Goal: Task Accomplishment & Management: Manage account settings

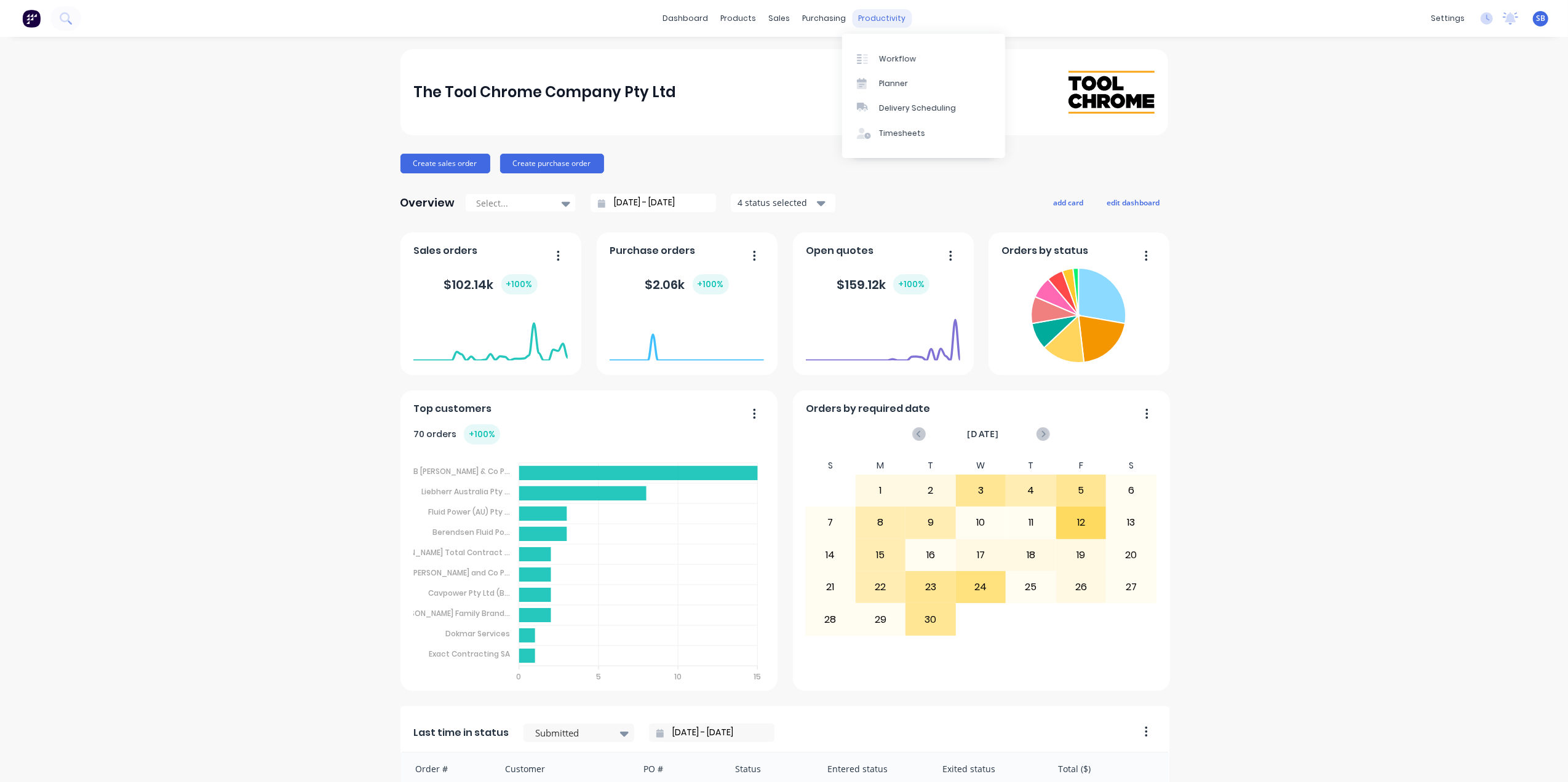
click at [871, 21] on div "productivity" at bounding box center [882, 18] width 60 height 19
click at [903, 58] on div "Workflow" at bounding box center [897, 59] width 37 height 11
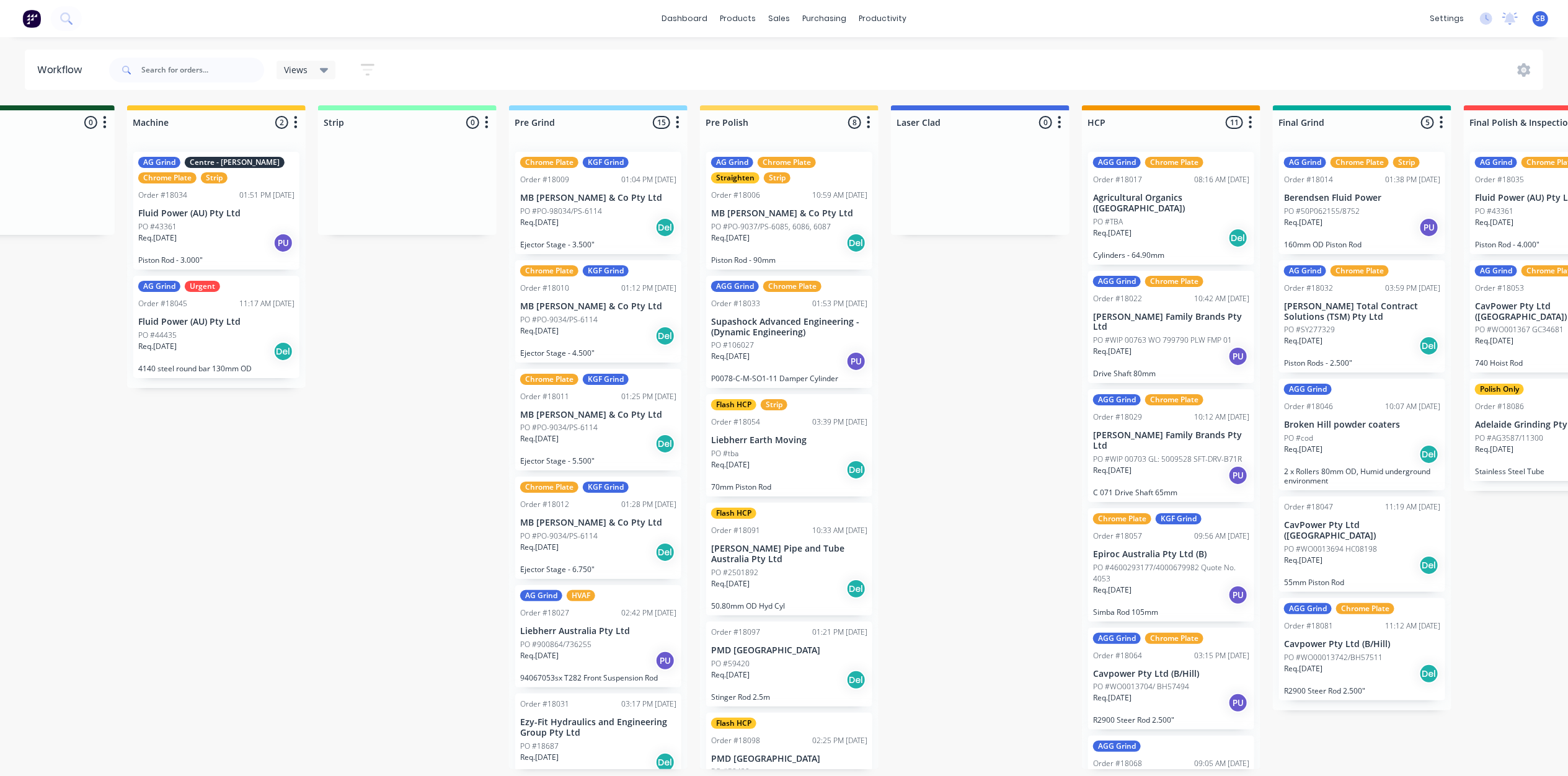
scroll to position [0, 806]
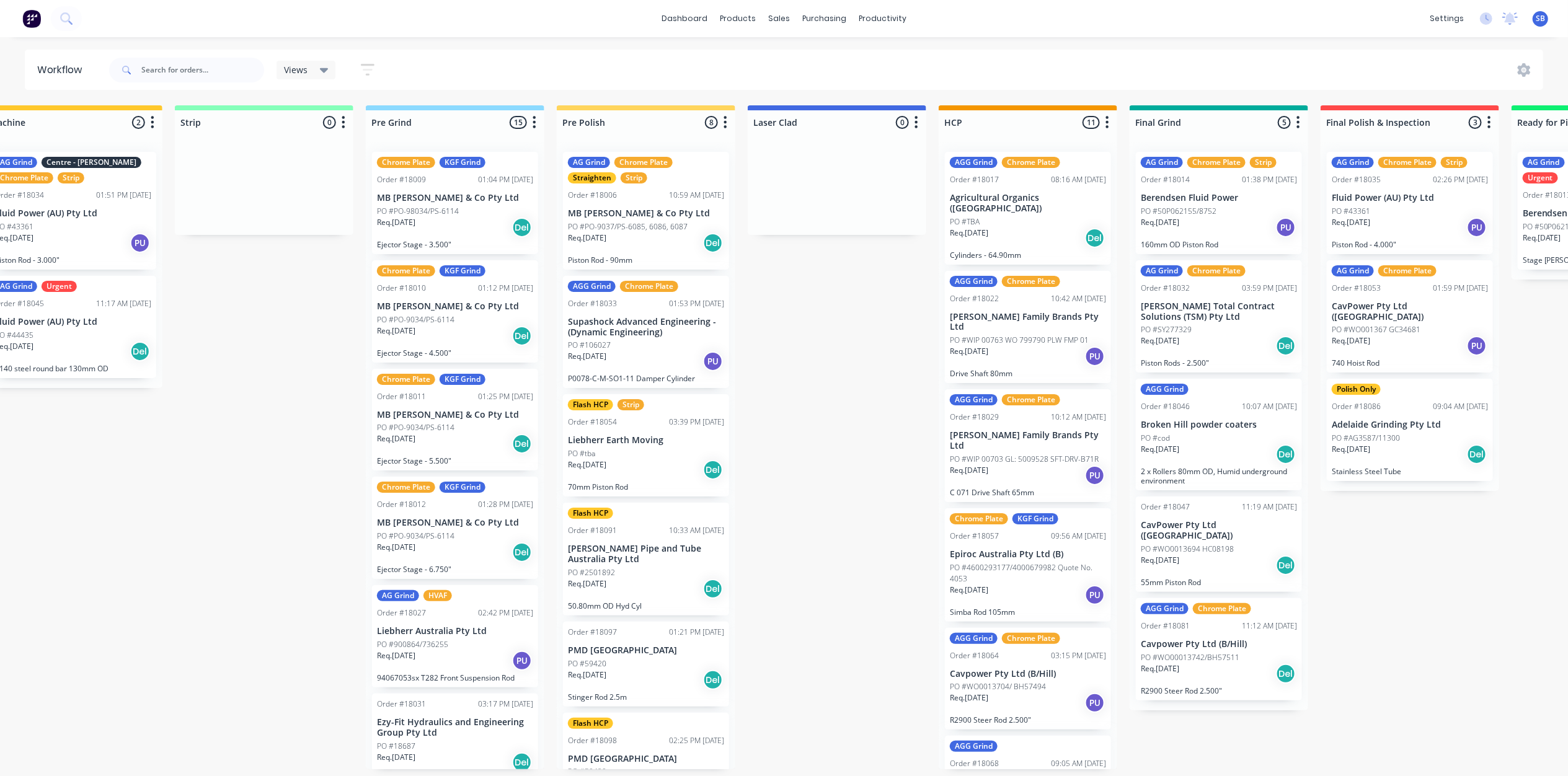
click at [418, 201] on p "MB [PERSON_NAME] & Co Pty Ltd" at bounding box center [455, 198] width 156 height 11
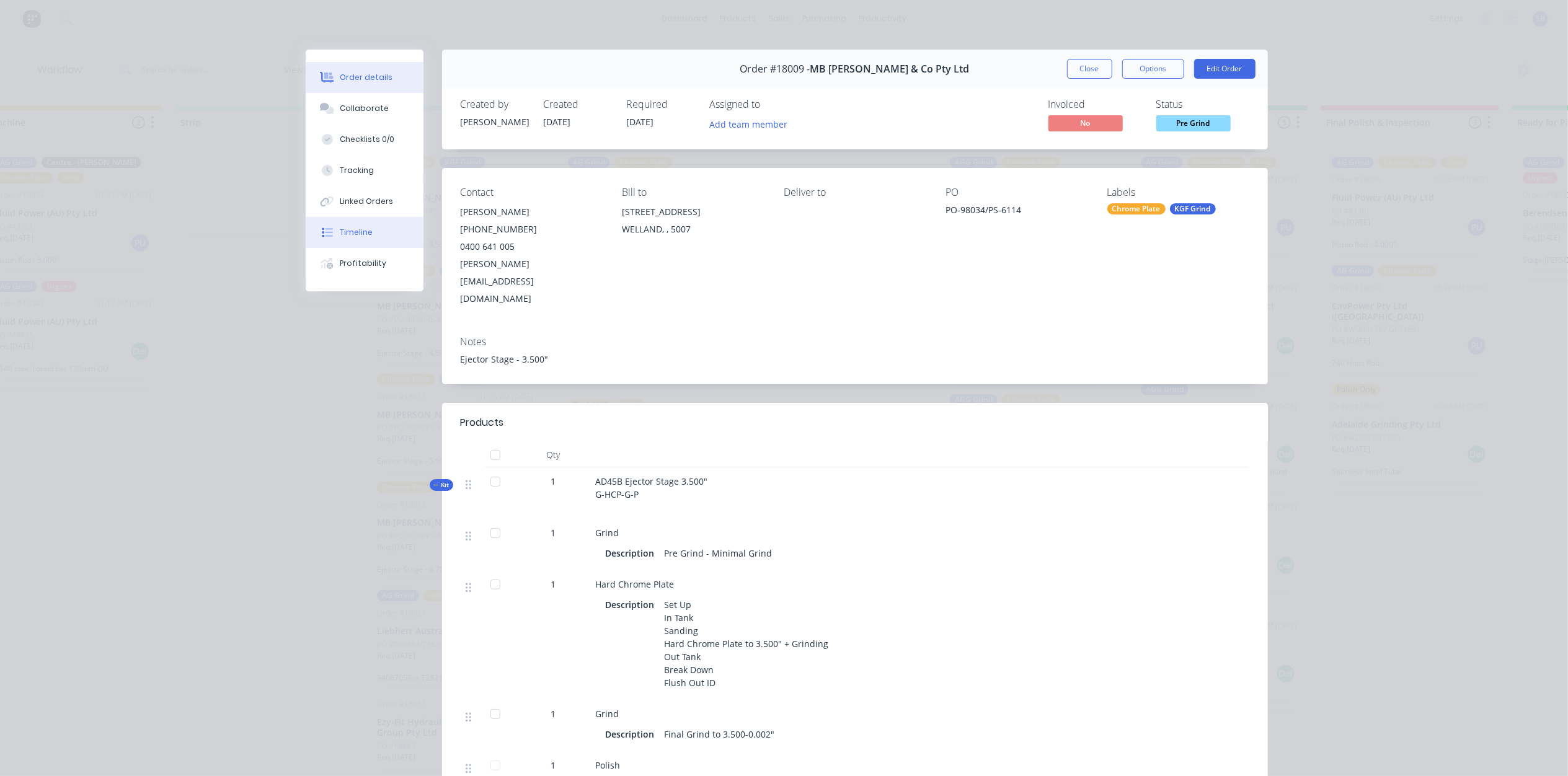
click at [363, 234] on div "Timeline" at bounding box center [356, 232] width 33 height 11
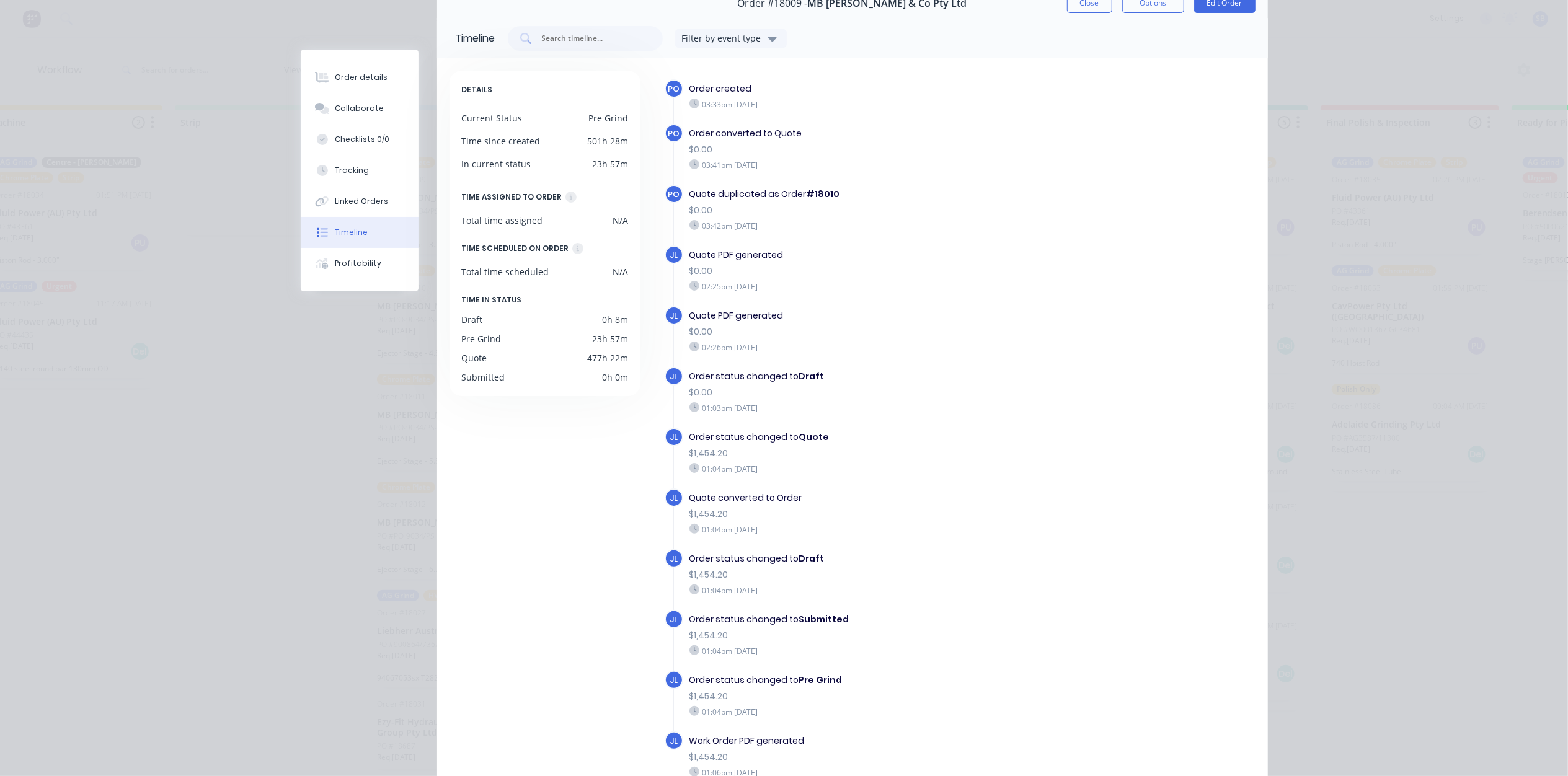
scroll to position [0, 0]
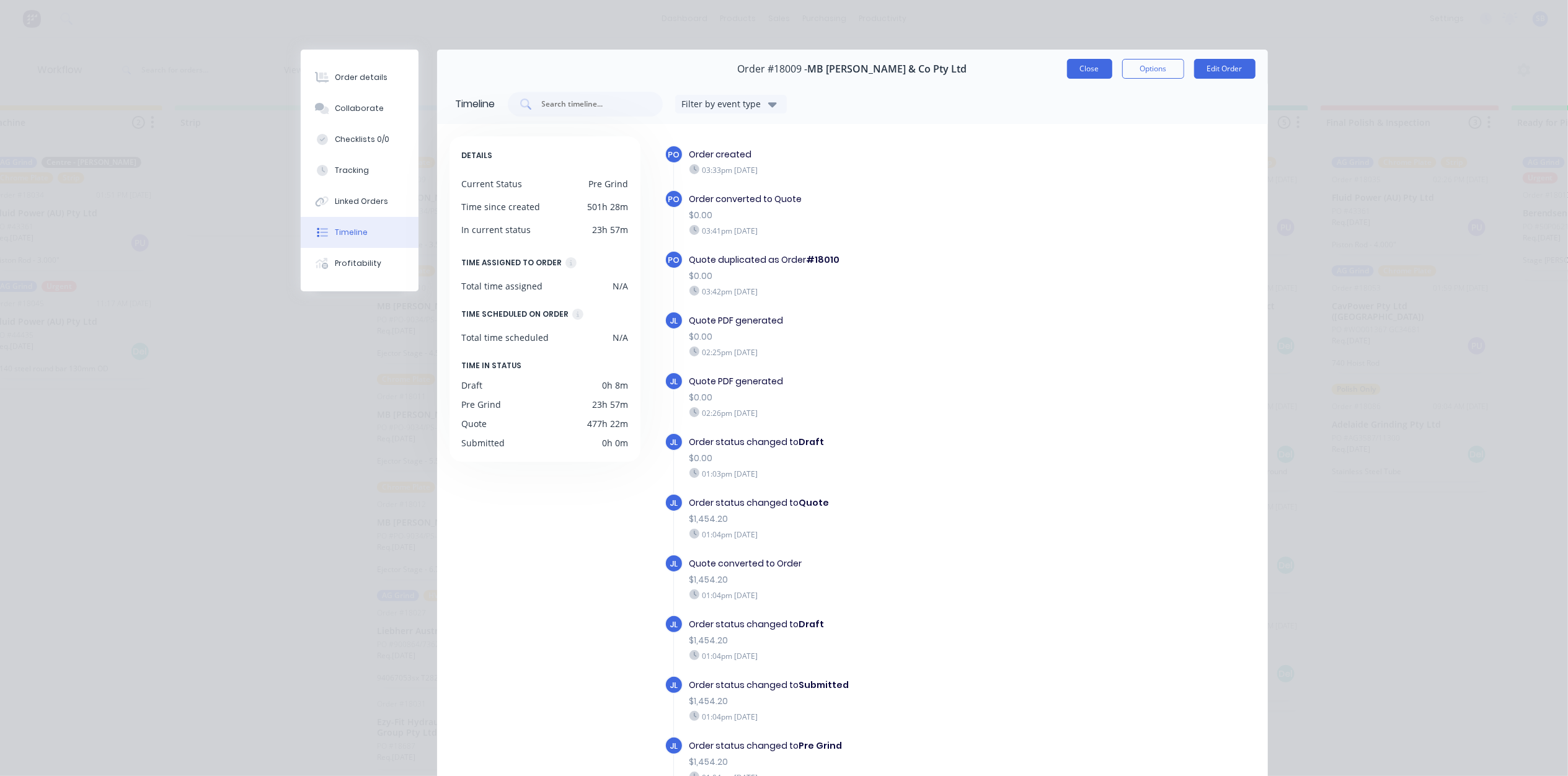
click at [1085, 68] on button "Close" at bounding box center [1089, 69] width 45 height 20
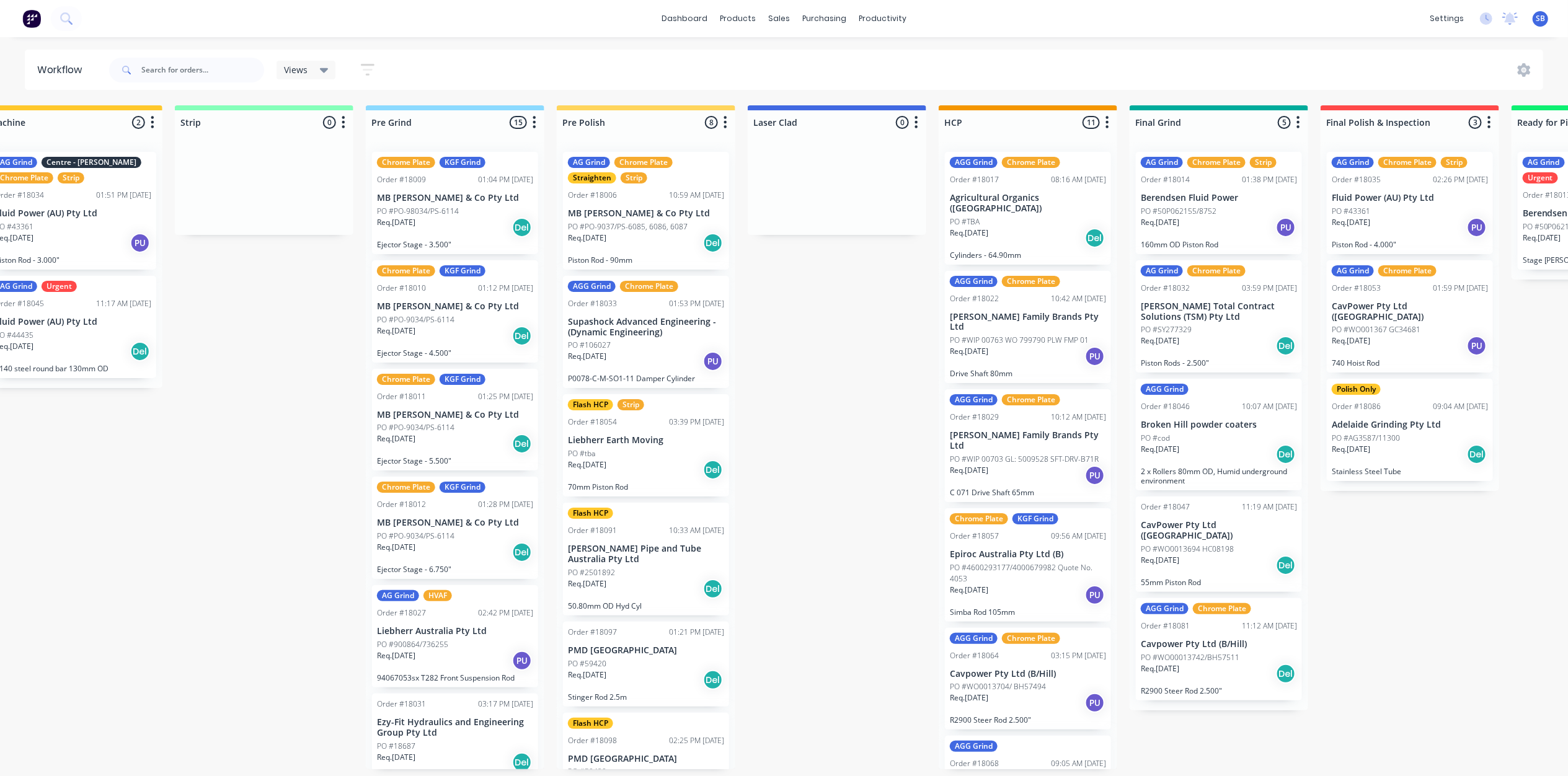
click at [442, 321] on p "PO #PO-9034/PS-6114" at bounding box center [416, 320] width 78 height 11
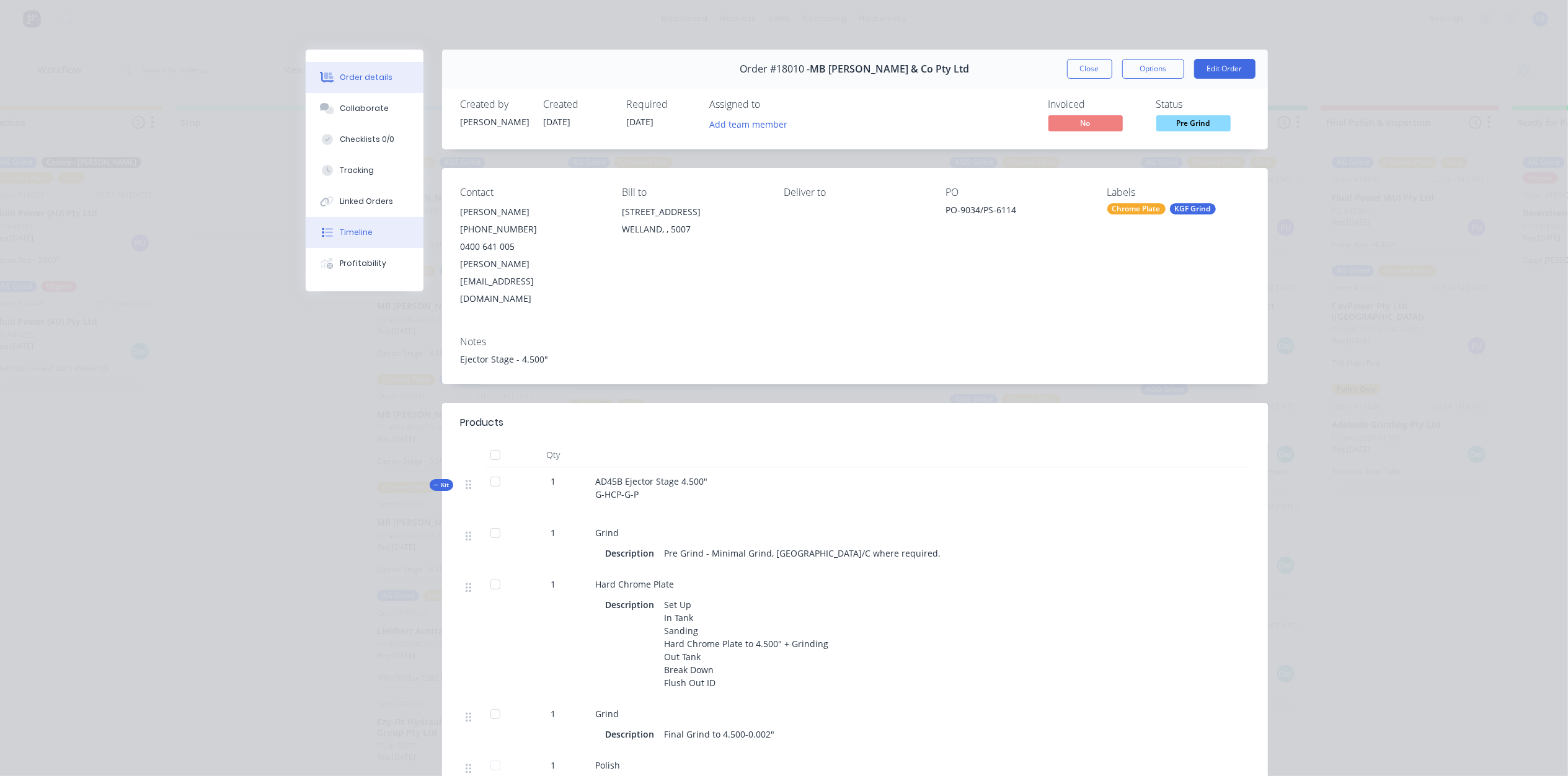
click at [352, 224] on button "Timeline" at bounding box center [365, 232] width 118 height 31
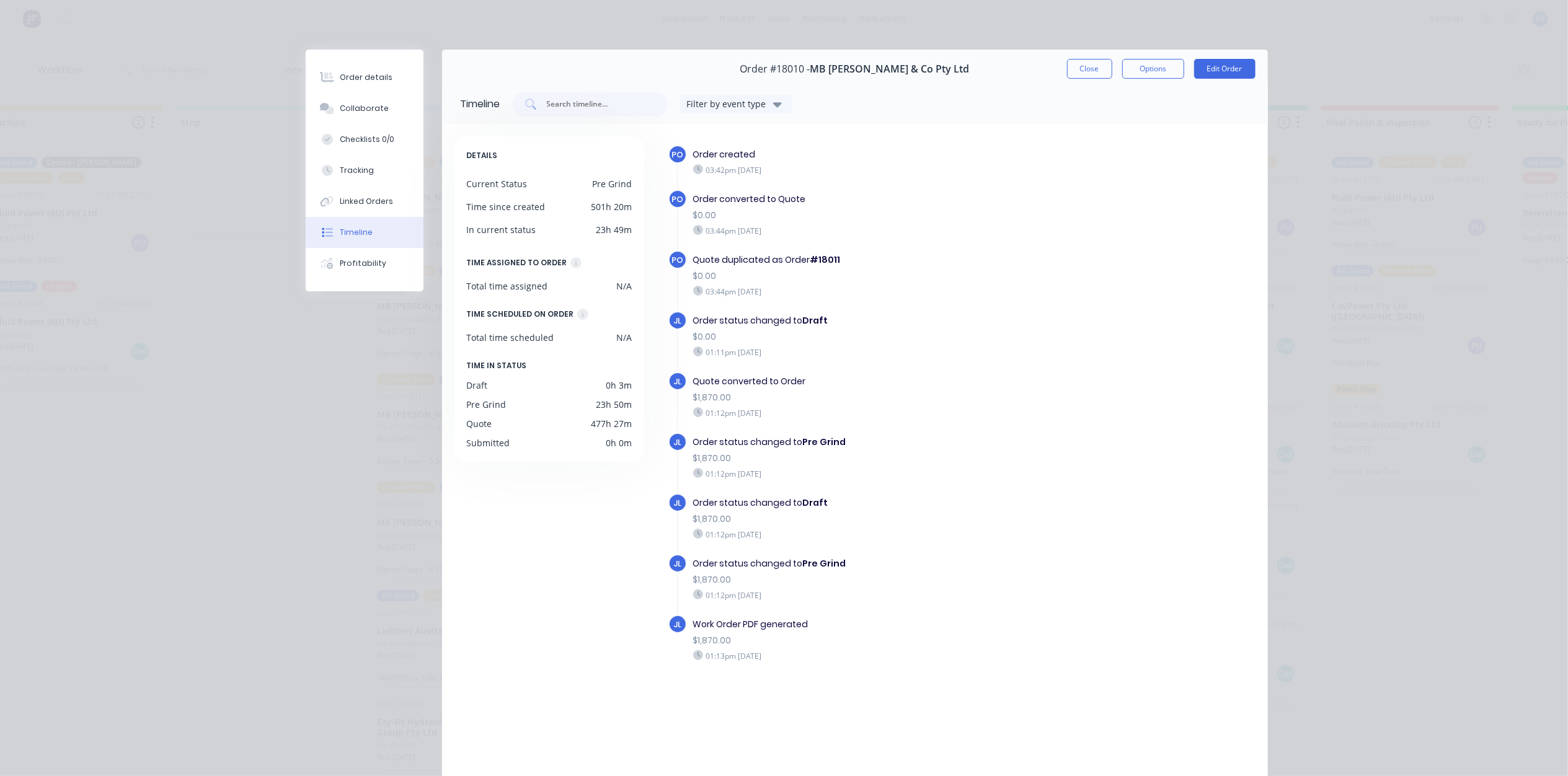
click at [1081, 40] on div "Order details Collaborate Checklists 0/0 Tracking Linked Orders Timeline Profit…" at bounding box center [784, 388] width 1568 height 776
click at [1081, 68] on button "Close" at bounding box center [1089, 69] width 45 height 20
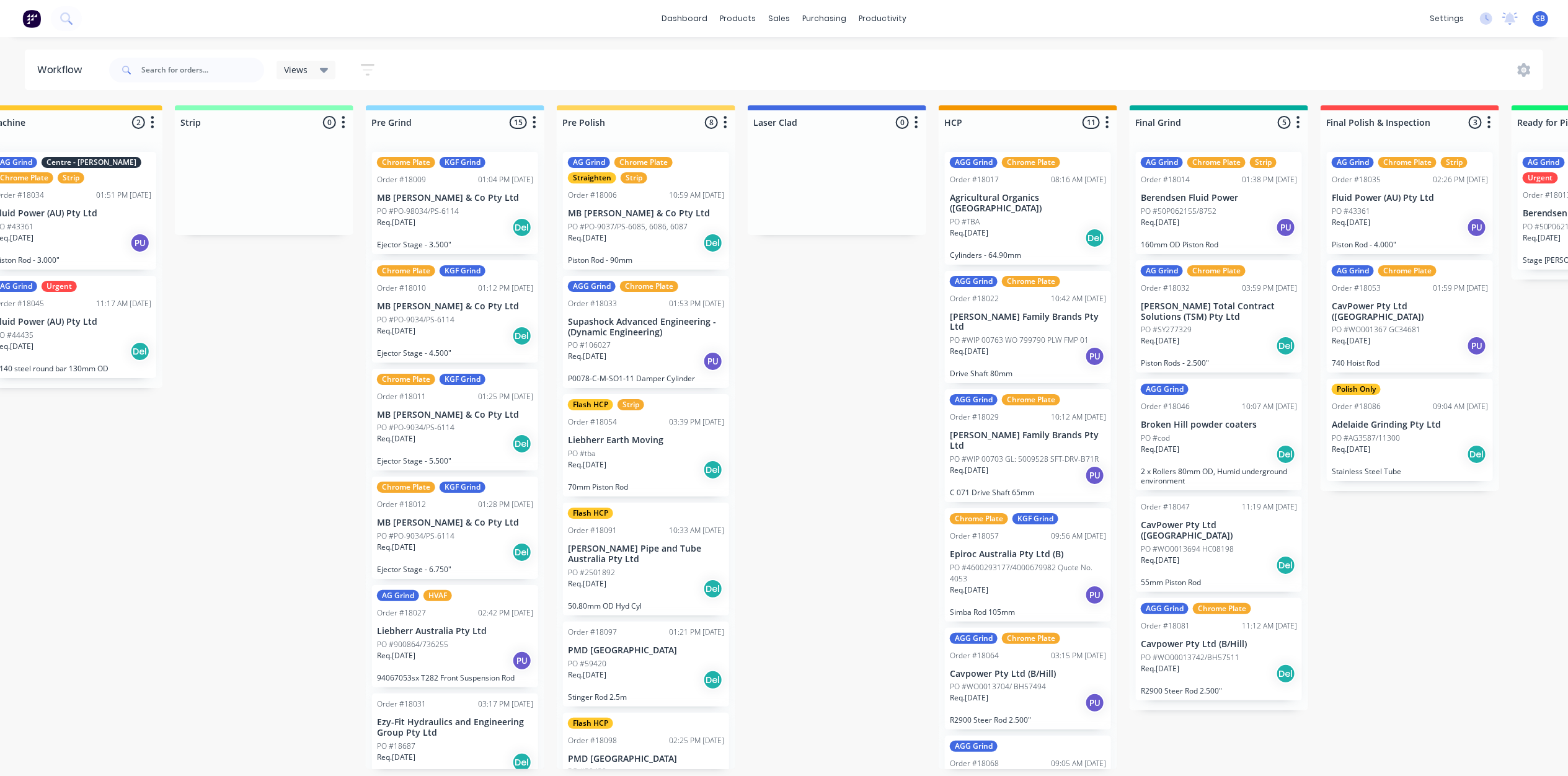
click at [452, 430] on p "PO #PO-9034/PS-6114" at bounding box center [416, 428] width 78 height 11
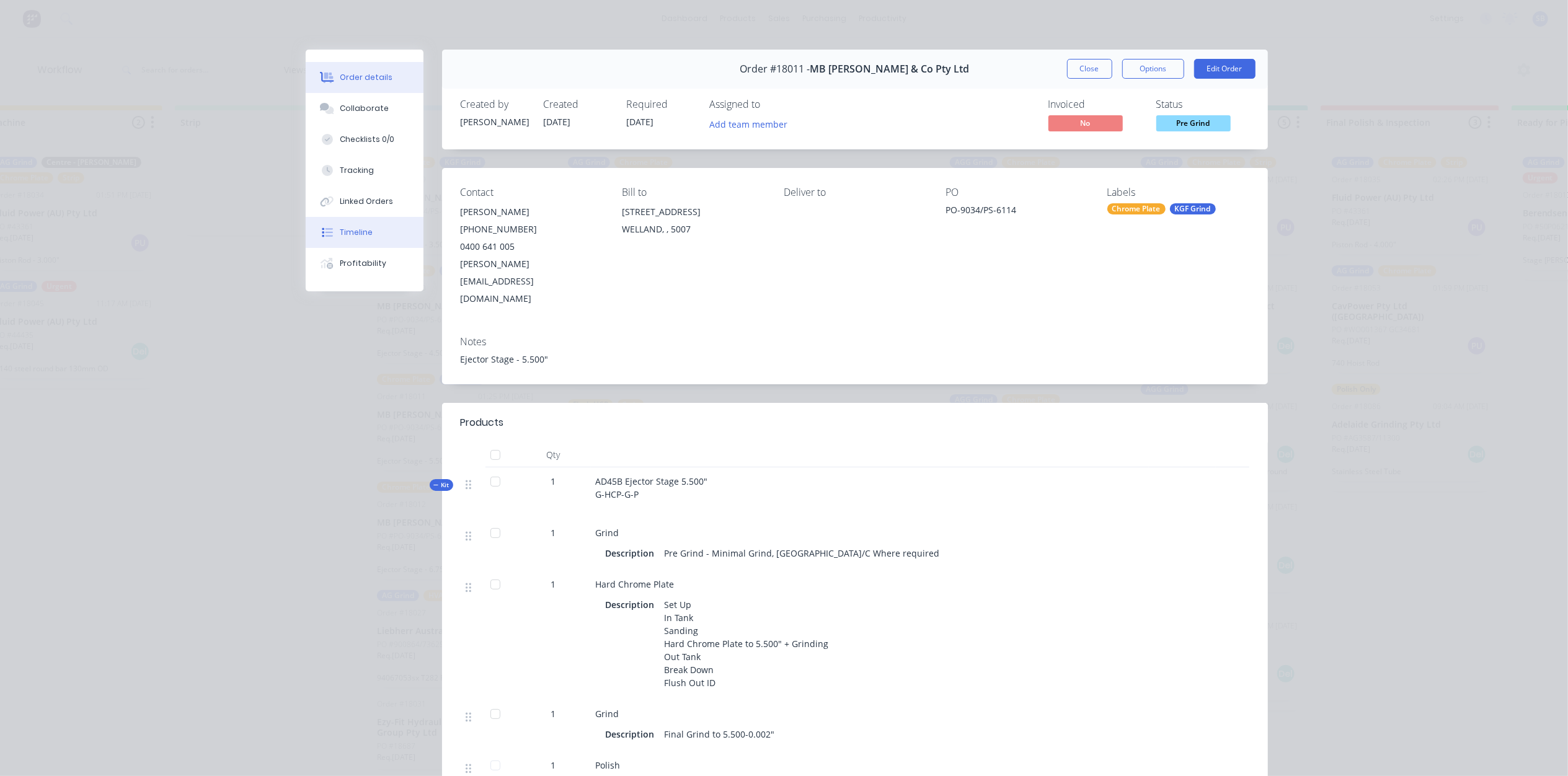
click at [344, 219] on button "Timeline" at bounding box center [365, 232] width 118 height 31
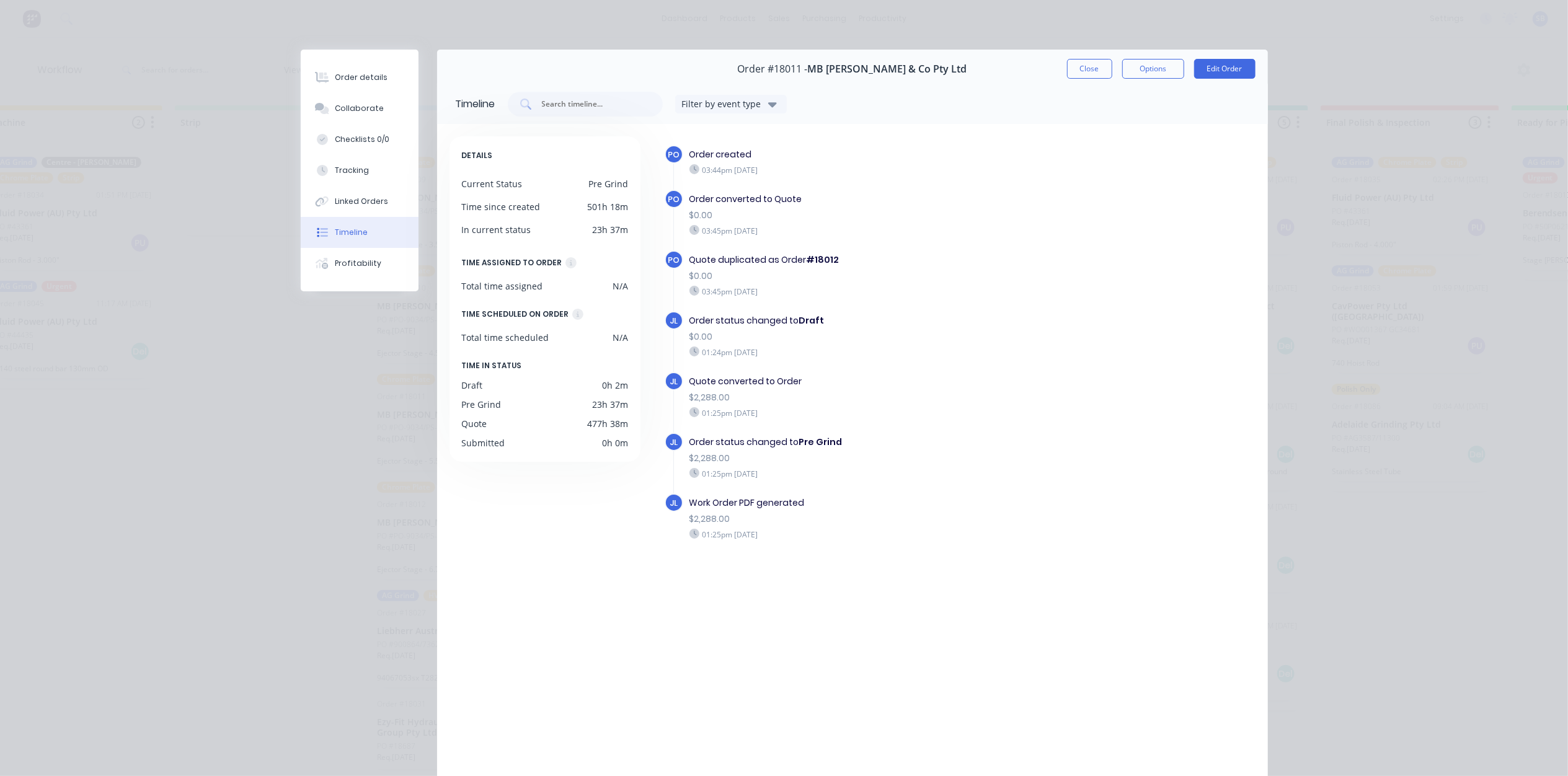
click at [1072, 55] on div "Order #18011 - MB [PERSON_NAME] & Co Pty Ltd Close Options Edit Order" at bounding box center [852, 70] width 831 height 39
click at [1079, 73] on button "Close" at bounding box center [1089, 69] width 45 height 20
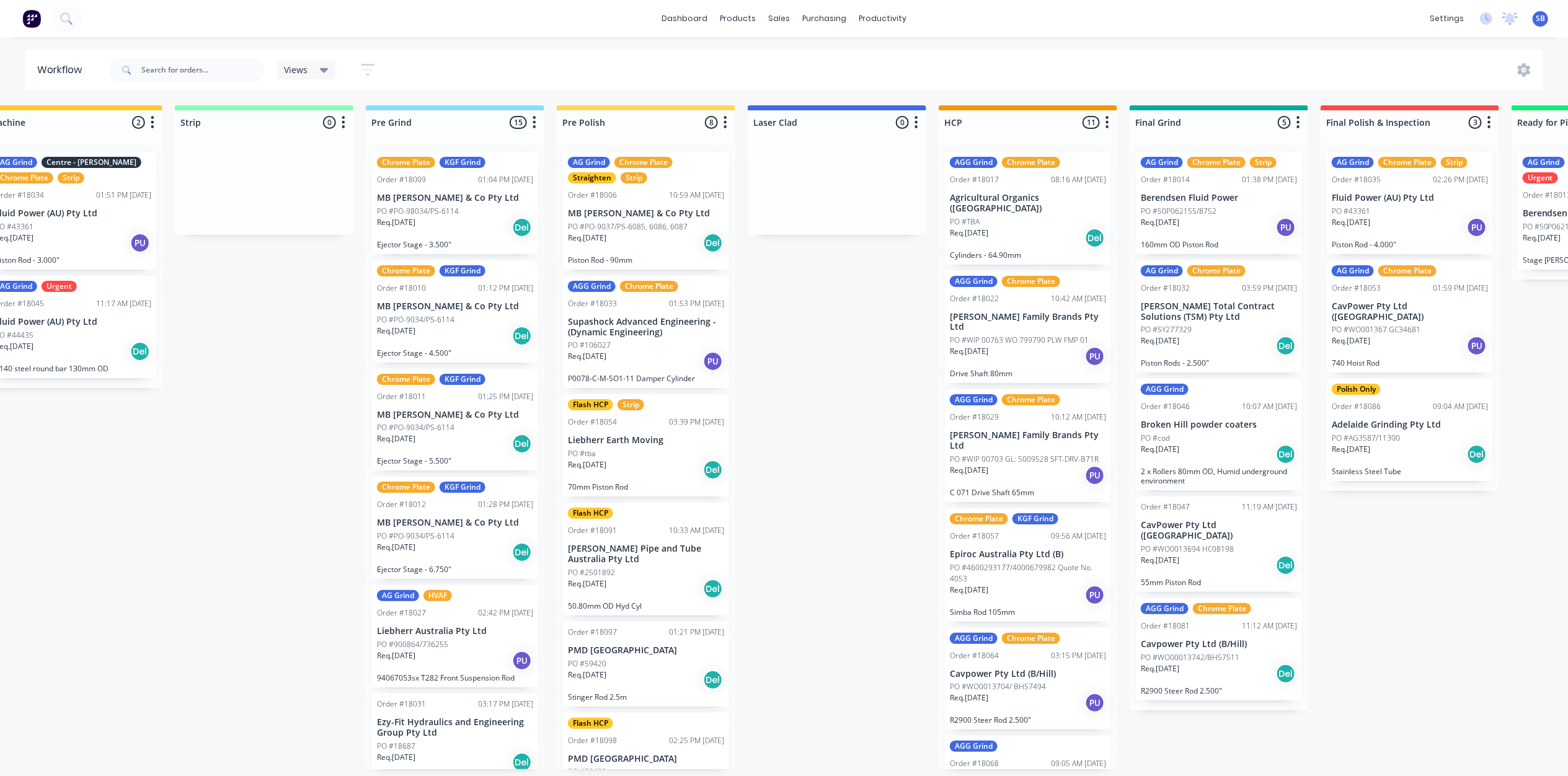
click at [424, 541] on div "Req. [DATE] Del" at bounding box center [455, 552] width 156 height 21
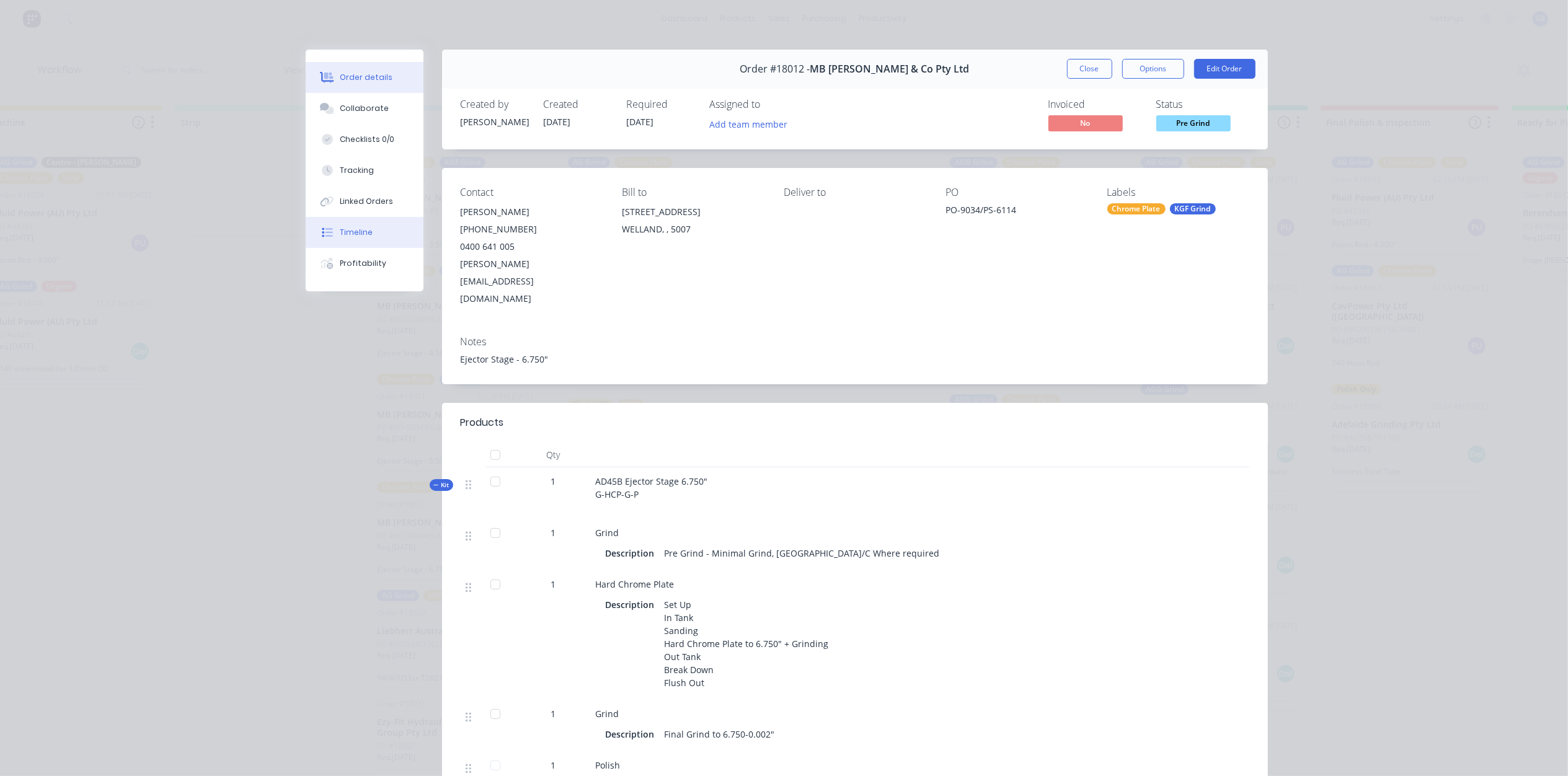
click at [342, 231] on div "Timeline" at bounding box center [356, 232] width 33 height 11
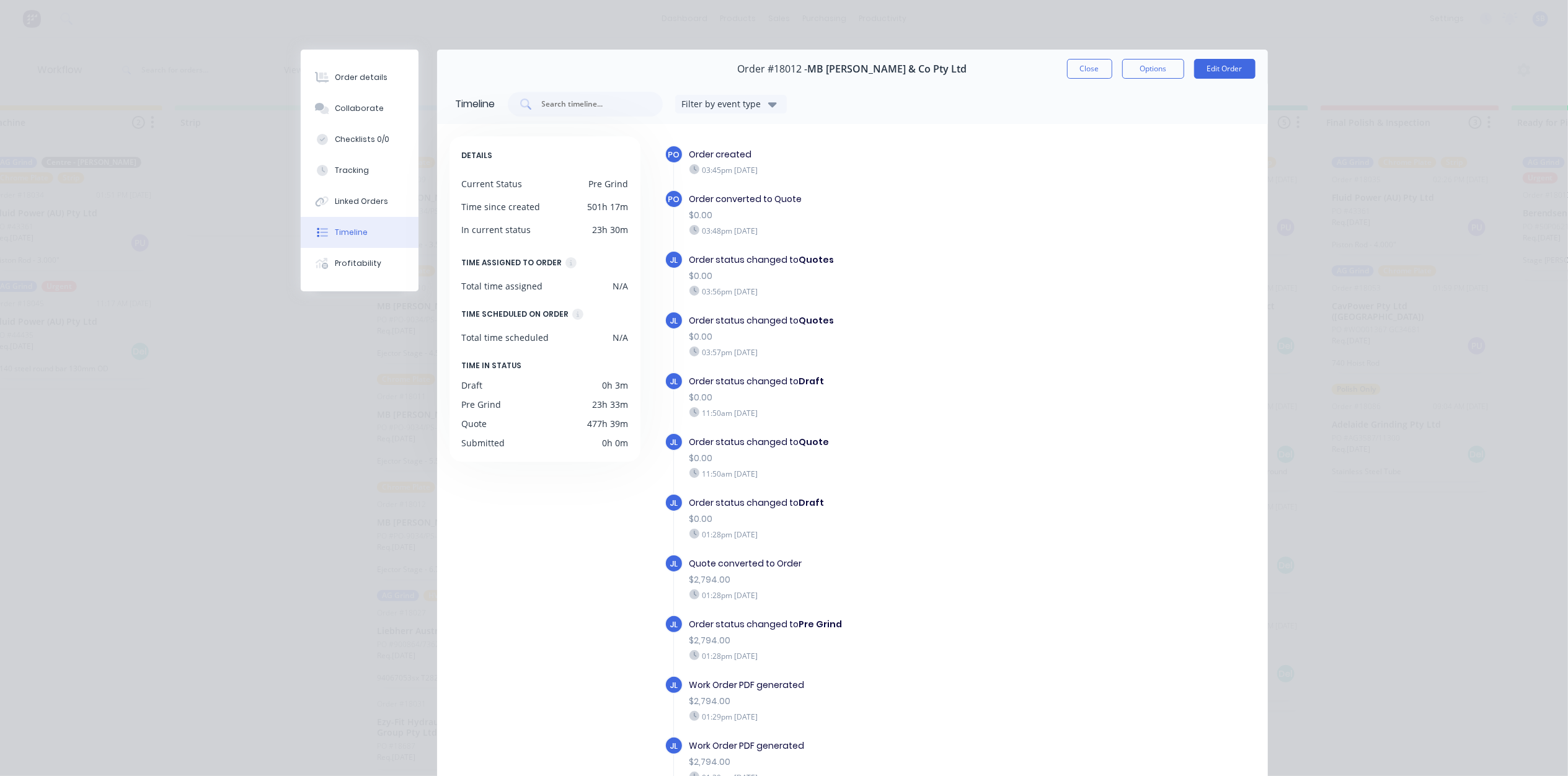
click at [1084, 63] on button "Close" at bounding box center [1089, 69] width 45 height 20
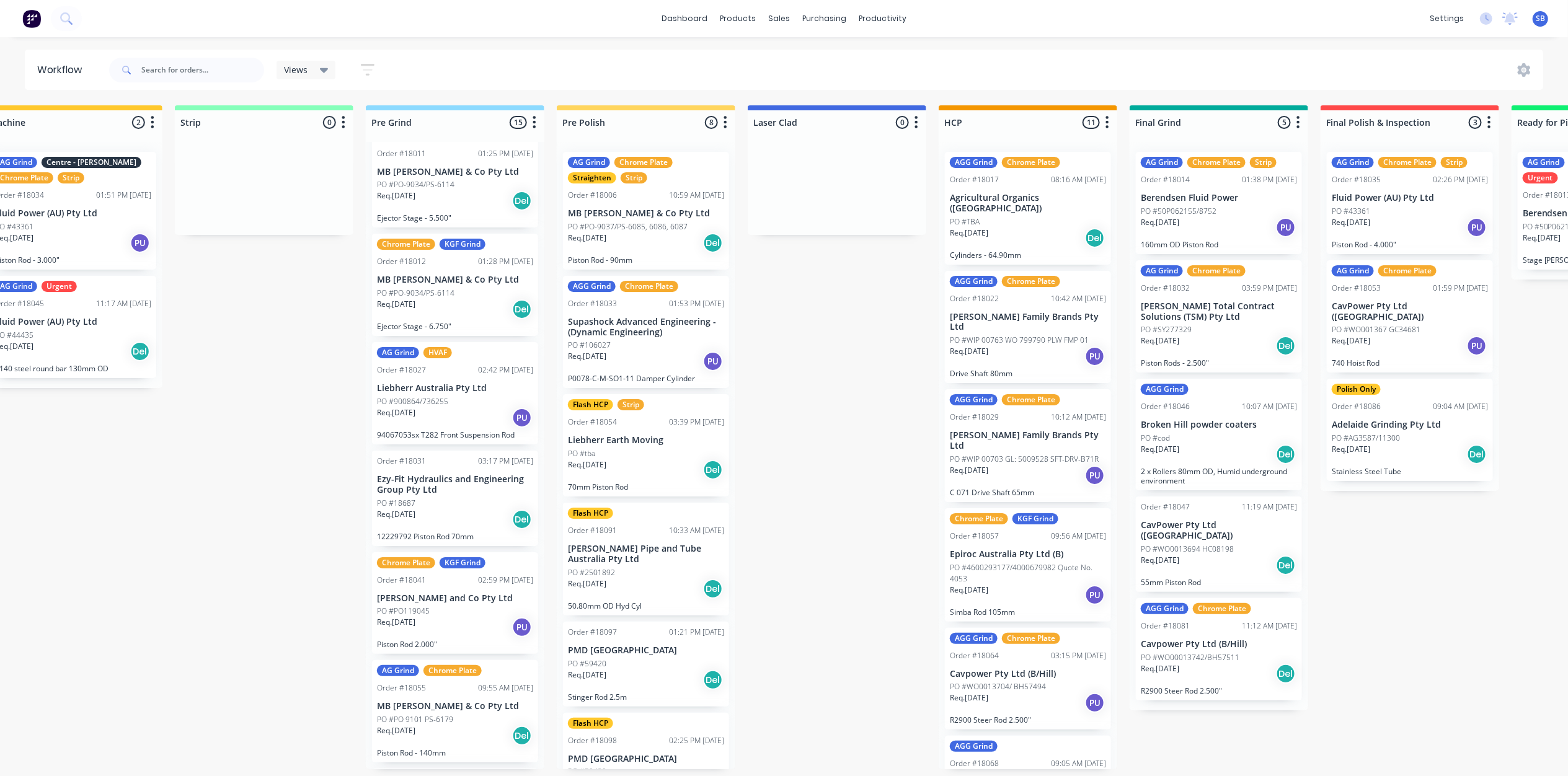
scroll to position [248, 0]
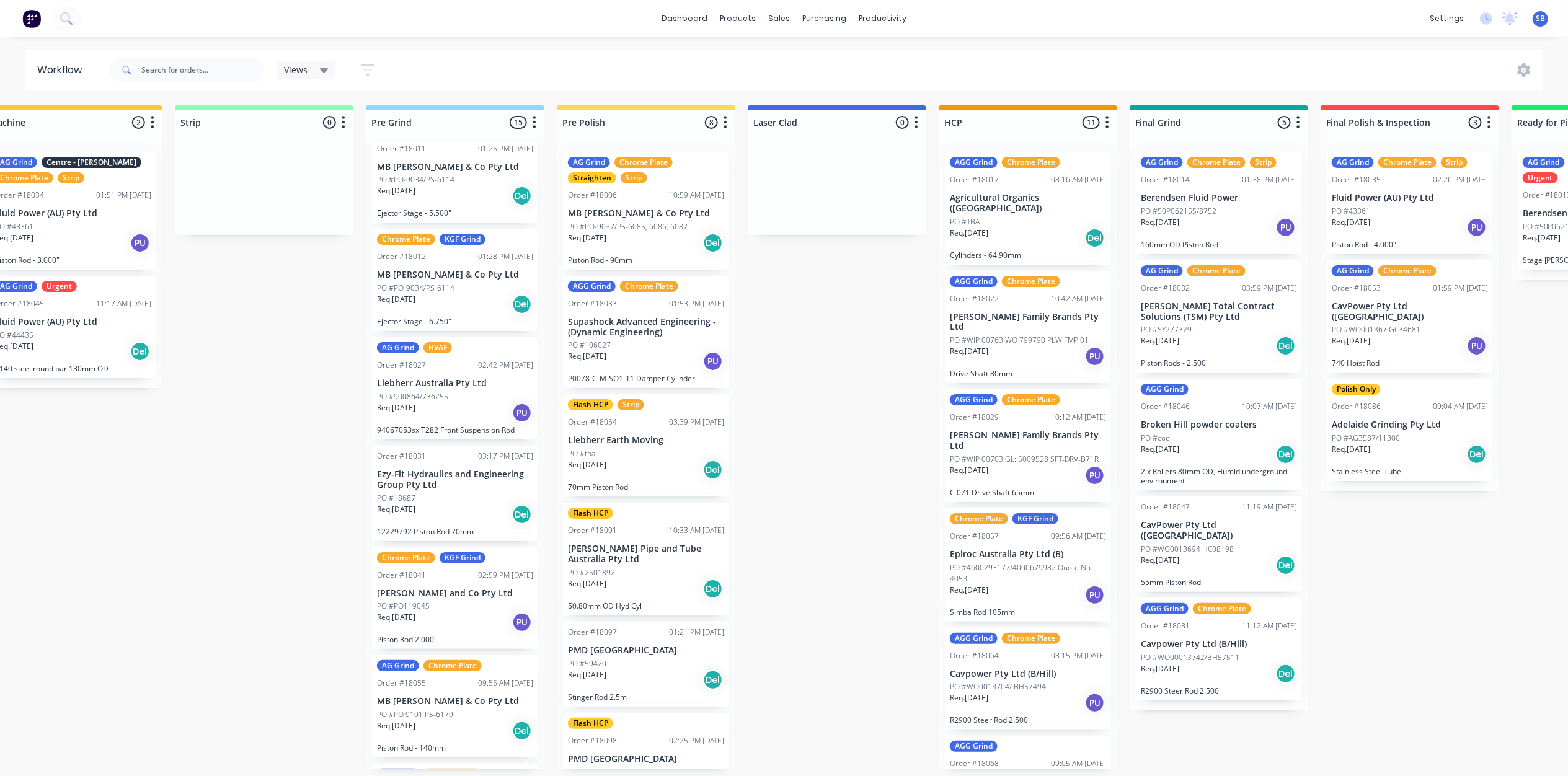
click at [450, 392] on div "PO #900864/736255" at bounding box center [455, 397] width 156 height 11
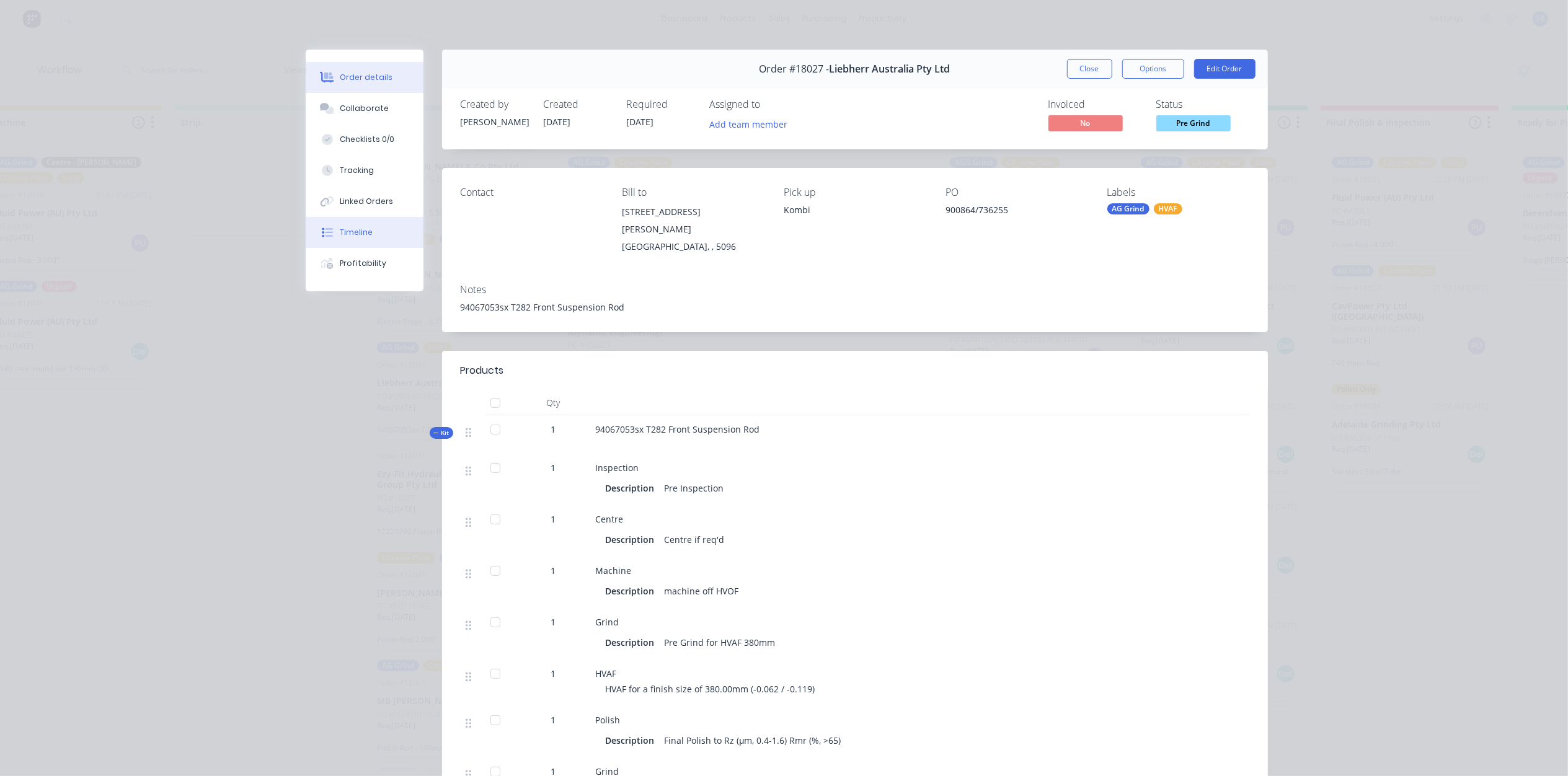
click at [360, 240] on button "Timeline" at bounding box center [365, 232] width 118 height 31
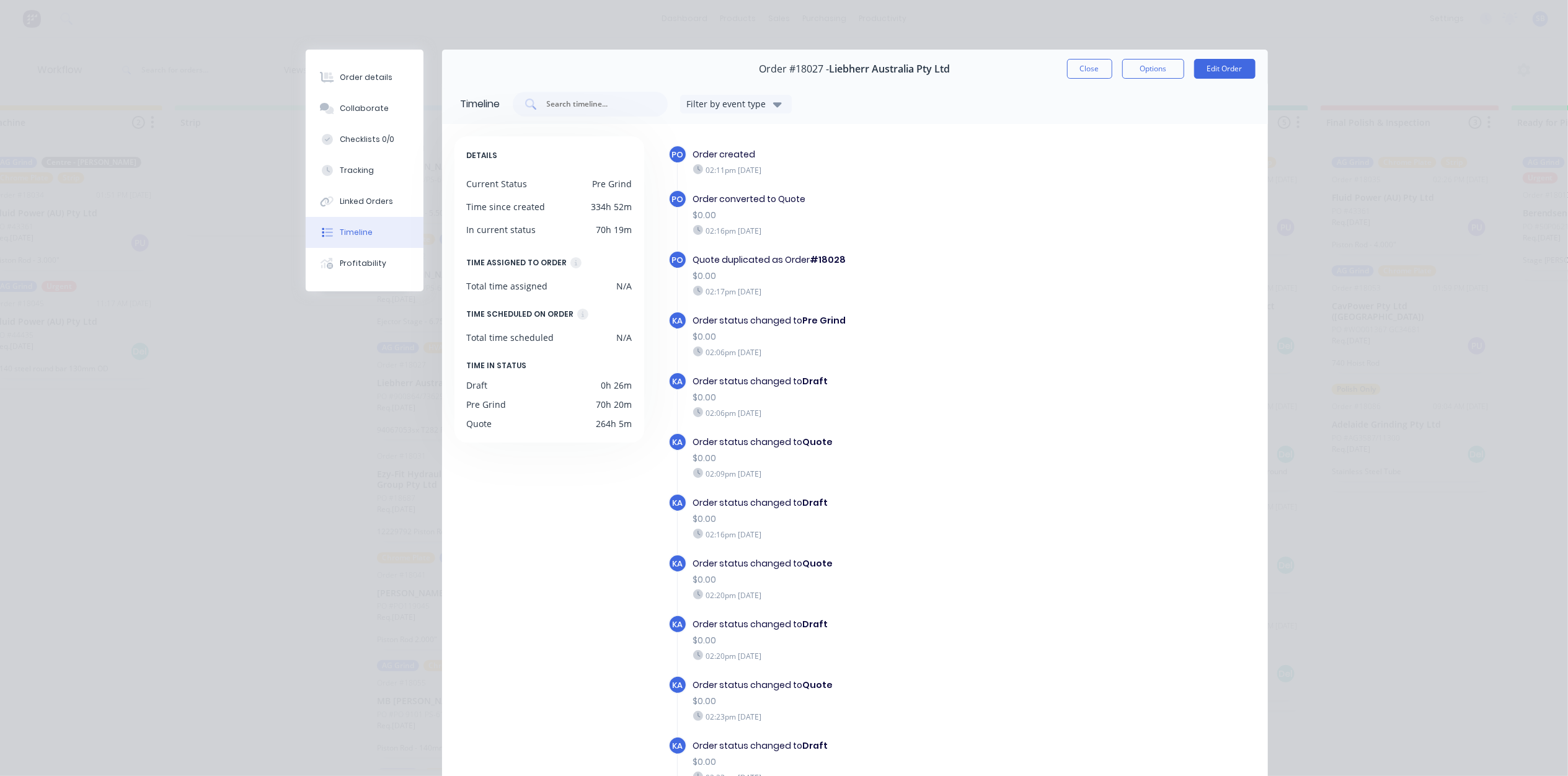
scroll to position [0, 806]
click at [1094, 67] on button "Close" at bounding box center [1089, 69] width 45 height 20
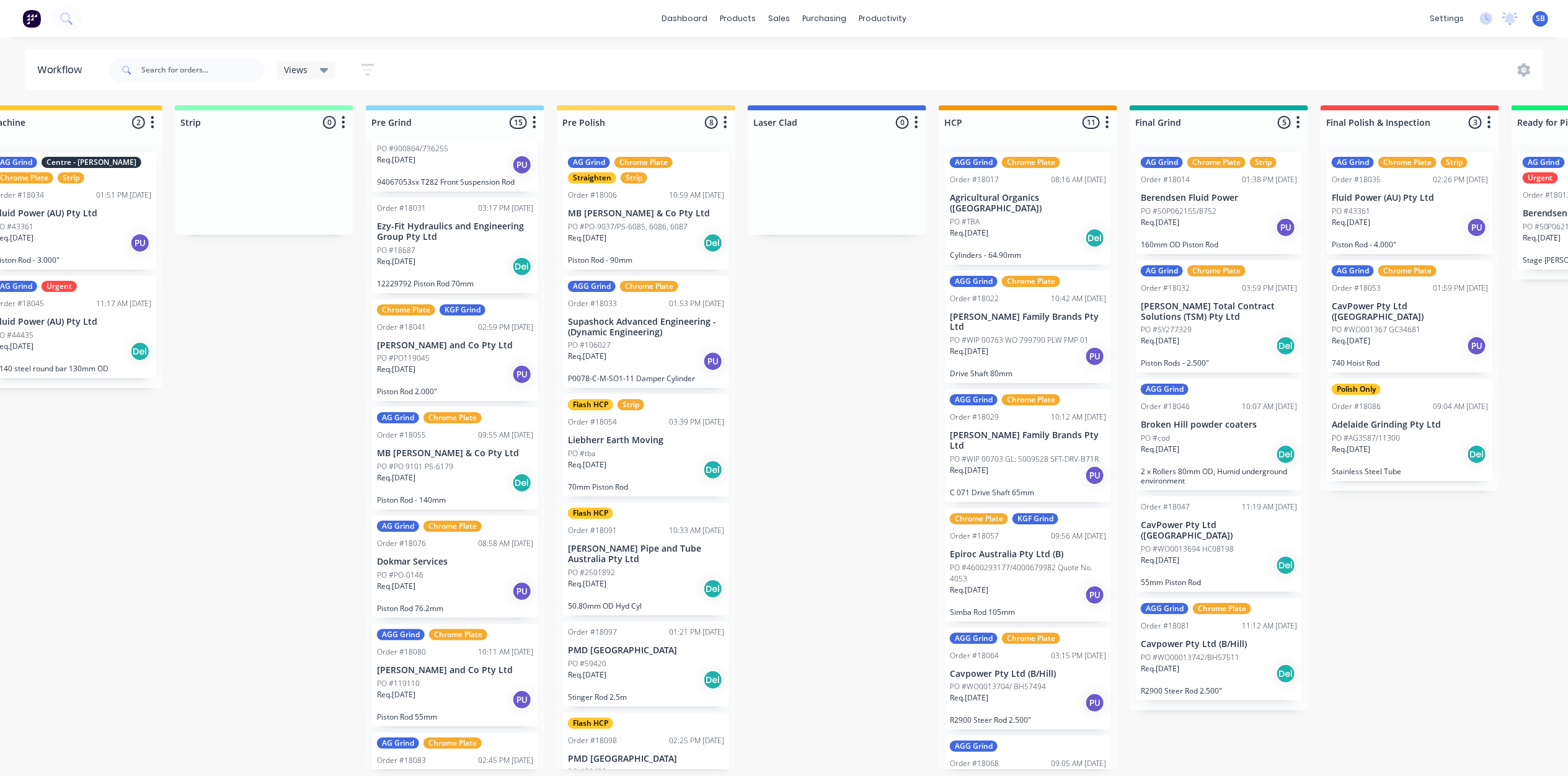
scroll to position [578, 0]
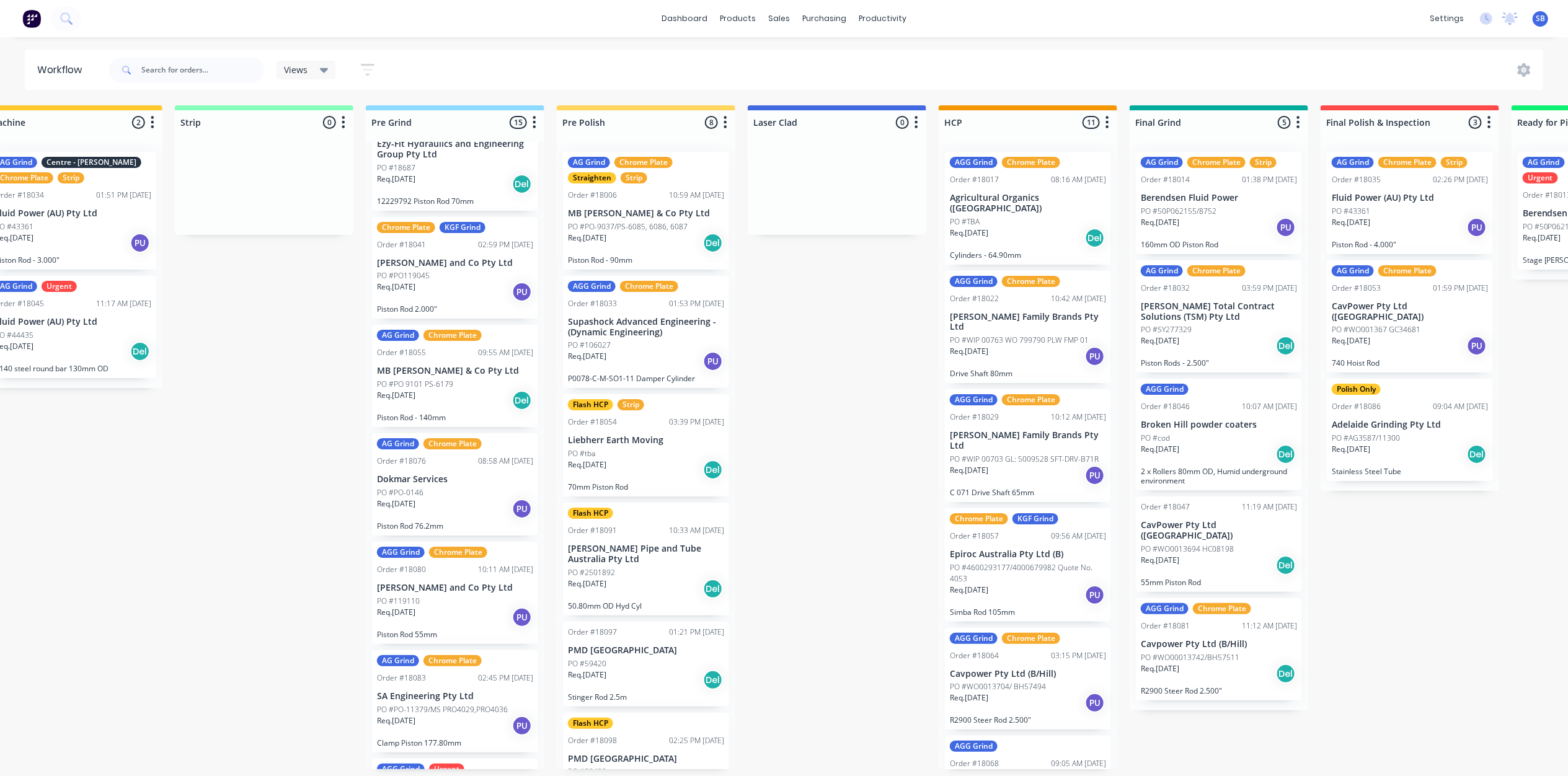
click at [456, 164] on div "PO #18687" at bounding box center [455, 168] width 156 height 11
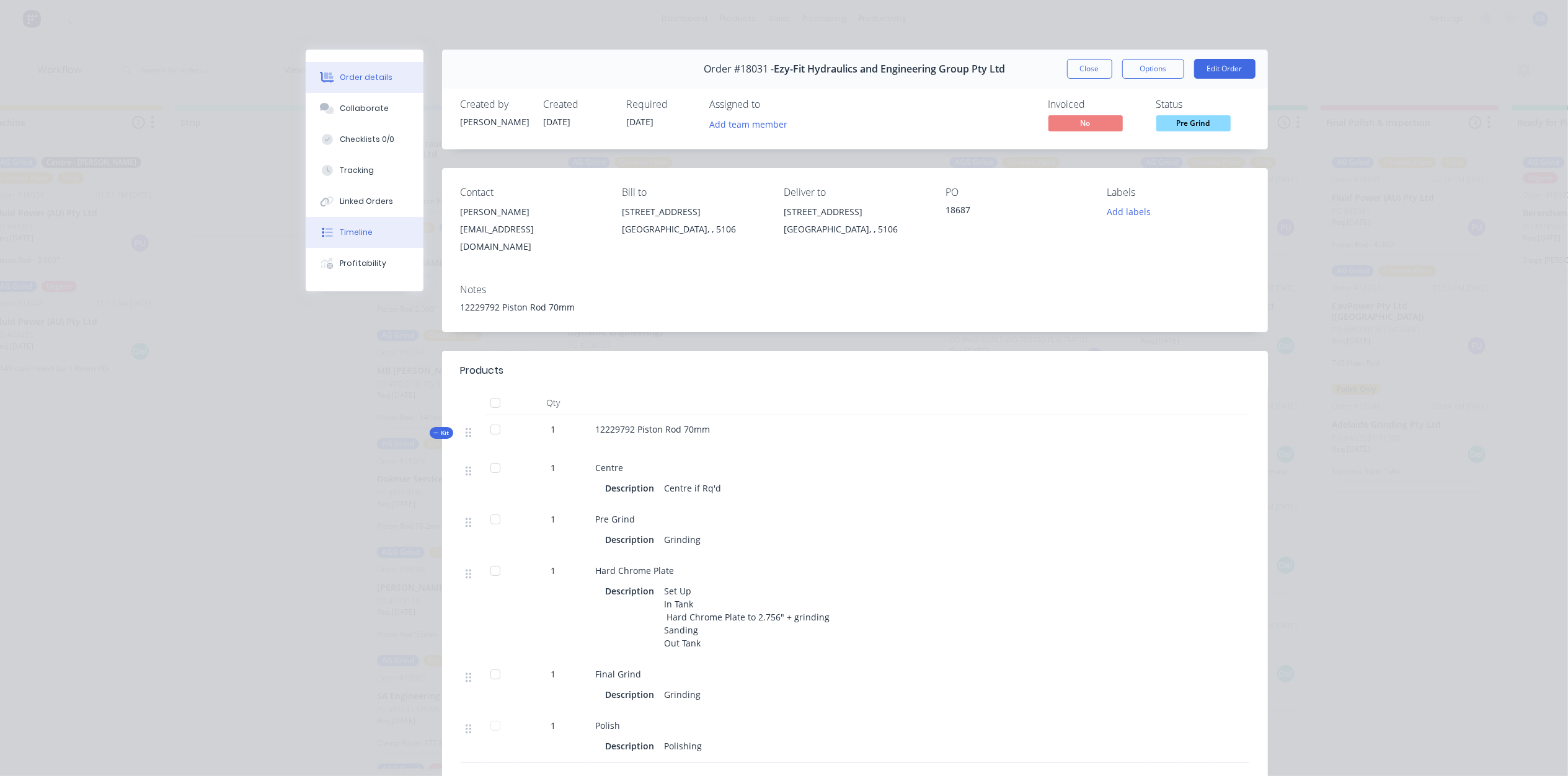
click at [350, 235] on div "Timeline" at bounding box center [356, 232] width 33 height 11
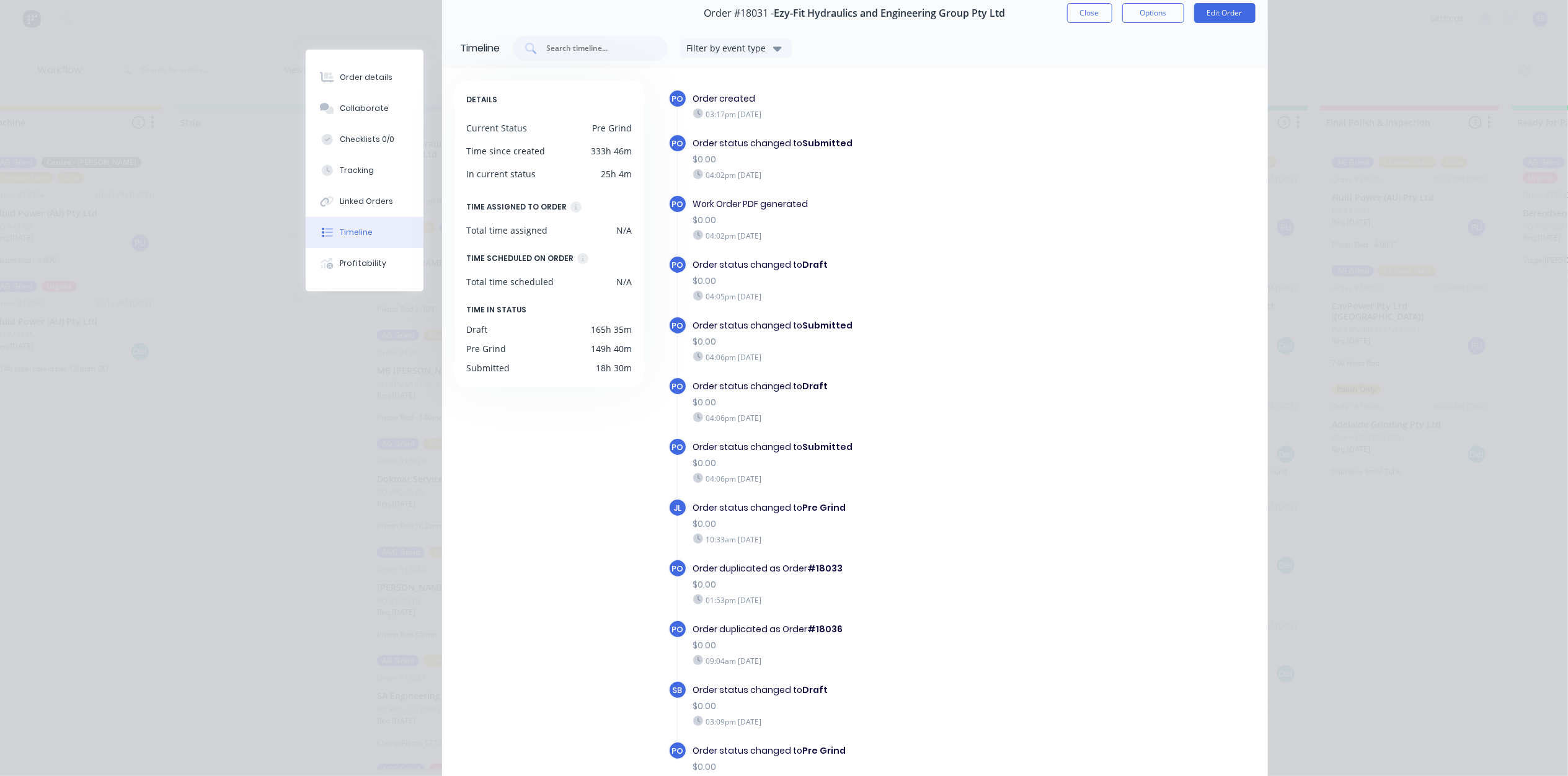
scroll to position [0, 0]
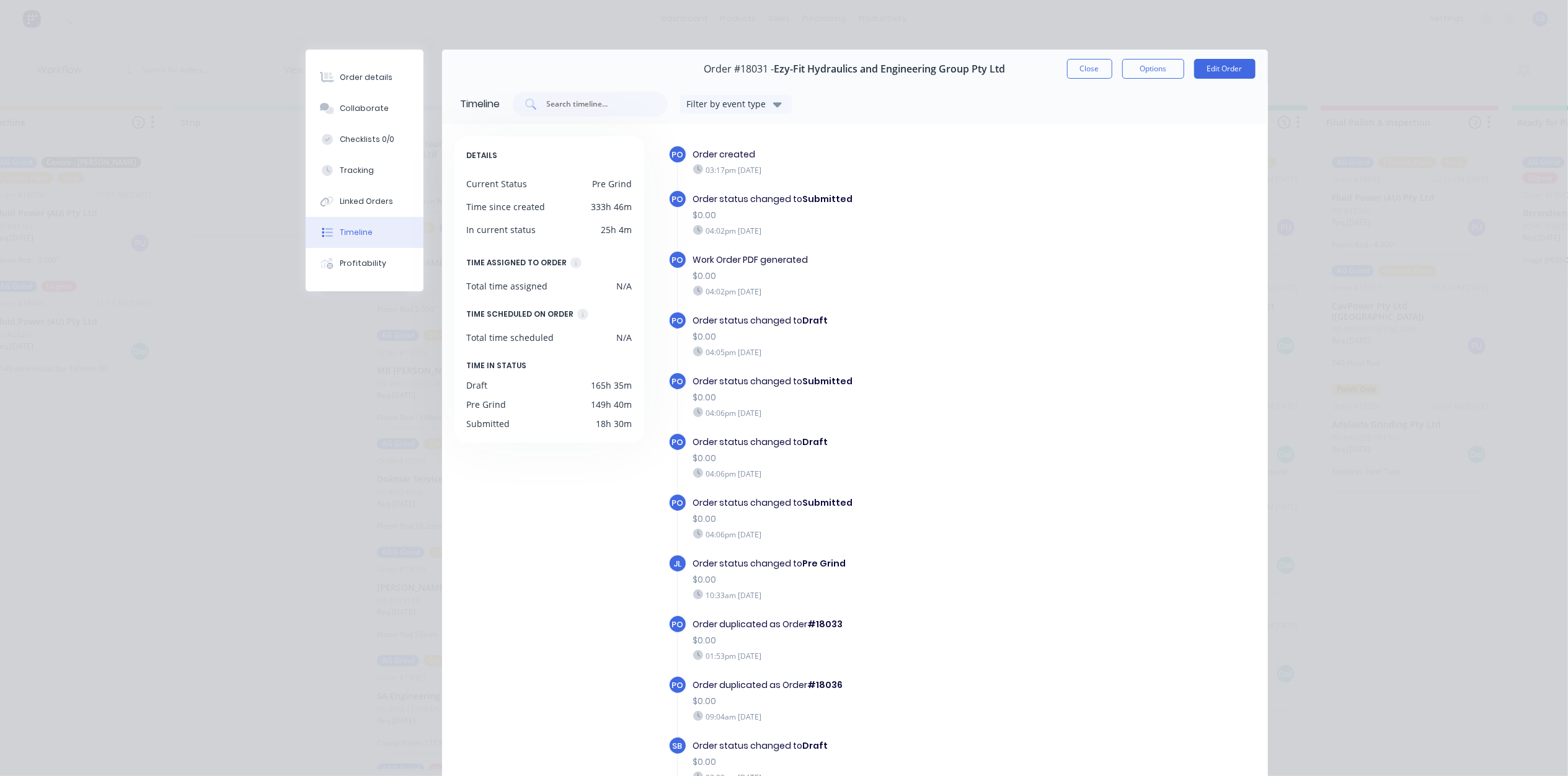
click at [1075, 82] on div "Order #18031 - Ezy-Fit Hydraulics and Engineering Group Pty Ltd Close Options E…" at bounding box center [854, 70] width 825 height 39
click at [1079, 73] on button "Close" at bounding box center [1089, 69] width 45 height 20
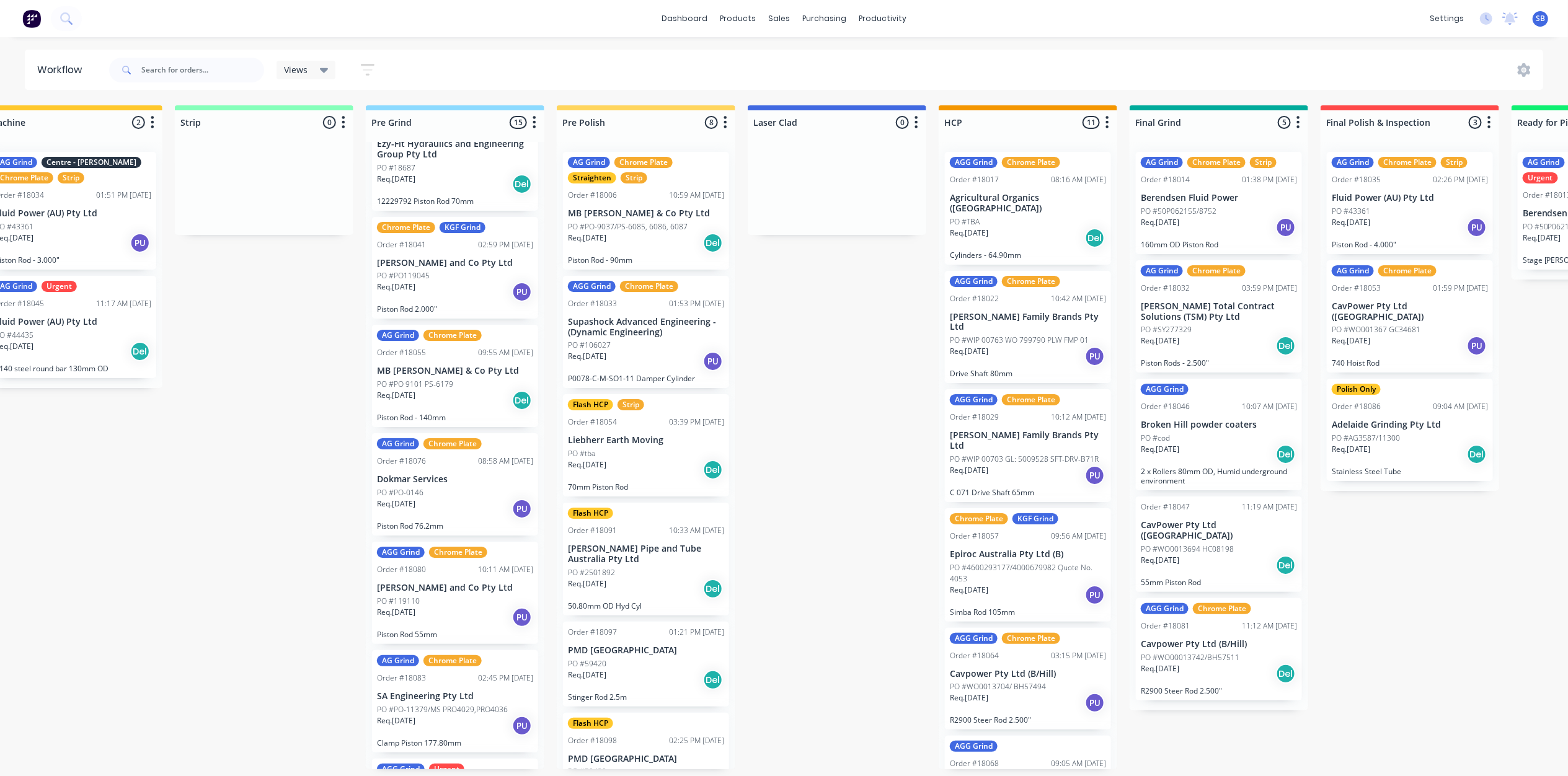
click at [442, 271] on div "PO #PO119045" at bounding box center [455, 276] width 156 height 11
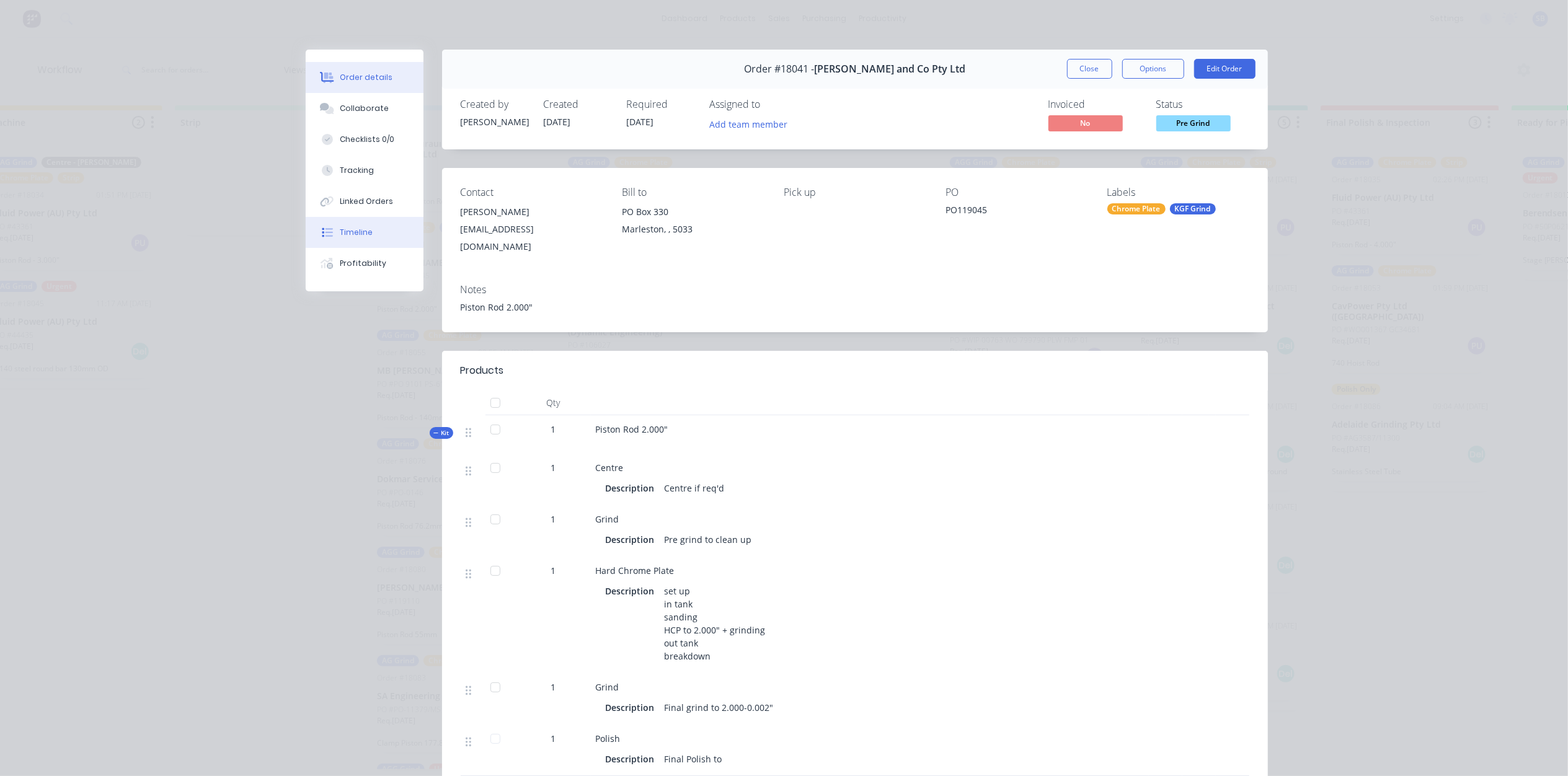
click at [349, 228] on div "Timeline" at bounding box center [356, 232] width 33 height 11
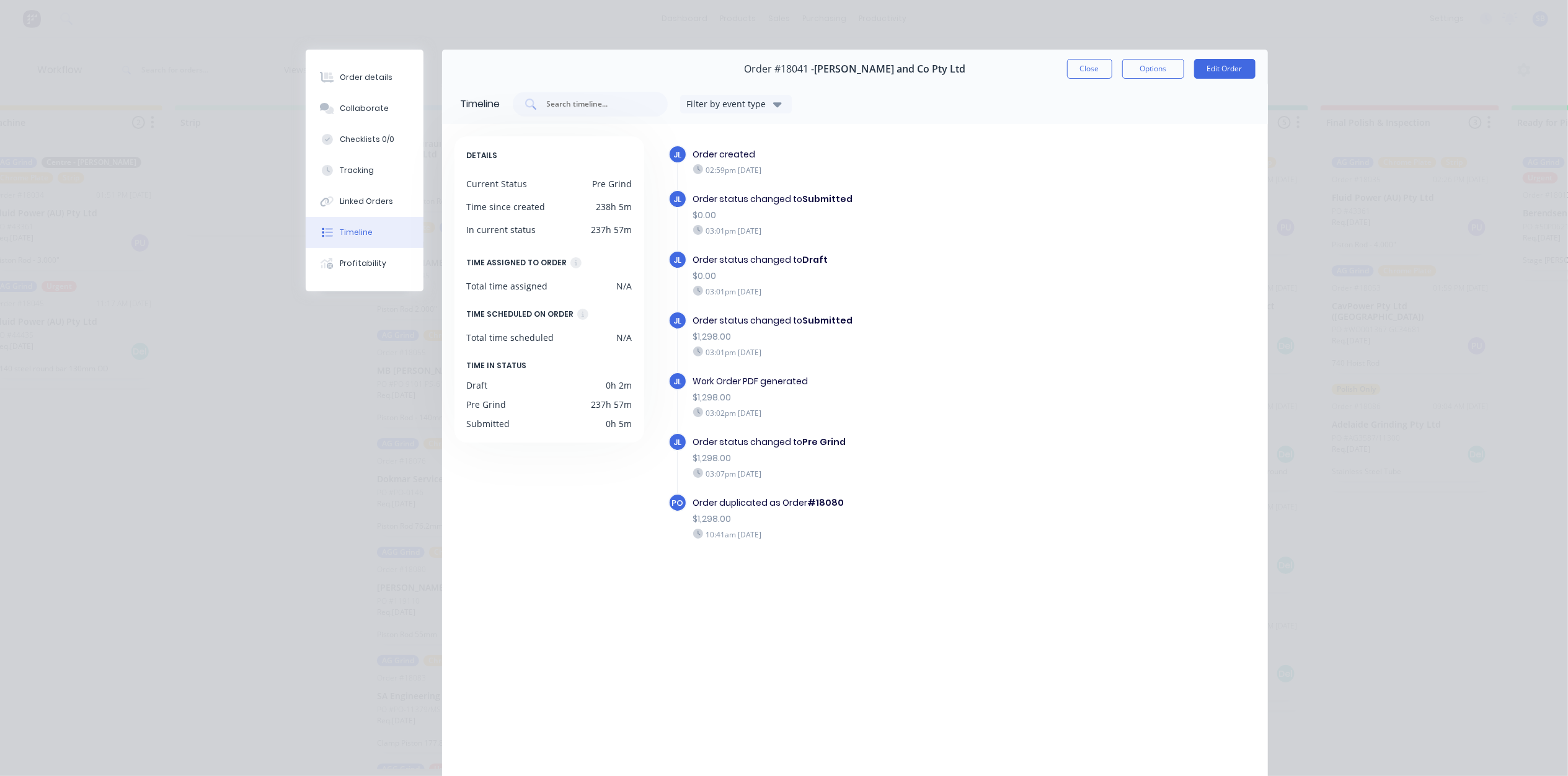
click at [1072, 70] on button "Close" at bounding box center [1089, 69] width 45 height 20
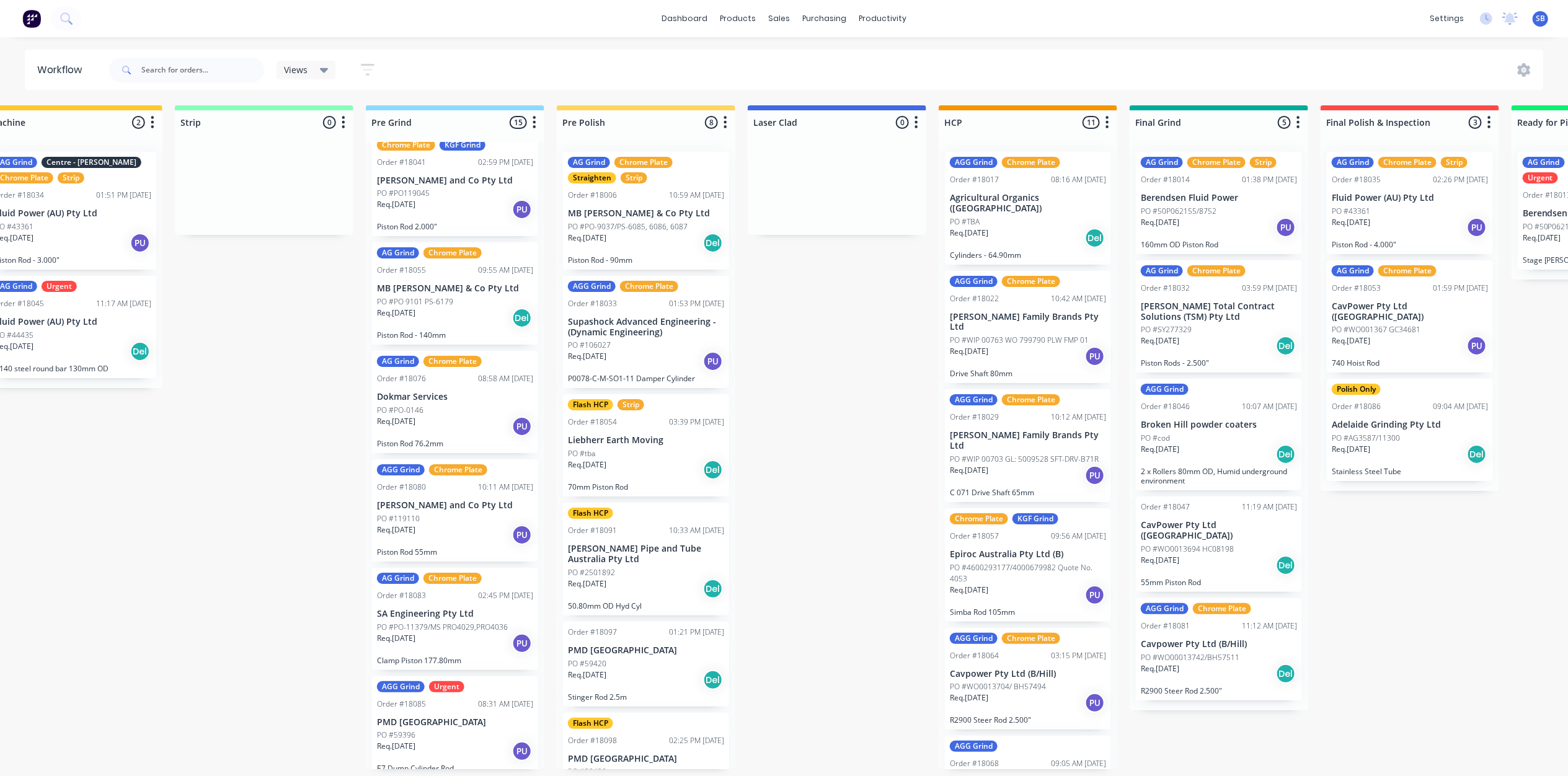
scroll to position [743, 0]
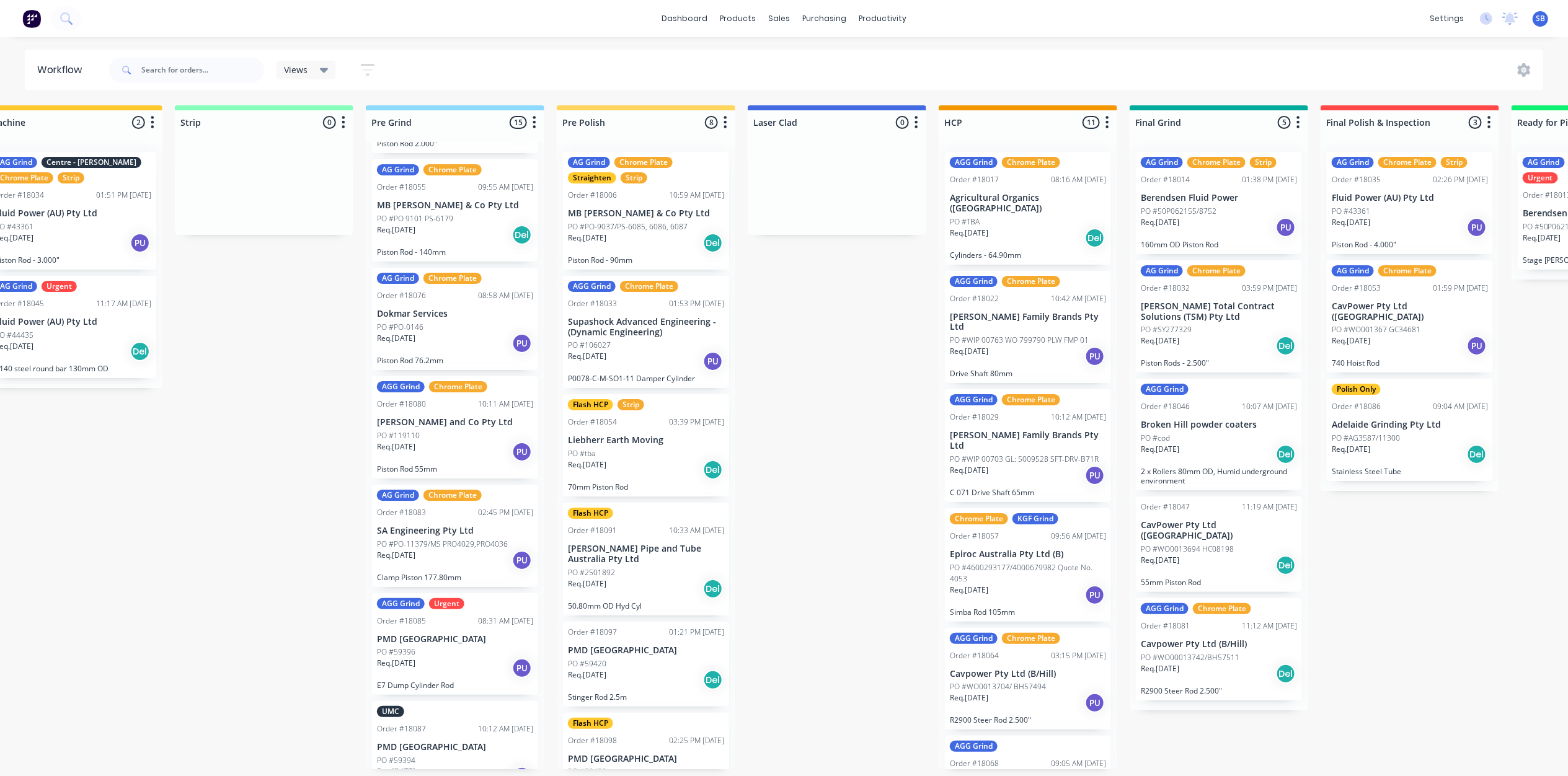
click at [457, 209] on p "MB [PERSON_NAME] & Co Pty Ltd" at bounding box center [455, 205] width 156 height 11
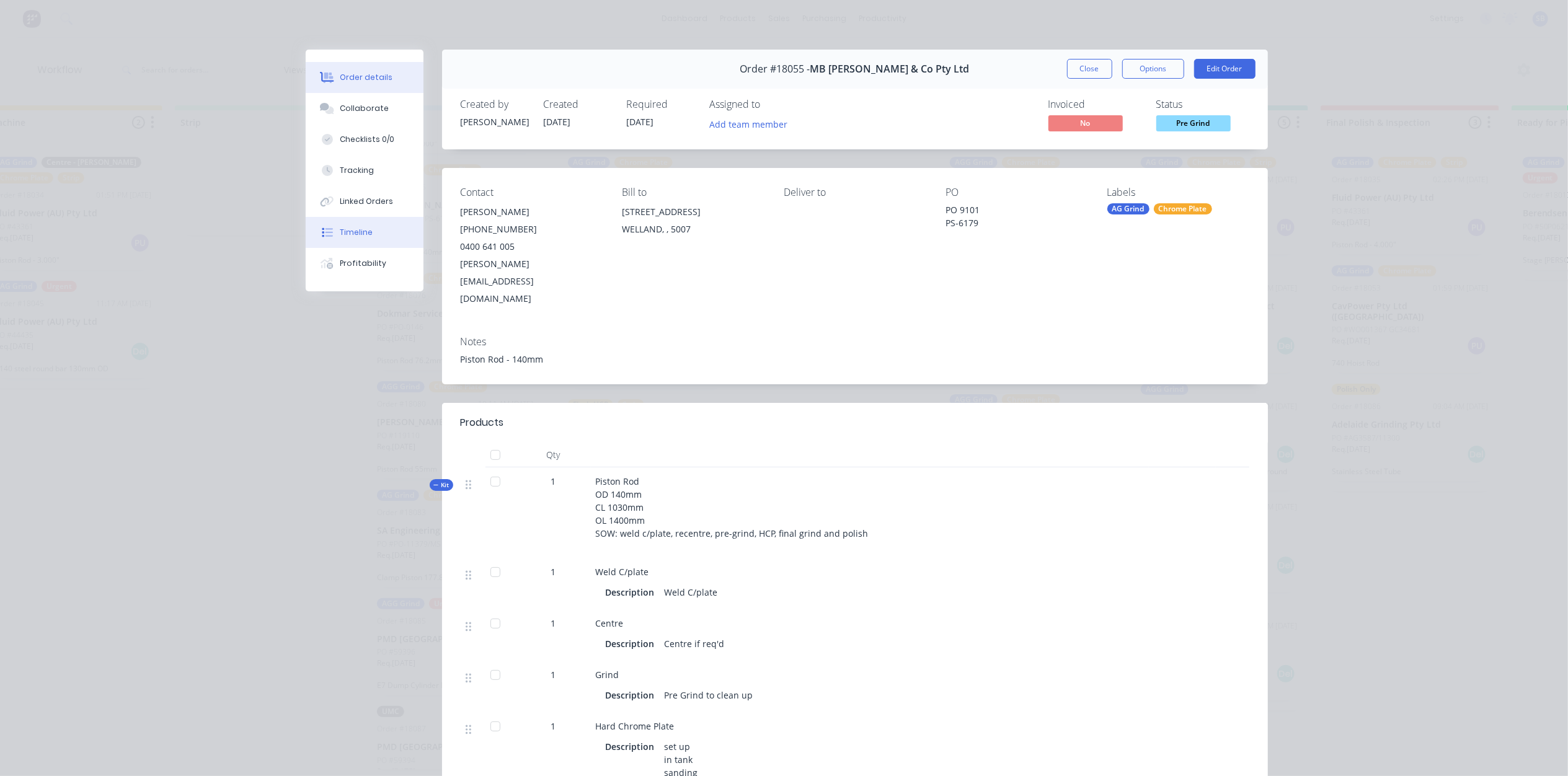
click at [358, 226] on button "Timeline" at bounding box center [365, 232] width 118 height 31
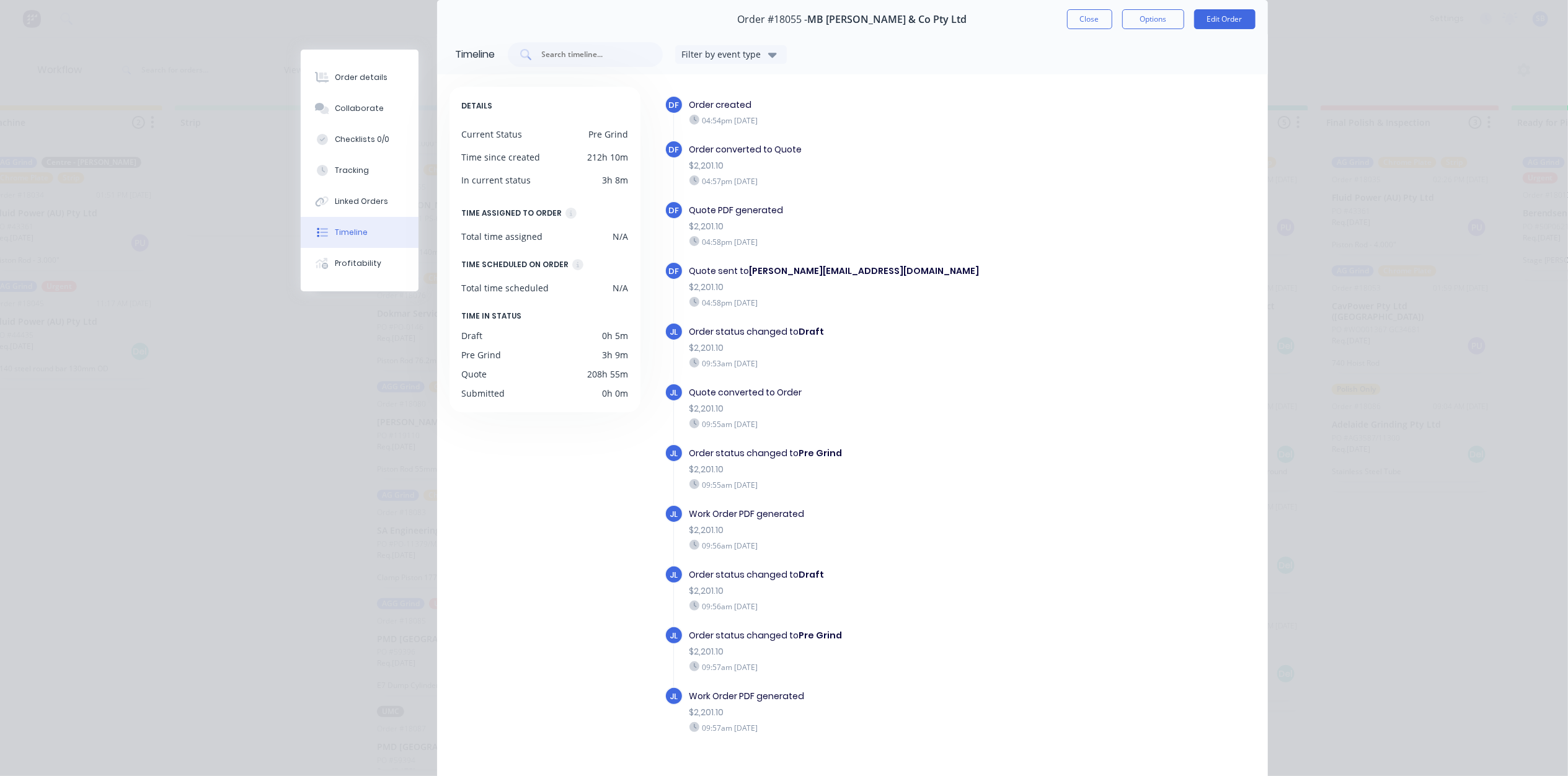
scroll to position [0, 0]
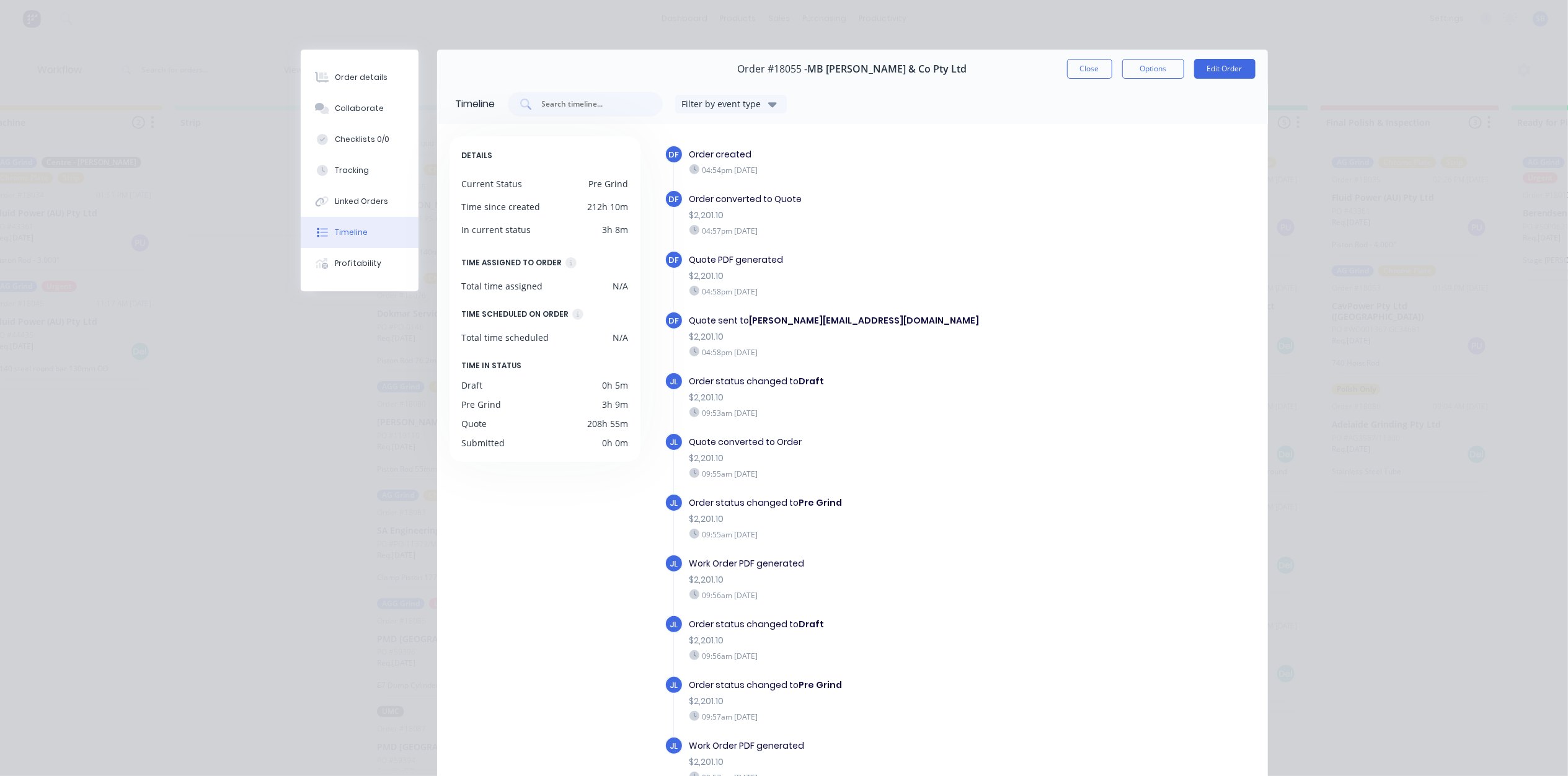
click at [1090, 73] on button "Close" at bounding box center [1089, 69] width 45 height 20
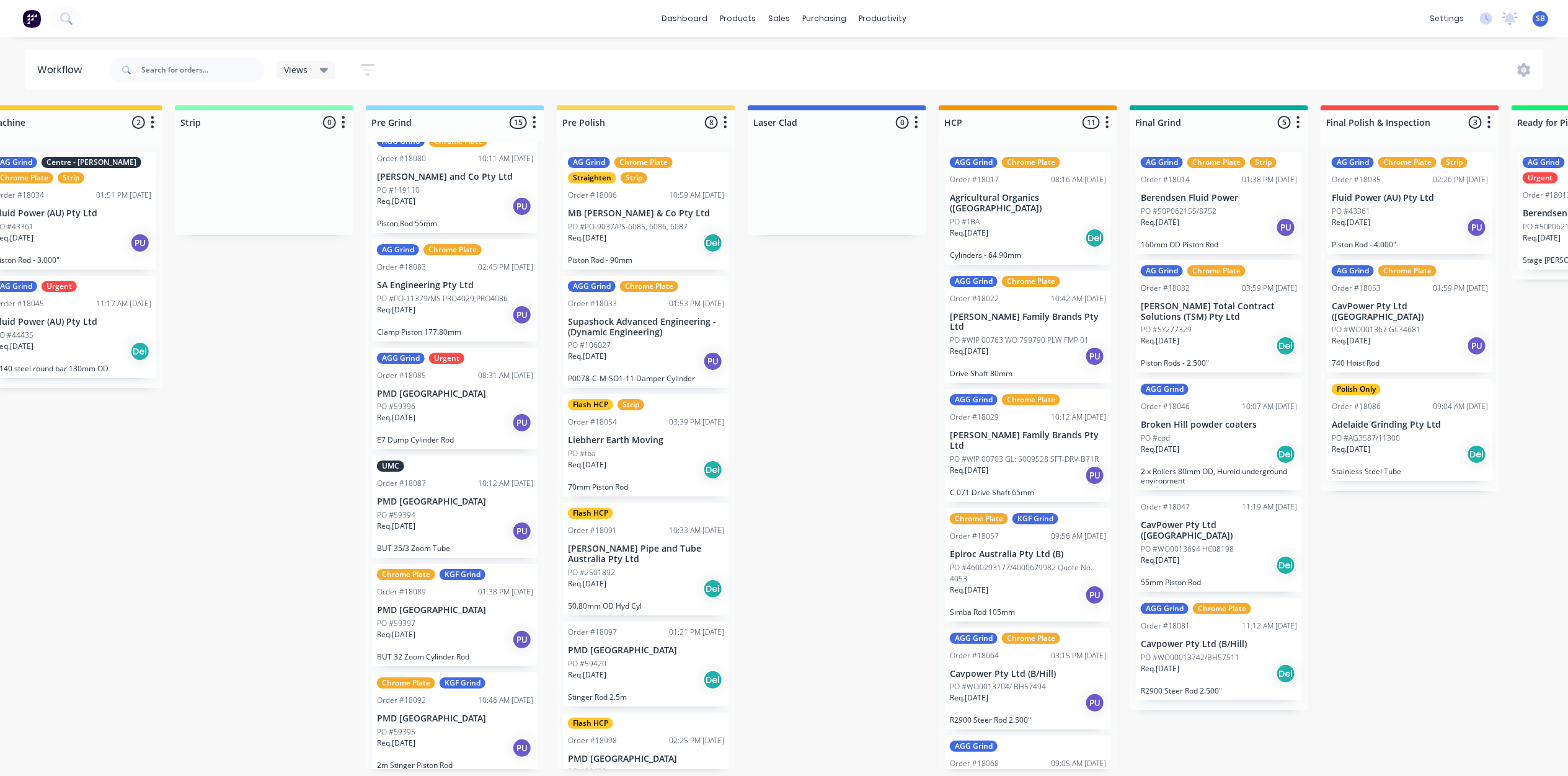
scroll to position [992, 0]
click at [424, 398] on div "PO #59396" at bounding box center [455, 404] width 156 height 11
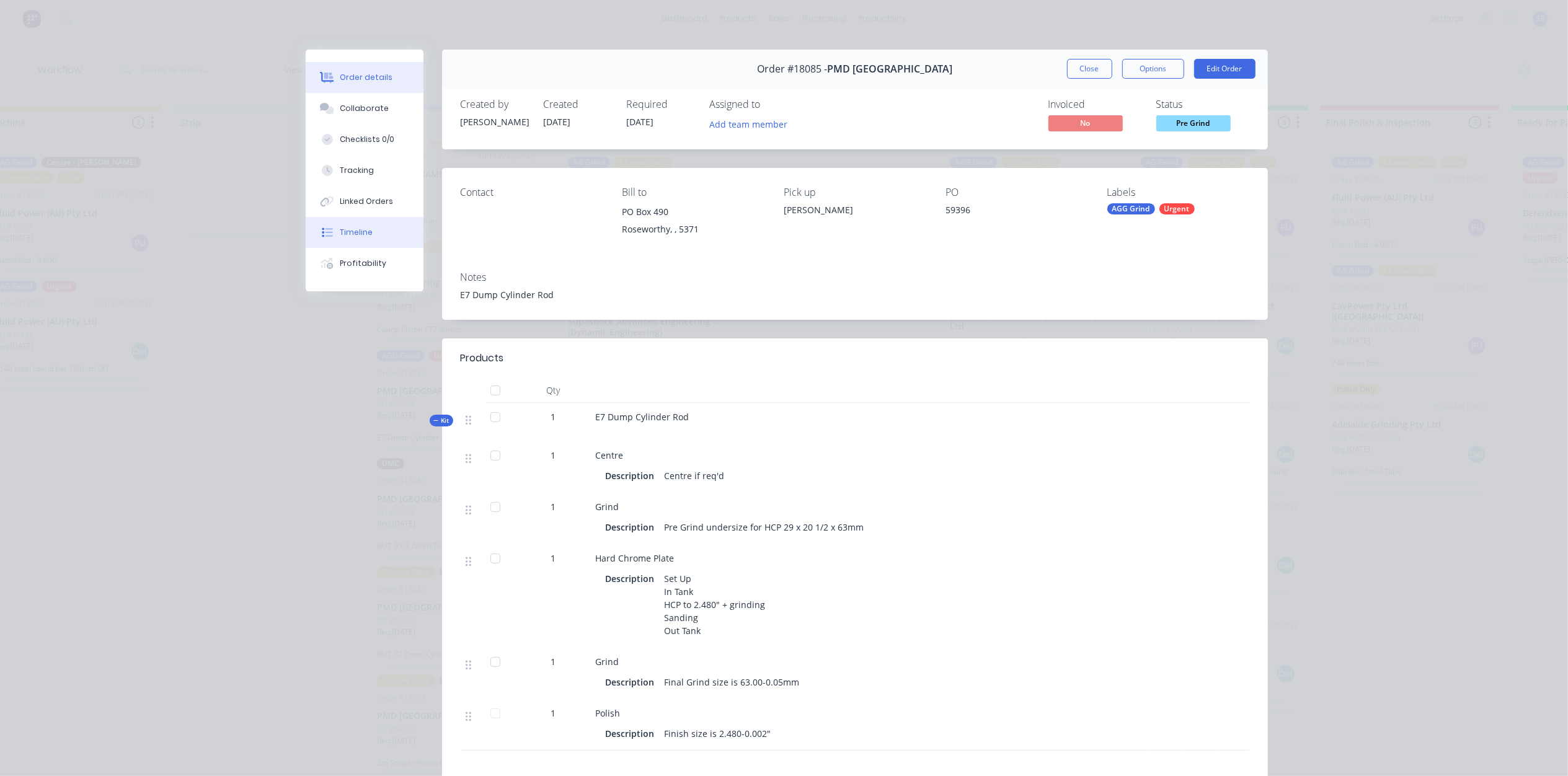
click at [362, 223] on button "Timeline" at bounding box center [365, 232] width 118 height 31
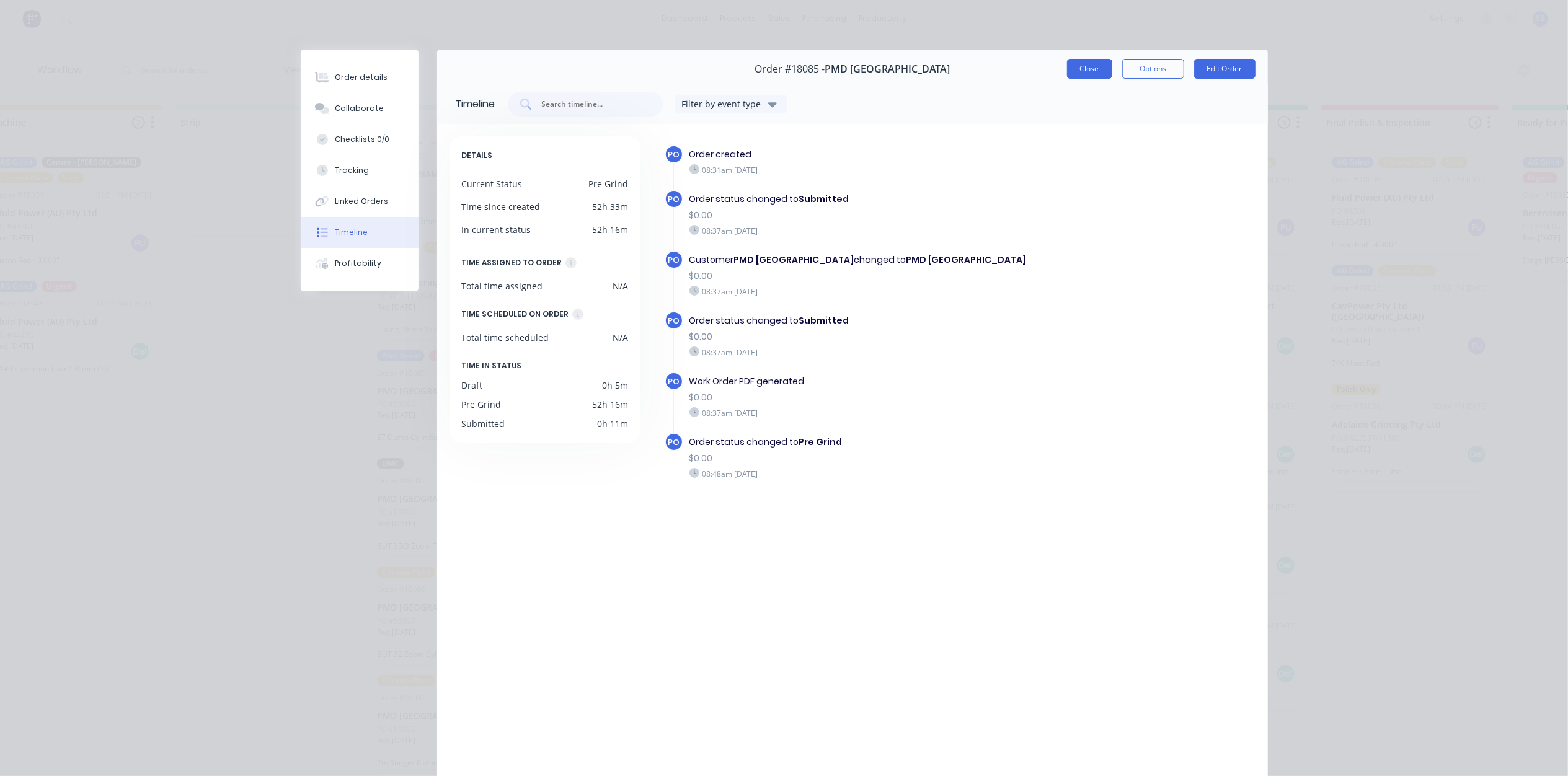
click at [1067, 70] on button "Close" at bounding box center [1089, 69] width 45 height 20
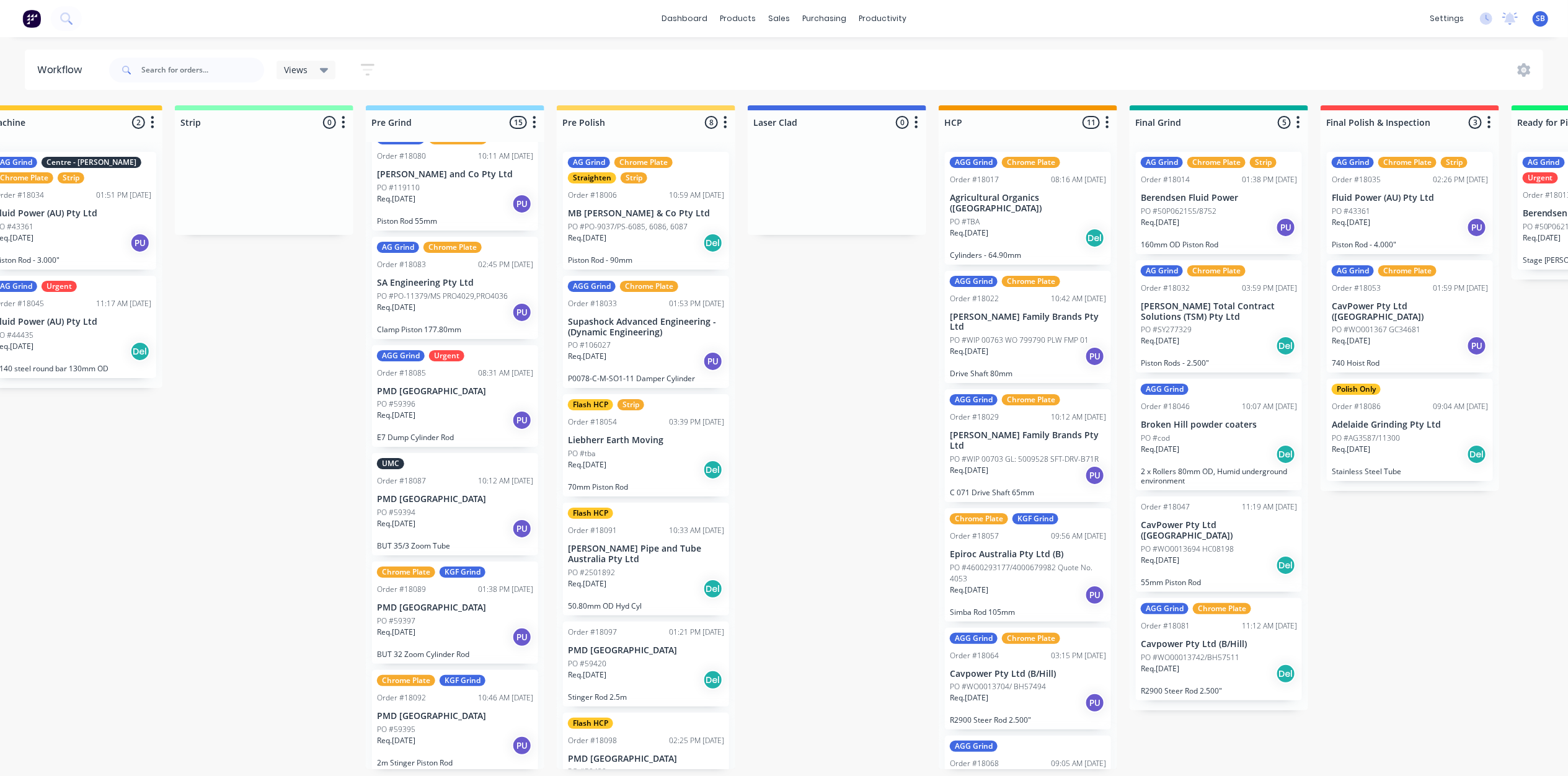
click at [442, 514] on div "PO #59394" at bounding box center [455, 513] width 156 height 11
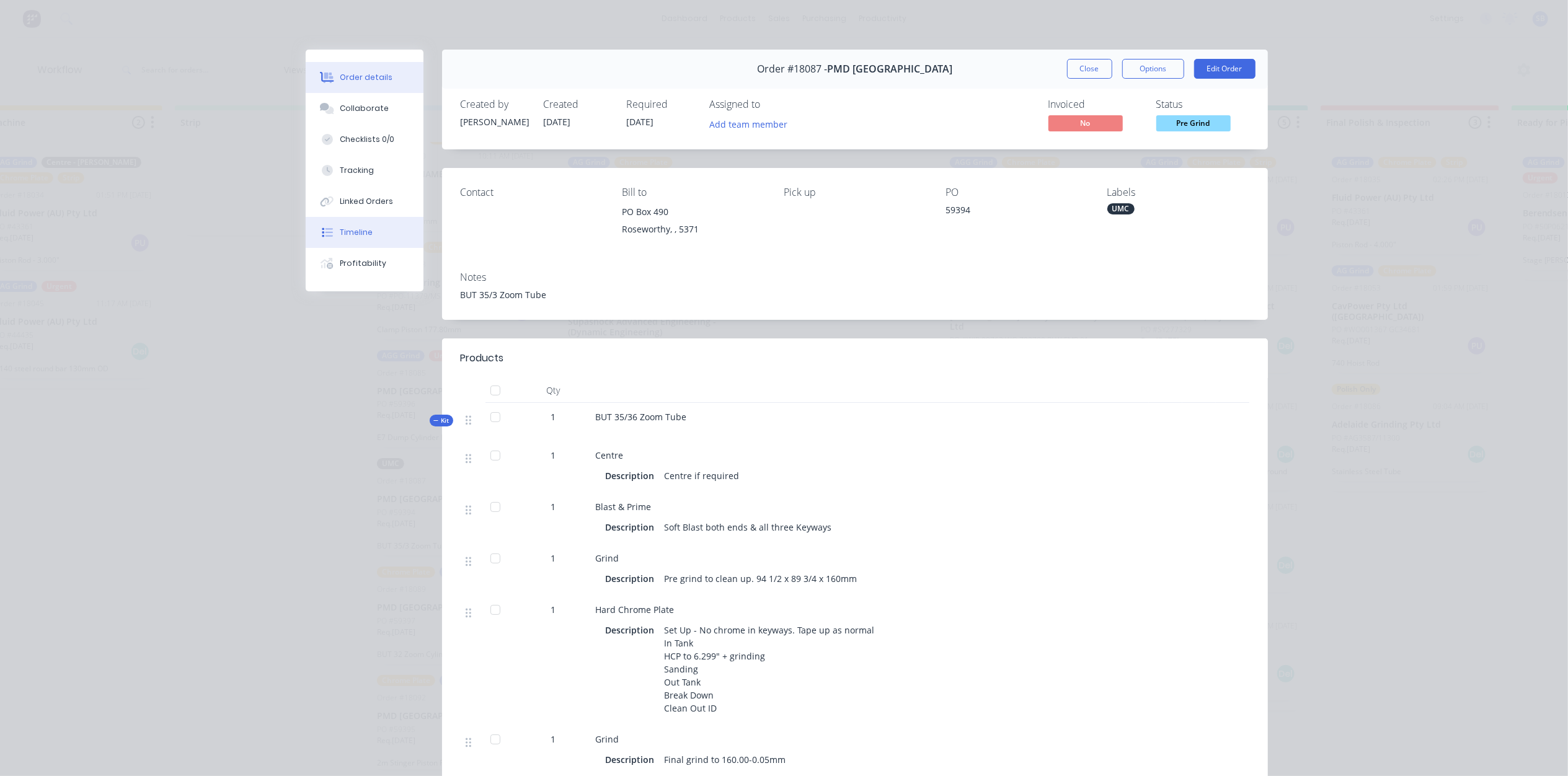
click at [367, 231] on button "Timeline" at bounding box center [365, 232] width 118 height 31
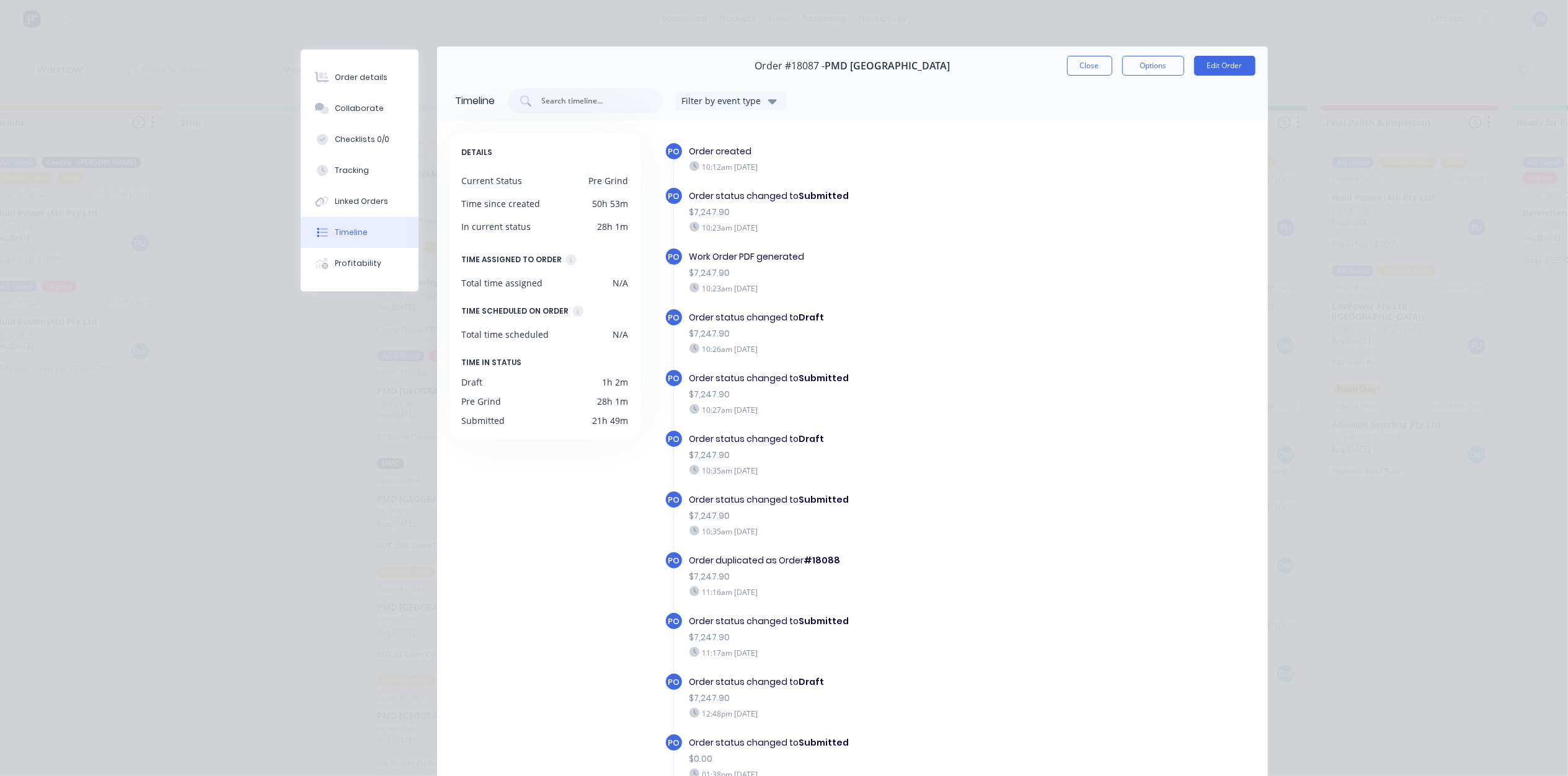
scroll to position [0, 0]
click at [1080, 63] on button "Close" at bounding box center [1089, 69] width 45 height 20
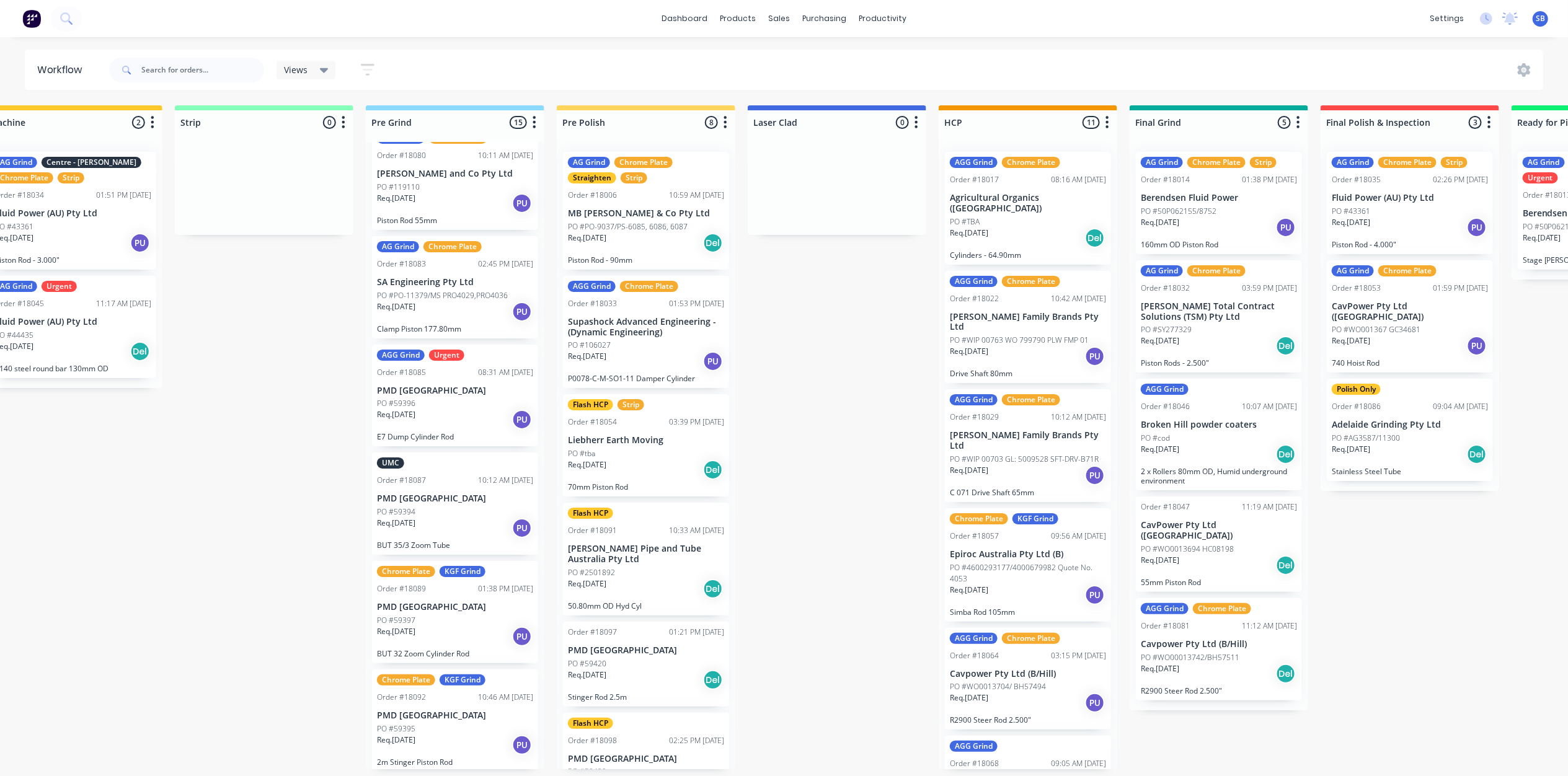
scroll to position [6, 806]
click at [422, 615] on div "PO #59397" at bounding box center [455, 621] width 156 height 11
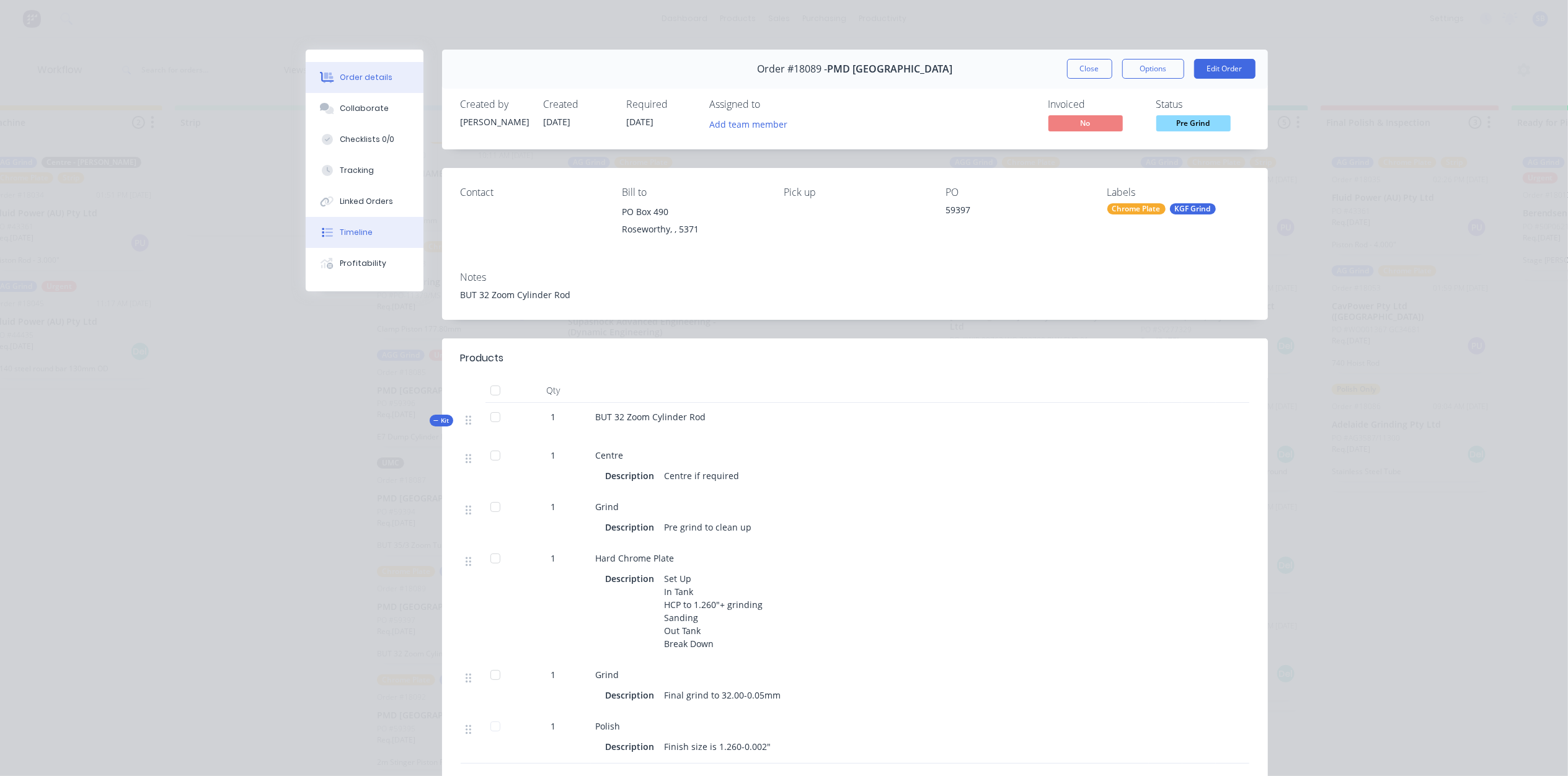
click at [352, 234] on div "Timeline" at bounding box center [356, 232] width 33 height 11
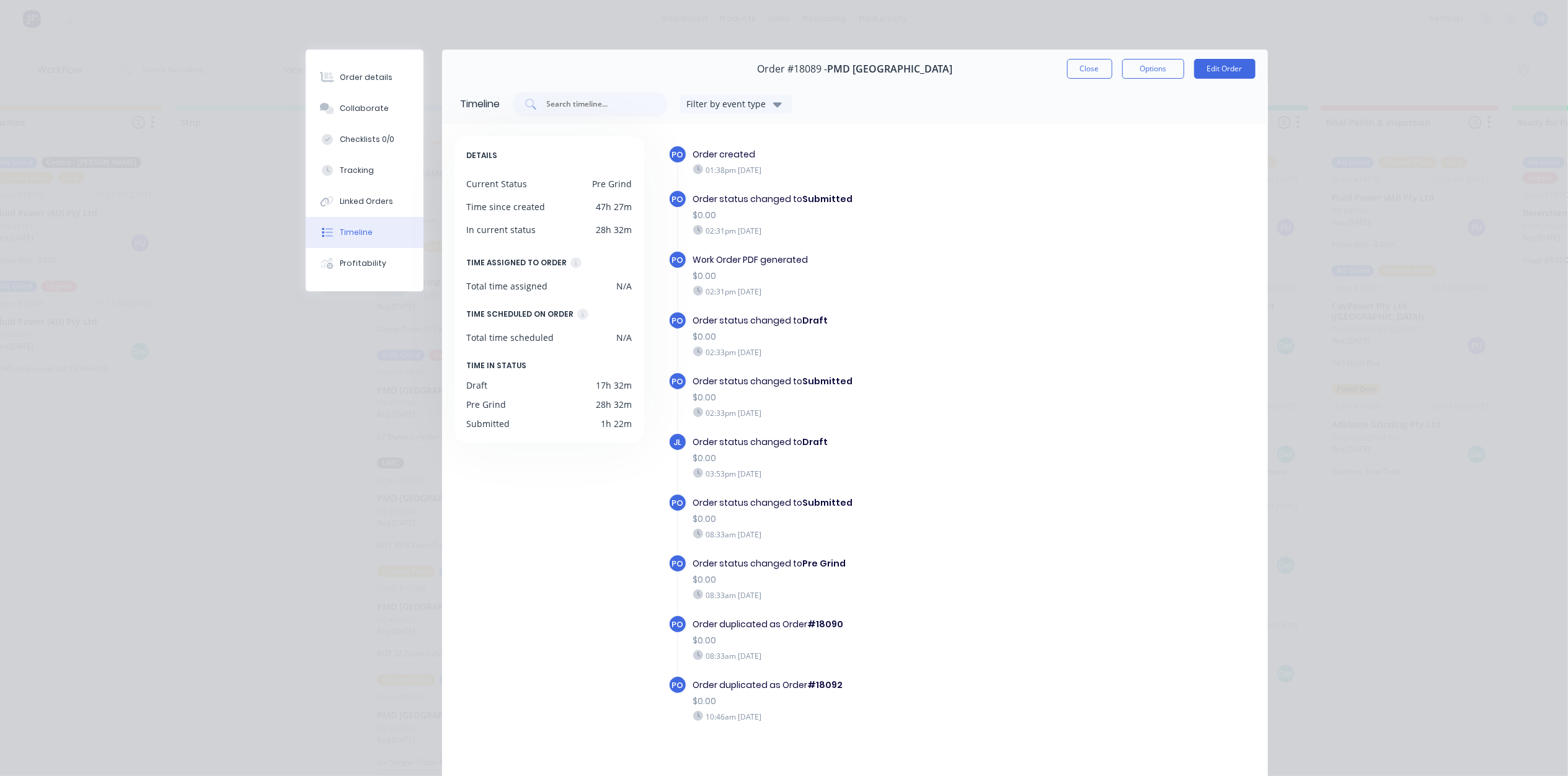
scroll to position [0, 806]
click at [1079, 75] on button "Close" at bounding box center [1089, 69] width 45 height 20
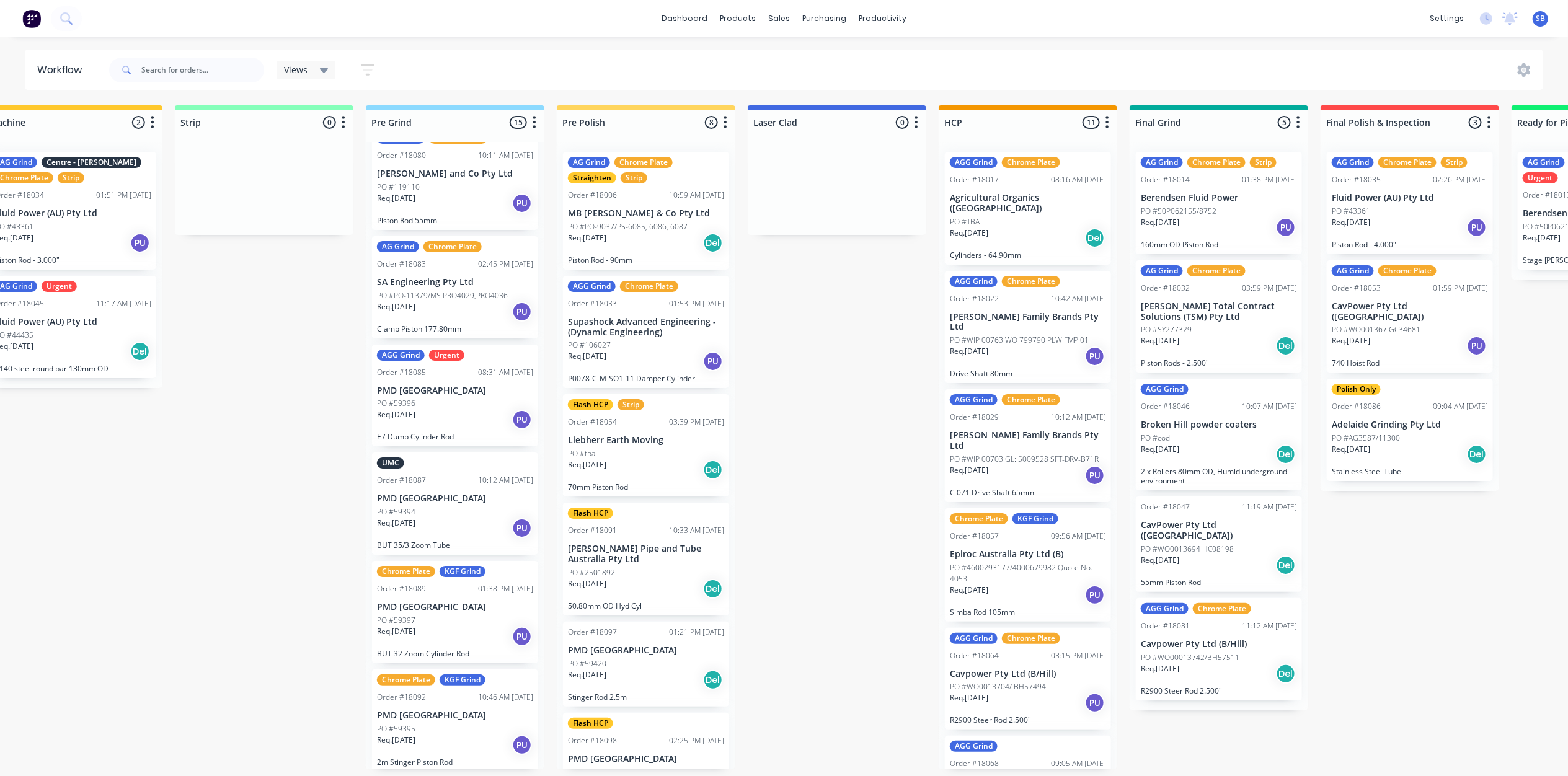
scroll to position [6, 806]
click at [420, 716] on div "Chrome Plate KGF Grind Order #18092 10:46 AM [DATE] PMD [GEOGRAPHIC_DATA] PO #5…" at bounding box center [455, 720] width 166 height 102
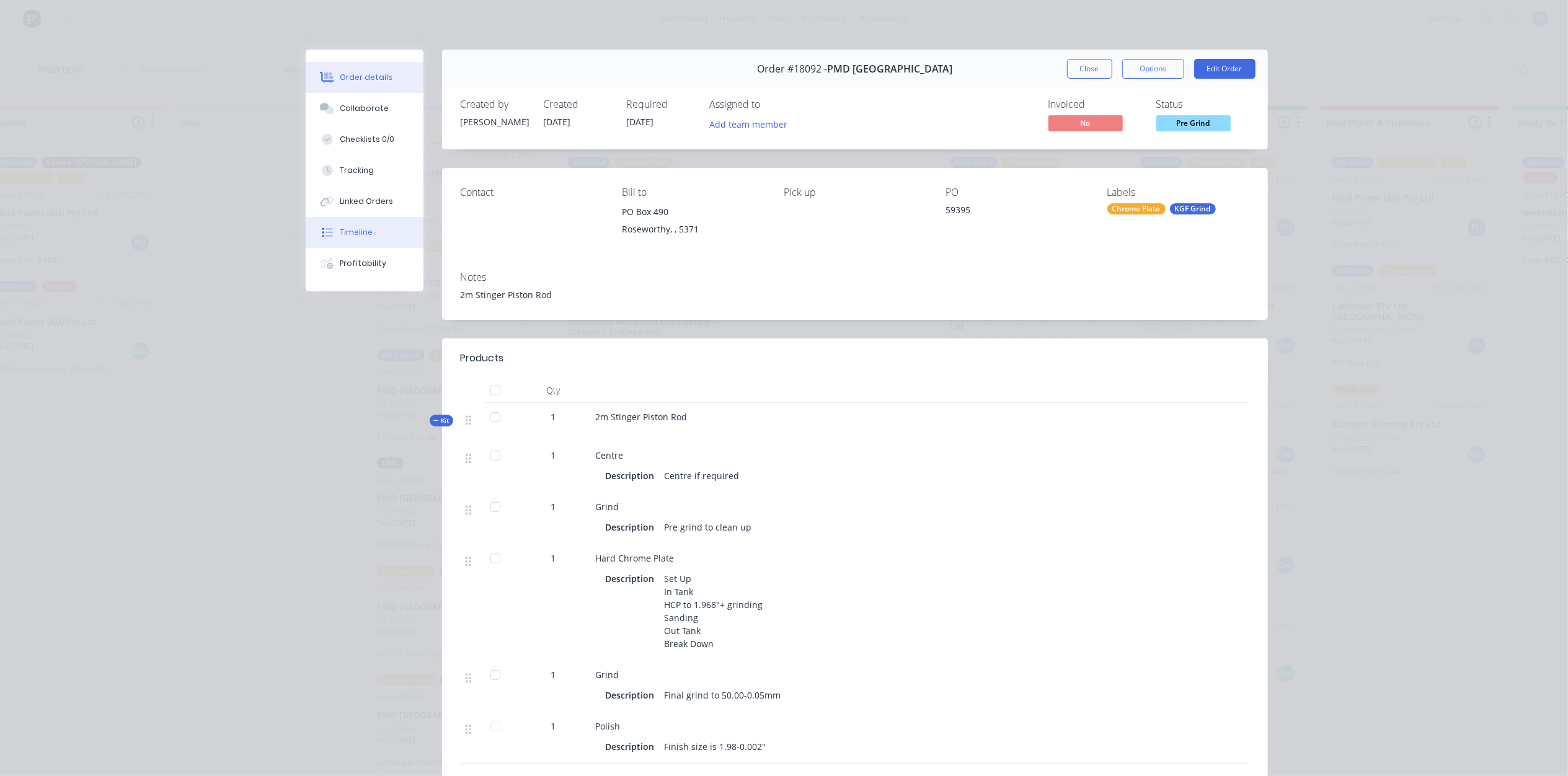
click at [362, 229] on div "Timeline" at bounding box center [356, 232] width 33 height 11
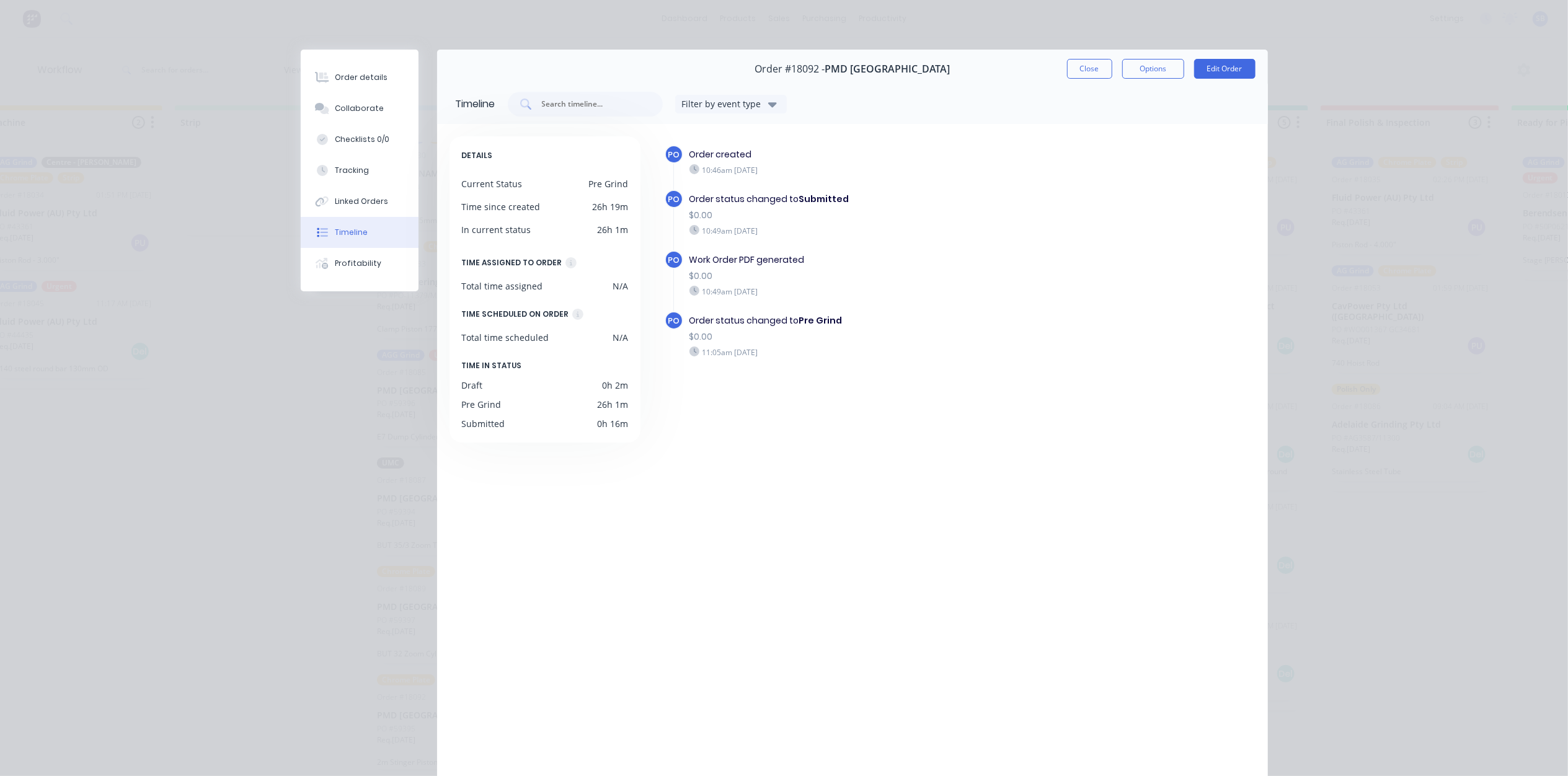
click at [1092, 65] on button "Close" at bounding box center [1089, 69] width 45 height 20
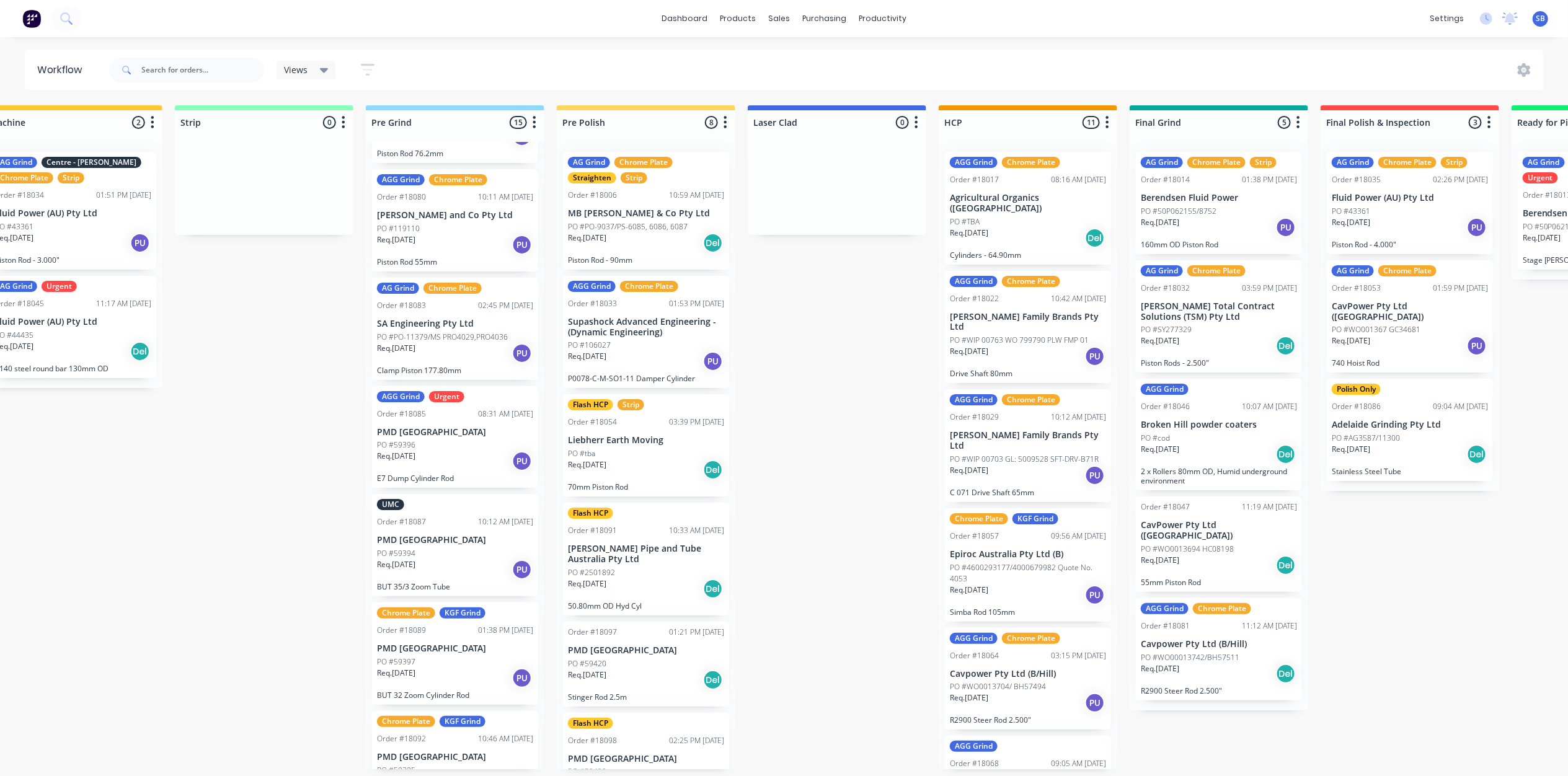
scroll to position [992, 0]
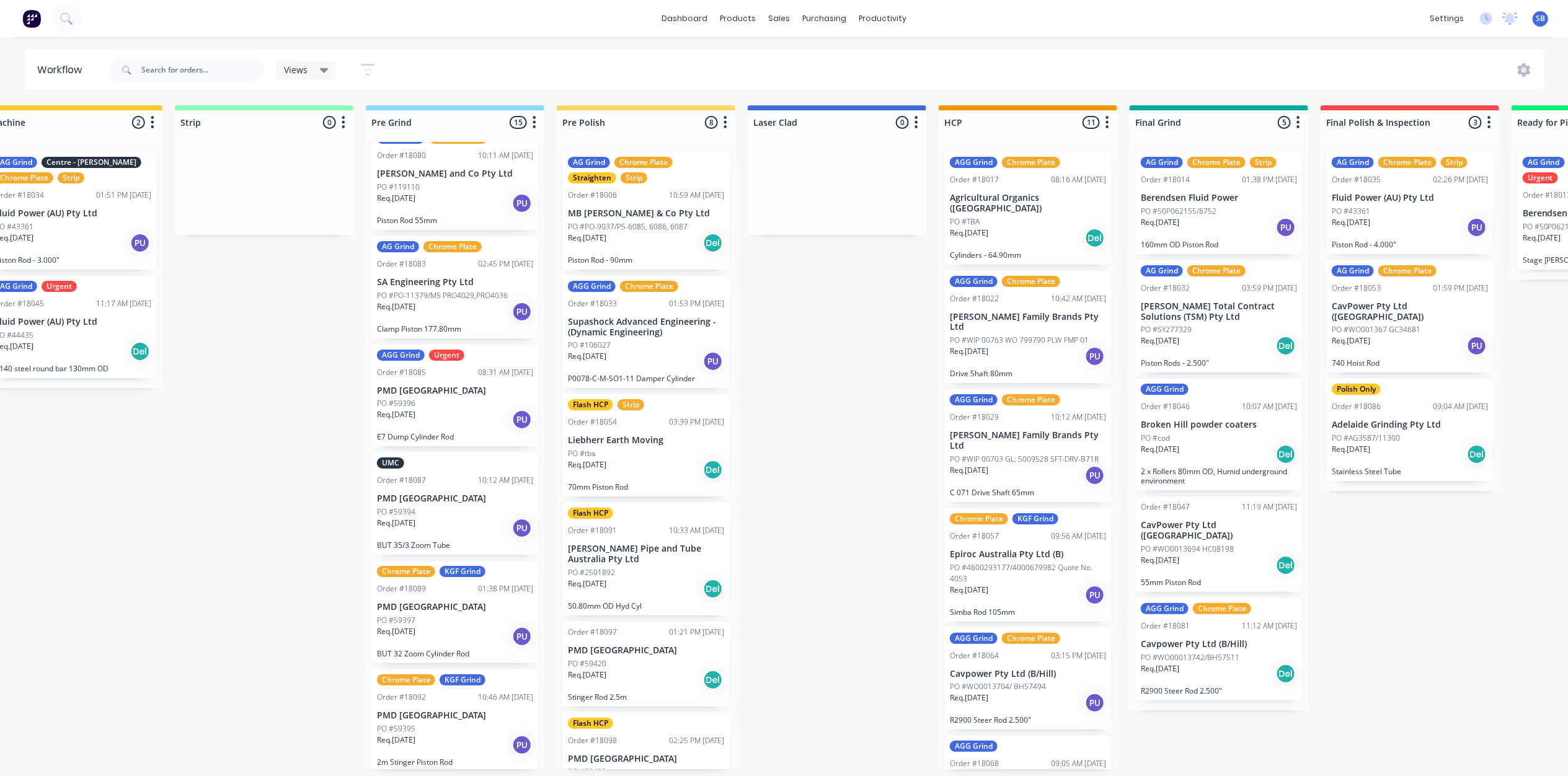
click at [655, 179] on div "AG Grind Chrome Plate Straighten Strip" at bounding box center [645, 170] width 156 height 27
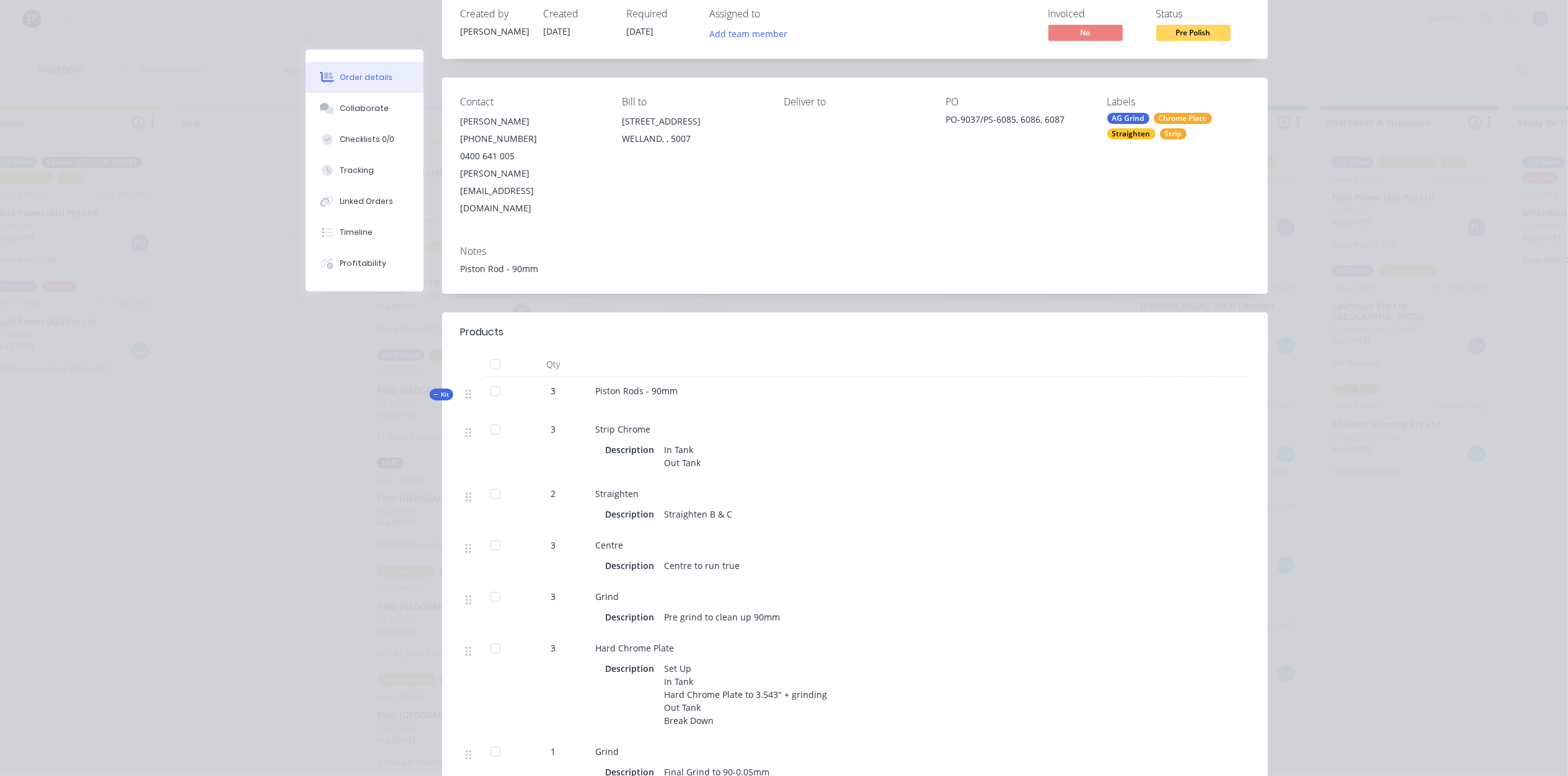
scroll to position [0, 0]
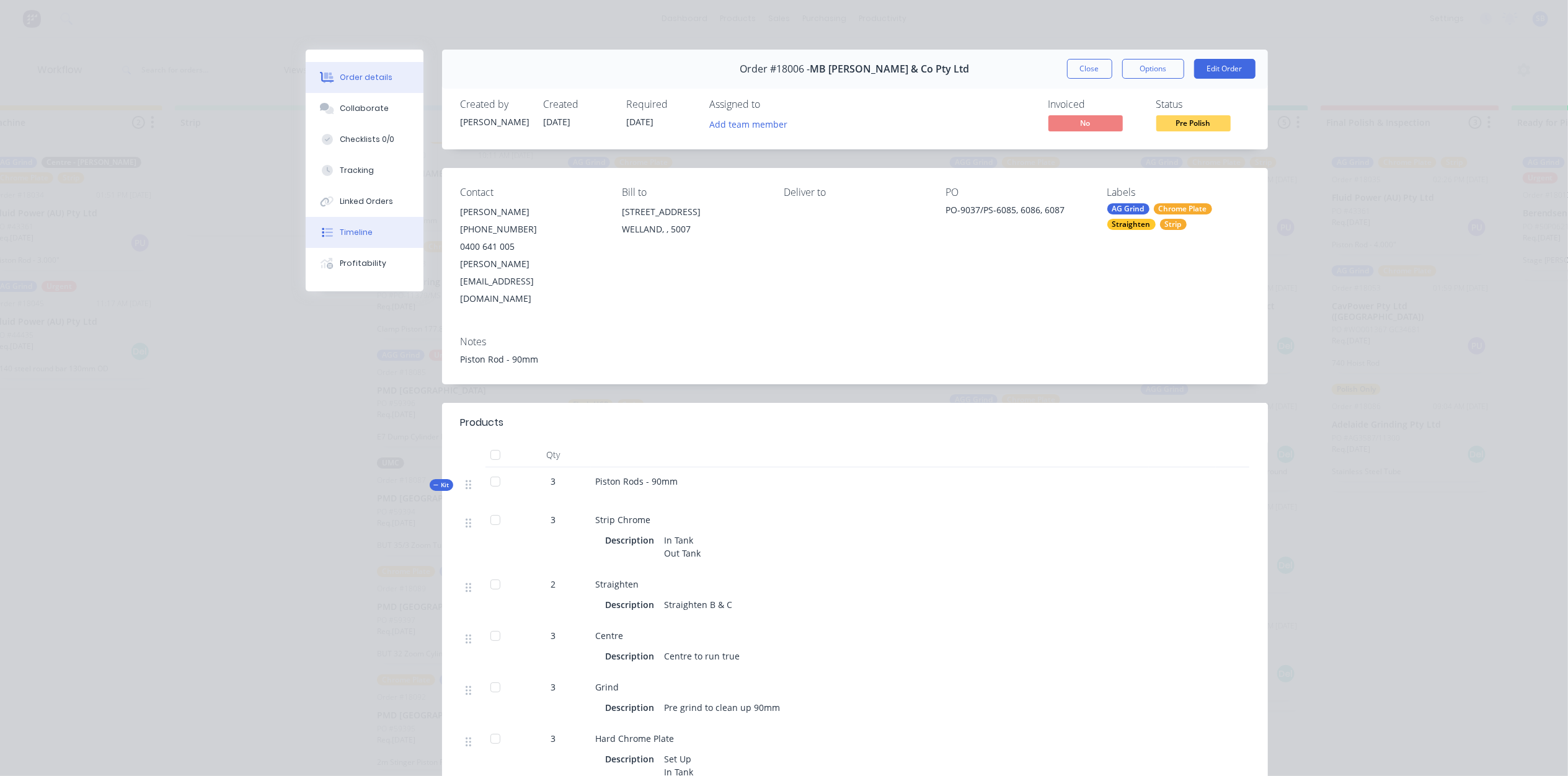
click at [345, 226] on button "Timeline" at bounding box center [365, 232] width 118 height 31
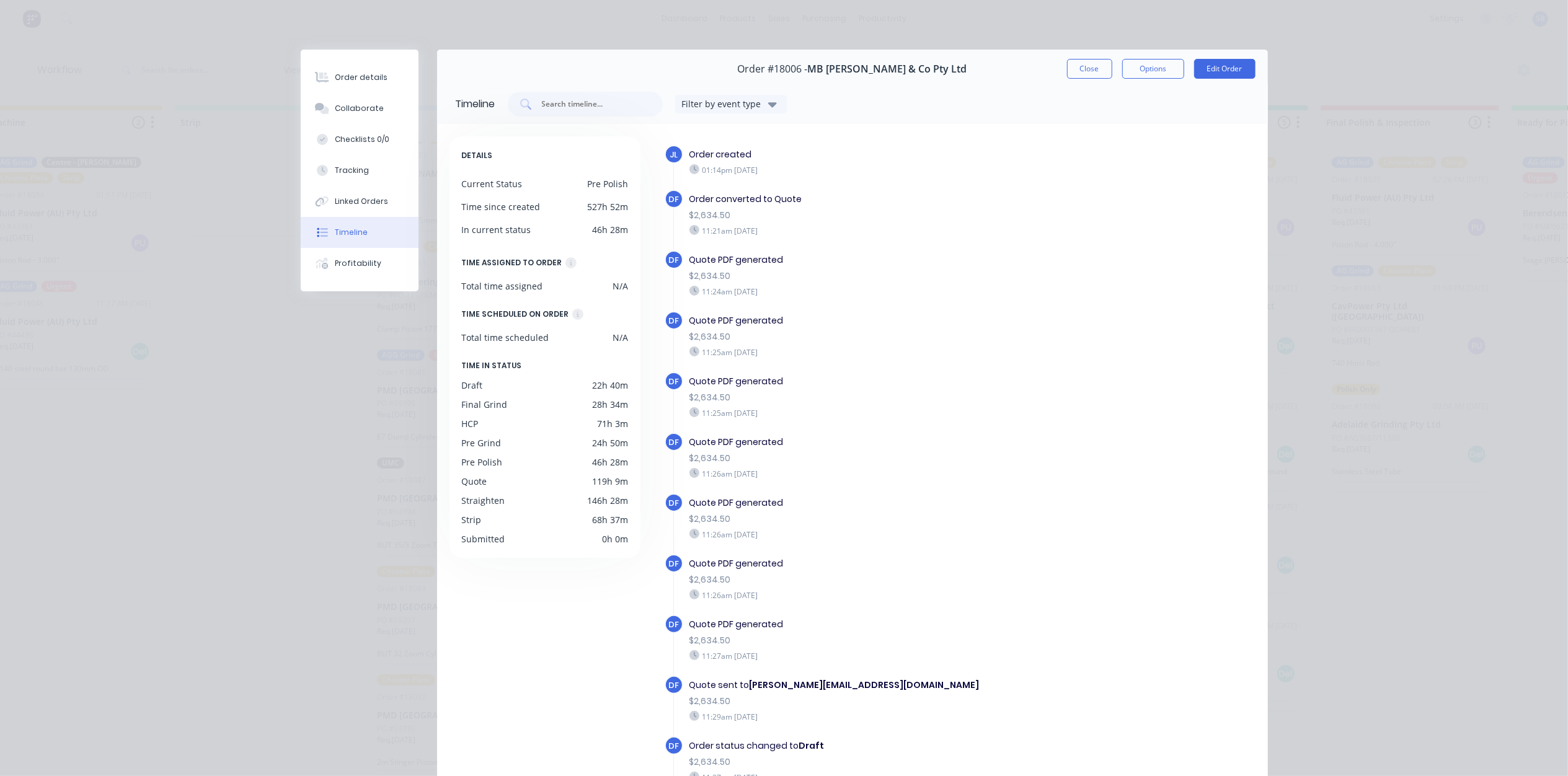
scroll to position [0, 806]
click at [1072, 74] on button "Close" at bounding box center [1089, 69] width 45 height 20
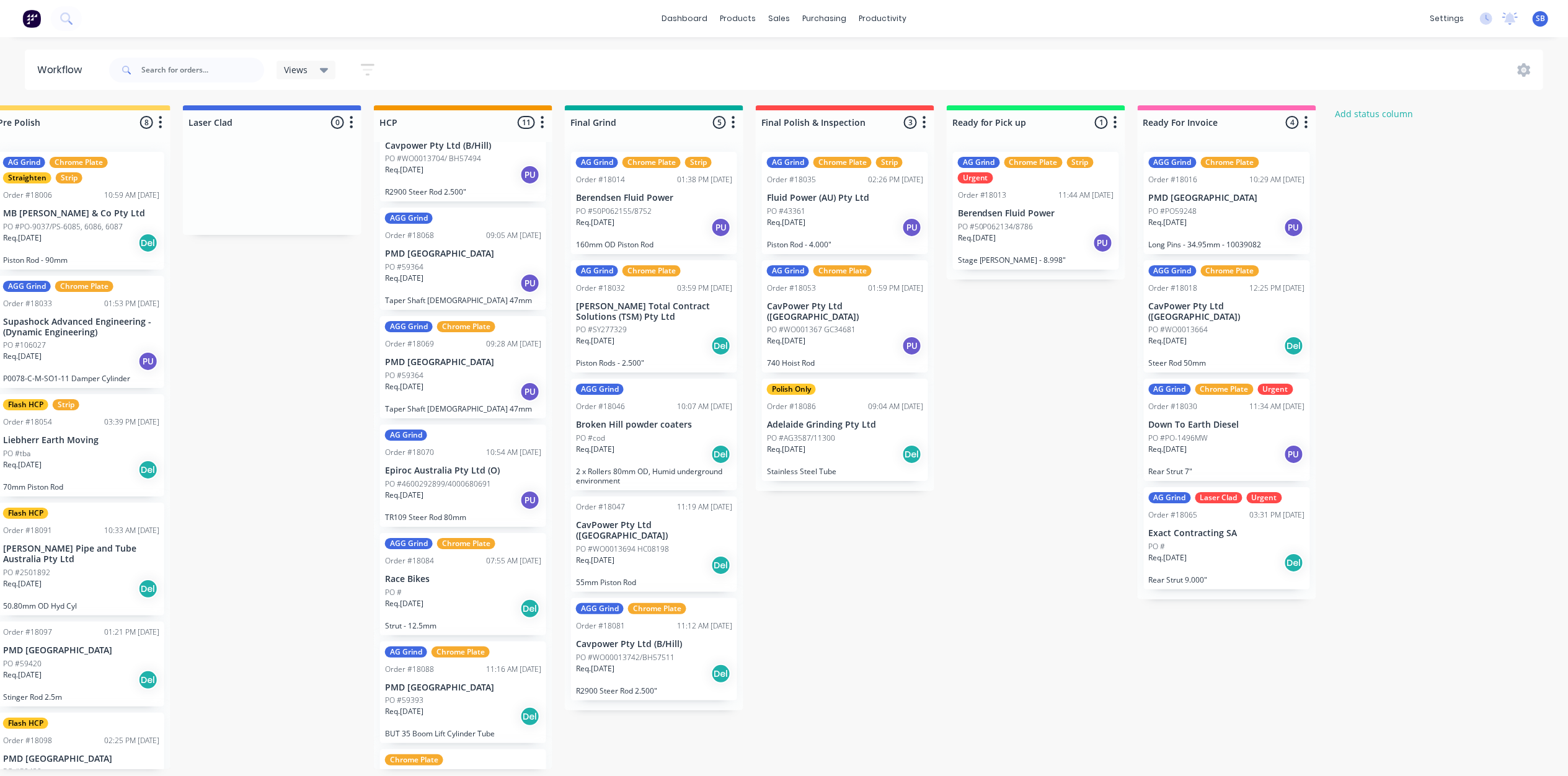
scroll to position [576, 0]
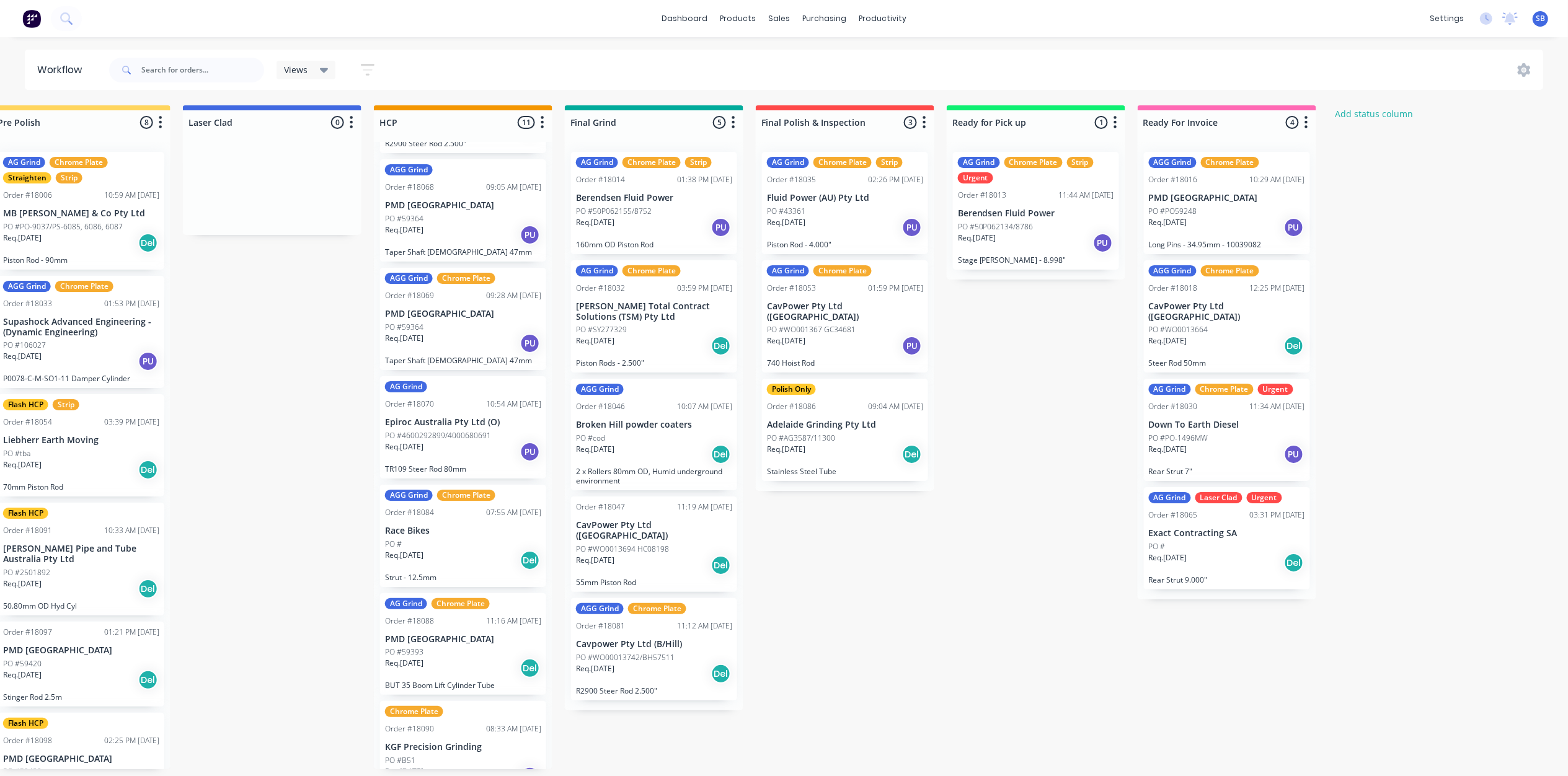
click at [638, 544] on p "PO #WO0013694 HC08198" at bounding box center [622, 549] width 93 height 11
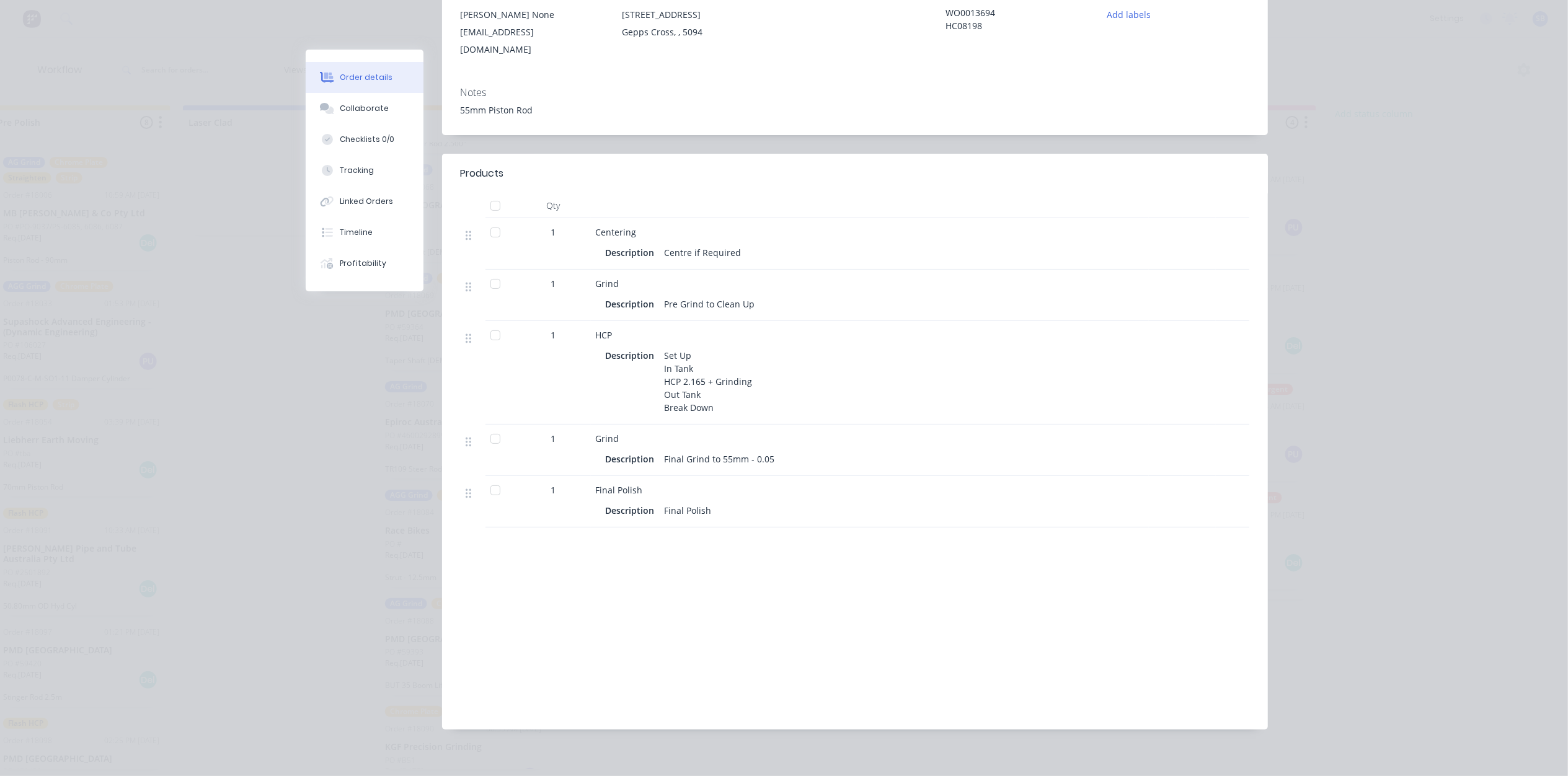
scroll to position [0, 0]
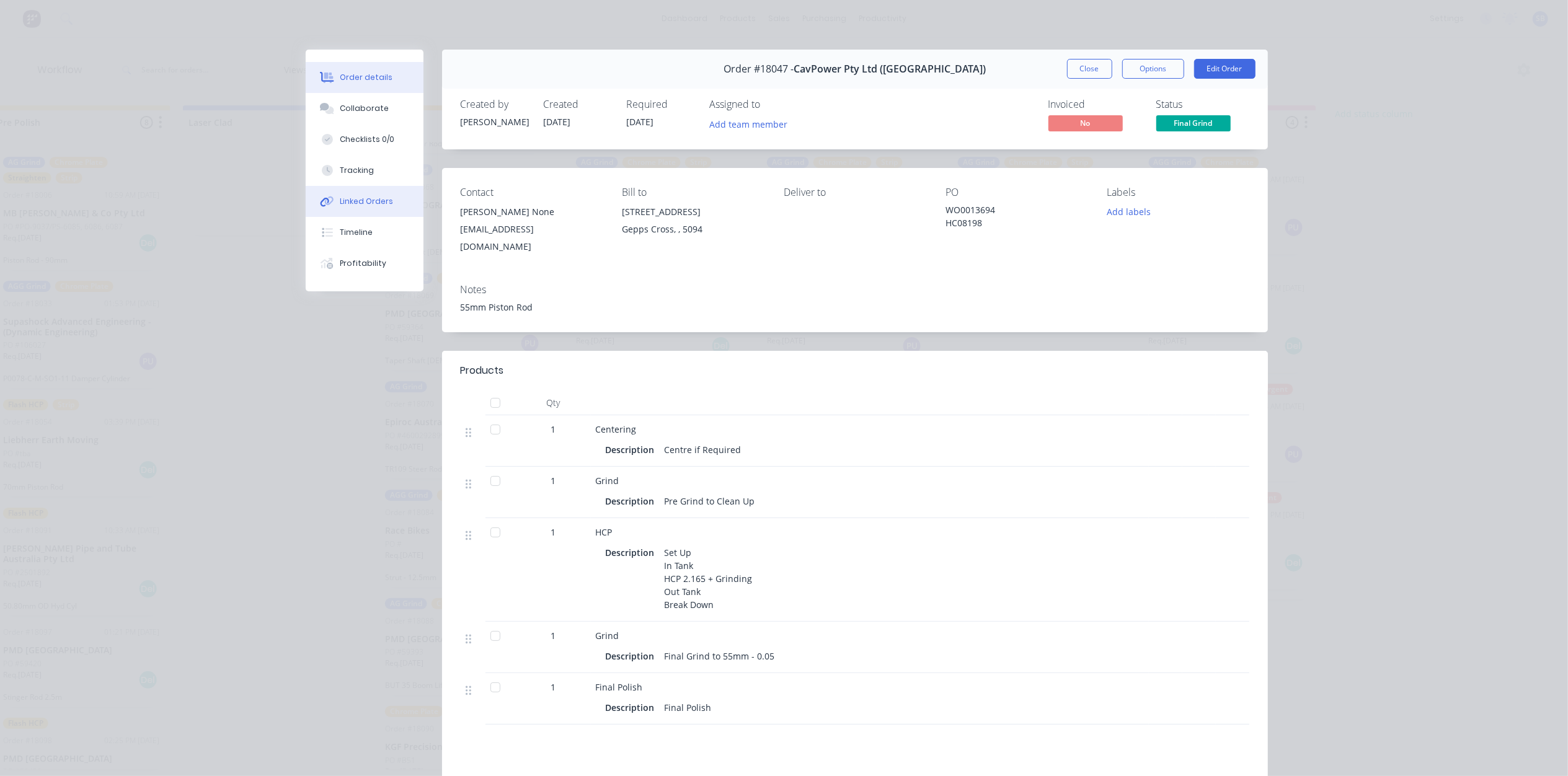
click at [357, 200] on div "Linked Orders" at bounding box center [366, 201] width 53 height 11
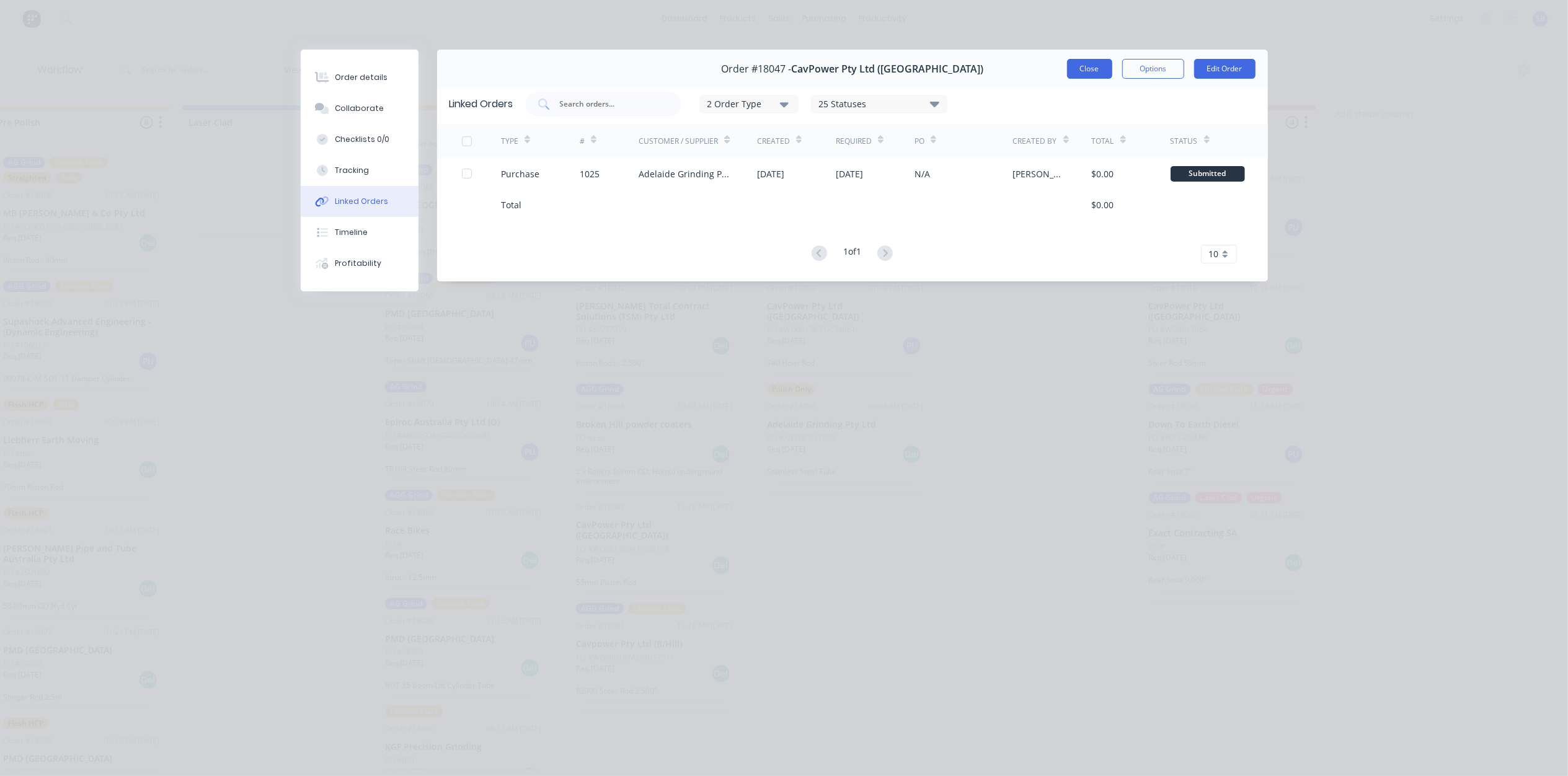
click at [1094, 63] on button "Close" at bounding box center [1089, 69] width 45 height 20
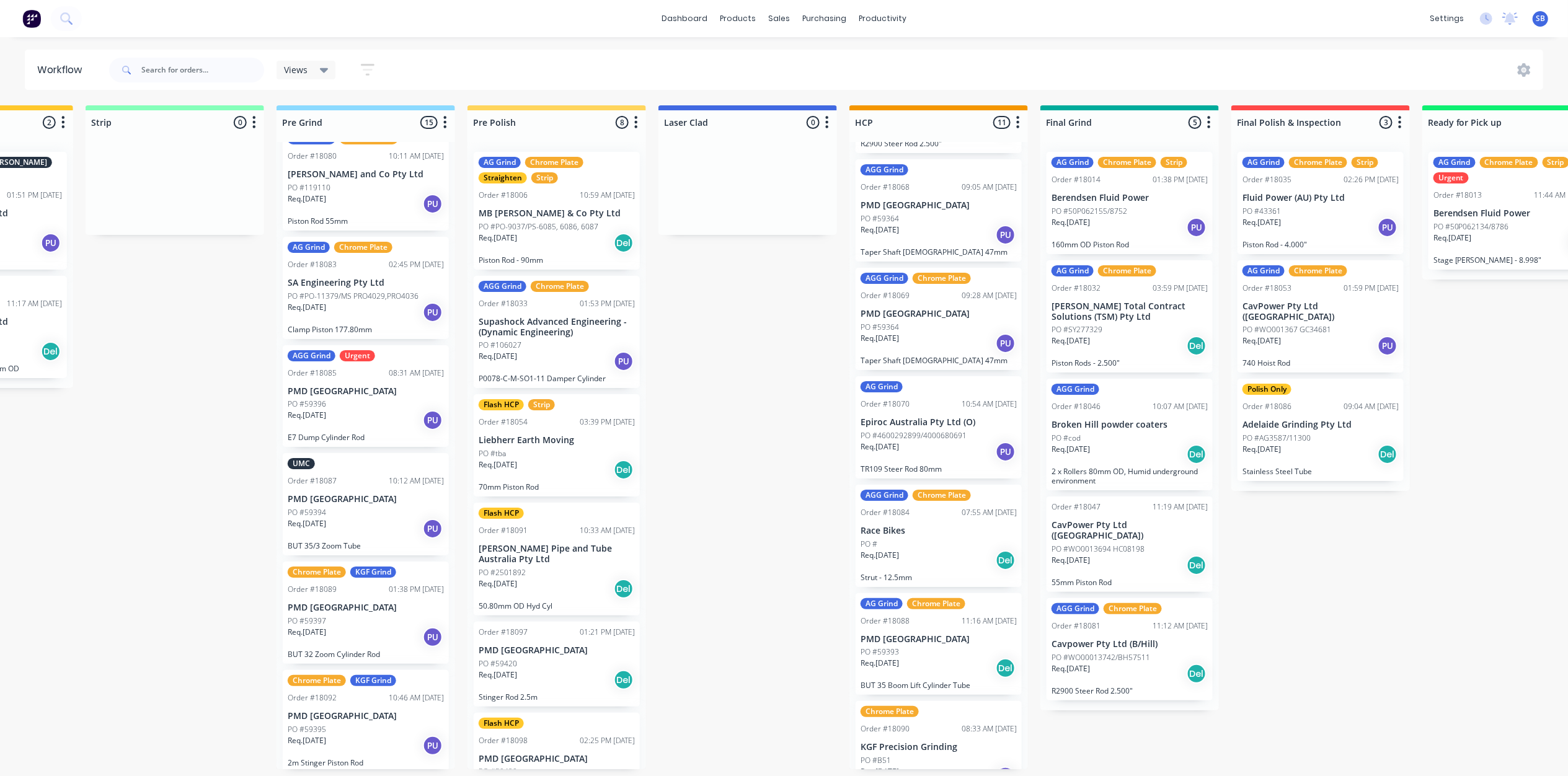
scroll to position [0, 896]
click at [334, 181] on div "AGG Grind Chrome Plate Order #18080 10:11 AM [DATE] [PERSON_NAME] and Co Pty Lt…" at bounding box center [366, 179] width 166 height 102
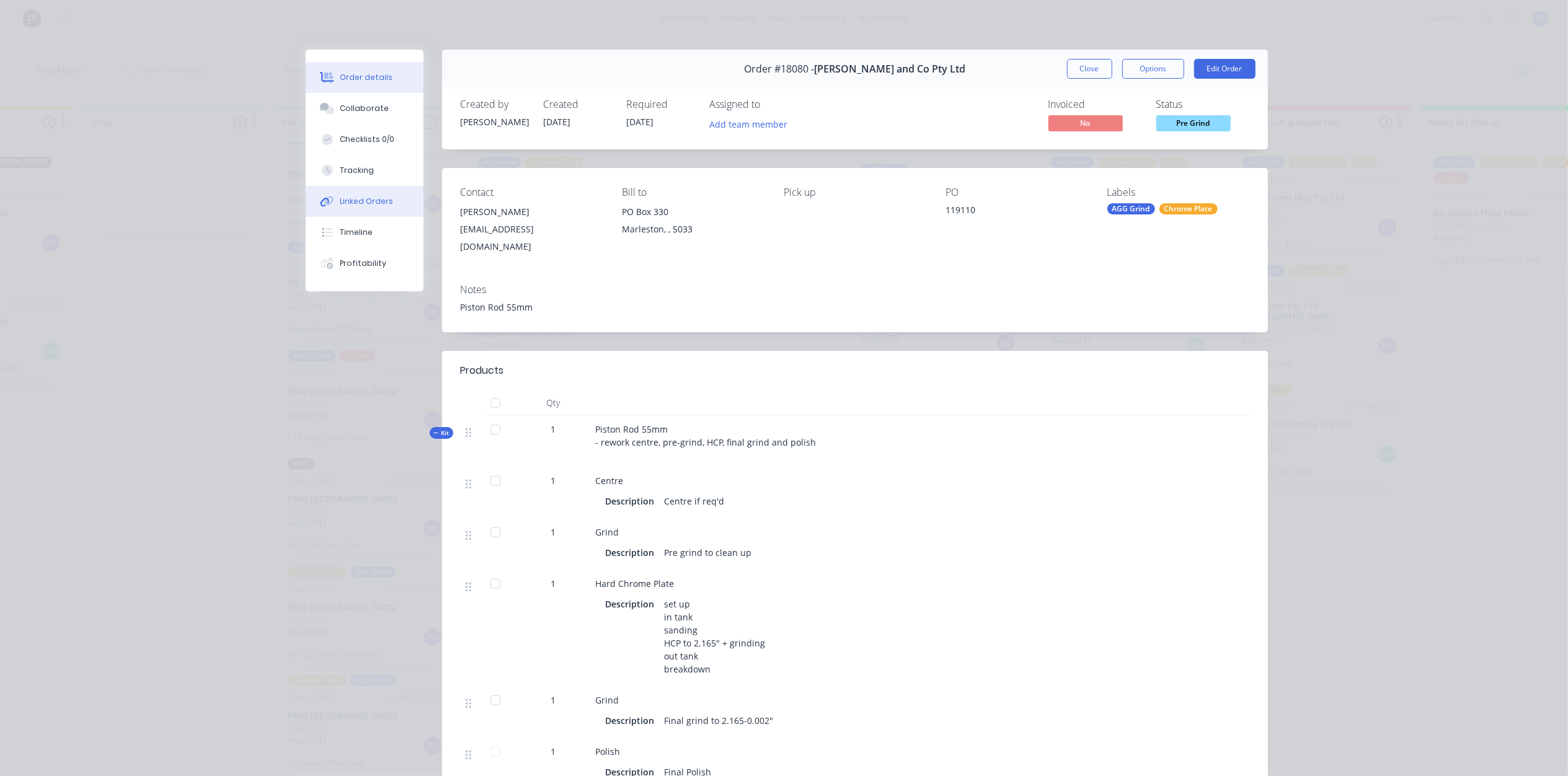
click at [361, 206] on div "Linked Orders" at bounding box center [366, 201] width 53 height 11
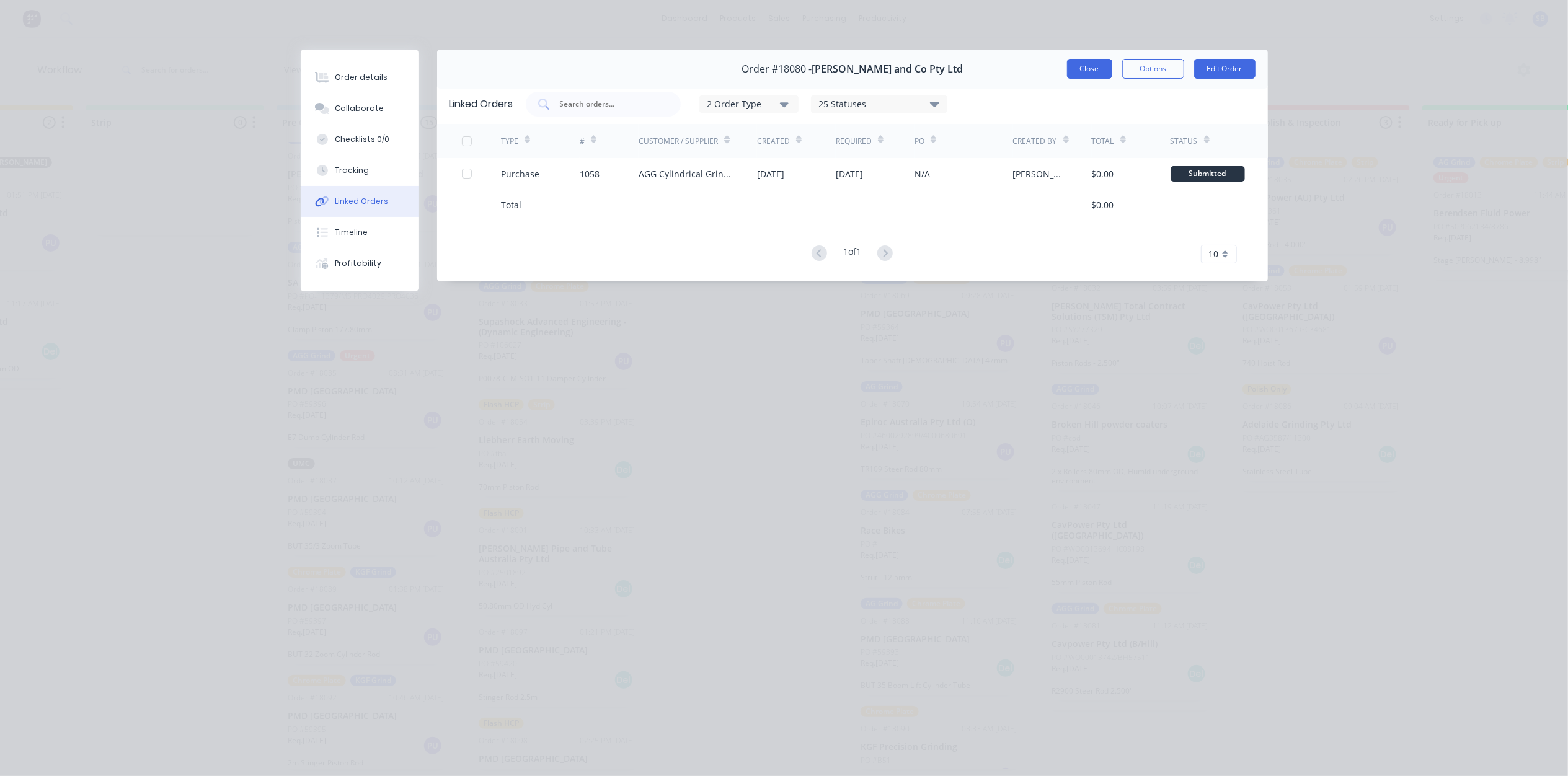
click at [1080, 68] on button "Close" at bounding box center [1089, 69] width 45 height 20
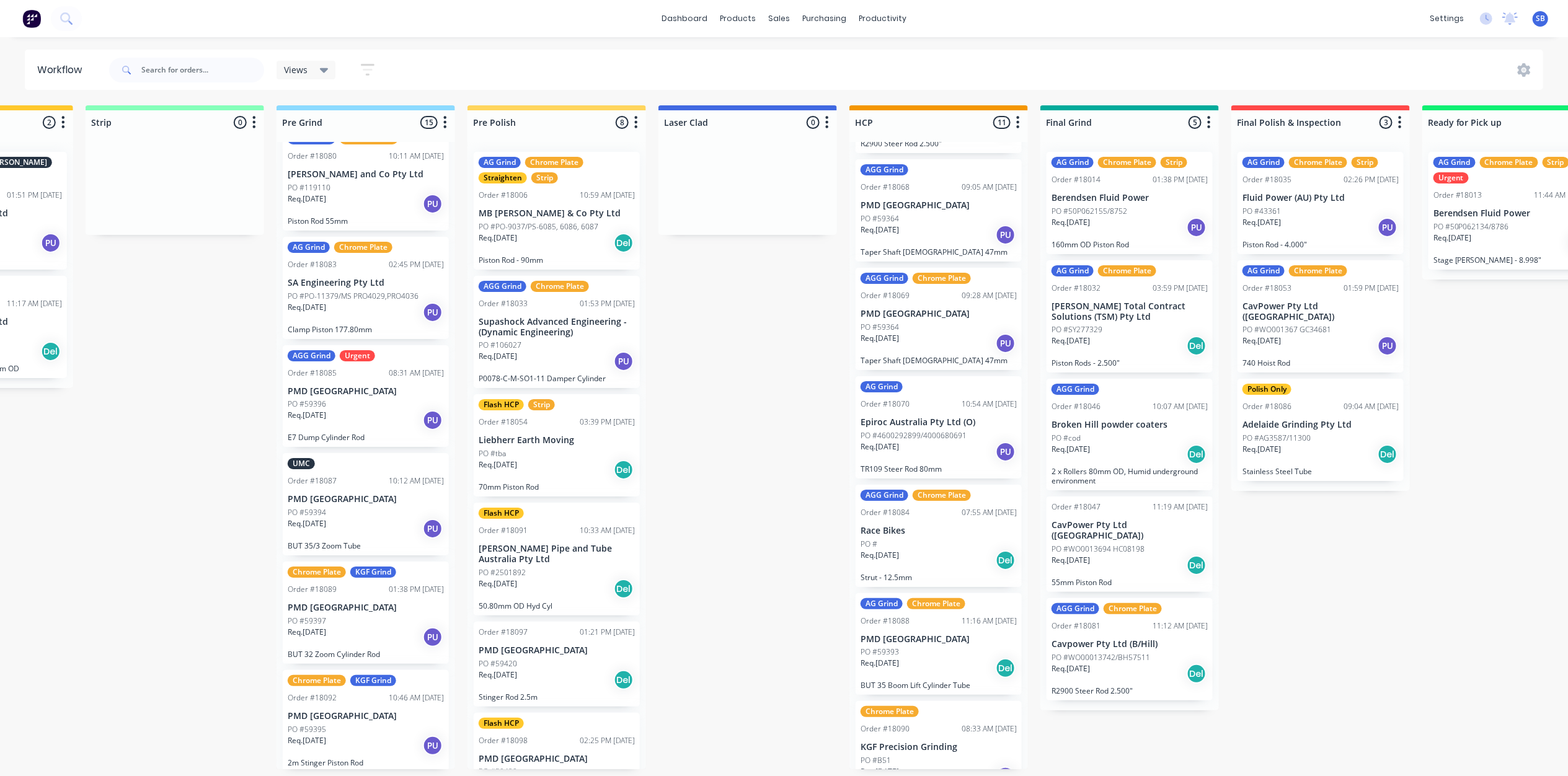
click at [322, 508] on p "PO #59394" at bounding box center [307, 513] width 38 height 11
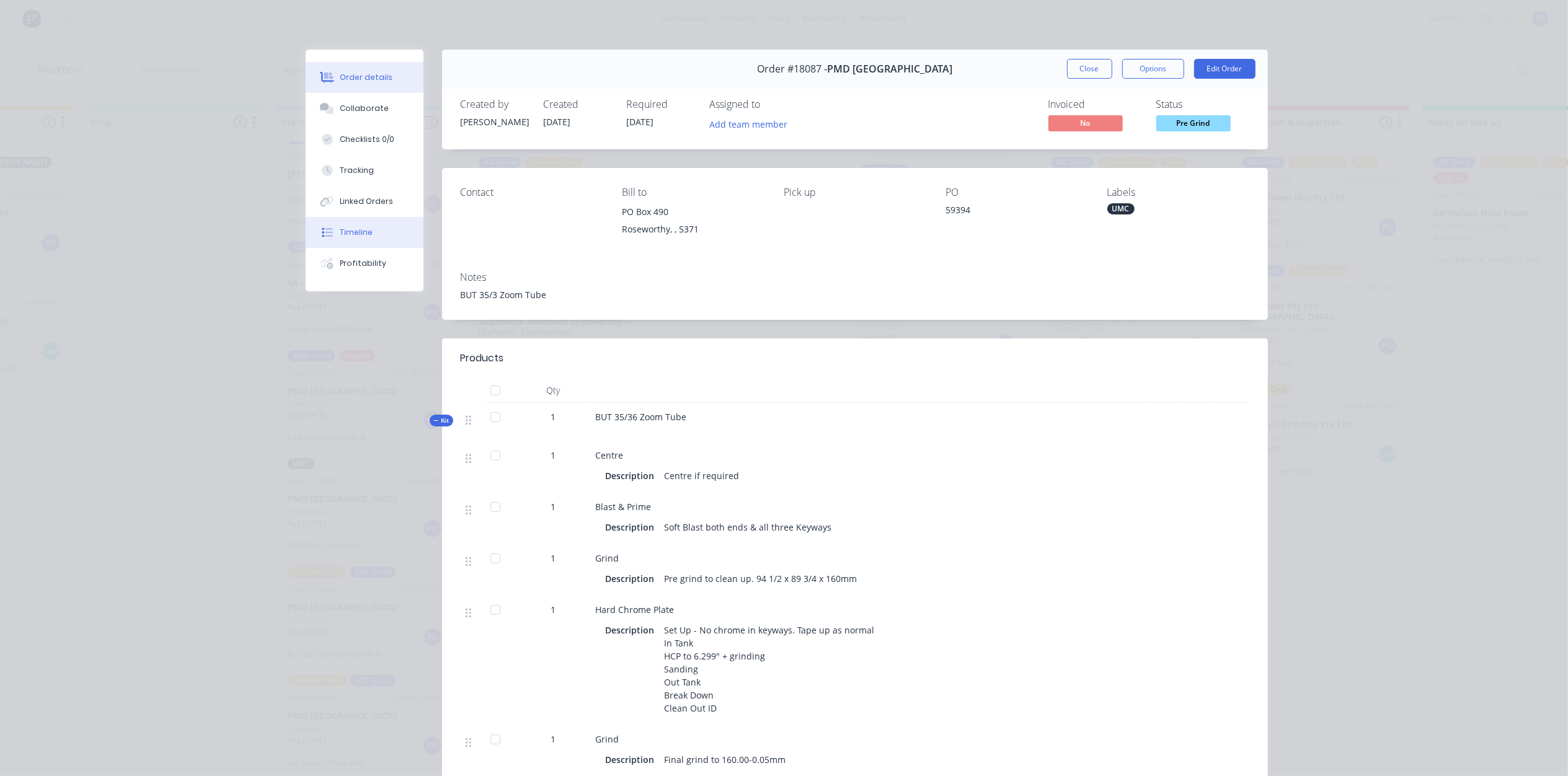
click at [351, 234] on div "Timeline" at bounding box center [356, 232] width 33 height 11
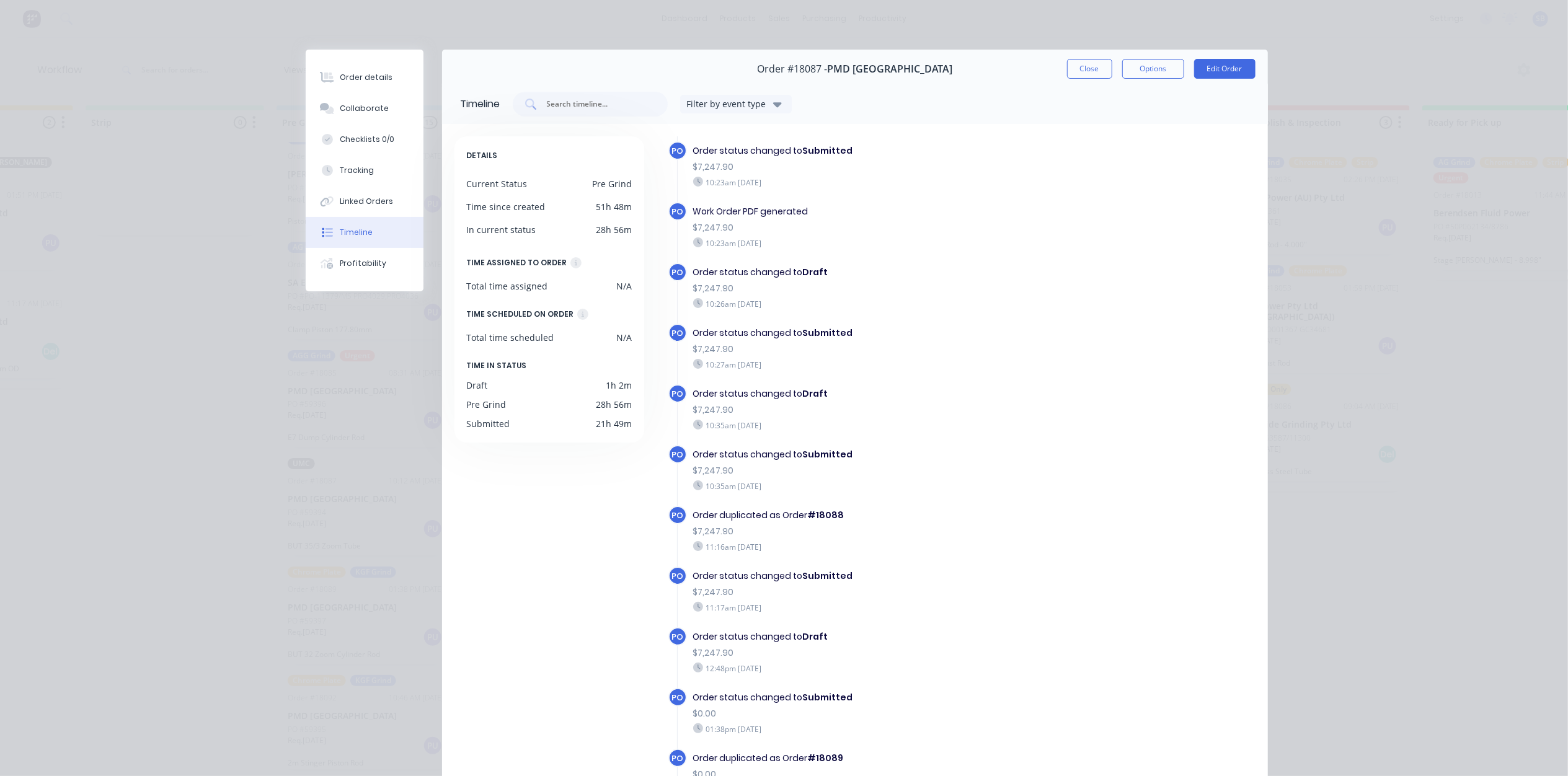
scroll to position [70, 0]
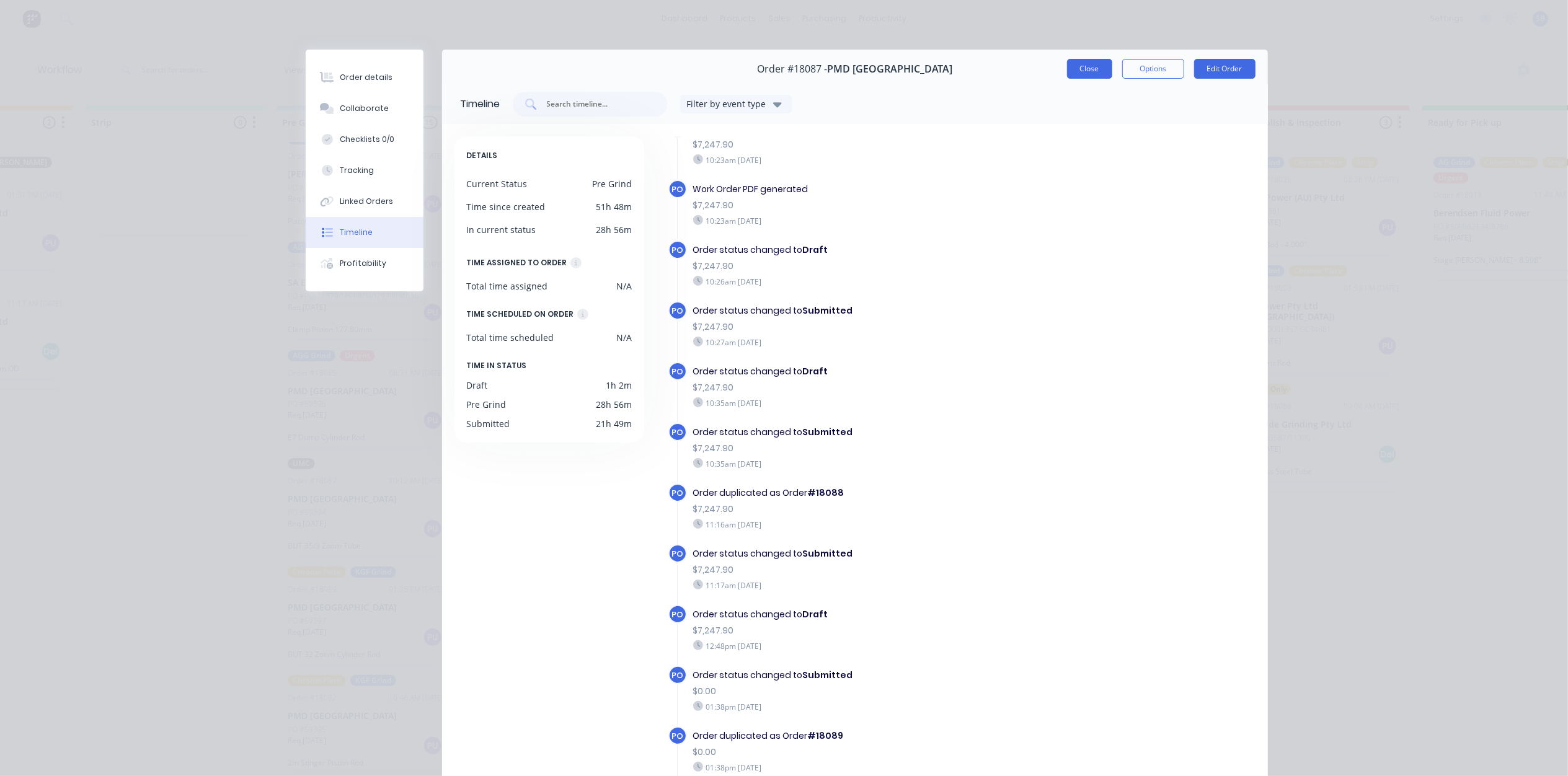
click at [1081, 70] on button "Close" at bounding box center [1089, 69] width 45 height 20
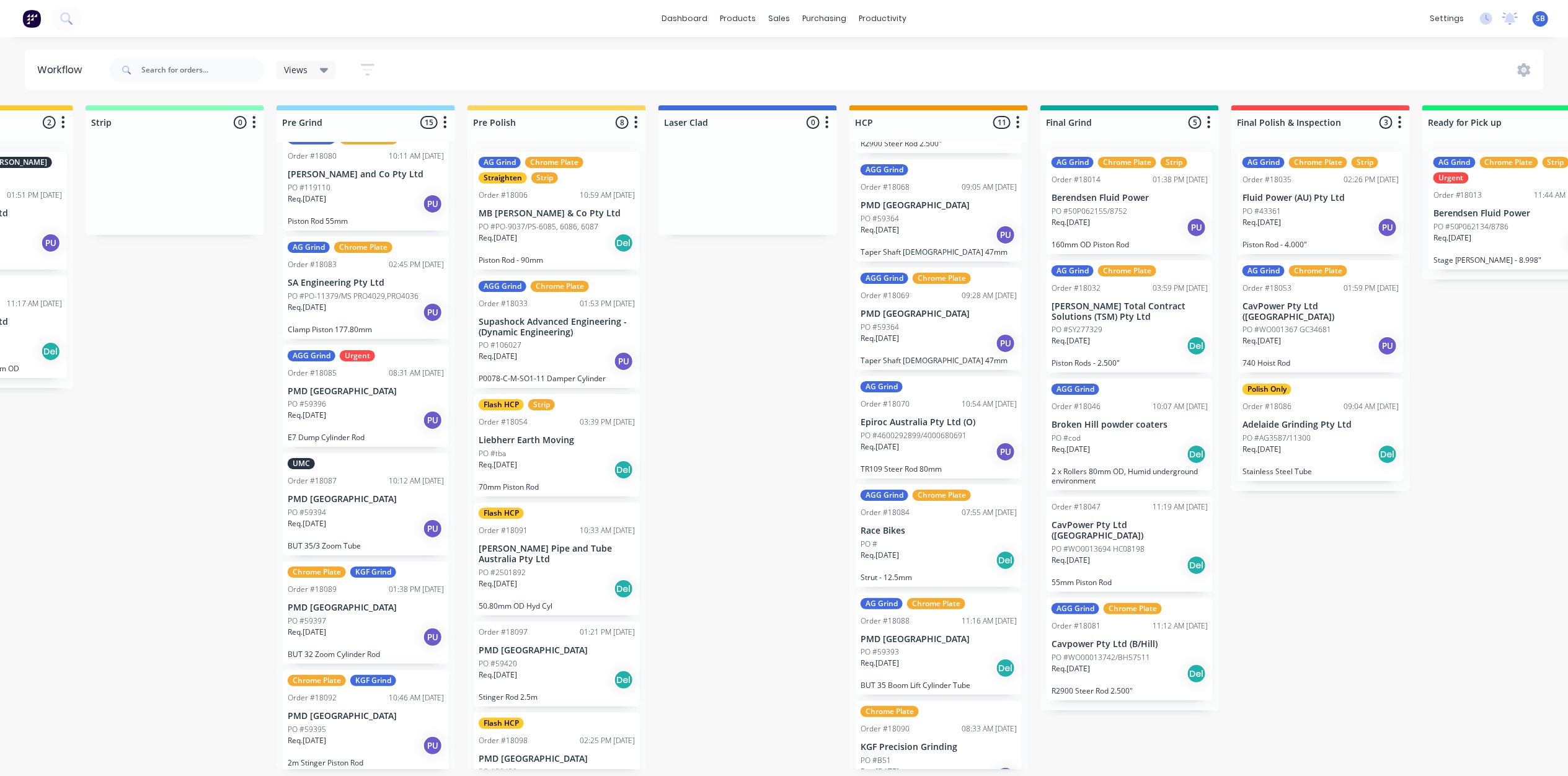
click at [334, 180] on div "AGG Grind Chrome Plate Order #18080 10:11 AM [DATE] [PERSON_NAME] and Co Pty Lt…" at bounding box center [366, 179] width 166 height 102
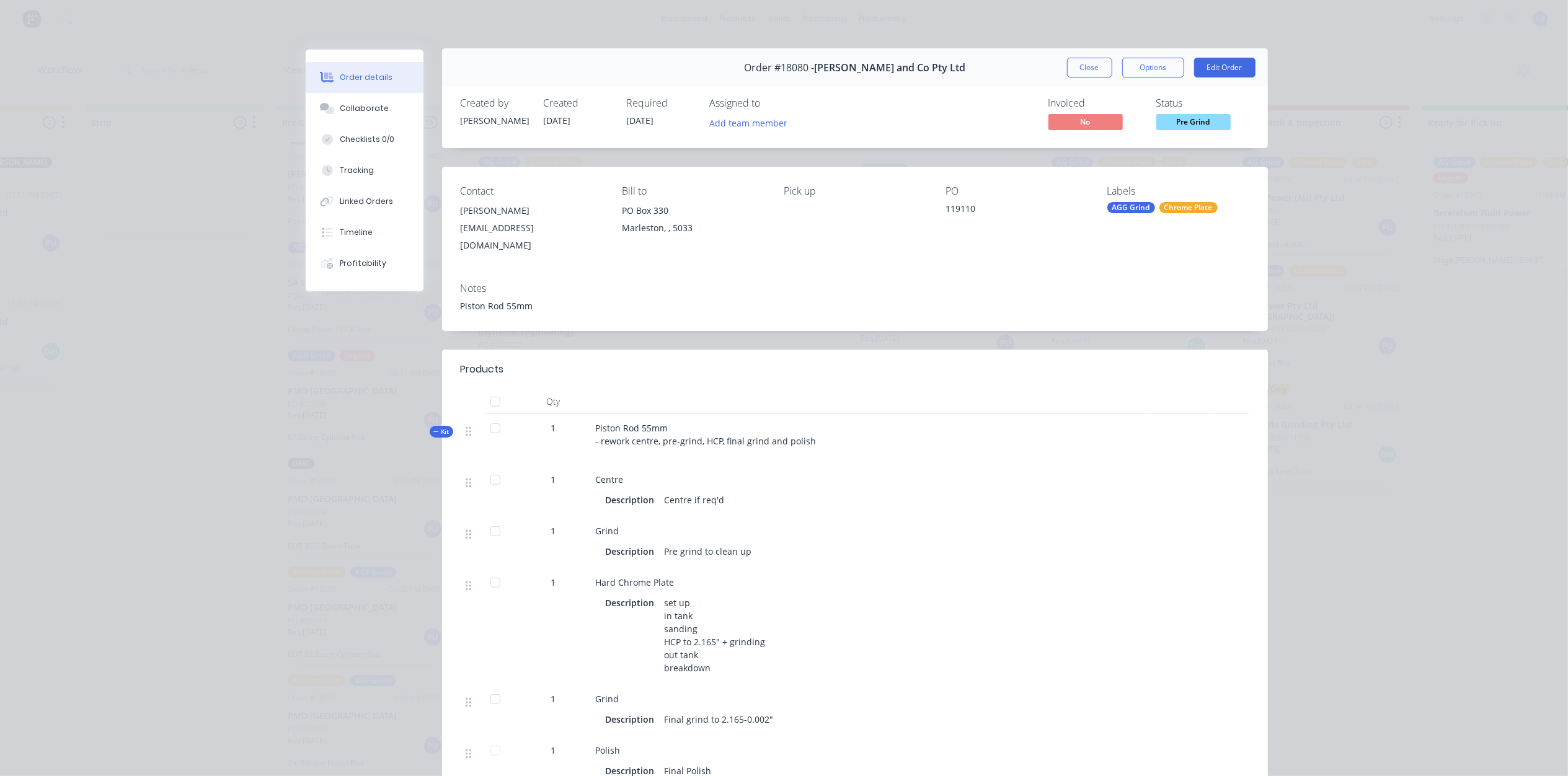
scroll to position [0, 0]
click at [353, 201] on div "Linked Orders" at bounding box center [366, 201] width 53 height 11
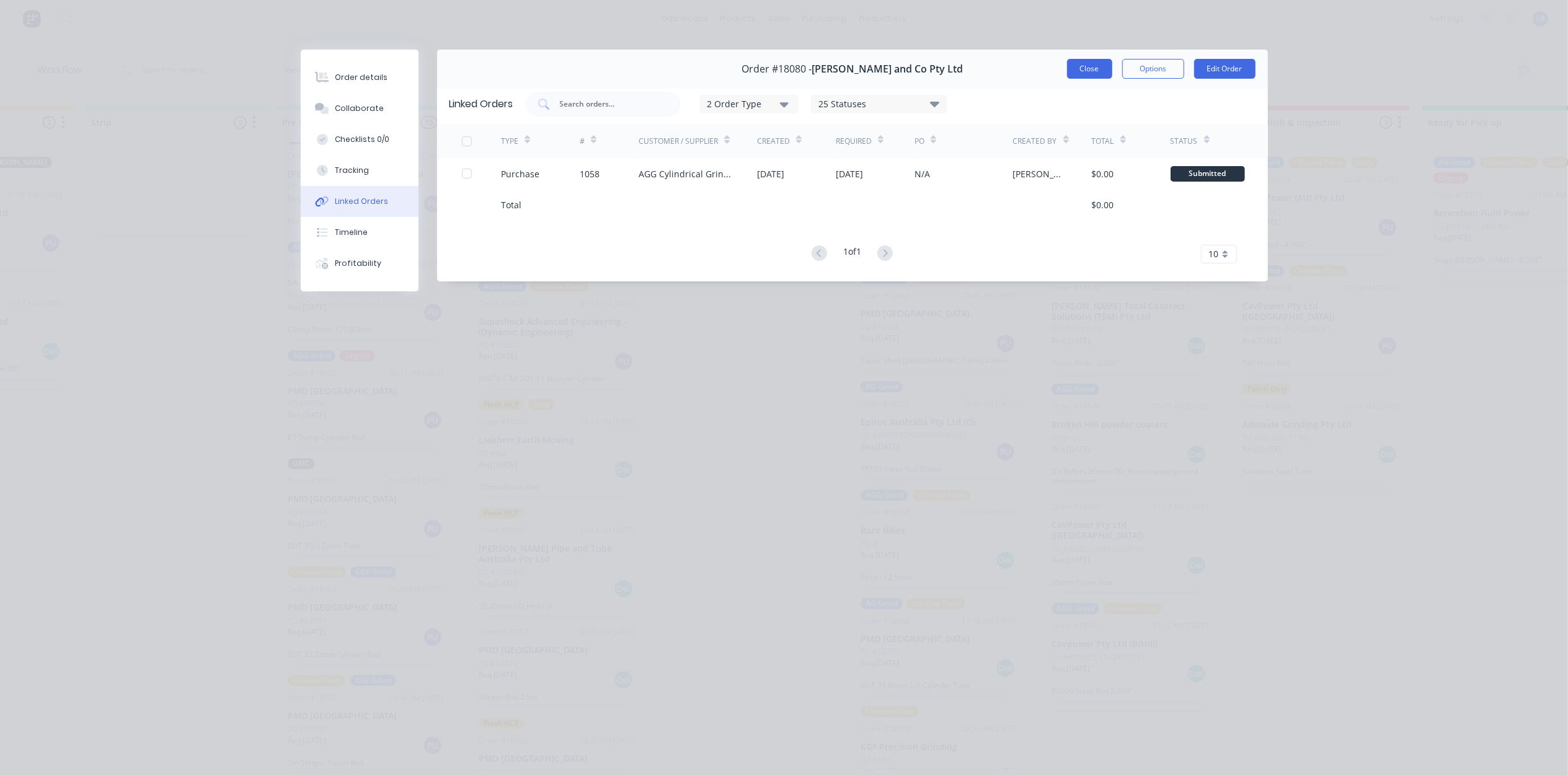
click at [1074, 65] on button "Close" at bounding box center [1089, 69] width 45 height 20
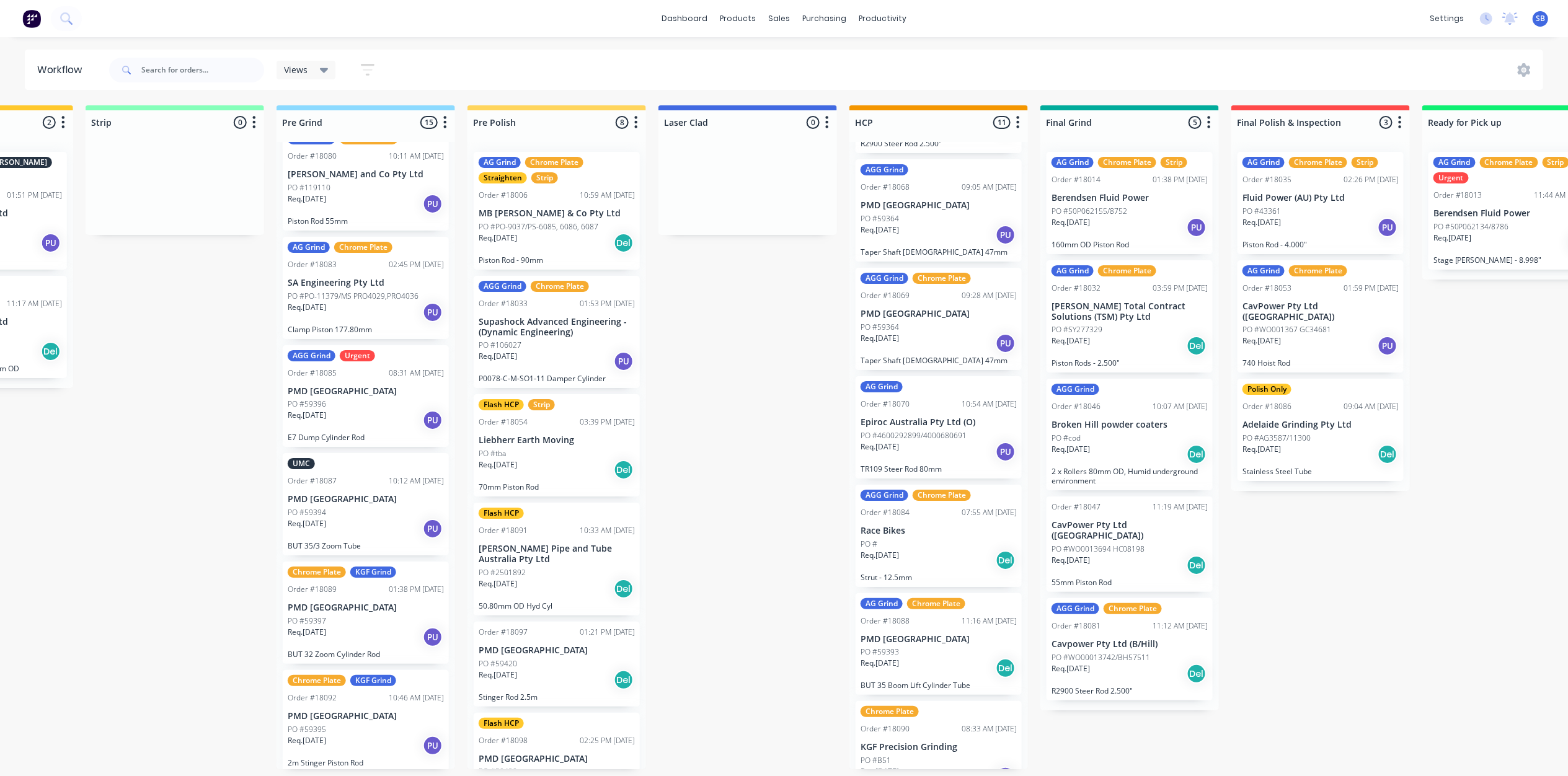
click at [317, 505] on div "UMC Order #18087 10:12 AM [DATE] PMD [GEOGRAPHIC_DATA] PO #59394 Req. [DATE] PU…" at bounding box center [366, 504] width 166 height 102
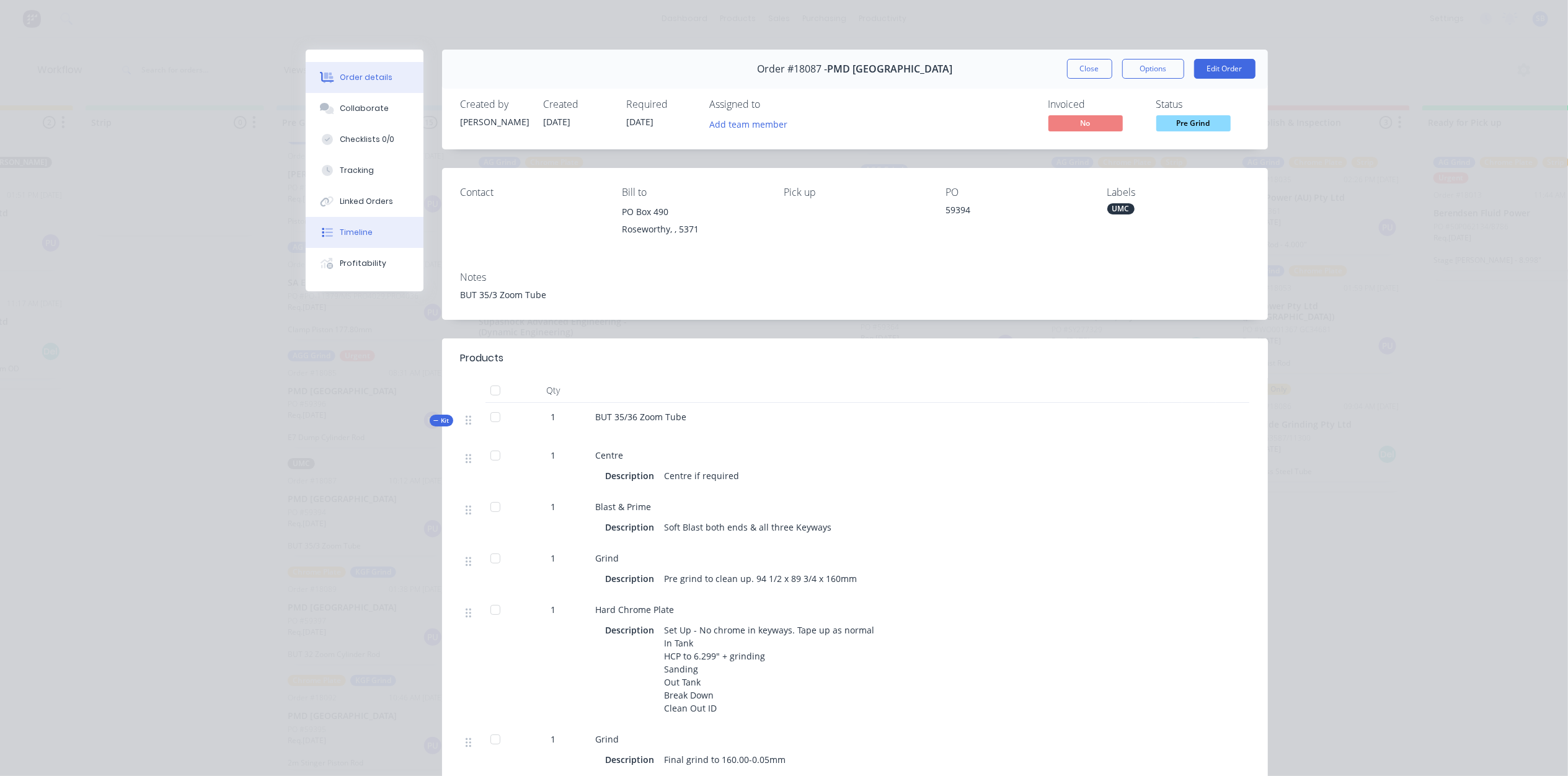
click at [349, 234] on div "Timeline" at bounding box center [356, 232] width 33 height 11
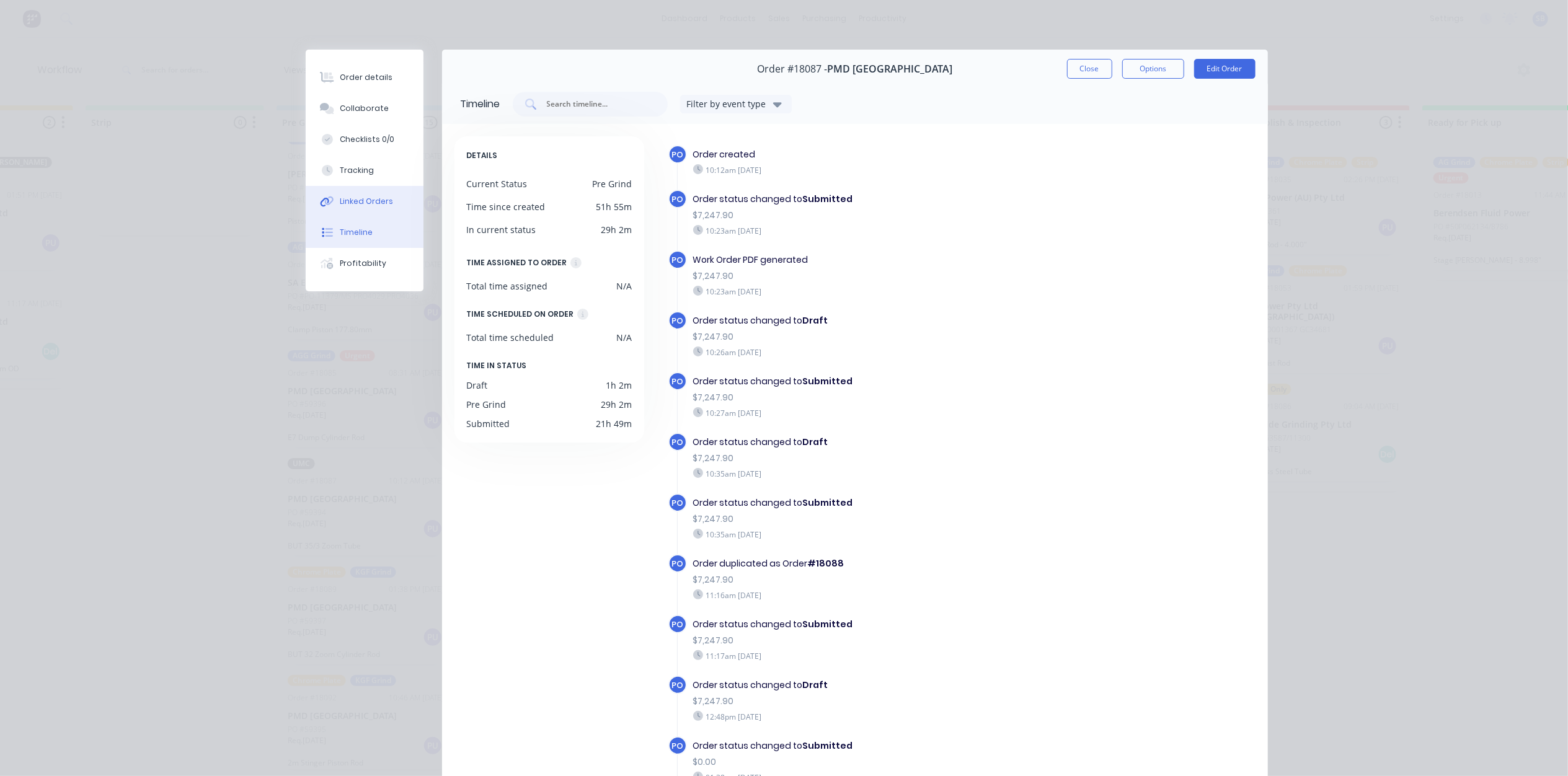
click at [351, 206] on div "Linked Orders" at bounding box center [366, 201] width 53 height 11
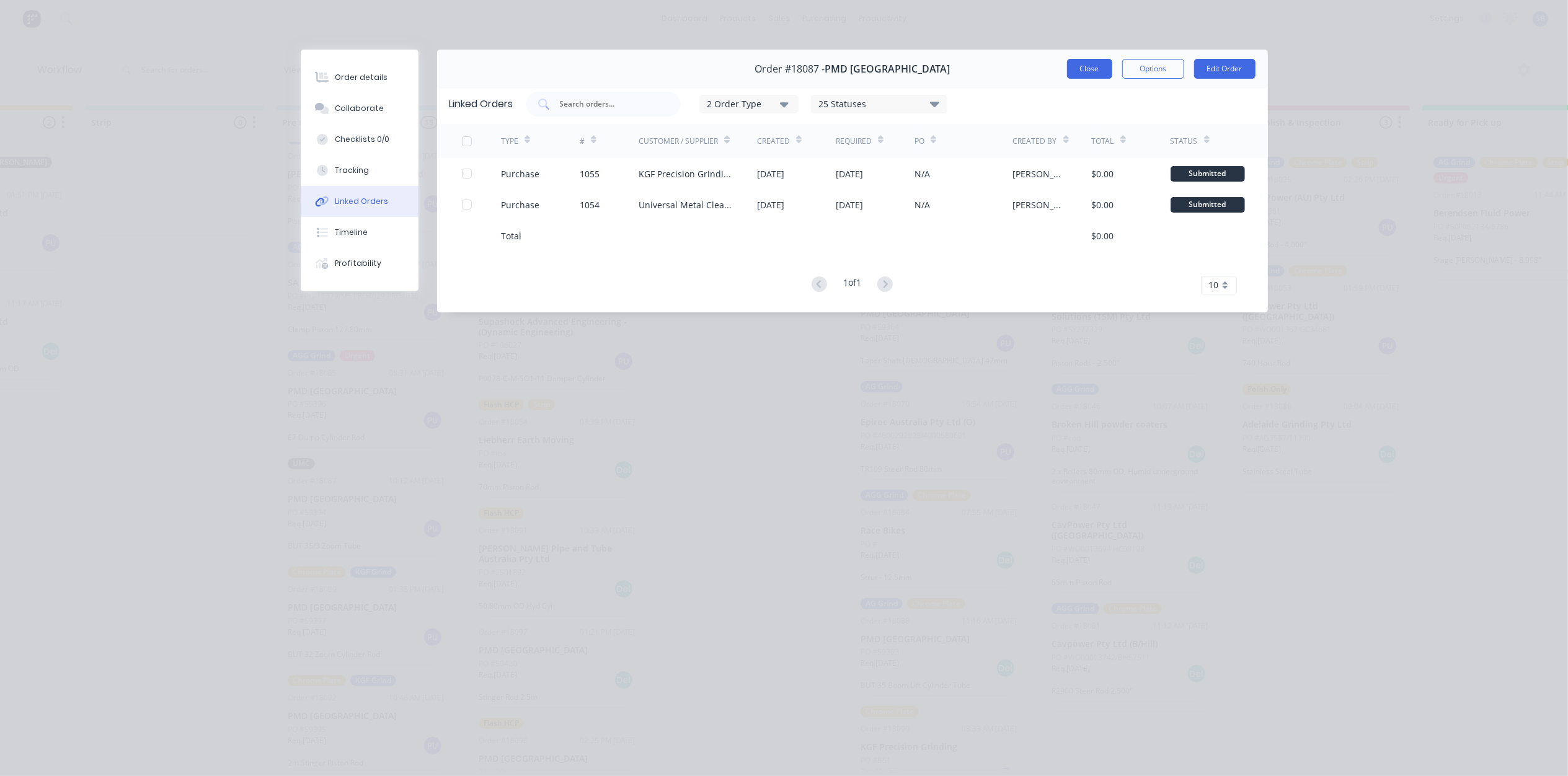
click at [1087, 68] on button "Close" at bounding box center [1089, 69] width 45 height 20
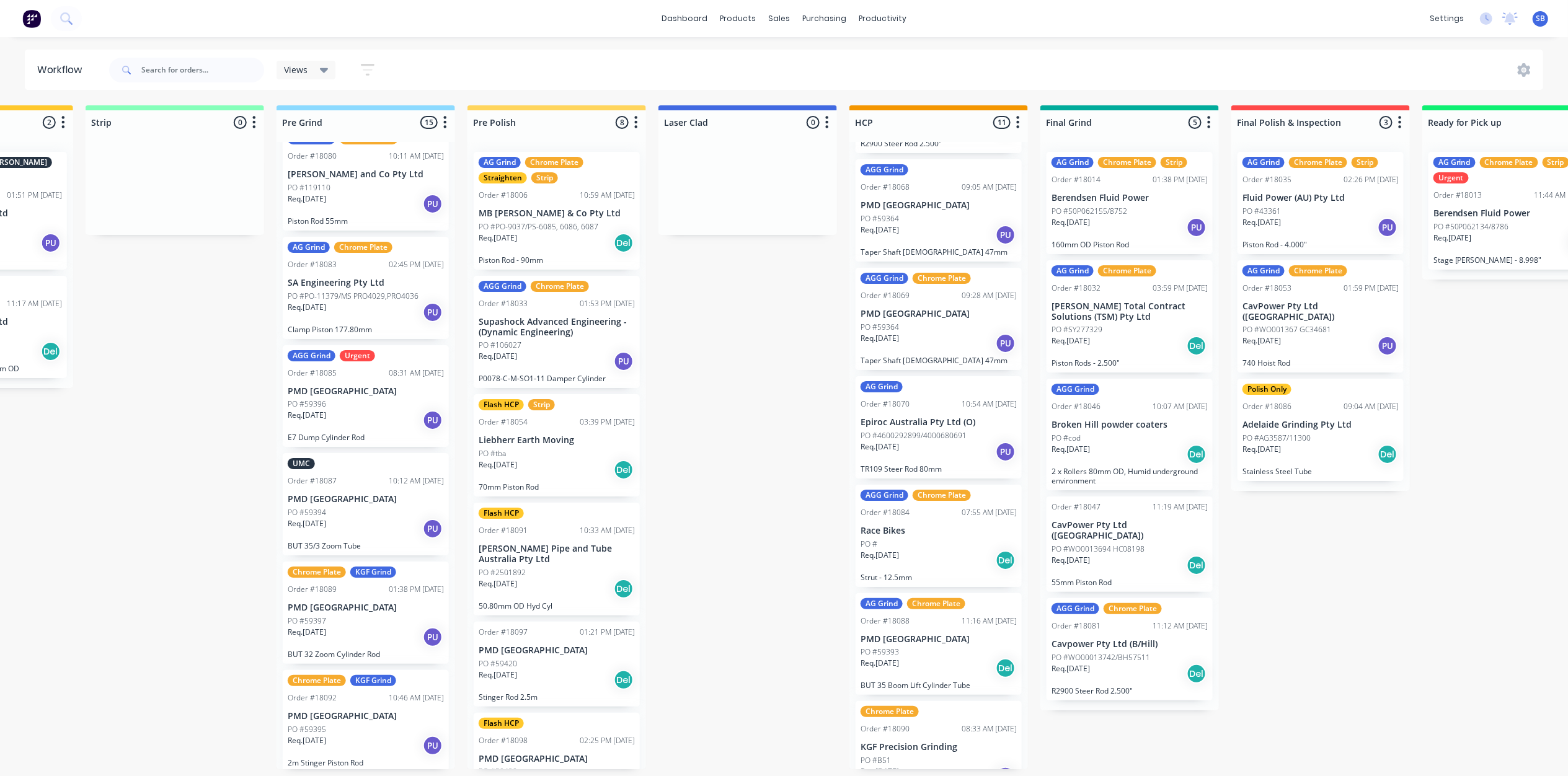
scroll to position [992, 0]
click at [157, 608] on div "Submitted 0 Status colour #273444 hex #273444 Save Cancel Summaries Total order…" at bounding box center [578, 437] width 2966 height 664
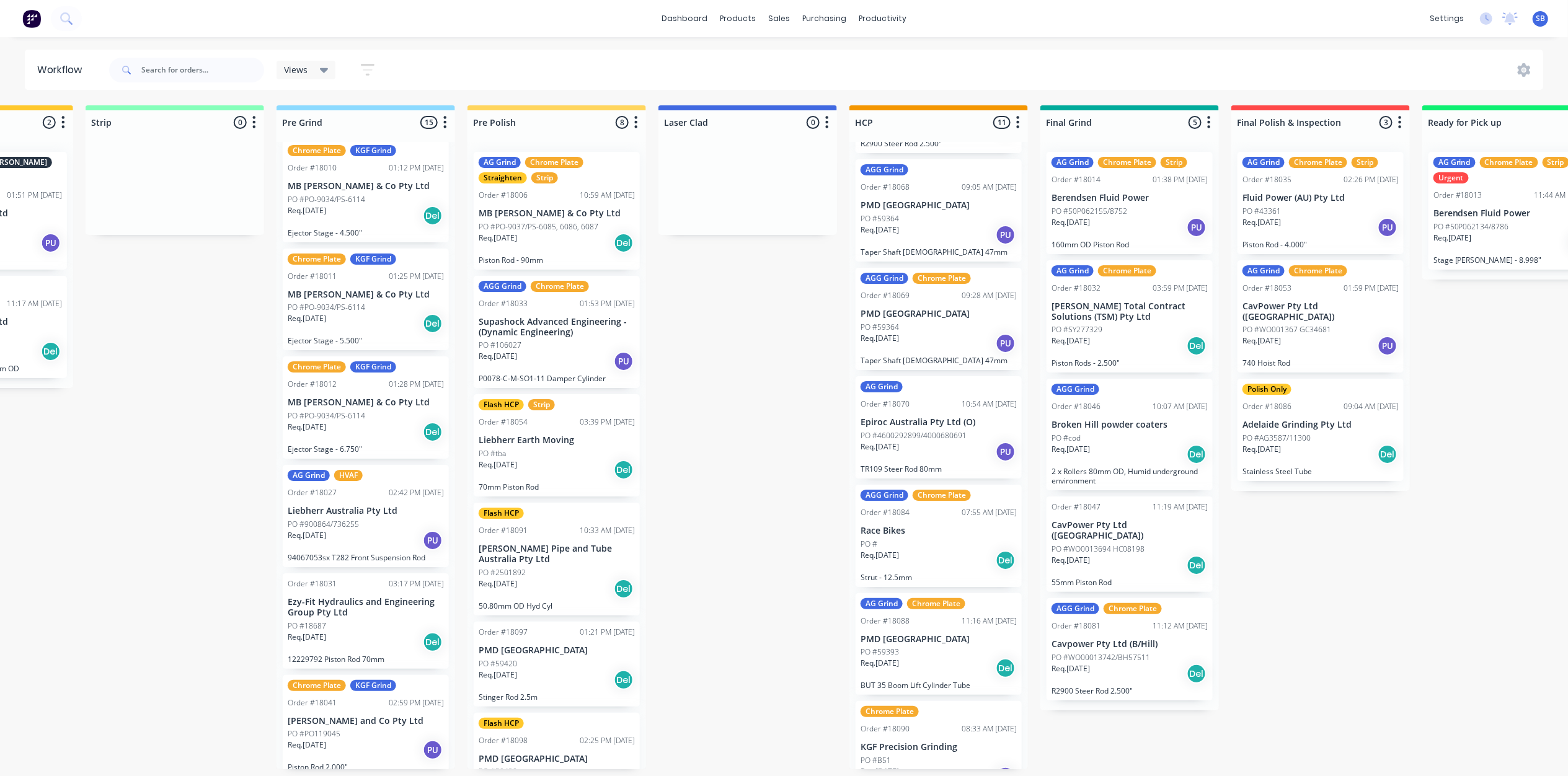
scroll to position [83, 0]
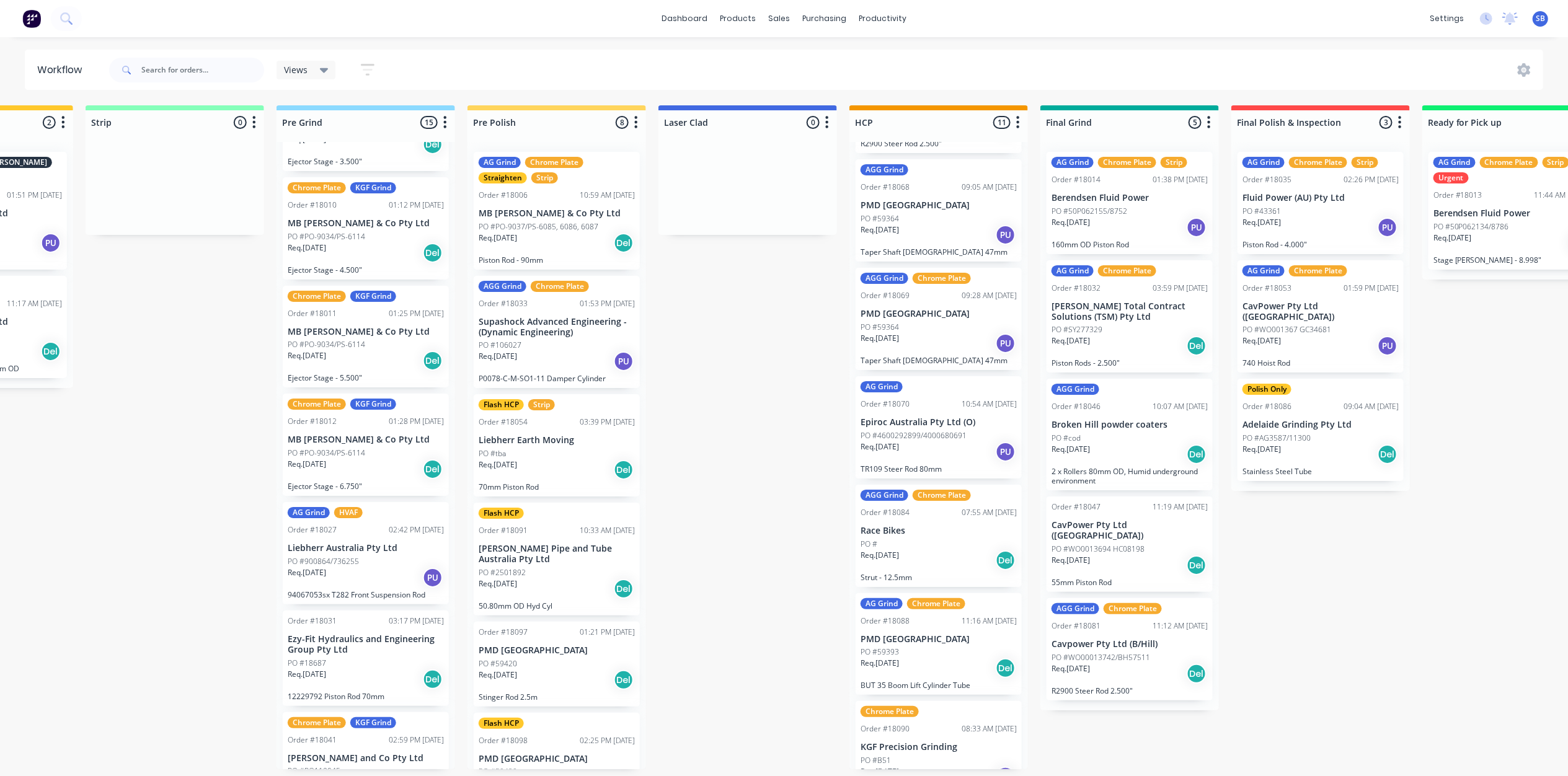
click at [338, 643] on p "Ezy-Fit Hydraulics and Engineering Group Pty Ltd" at bounding box center [366, 644] width 156 height 21
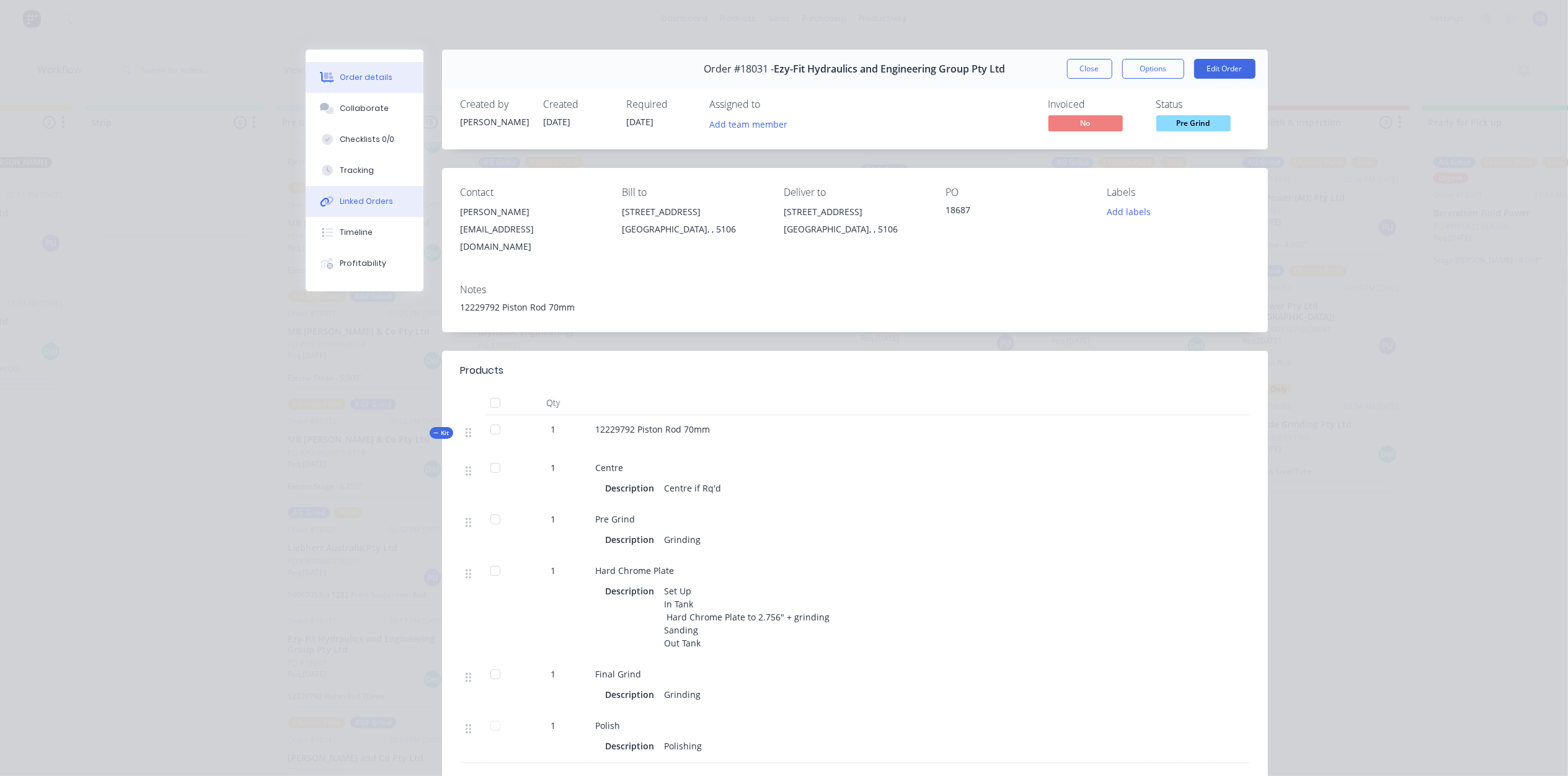
click at [363, 196] on div "Linked Orders" at bounding box center [366, 201] width 53 height 11
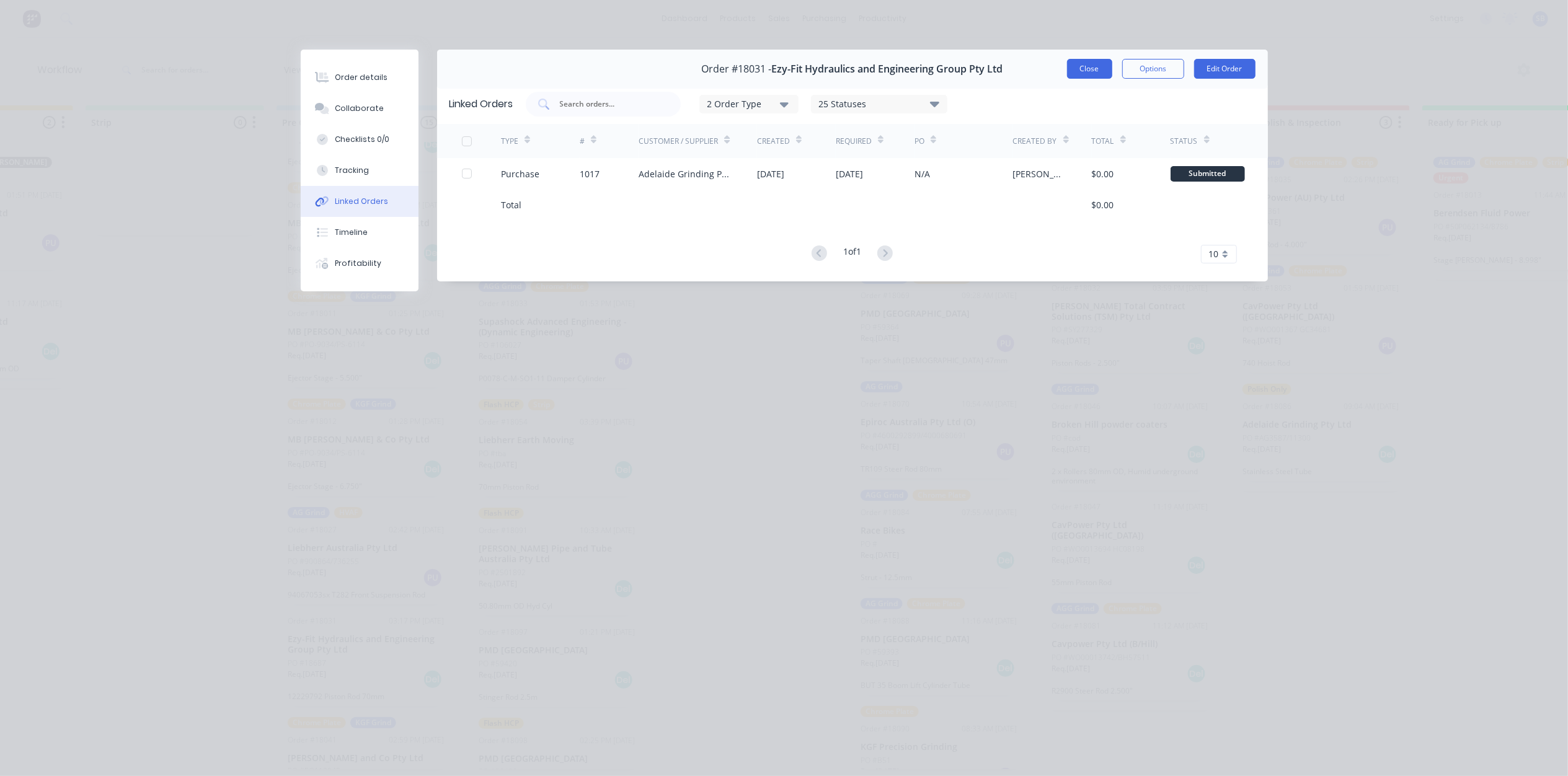
click at [1098, 70] on button "Close" at bounding box center [1089, 69] width 45 height 20
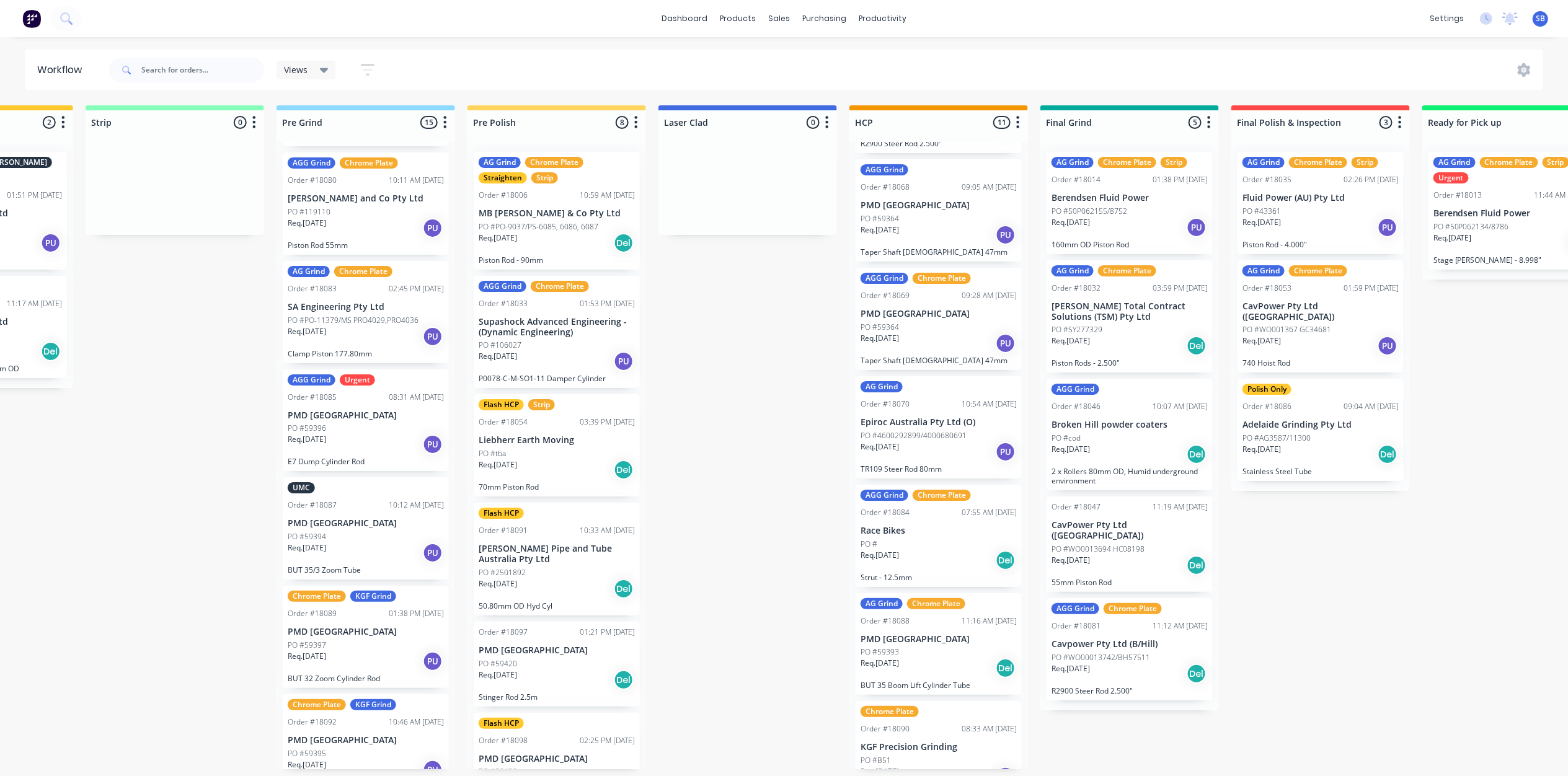
scroll to position [992, 0]
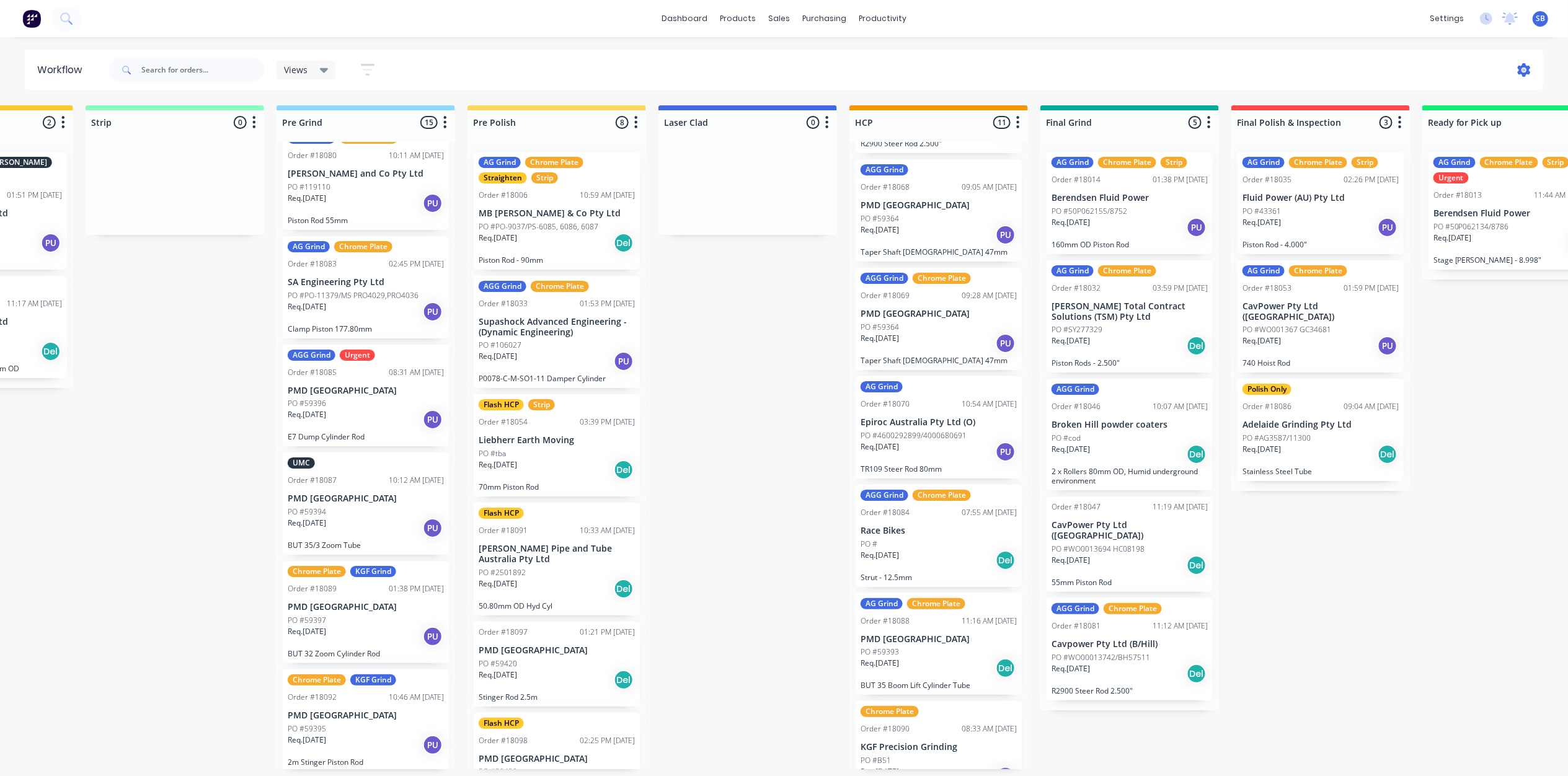
click at [1522, 68] on icon at bounding box center [1524, 70] width 13 height 14
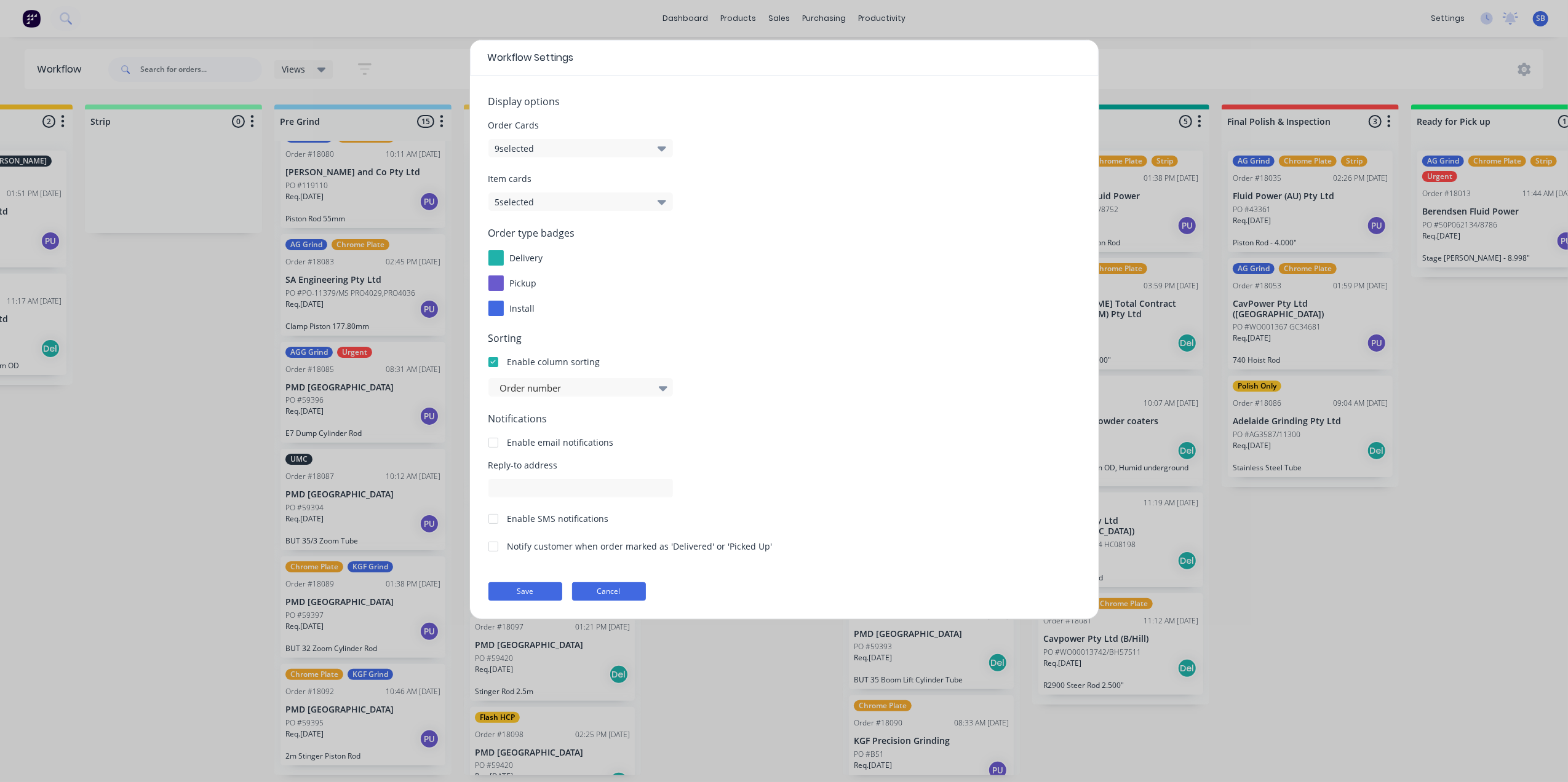
click at [611, 591] on button "Cancel" at bounding box center [609, 591] width 74 height 19
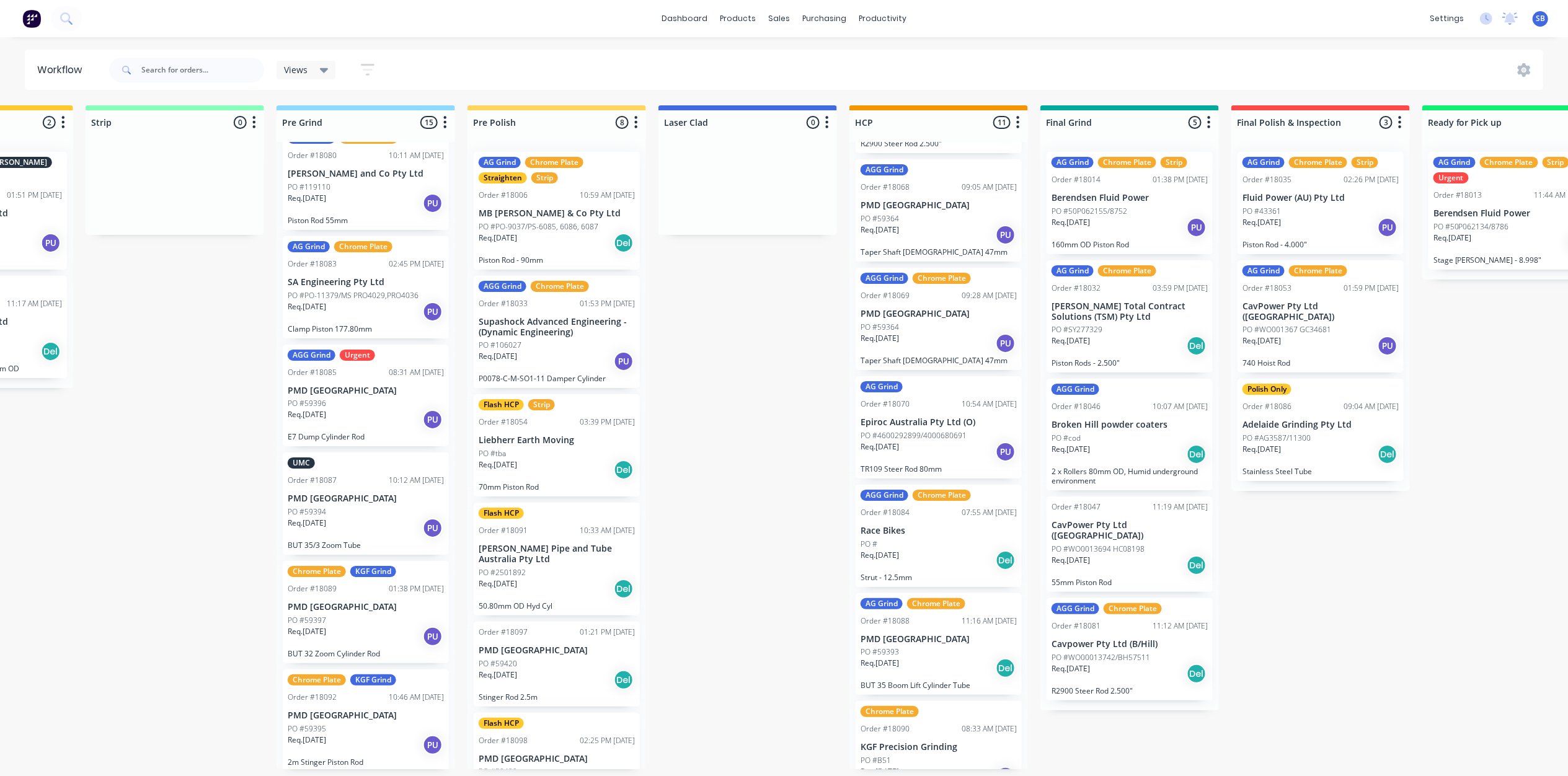
click at [371, 63] on icon "button" at bounding box center [367, 70] width 14 height 16
click at [449, 63] on div "Views Save new view None (Default) edit Default edit Default 1 edit My Jobs edi…" at bounding box center [824, 70] width 1437 height 37
click at [324, 70] on icon at bounding box center [324, 70] width 9 height 5
click at [435, 70] on div "Views Save new view None (Default) edit Default edit Default 1 edit My Jobs edi…" at bounding box center [824, 70] width 1437 height 37
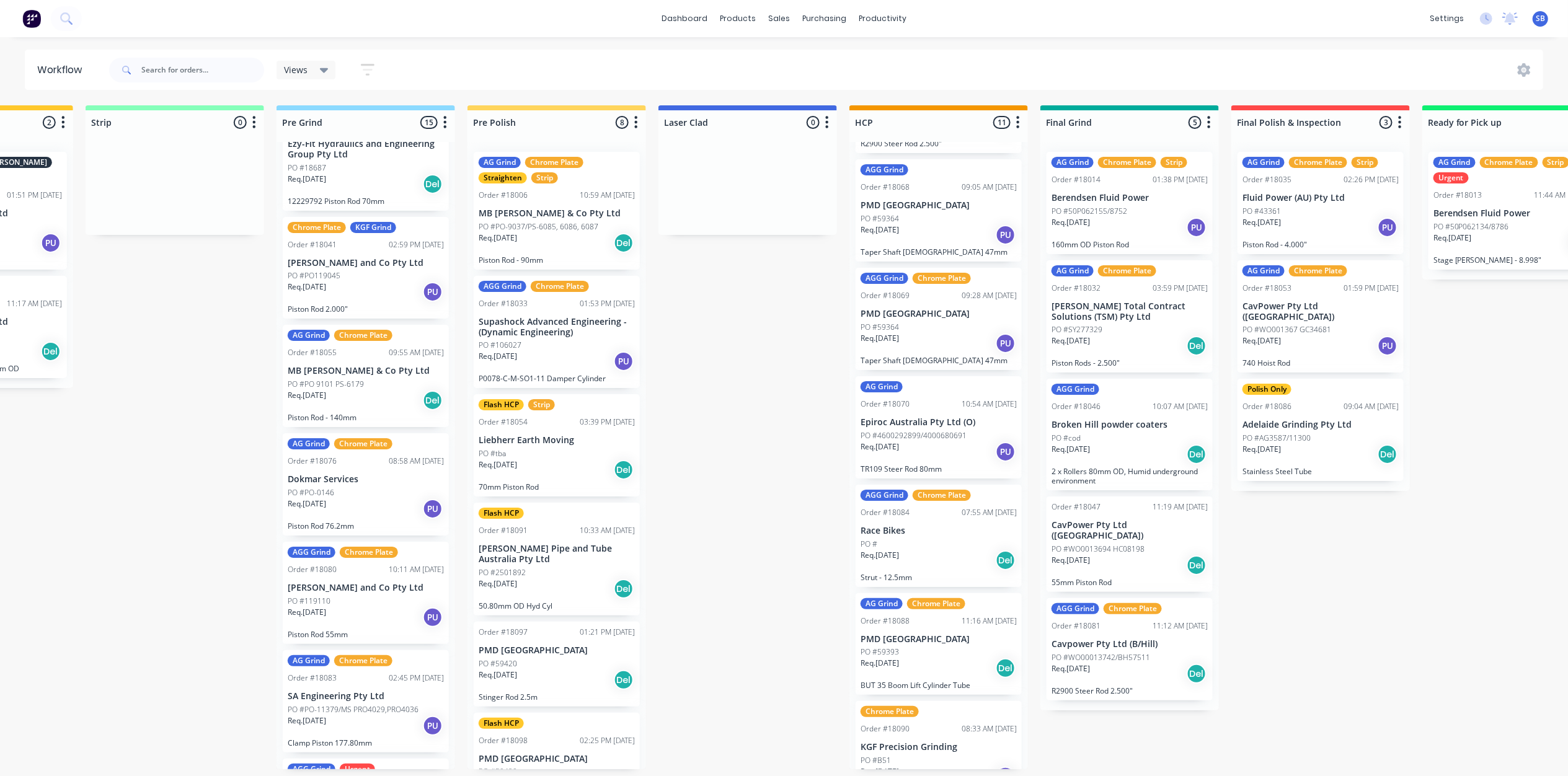
scroll to position [496, 0]
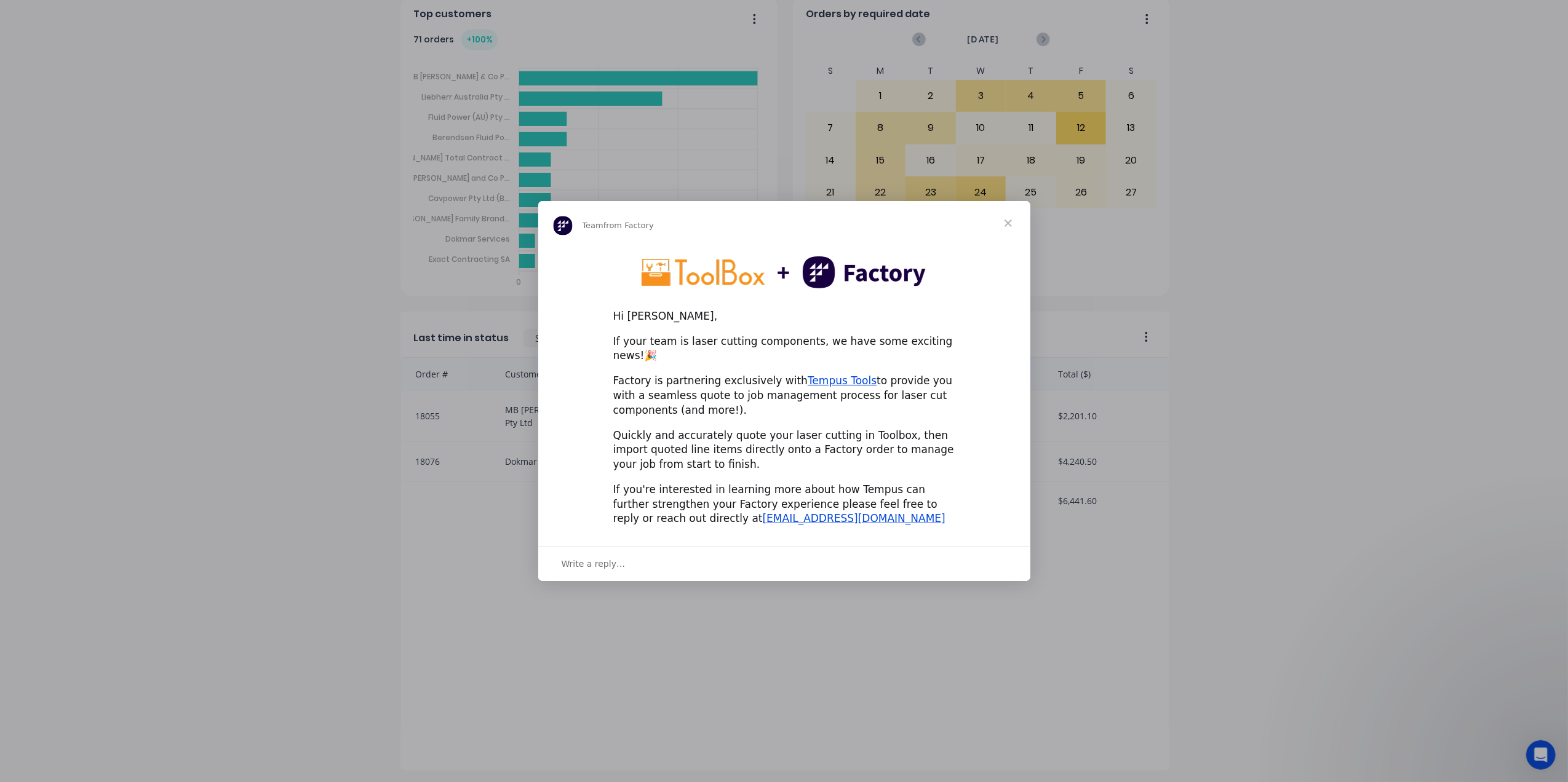
click at [1007, 229] on span "Close" at bounding box center [1008, 223] width 45 height 45
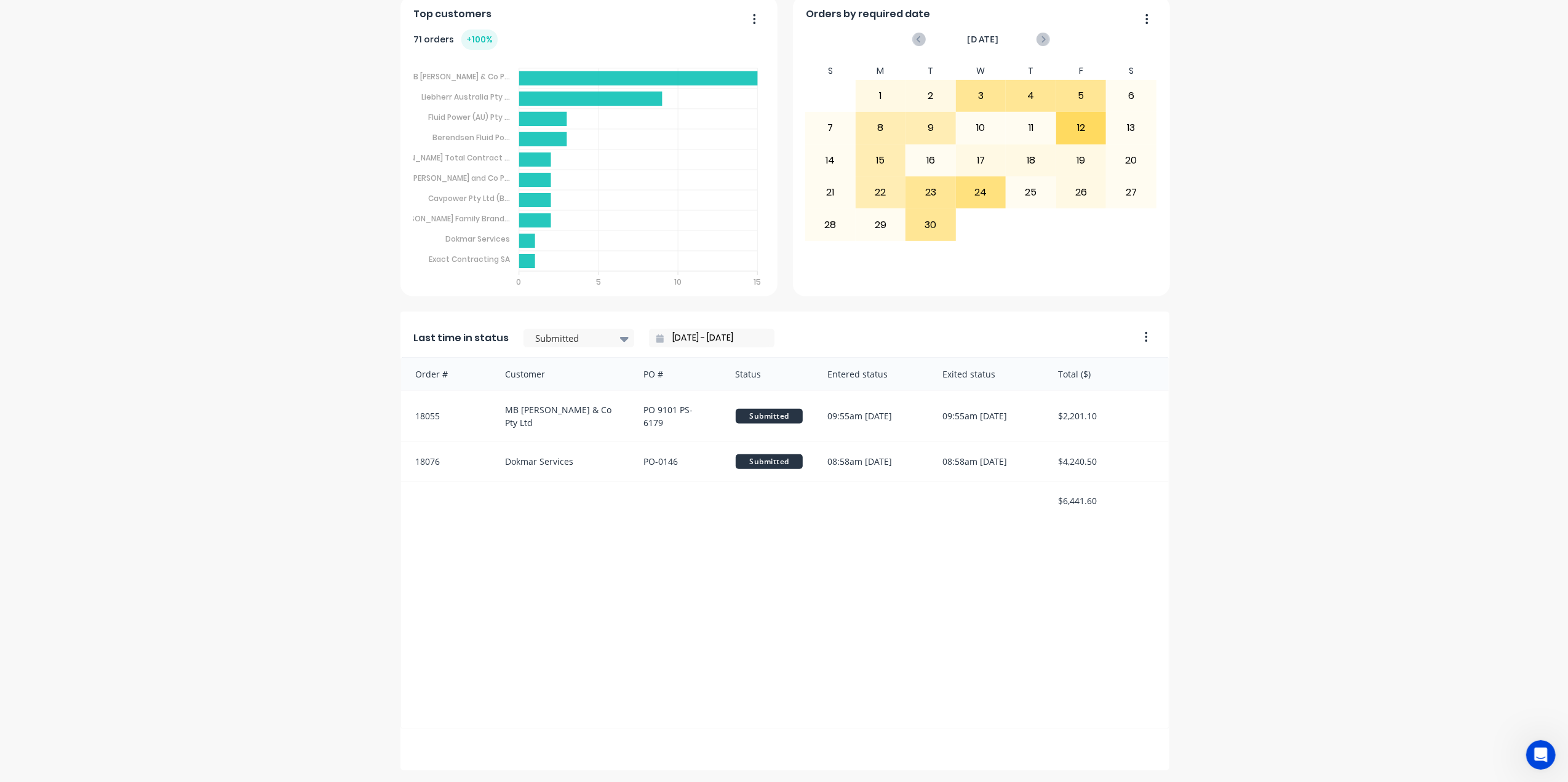
click at [664, 338] on input "[DATE] - [DATE]" at bounding box center [717, 337] width 106 height 19
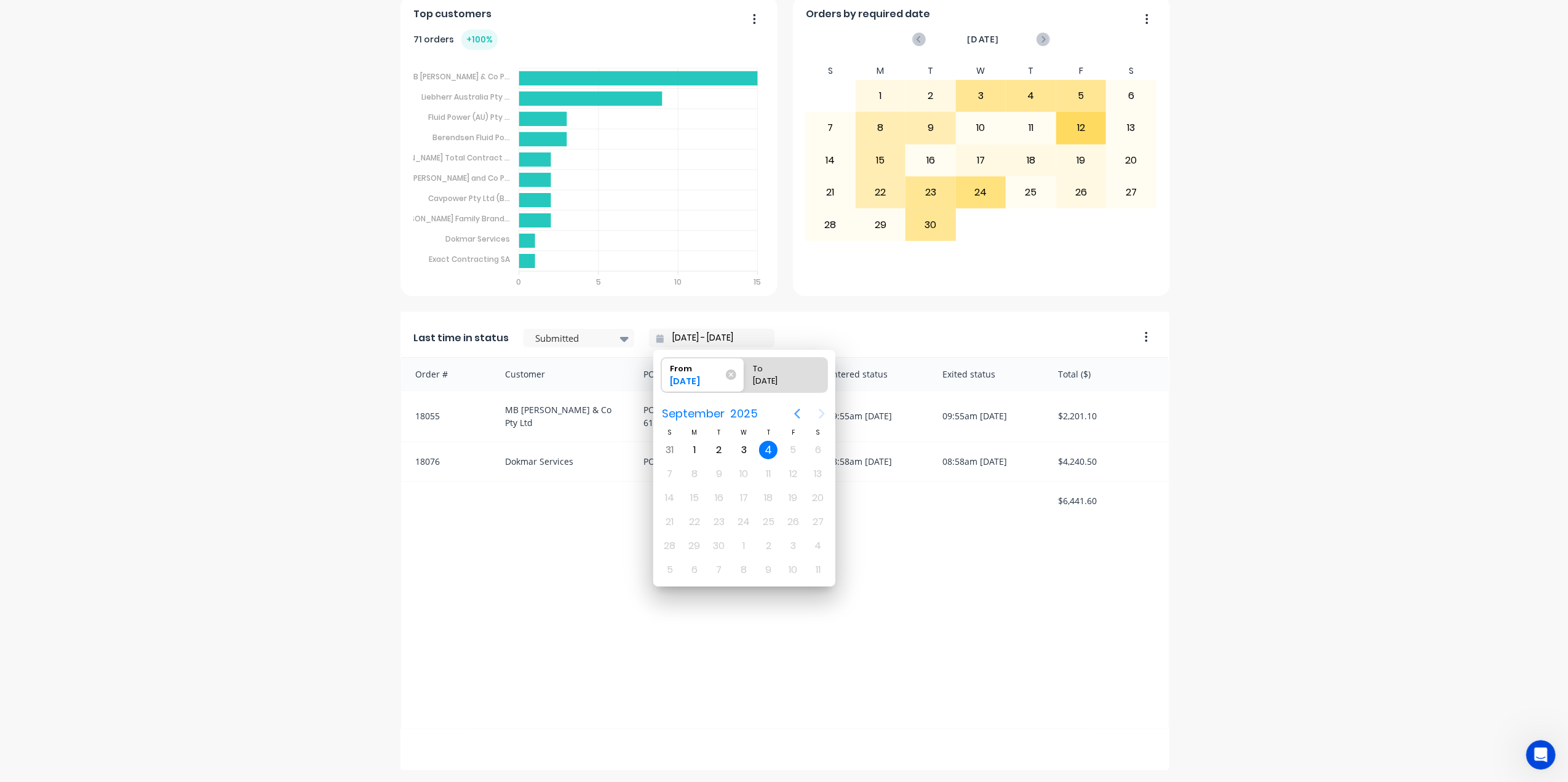
click at [797, 410] on icon "Previous page" at bounding box center [796, 414] width 6 height 10
click at [695, 539] on div "25" at bounding box center [694, 546] width 19 height 19
type input "25/08/25 - 04/09/25"
radio input "false"
radio input "true"
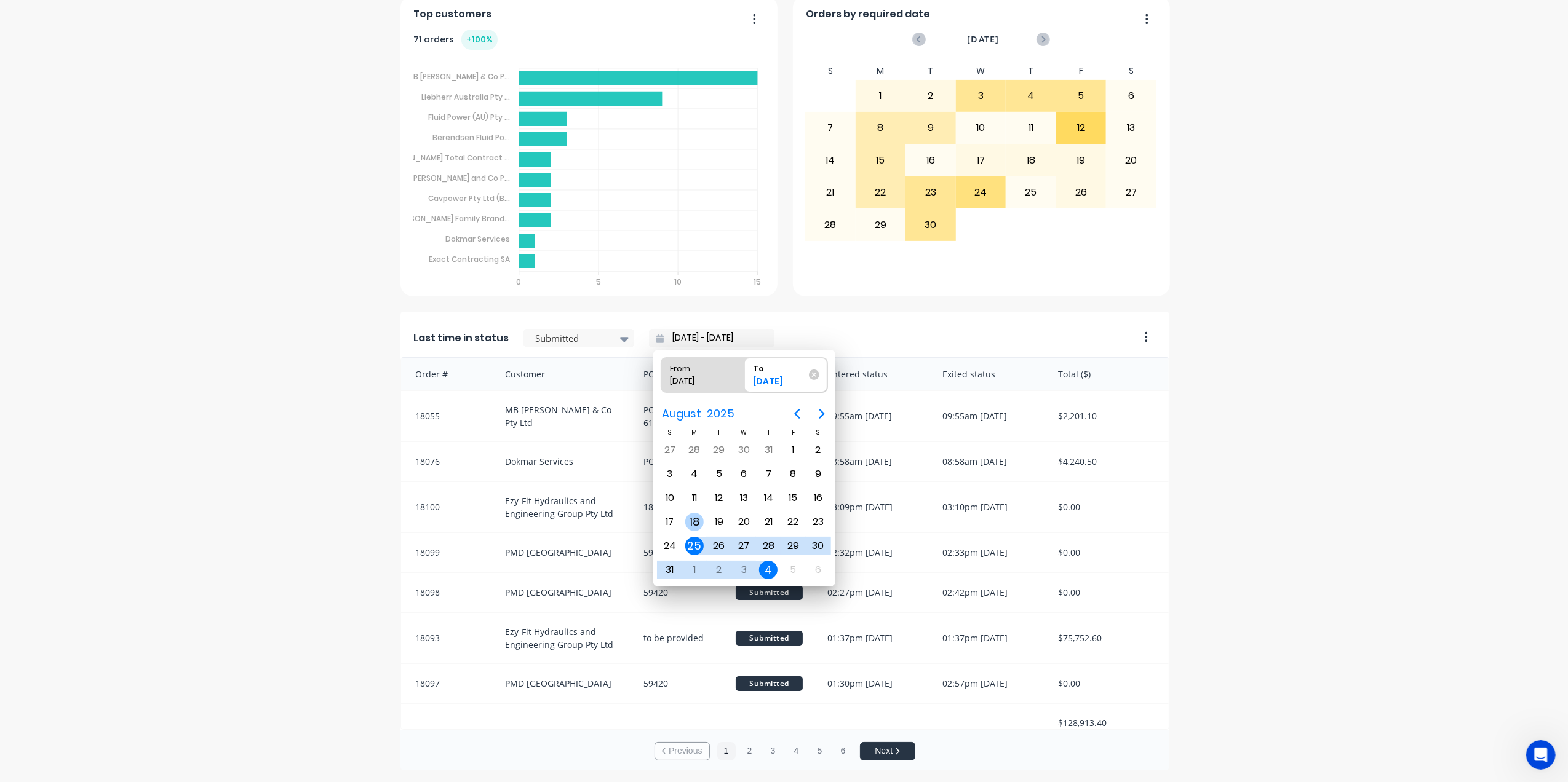
click at [692, 518] on div "18" at bounding box center [694, 522] width 19 height 19
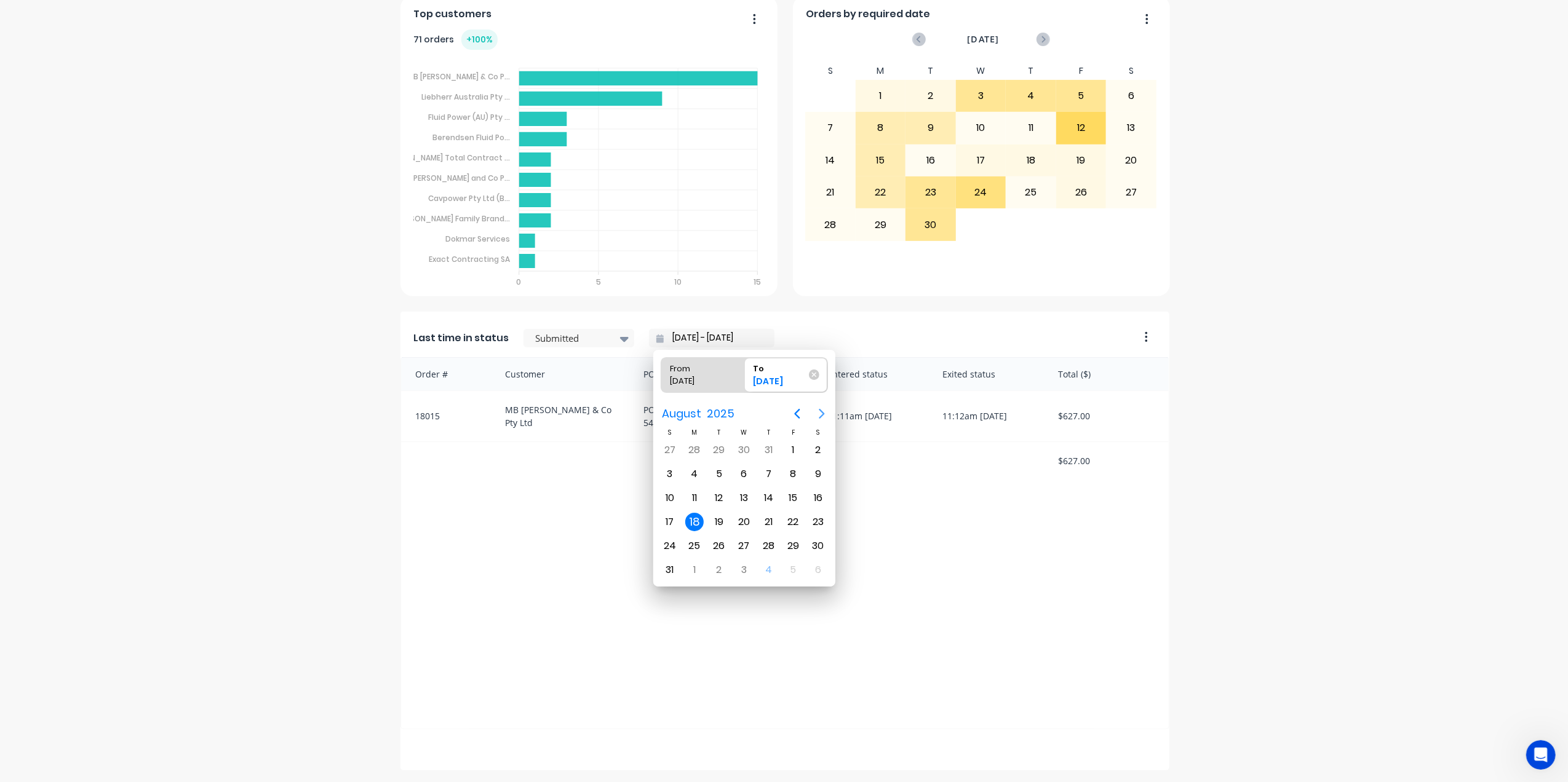
click at [821, 411] on icon "Next page" at bounding box center [821, 414] width 6 height 10
click at [768, 444] on div "4" at bounding box center [768, 449] width 19 height 19
type input "18/08/25 - 04/09/25"
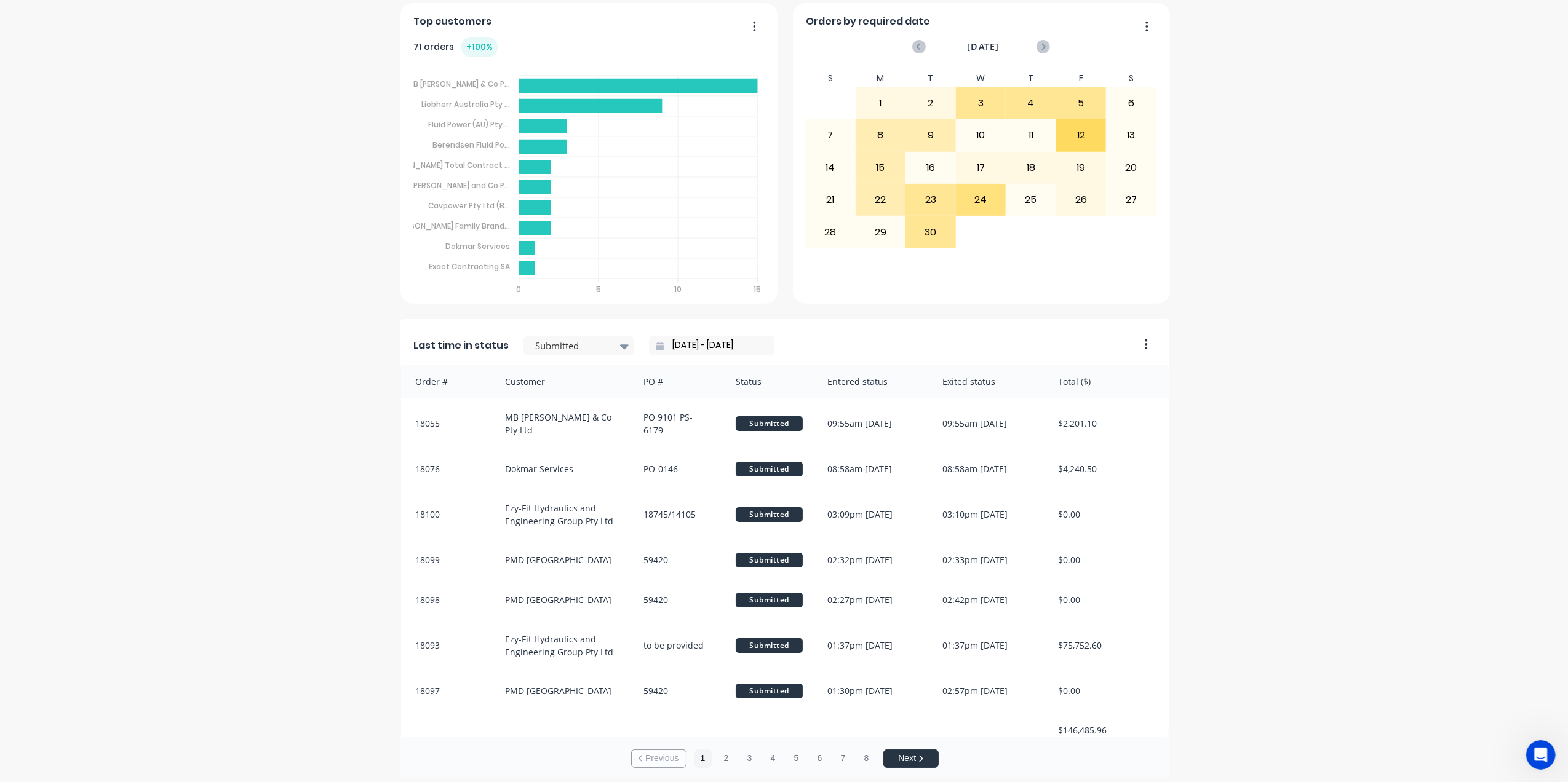
scroll to position [395, 0]
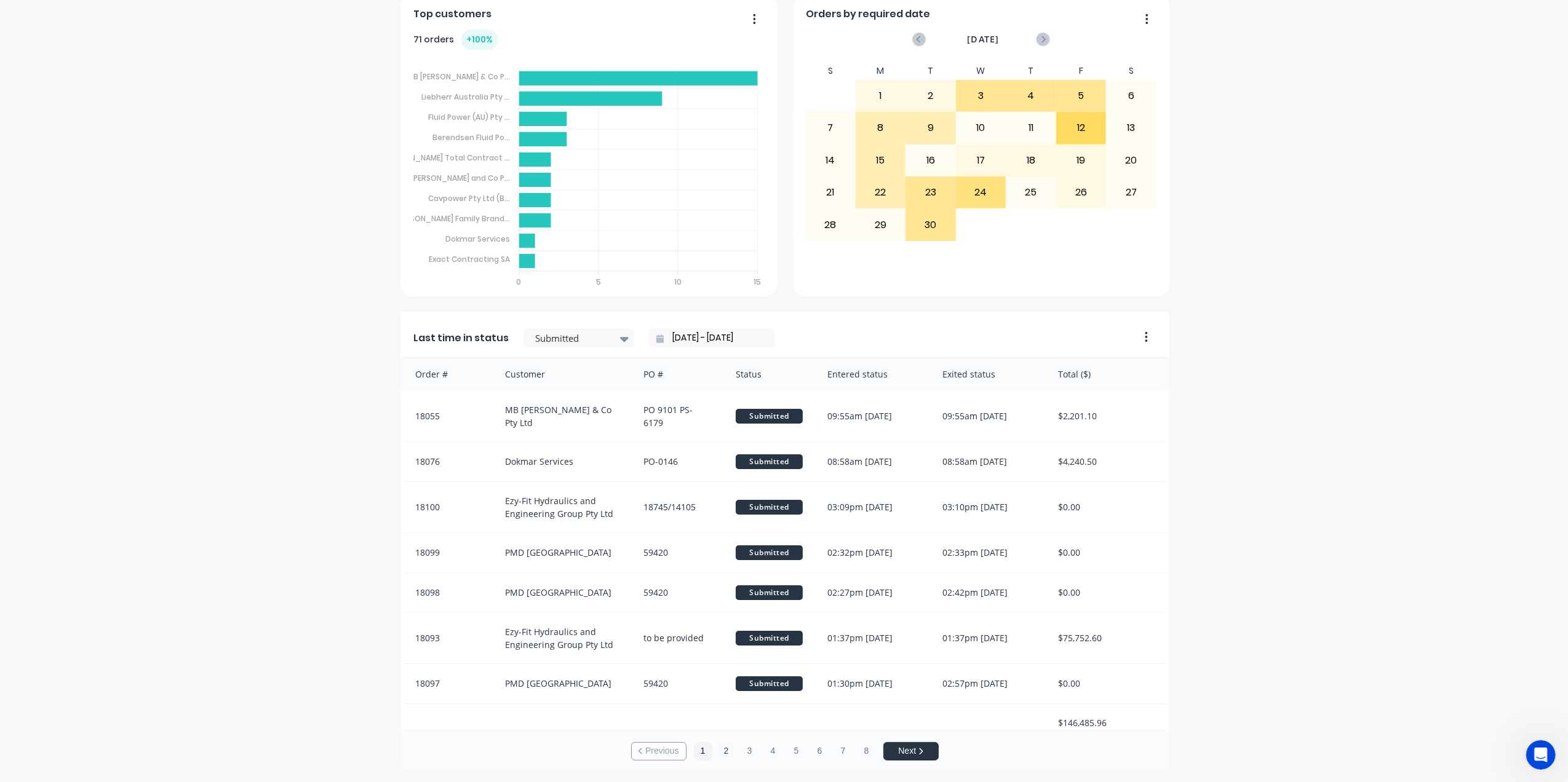
click at [720, 745] on button "2" at bounding box center [726, 751] width 19 height 19
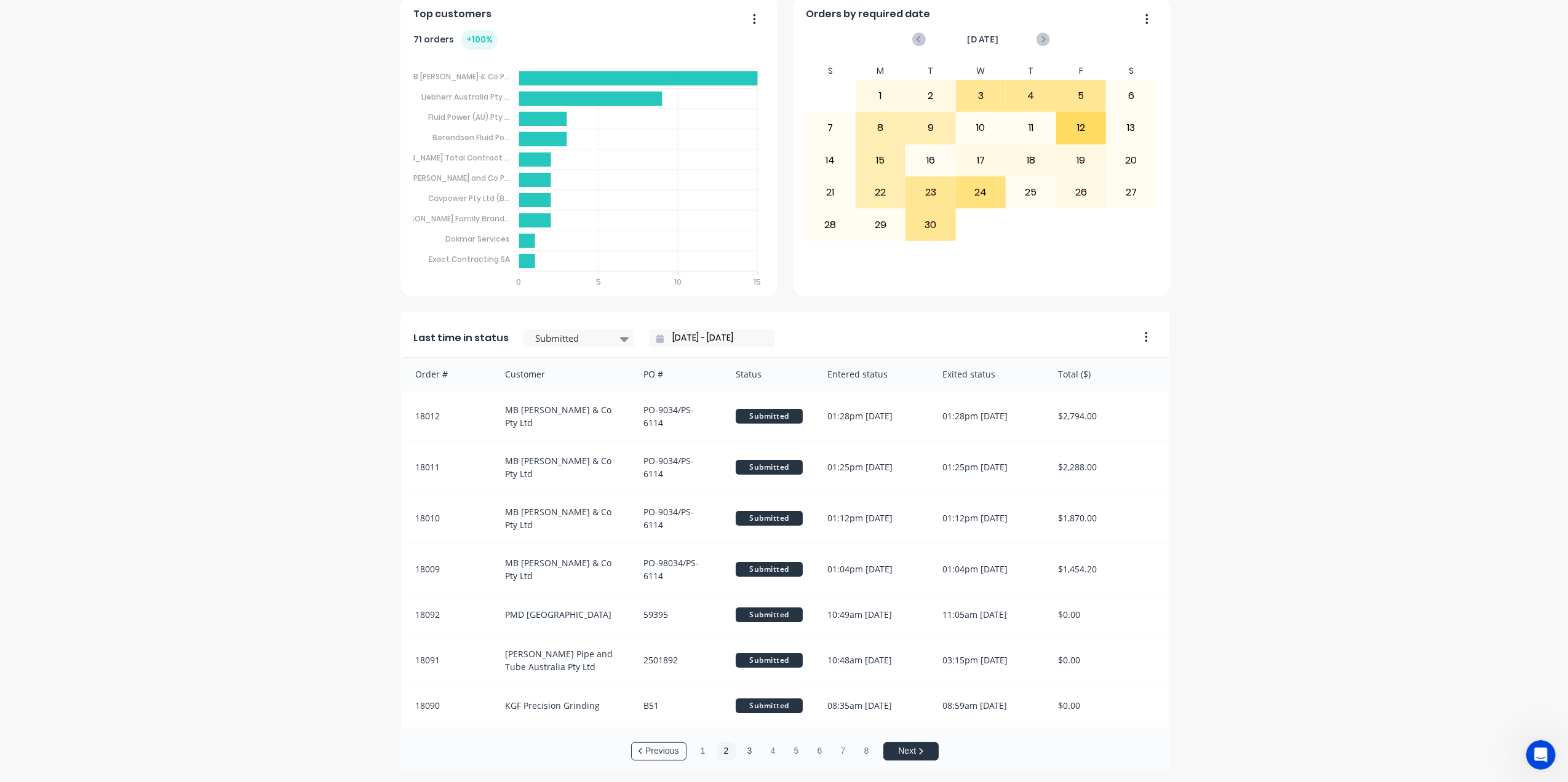
click at [743, 750] on button "3" at bounding box center [749, 751] width 19 height 19
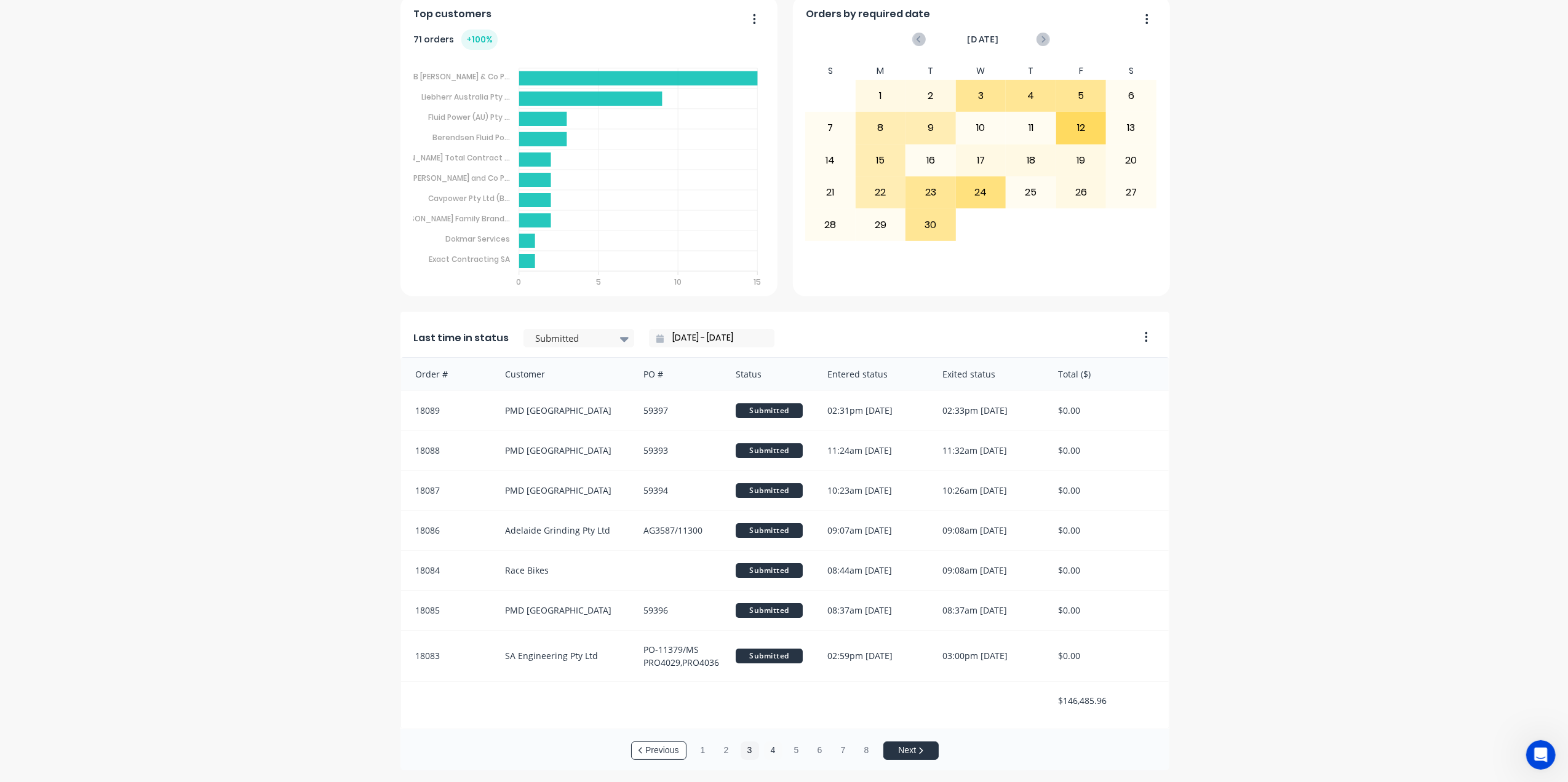
click at [764, 748] on button "4" at bounding box center [773, 750] width 19 height 19
click at [788, 746] on button "5" at bounding box center [796, 750] width 19 height 19
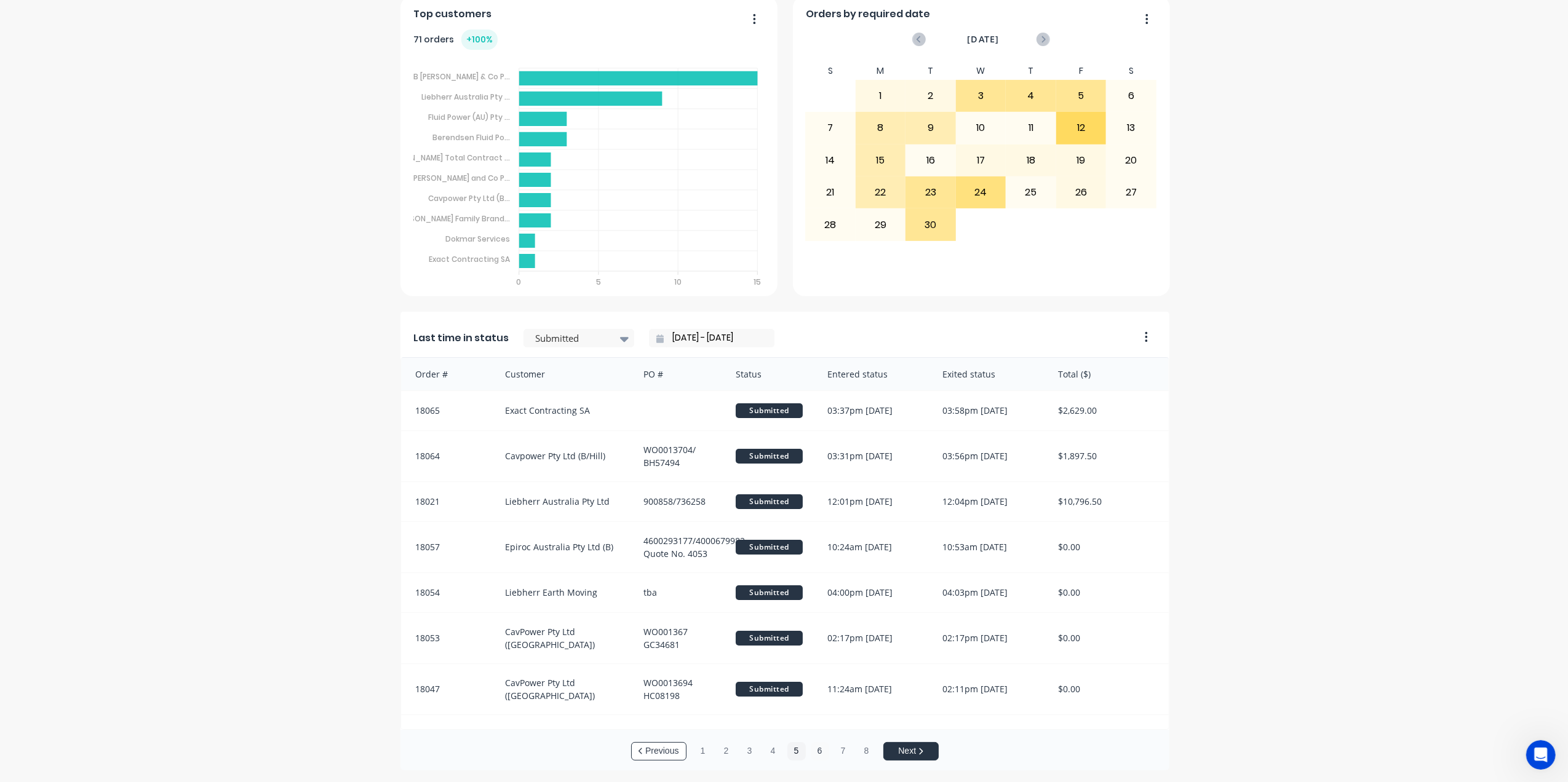
click at [814, 749] on button "6" at bounding box center [820, 751] width 19 height 19
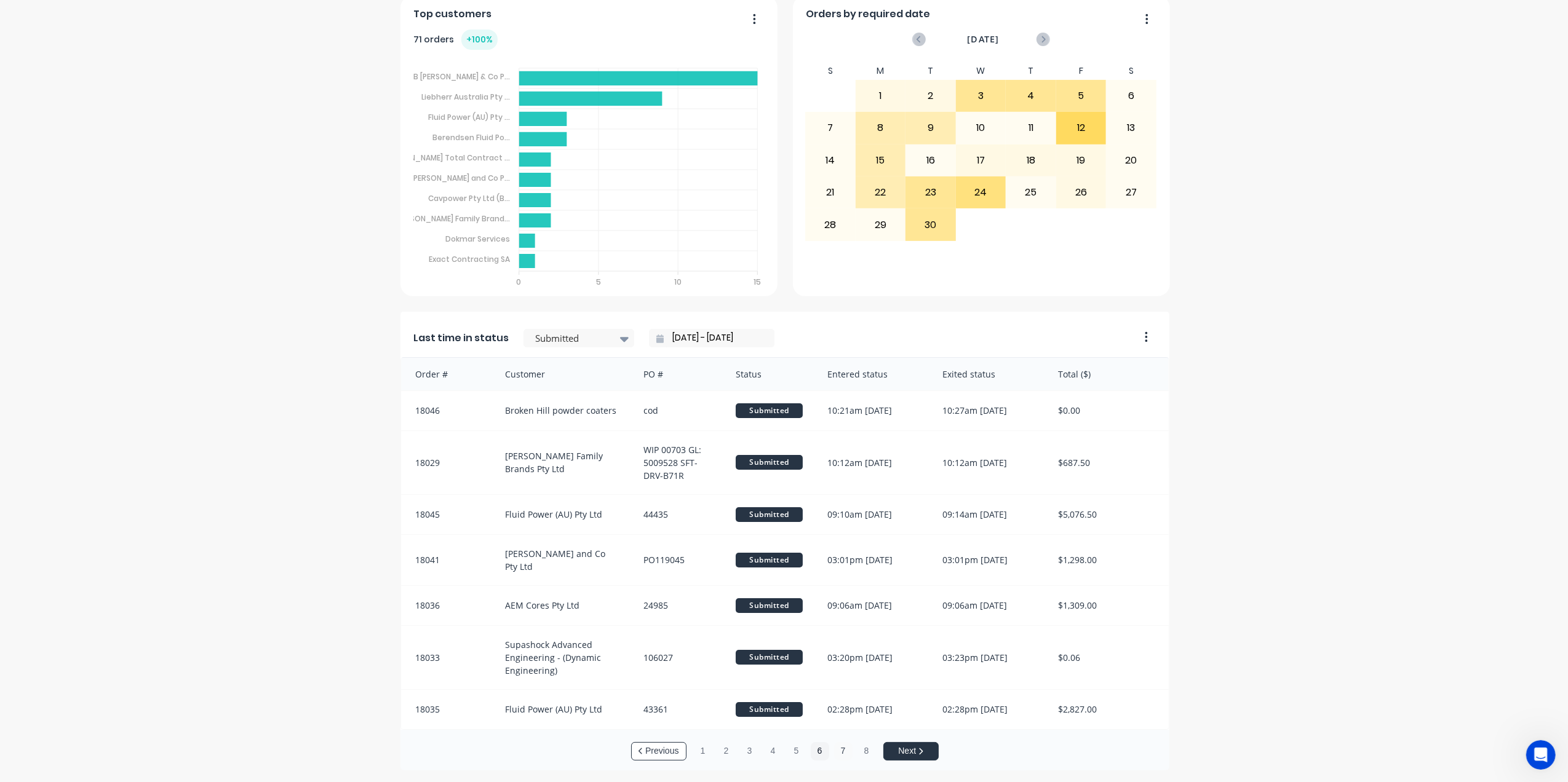
click at [844, 749] on button "7" at bounding box center [843, 751] width 19 height 19
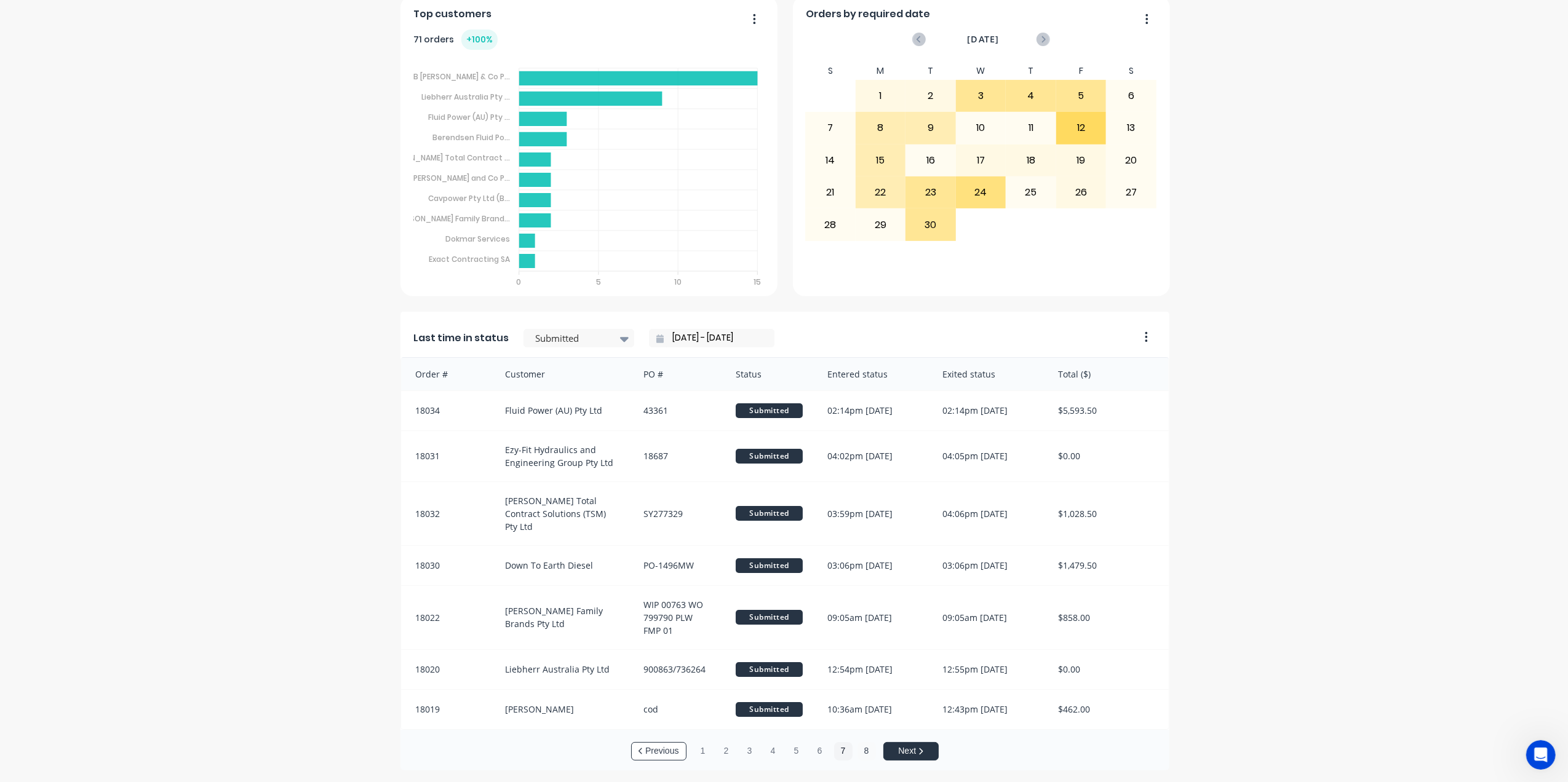
click at [859, 748] on button "8" at bounding box center [866, 751] width 19 height 19
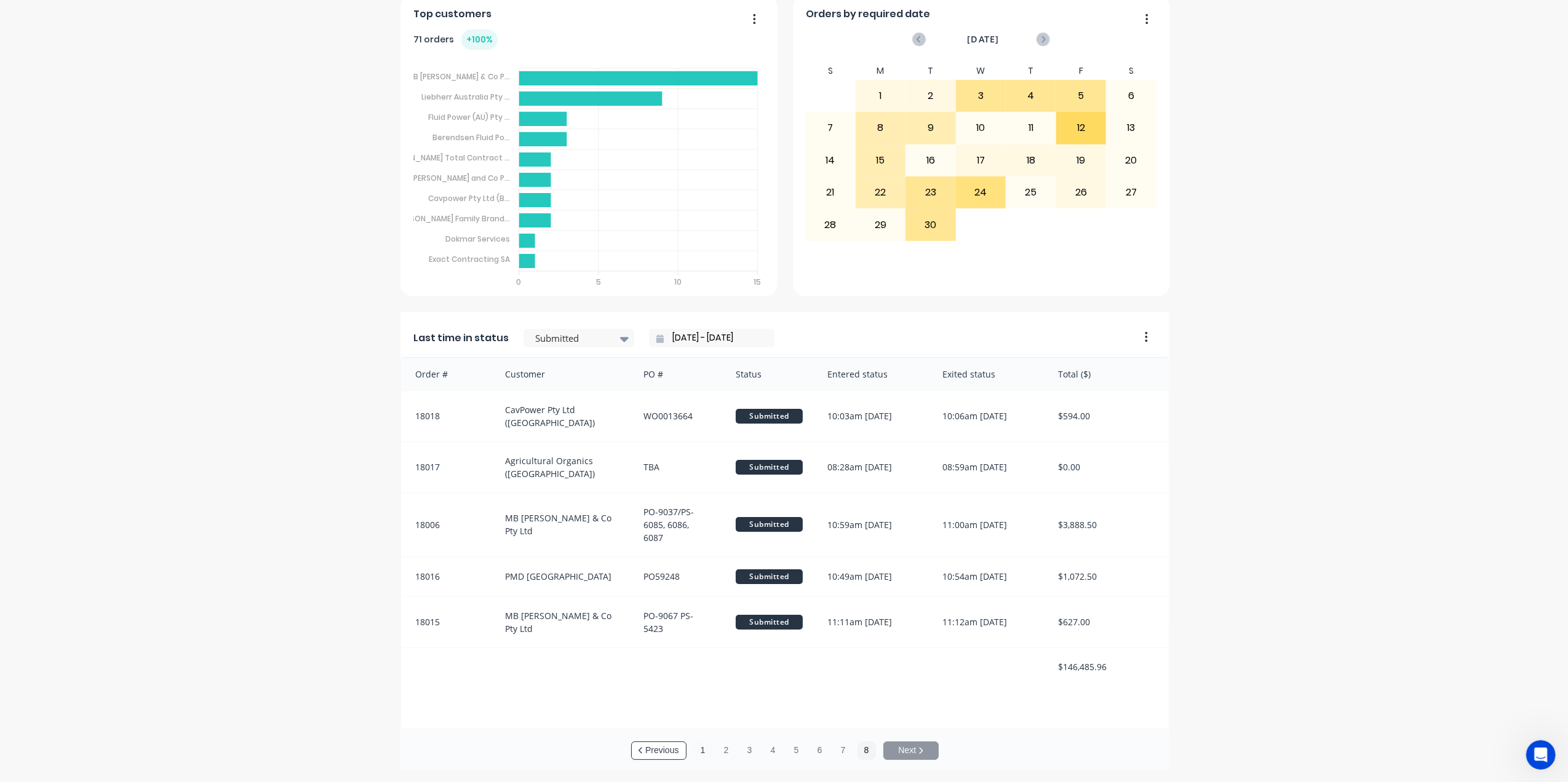
click at [699, 743] on button "1" at bounding box center [703, 750] width 19 height 19
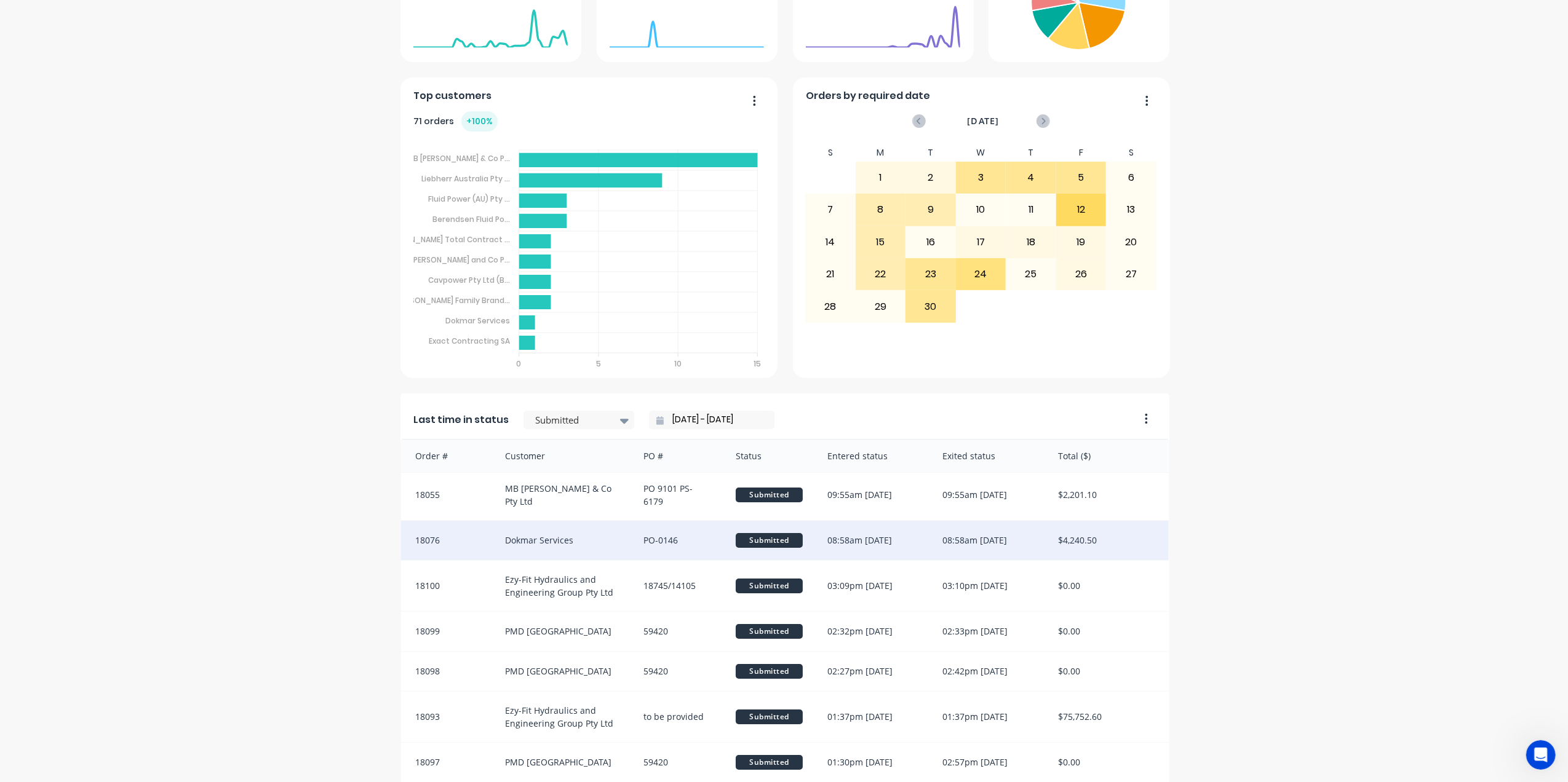
scroll to position [0, 0]
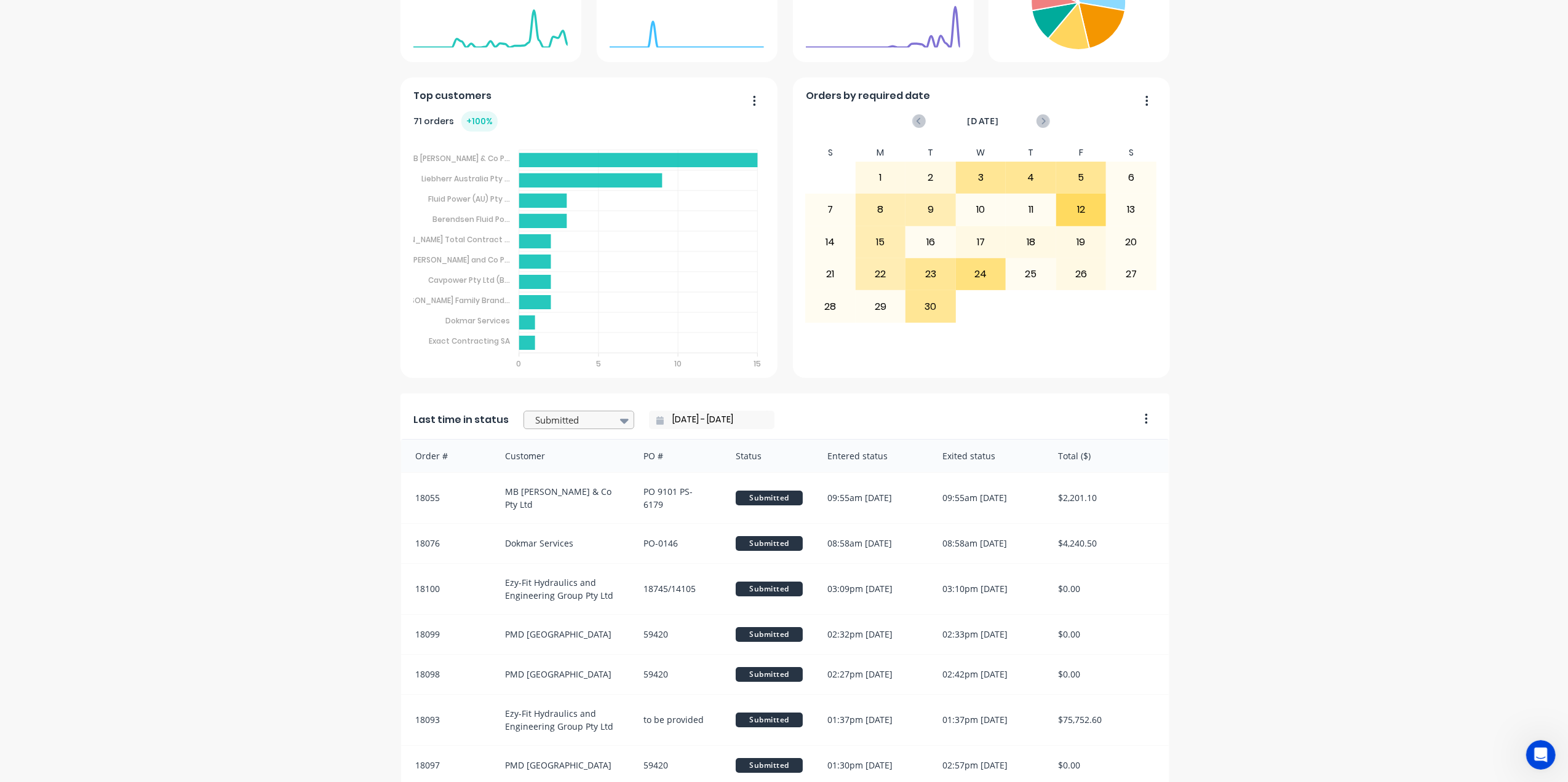
click at [620, 421] on icon at bounding box center [624, 421] width 9 height 5
click at [549, 514] on div "Quote" at bounding box center [579, 516] width 110 height 23
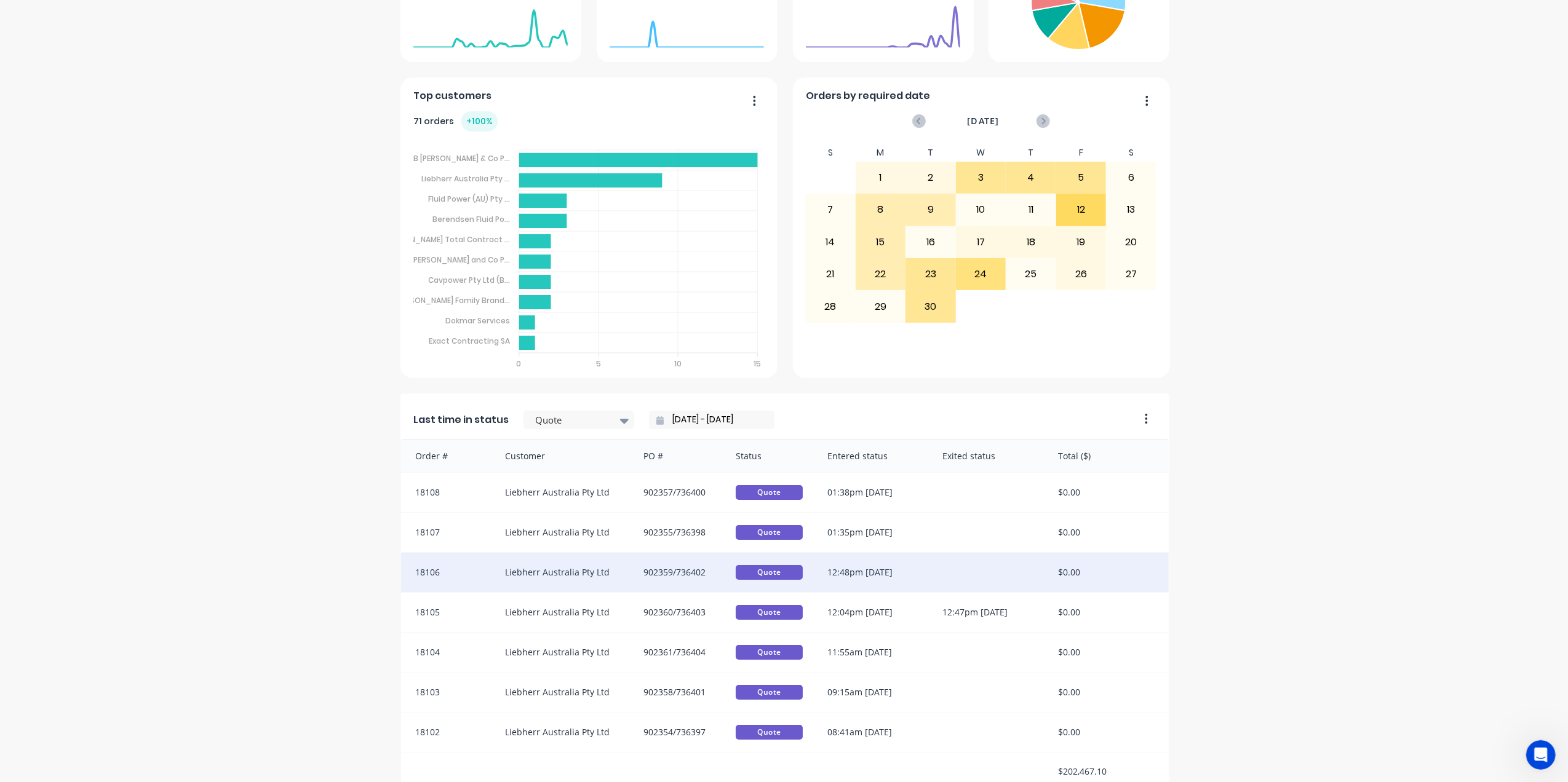
scroll to position [2, 0]
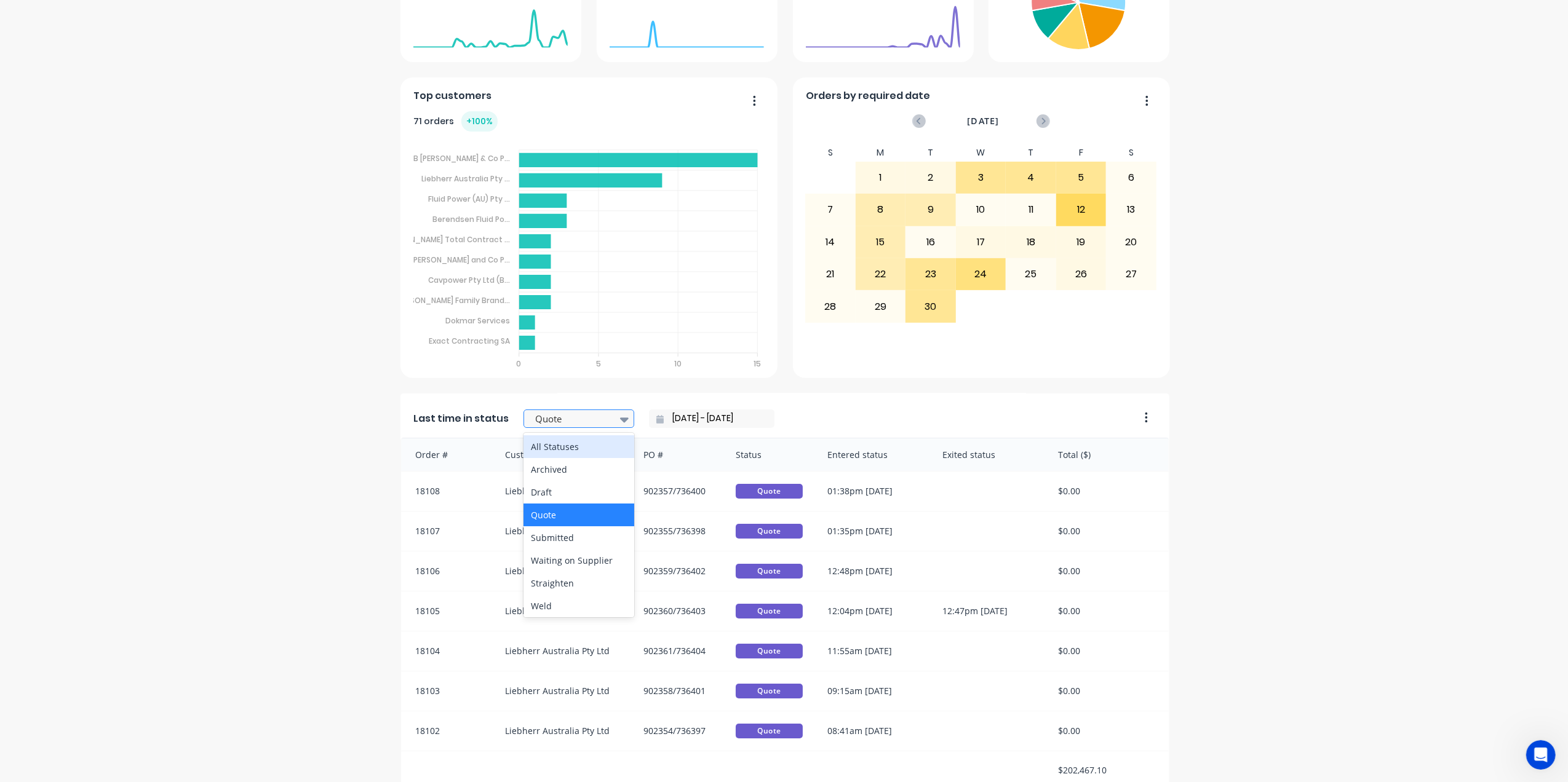
click at [620, 415] on icon at bounding box center [624, 419] width 9 height 14
click at [537, 488] on div "Draft" at bounding box center [579, 492] width 110 height 23
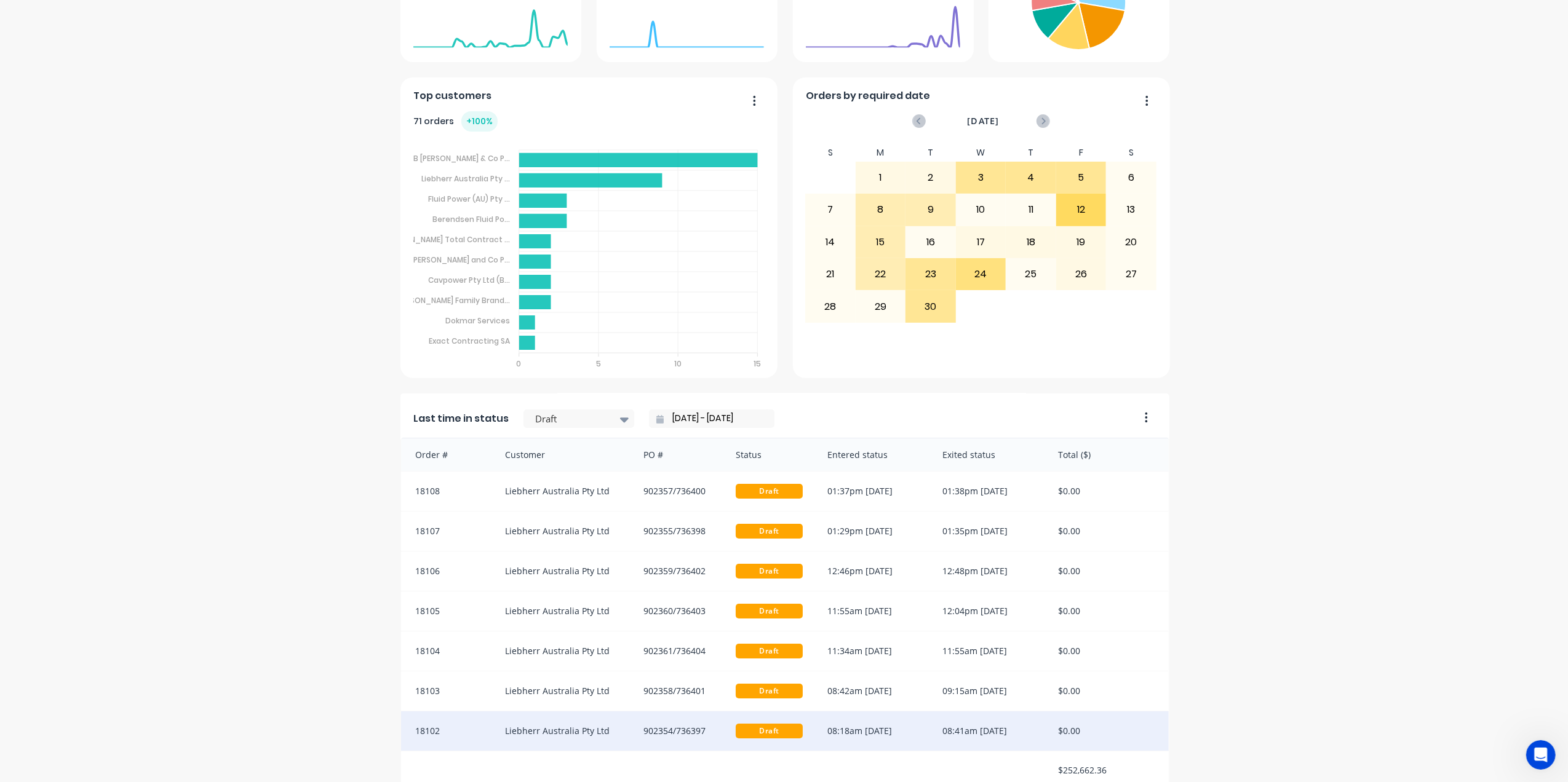
scroll to position [0, 0]
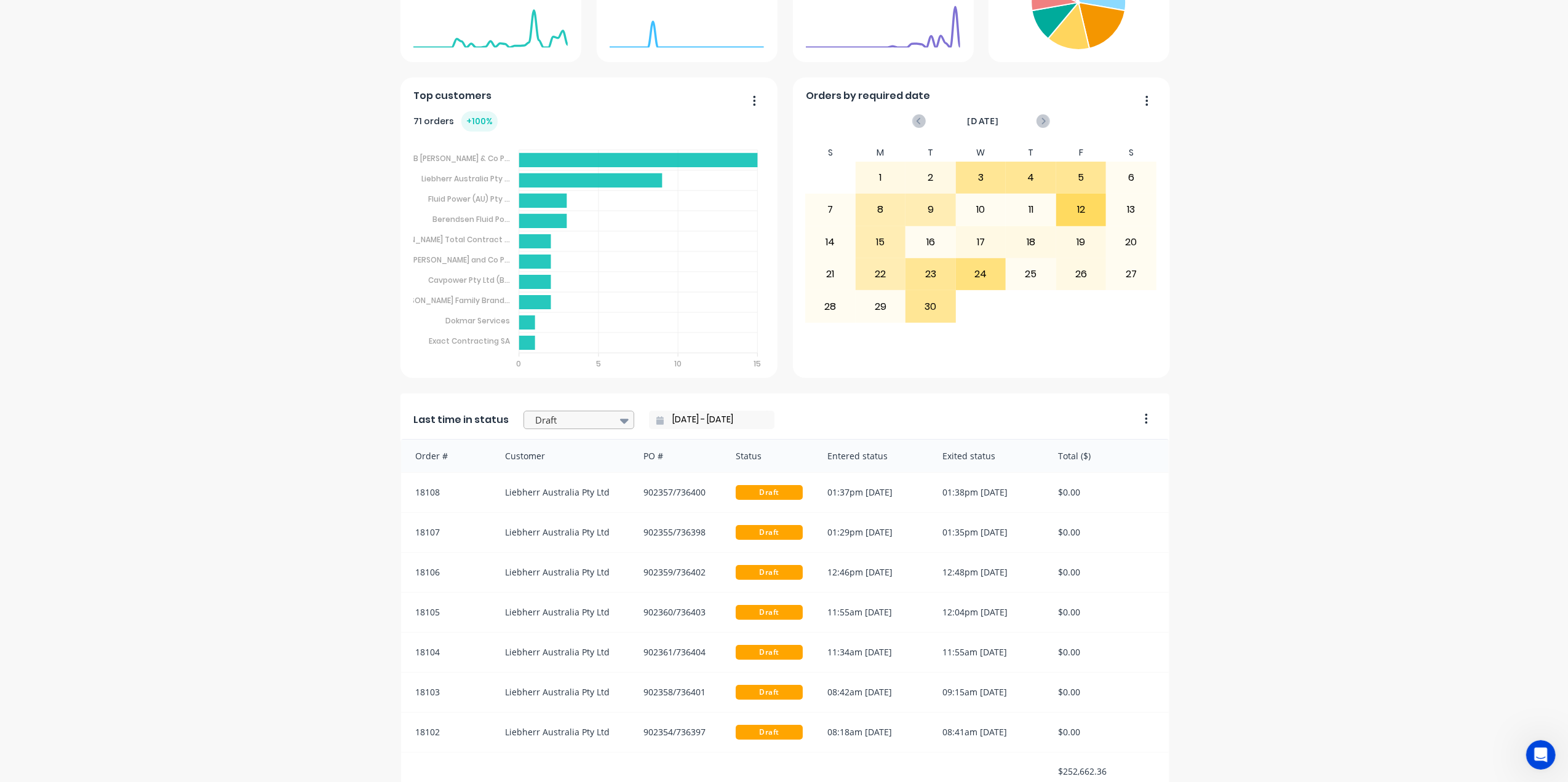
click at [620, 419] on icon at bounding box center [624, 420] width 9 height 14
click at [550, 467] on div "Archived" at bounding box center [579, 470] width 110 height 23
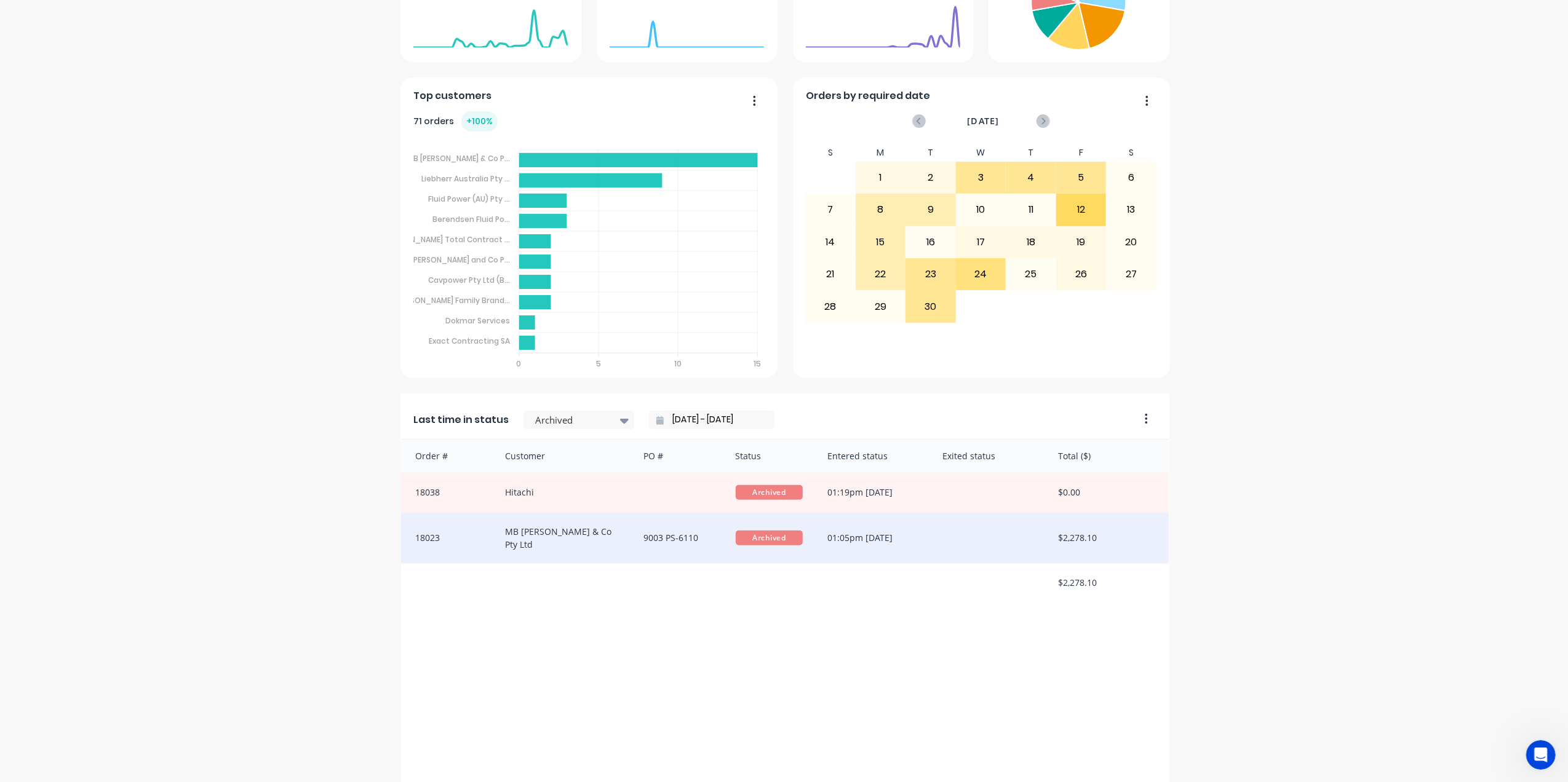
click at [667, 527] on div "9003 PS-6110" at bounding box center [678, 538] width 93 height 50
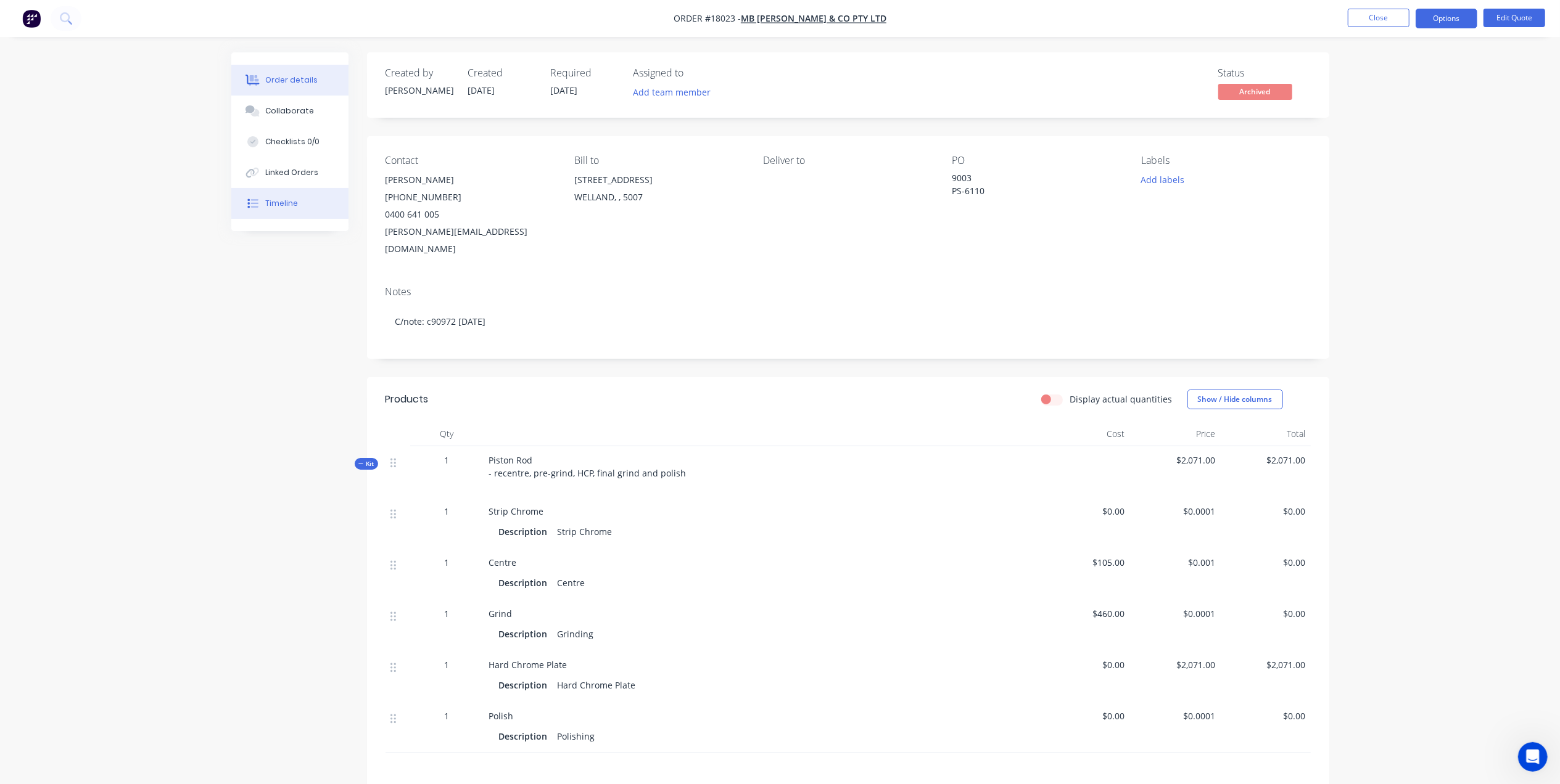
click at [295, 203] on div "Timeline" at bounding box center [282, 203] width 33 height 11
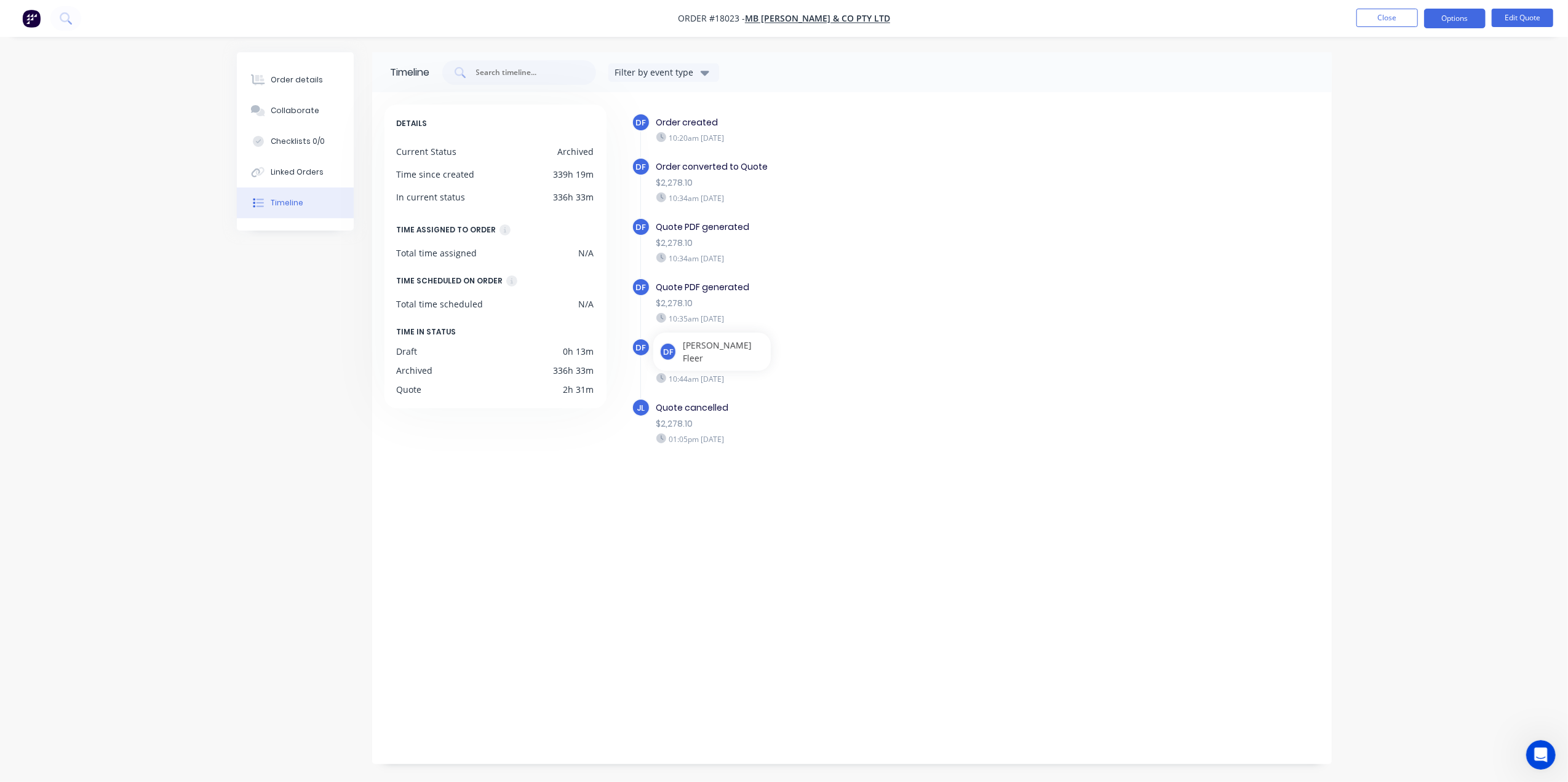
click at [744, 497] on div "DF Order created 10:20am Thursday 21/08/25 DF Order converted to Quote $2,278.1…" at bounding box center [969, 425] width 701 height 641
click at [296, 72] on button "Order details" at bounding box center [295, 80] width 117 height 31
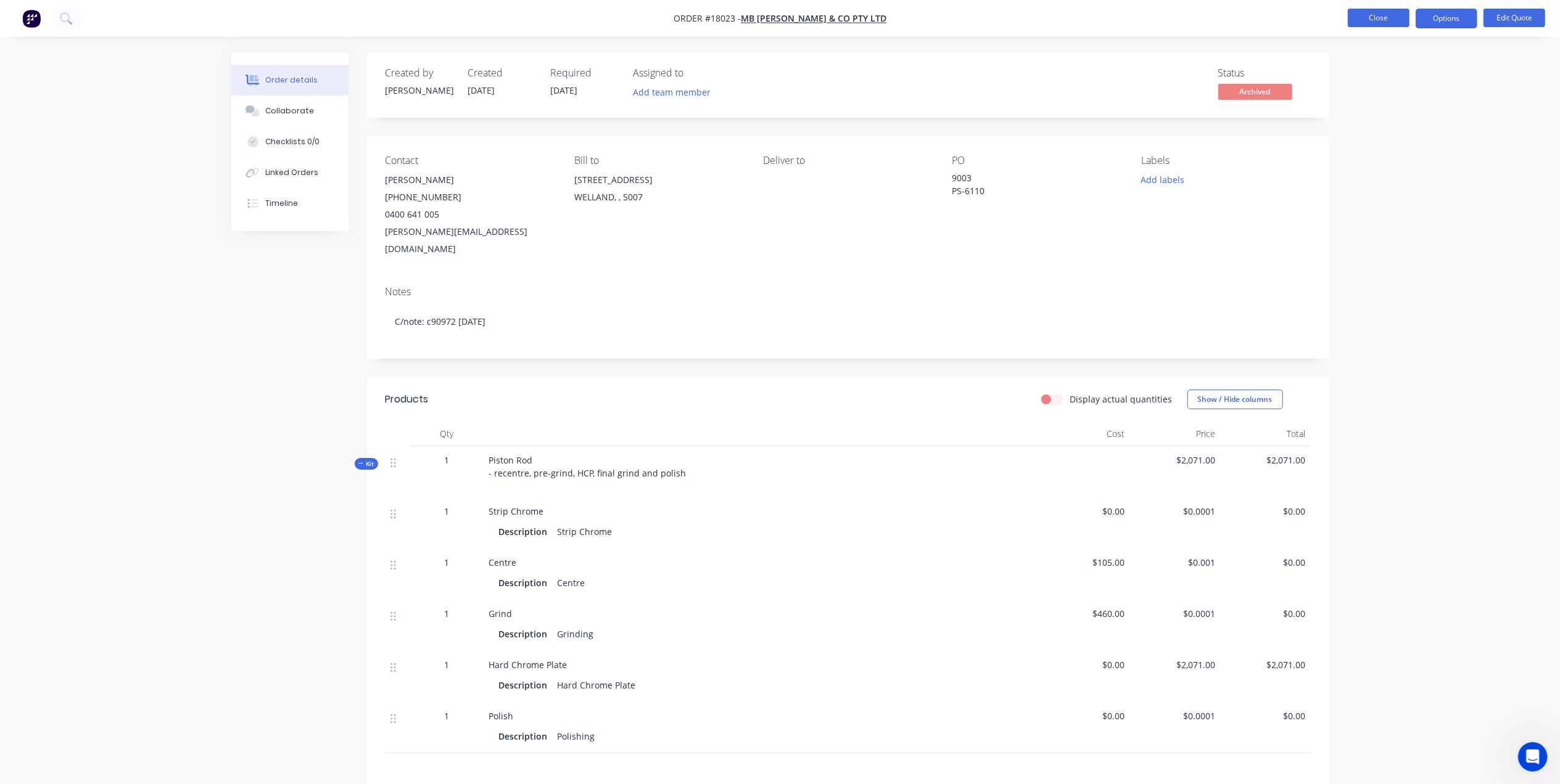
click at [1356, 26] on button "Close" at bounding box center [1379, 18] width 62 height 19
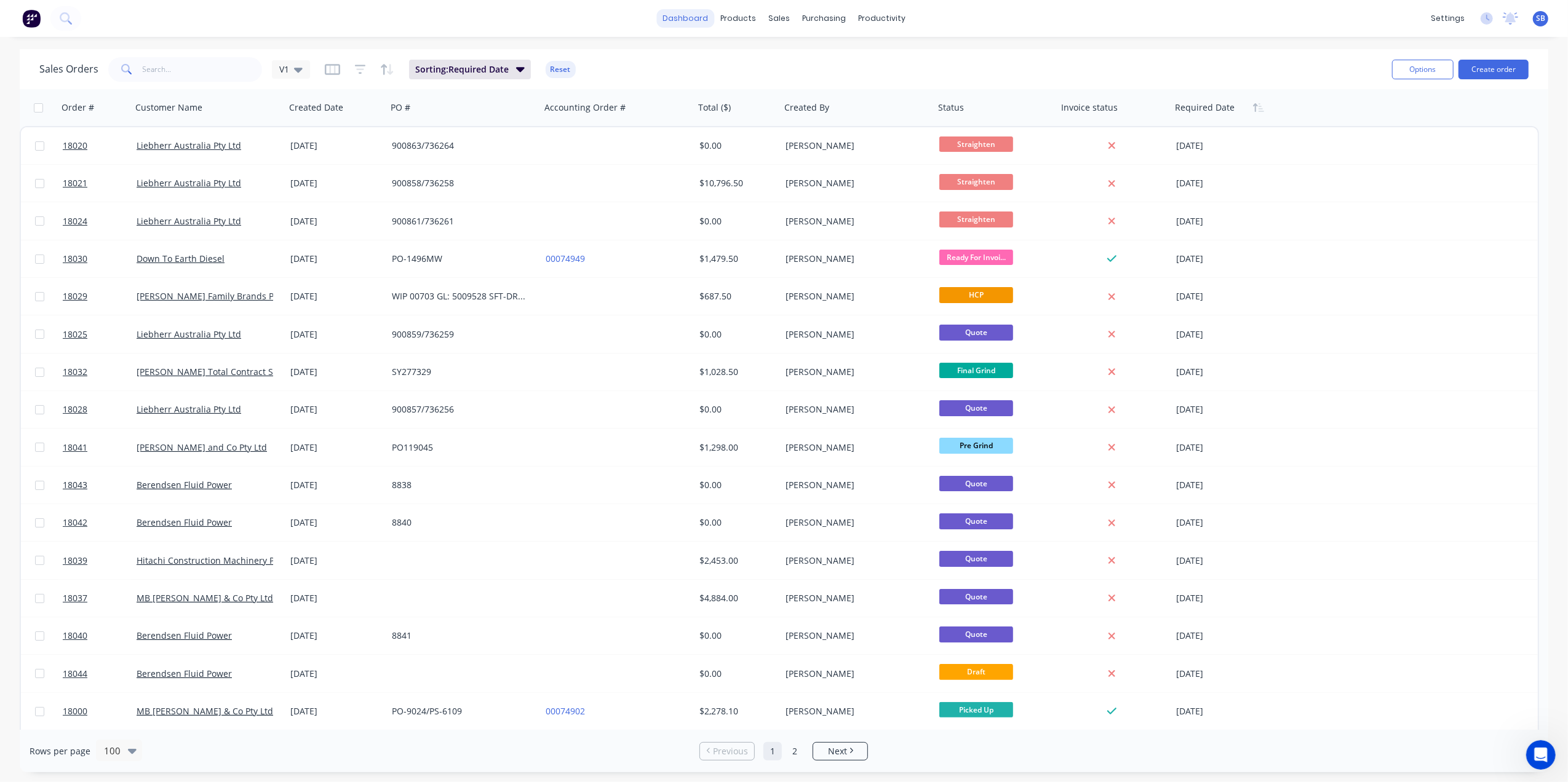
click at [692, 19] on link "dashboard" at bounding box center [685, 18] width 58 height 19
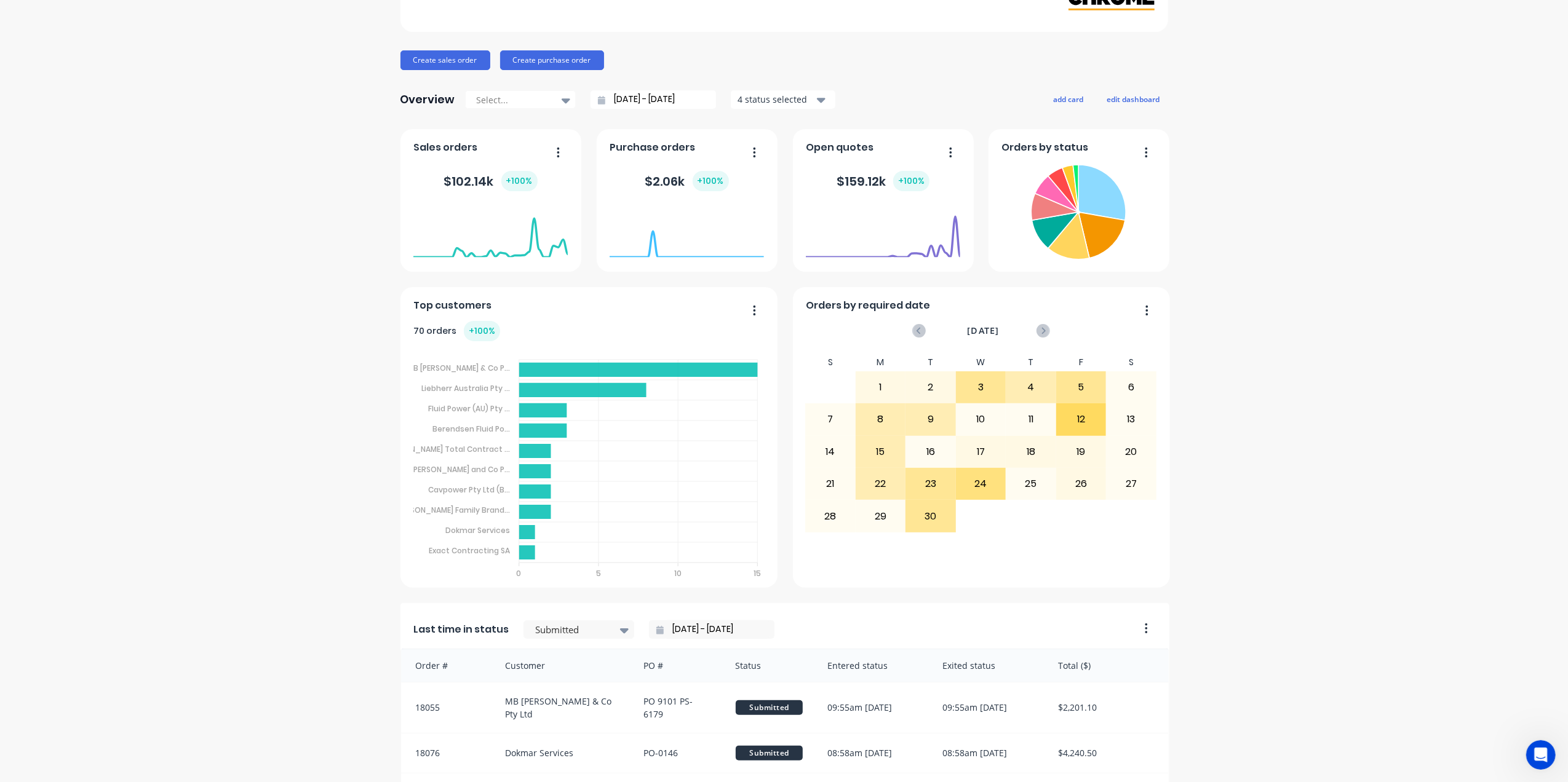
scroll to position [395, 0]
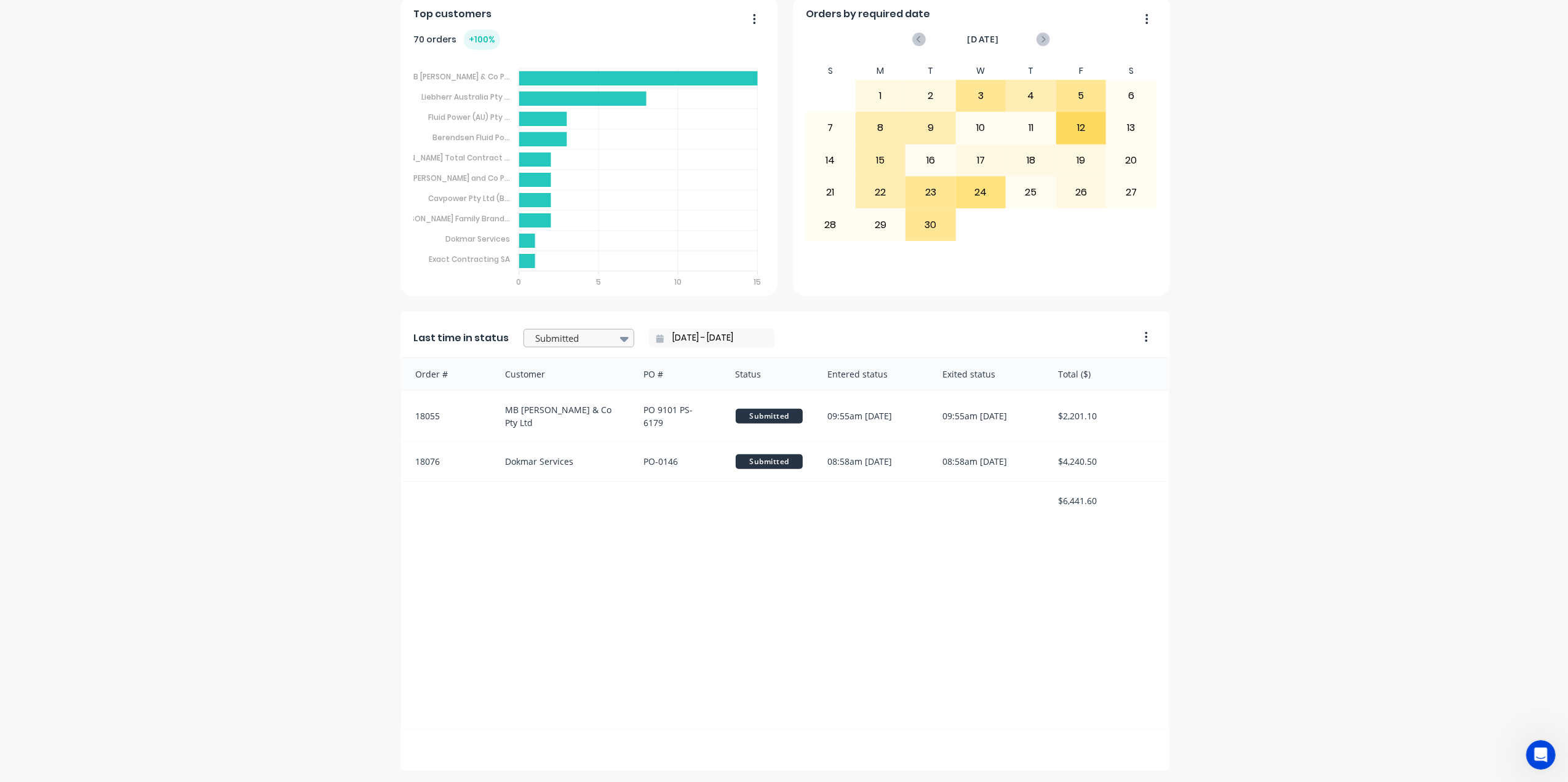
click at [620, 339] on icon at bounding box center [624, 338] width 9 height 14
click at [675, 335] on input "[DATE] - [DATE]" at bounding box center [717, 337] width 106 height 19
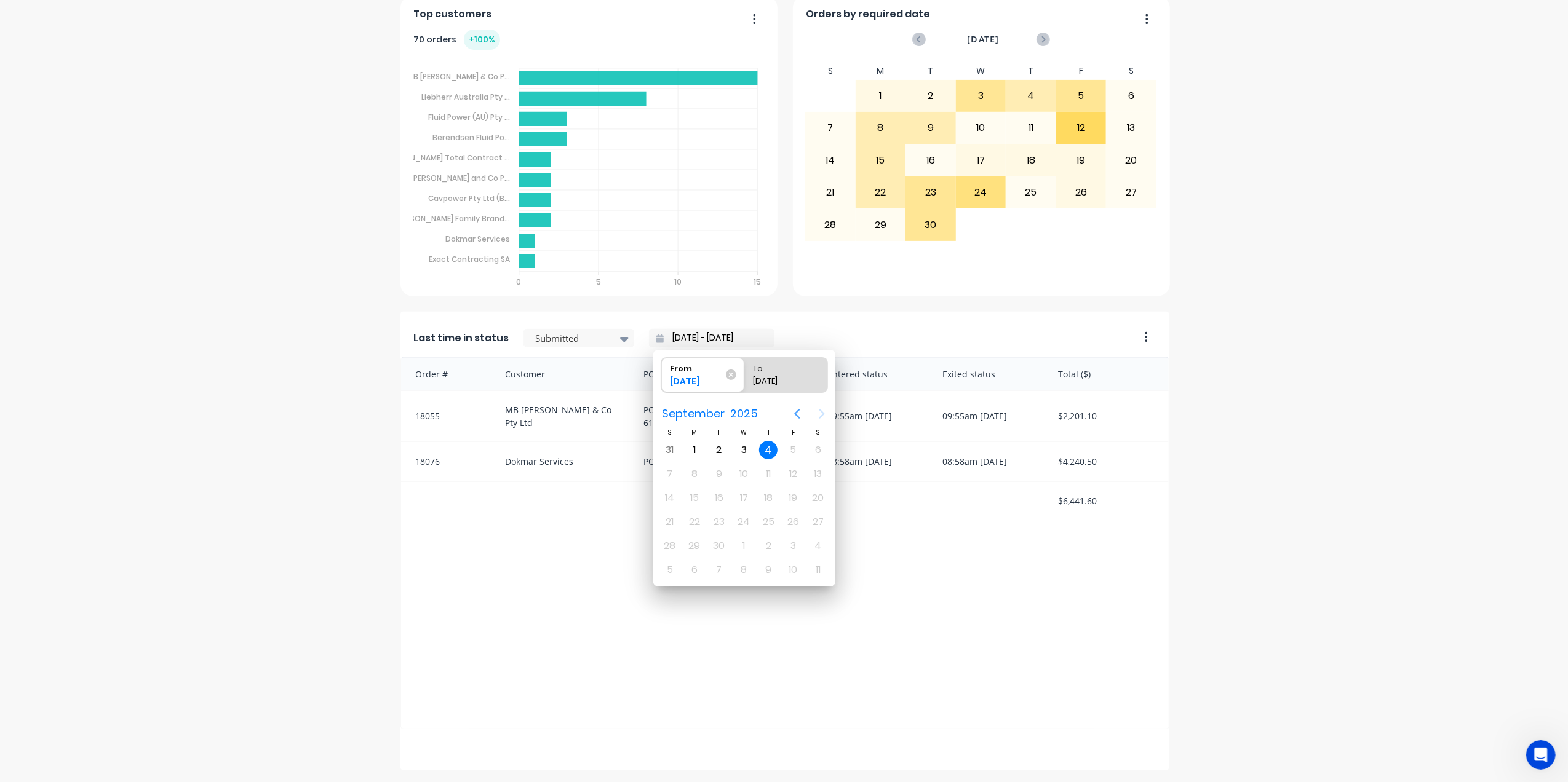
click at [799, 415] on icon "Previous page" at bounding box center [797, 414] width 15 height 15
click at [694, 519] on div "18" at bounding box center [694, 522] width 19 height 19
type input "18/08/25 - 04/09/25"
radio input "false"
radio input "true"
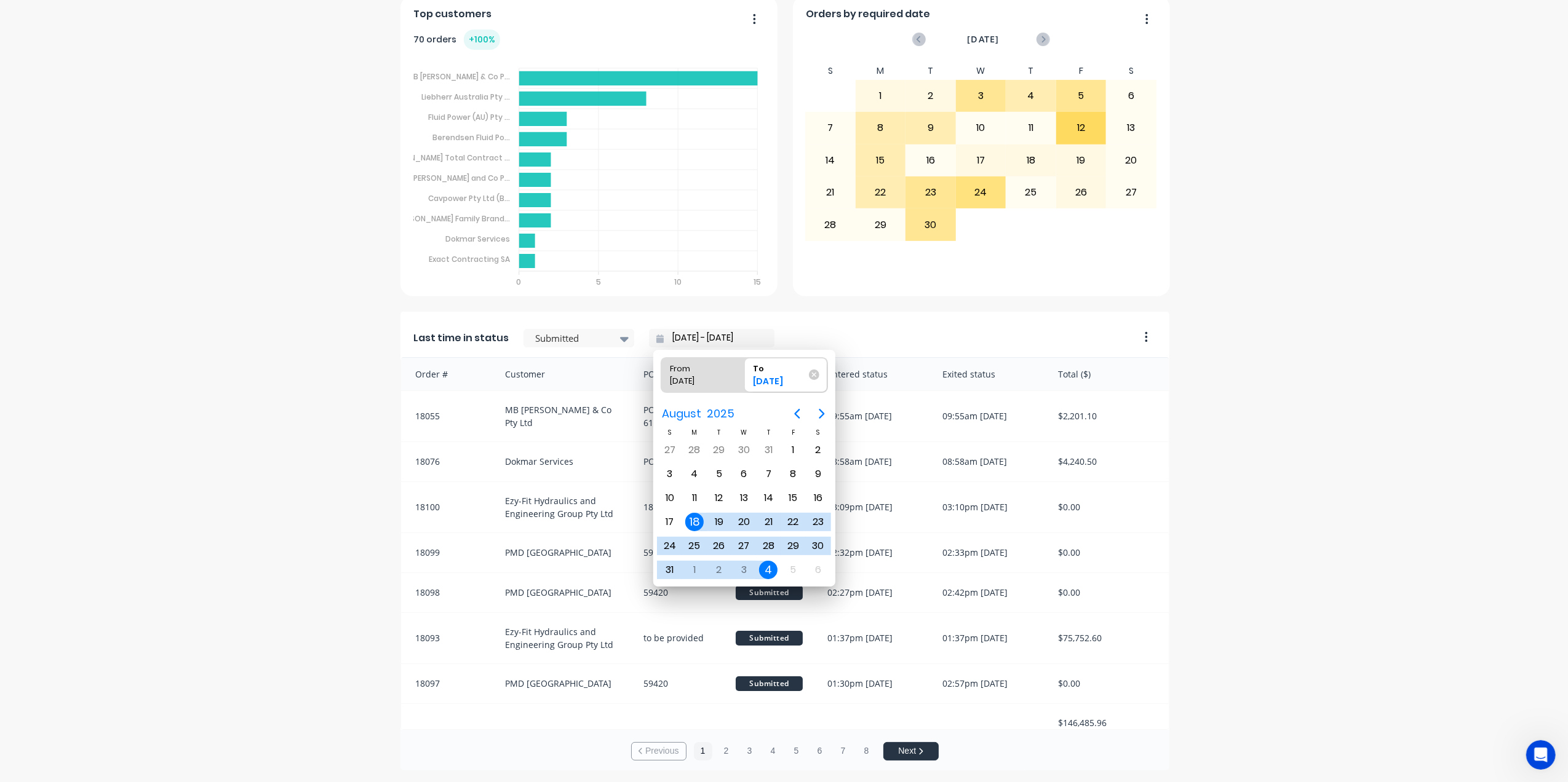
click at [565, 711] on div at bounding box center [562, 723] width 139 height 37
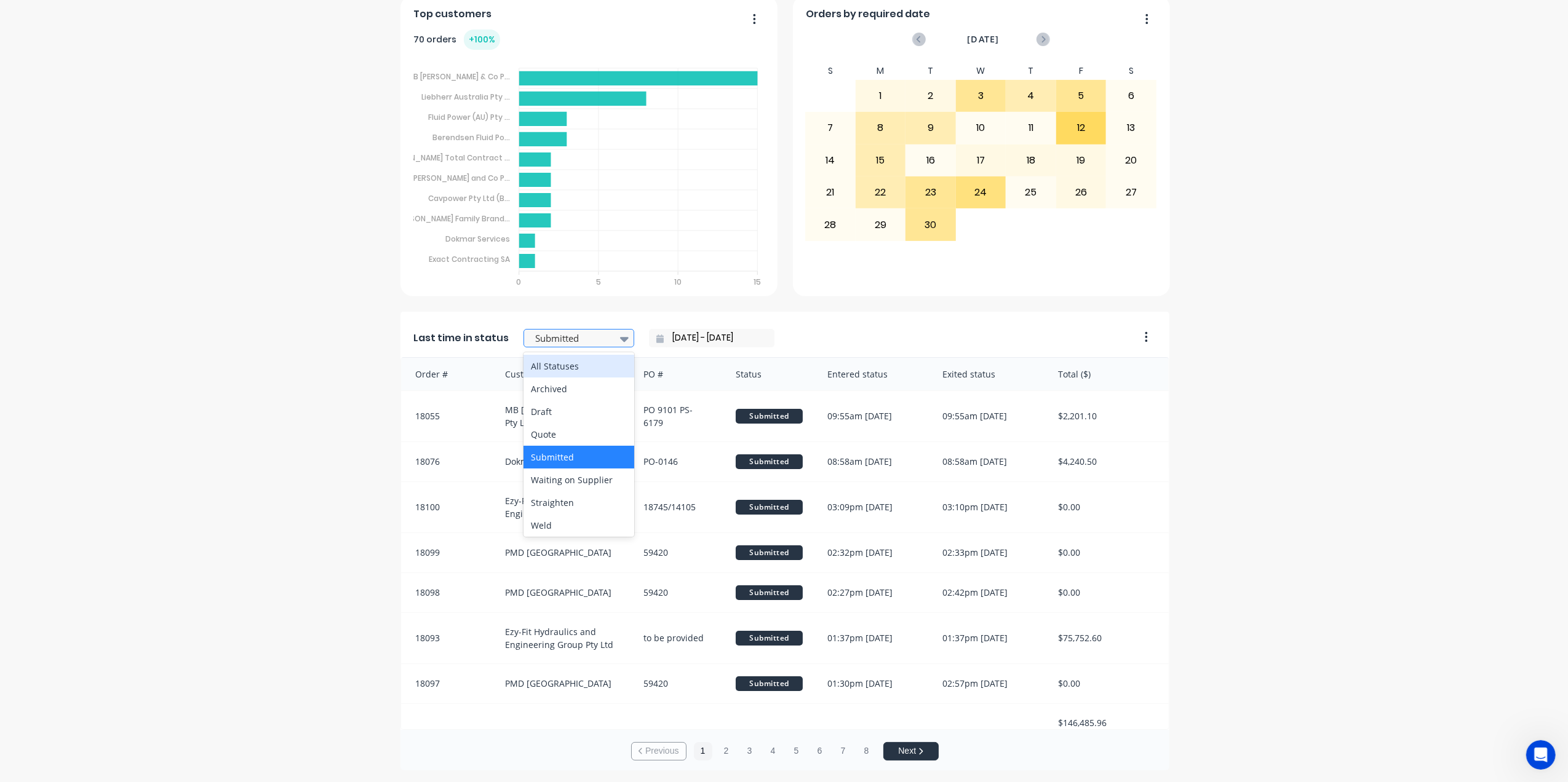
click at [620, 337] on icon at bounding box center [624, 339] width 9 height 5
click at [547, 406] on div "Straighten" at bounding box center [579, 408] width 110 height 23
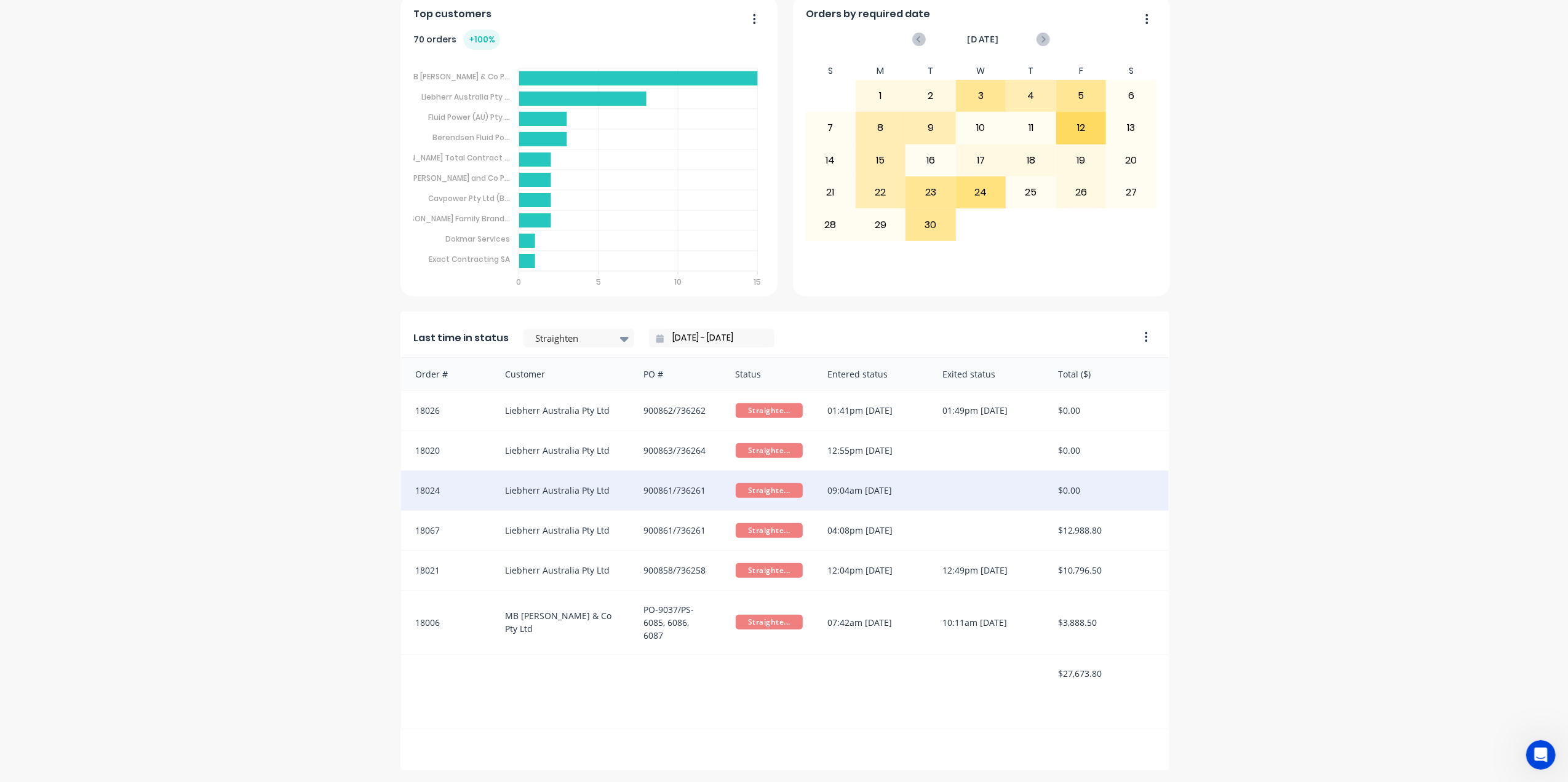
scroll to position [313, 0]
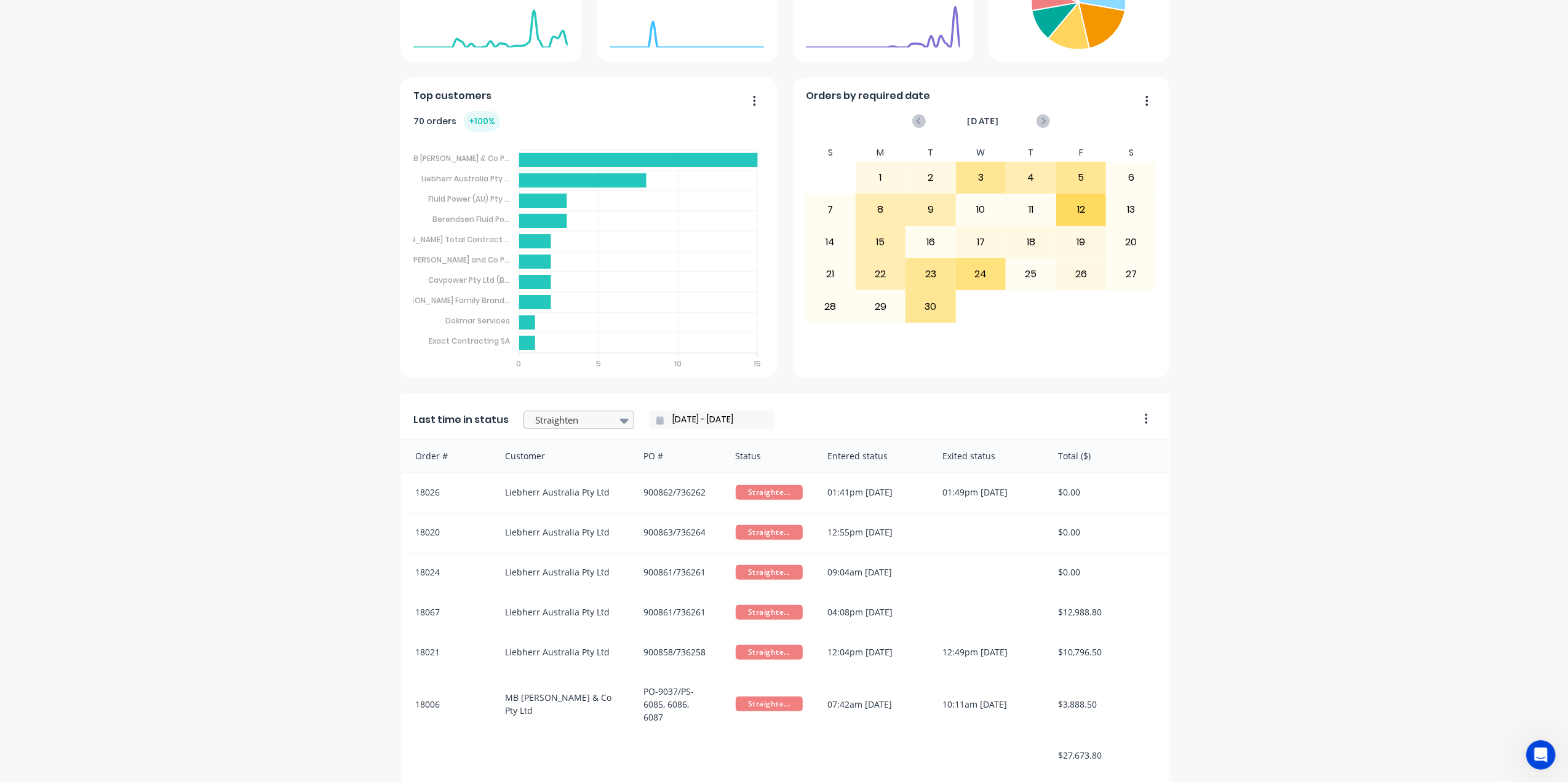
click at [620, 419] on icon at bounding box center [624, 420] width 9 height 14
click at [542, 446] on div "Weld" at bounding box center [579, 444] width 110 height 23
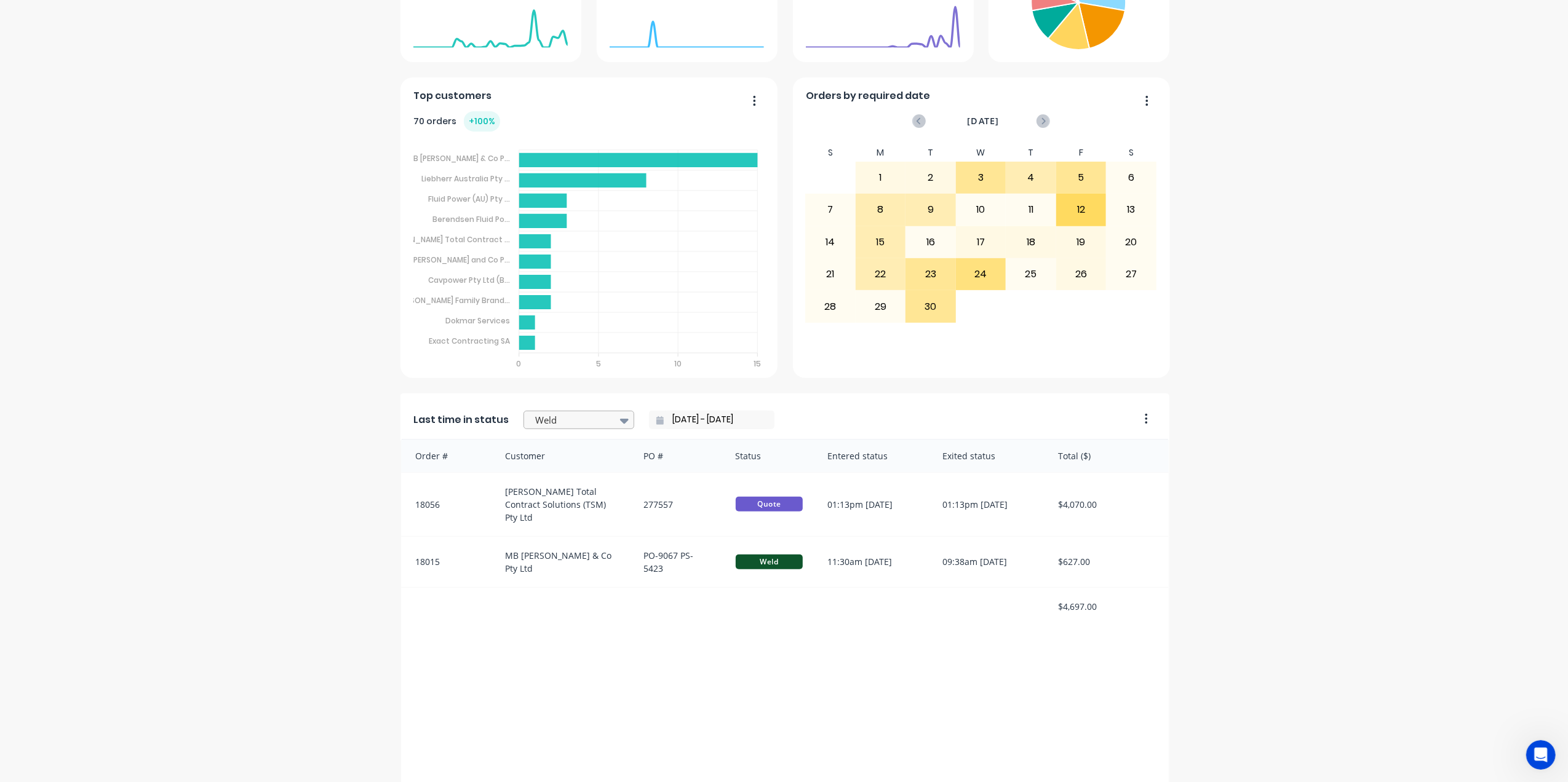
click at [620, 421] on icon at bounding box center [624, 421] width 9 height 5
click at [547, 465] on div "Machine" at bounding box center [579, 466] width 110 height 23
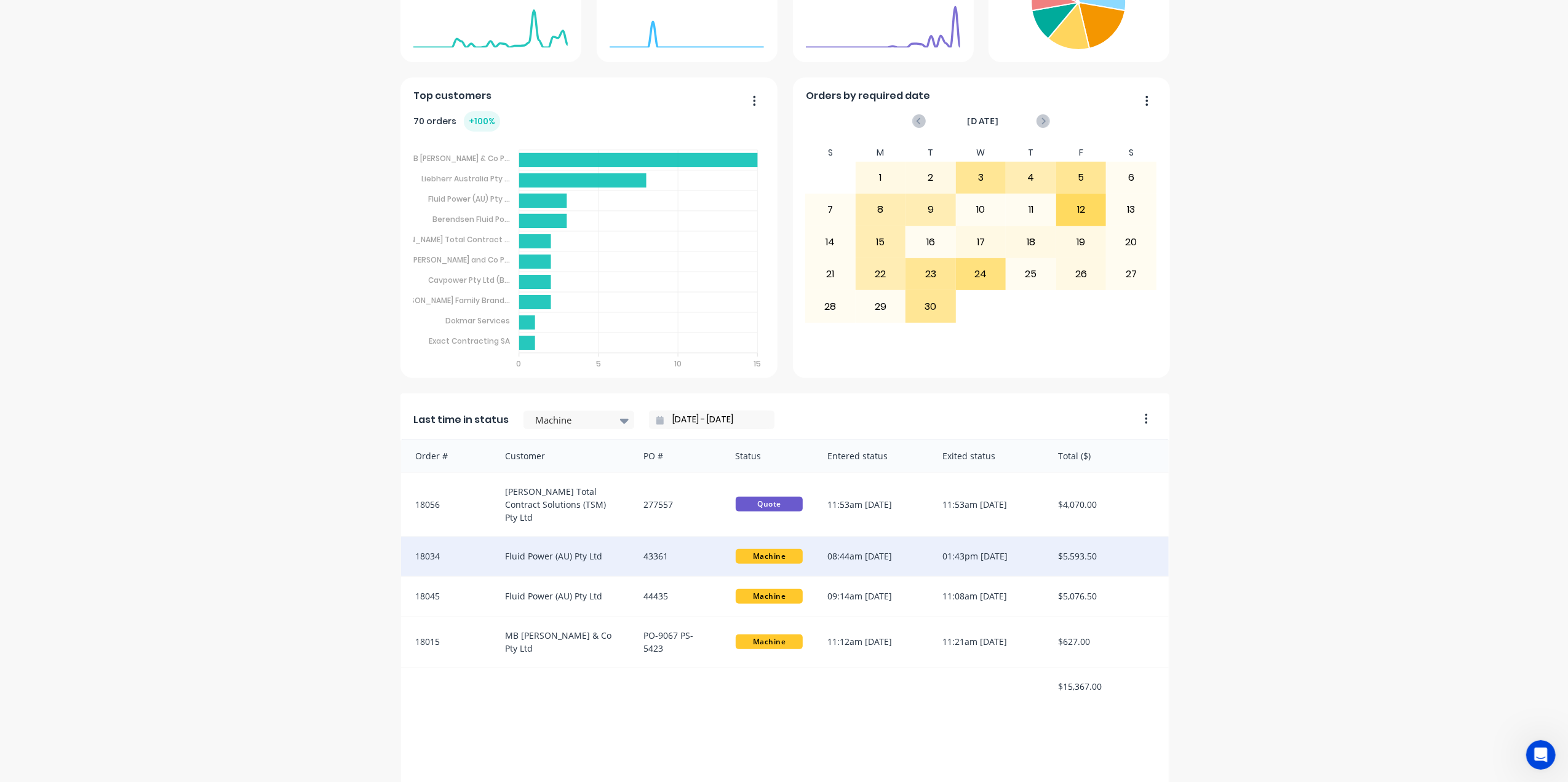
click at [542, 544] on div "Fluid Power (AU) Pty Ltd" at bounding box center [562, 556] width 139 height 40
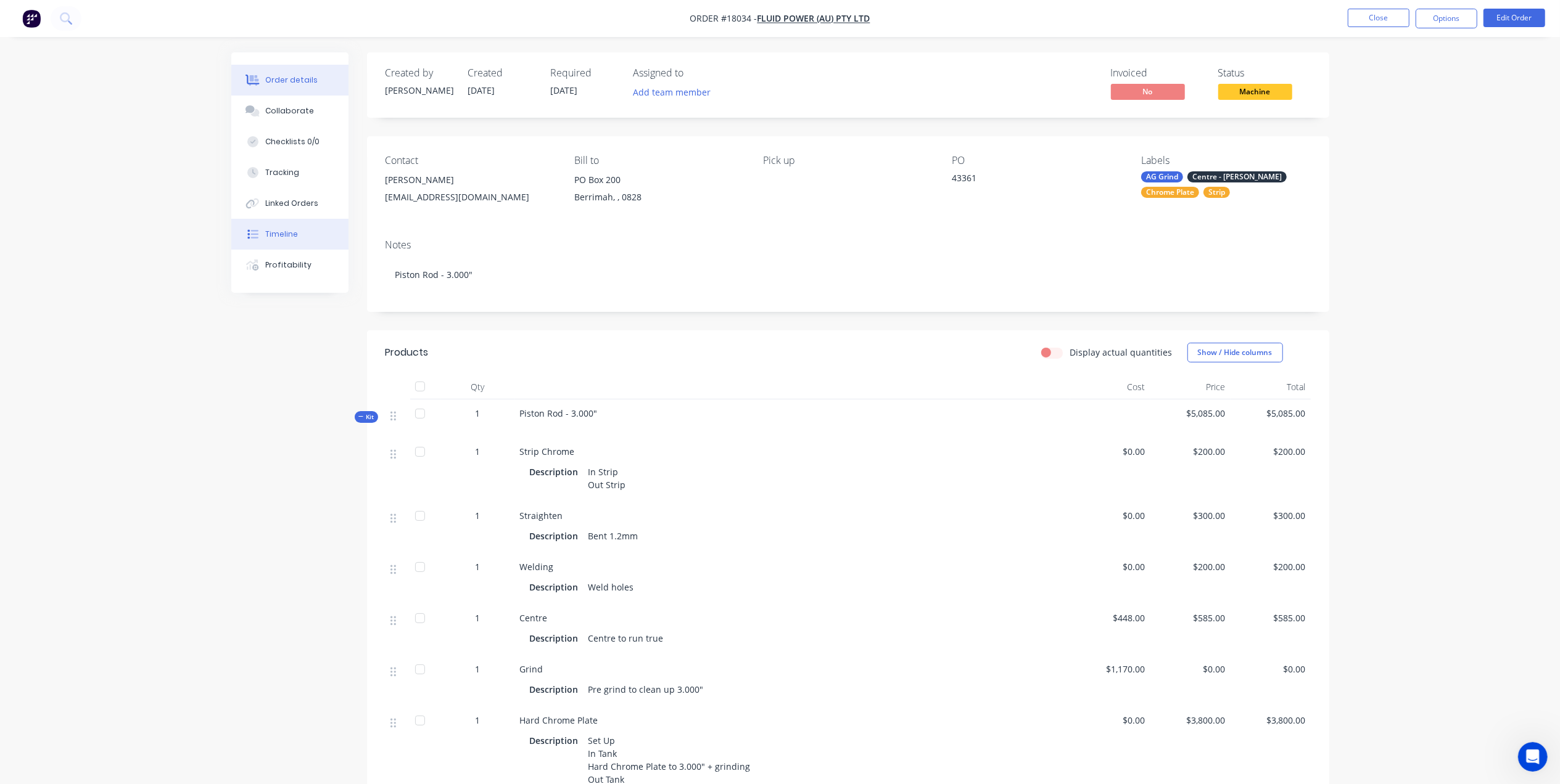
click at [289, 232] on div "Timeline" at bounding box center [282, 234] width 33 height 11
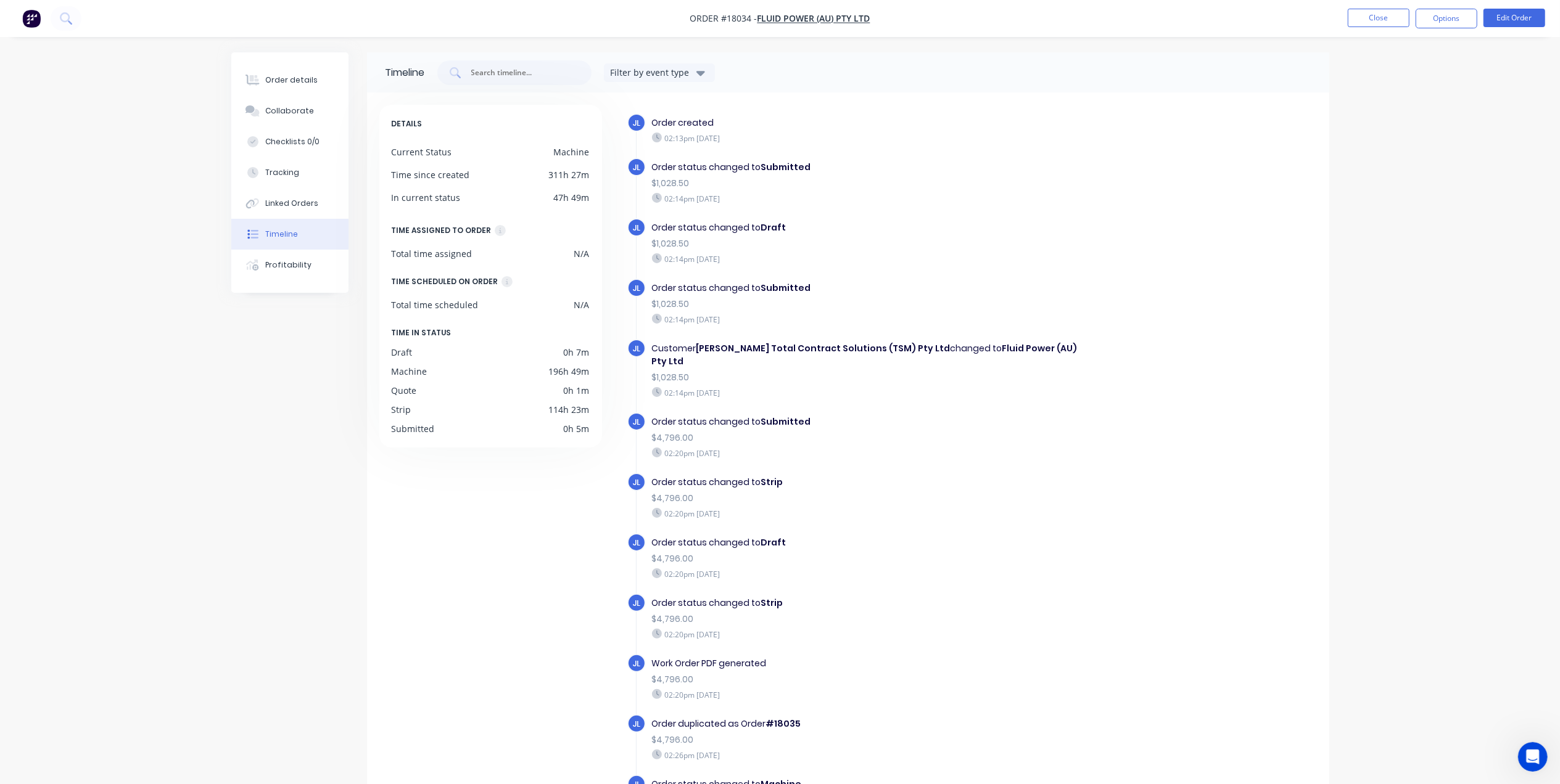
click at [1378, 7] on nav "Order #18034 - Fluid Power (AU) Pty Ltd Close Options Edit Order" at bounding box center [780, 18] width 1560 height 37
click at [1378, 15] on button "Close" at bounding box center [1379, 18] width 62 height 19
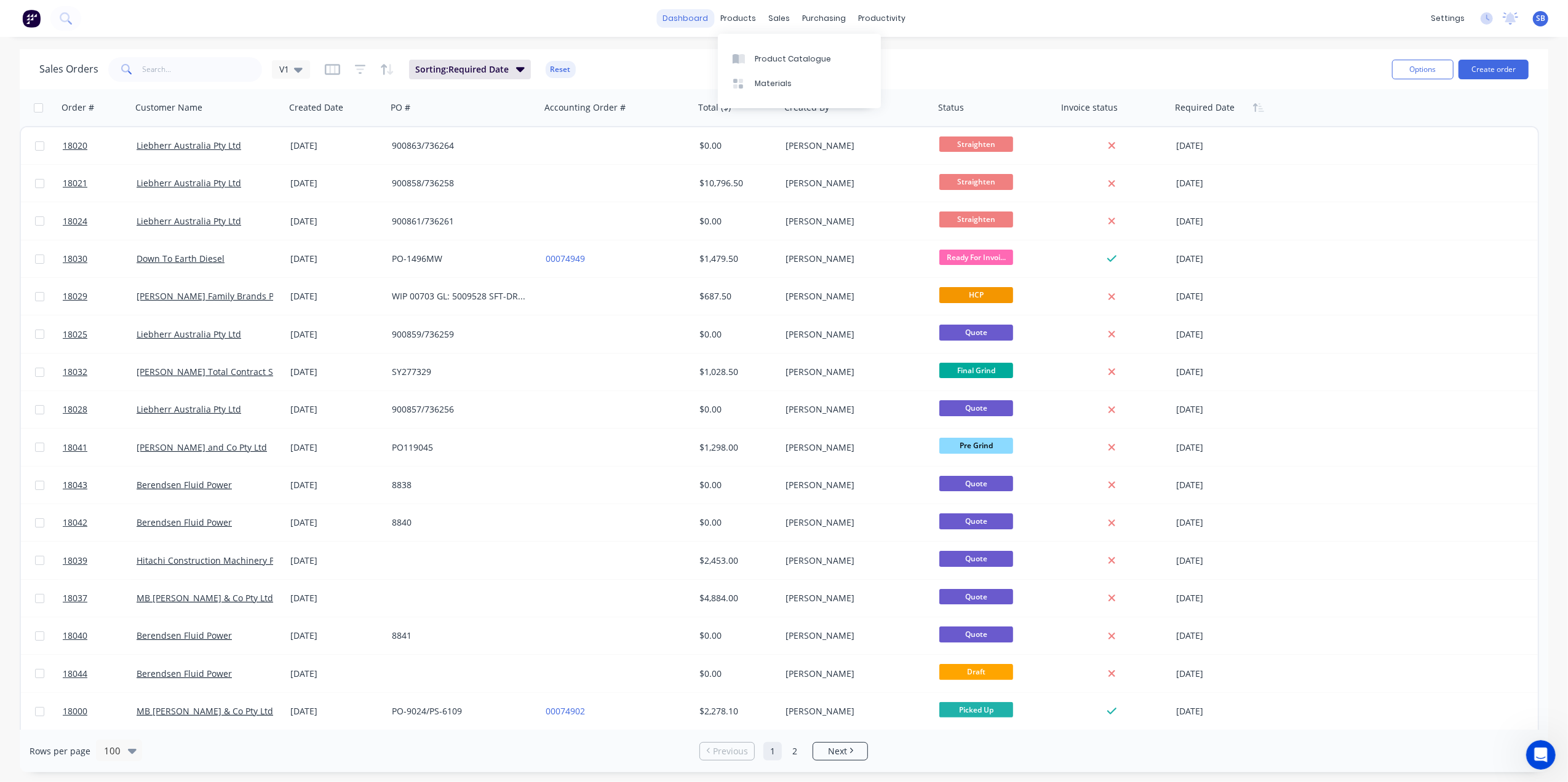
click at [691, 20] on link "dashboard" at bounding box center [685, 18] width 58 height 19
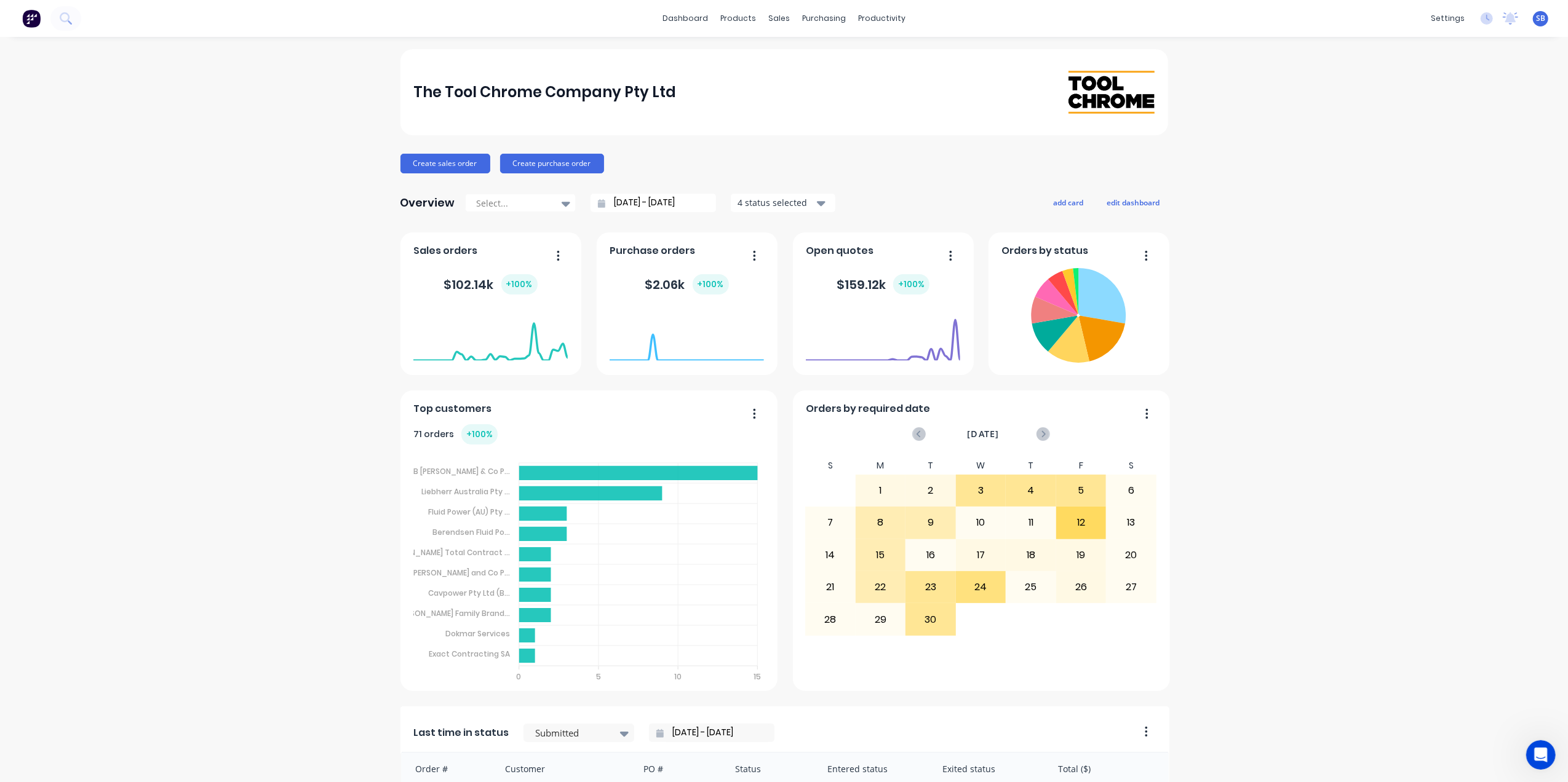
scroll to position [395, 0]
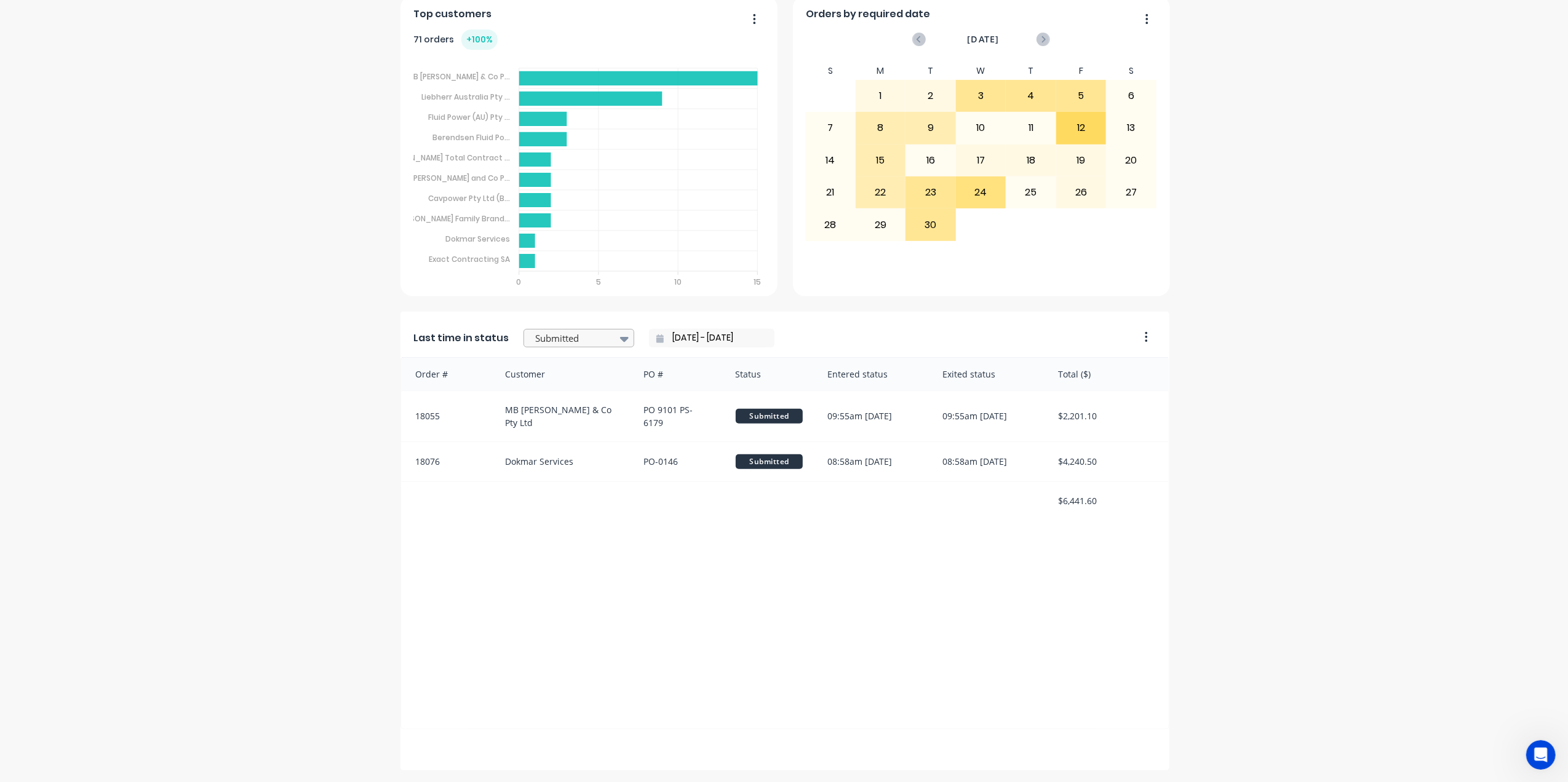
click at [620, 337] on icon at bounding box center [624, 339] width 9 height 5
click at [558, 503] on div "Delivered" at bounding box center [579, 501] width 110 height 23
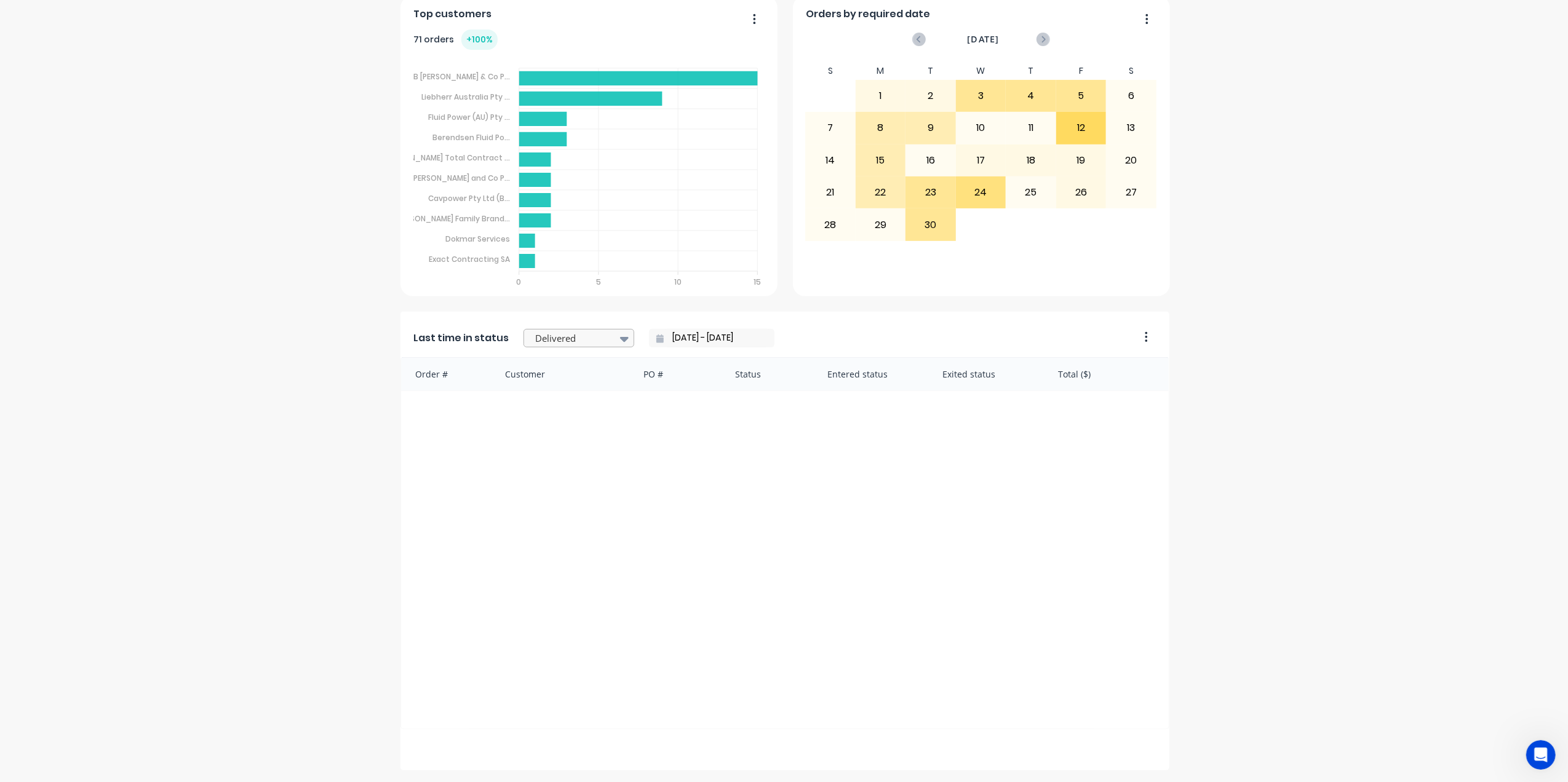
click at [620, 343] on icon at bounding box center [624, 338] width 9 height 14
click at [541, 522] on div "Picked Up" at bounding box center [579, 523] width 110 height 23
click at [620, 339] on icon at bounding box center [624, 339] width 9 height 5
click at [570, 482] on div "Ready For Invoice" at bounding box center [579, 477] width 110 height 23
click at [620, 339] on icon at bounding box center [624, 339] width 9 height 5
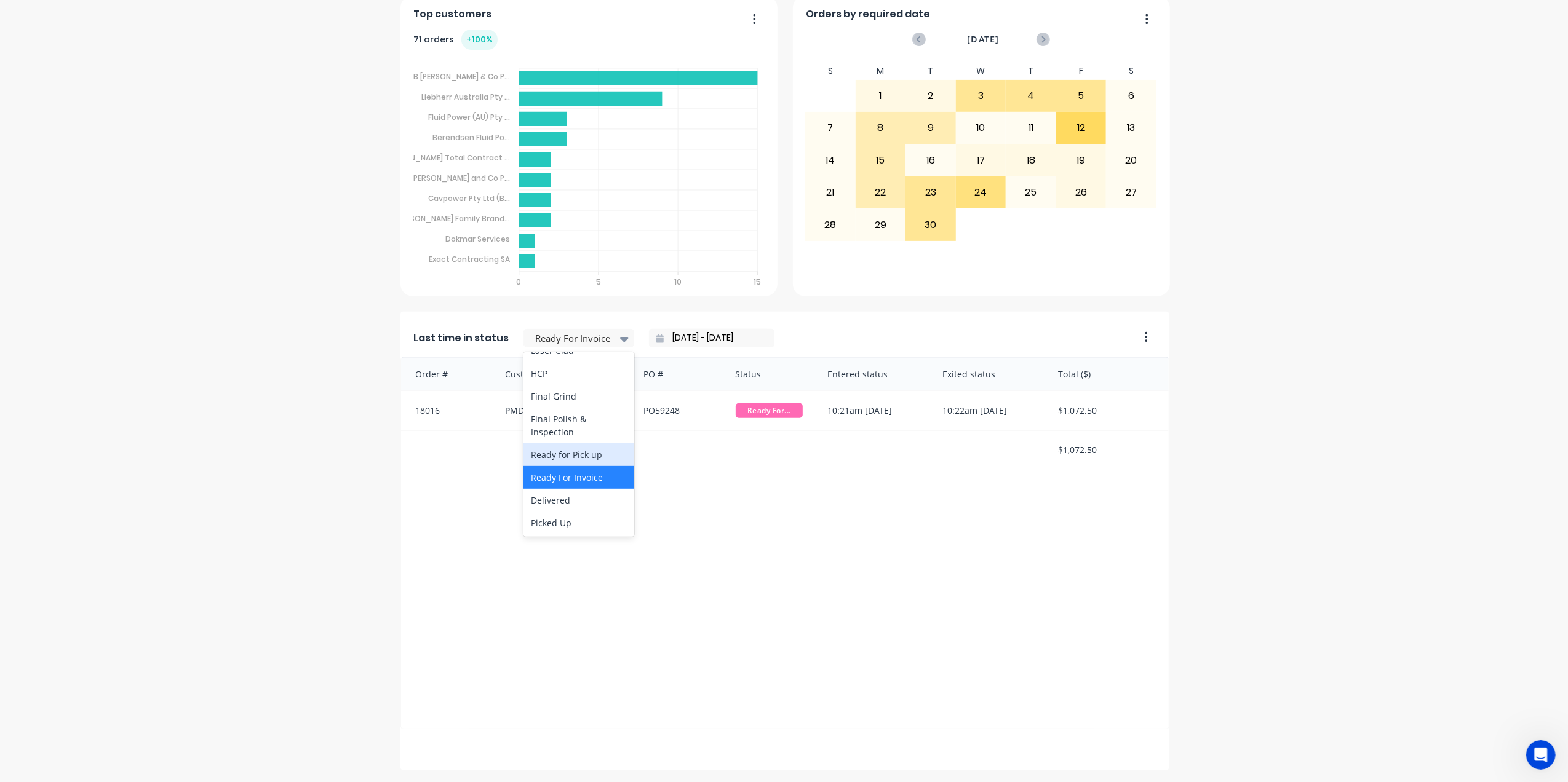
click at [562, 450] on div "Ready for Pick up" at bounding box center [579, 454] width 110 height 23
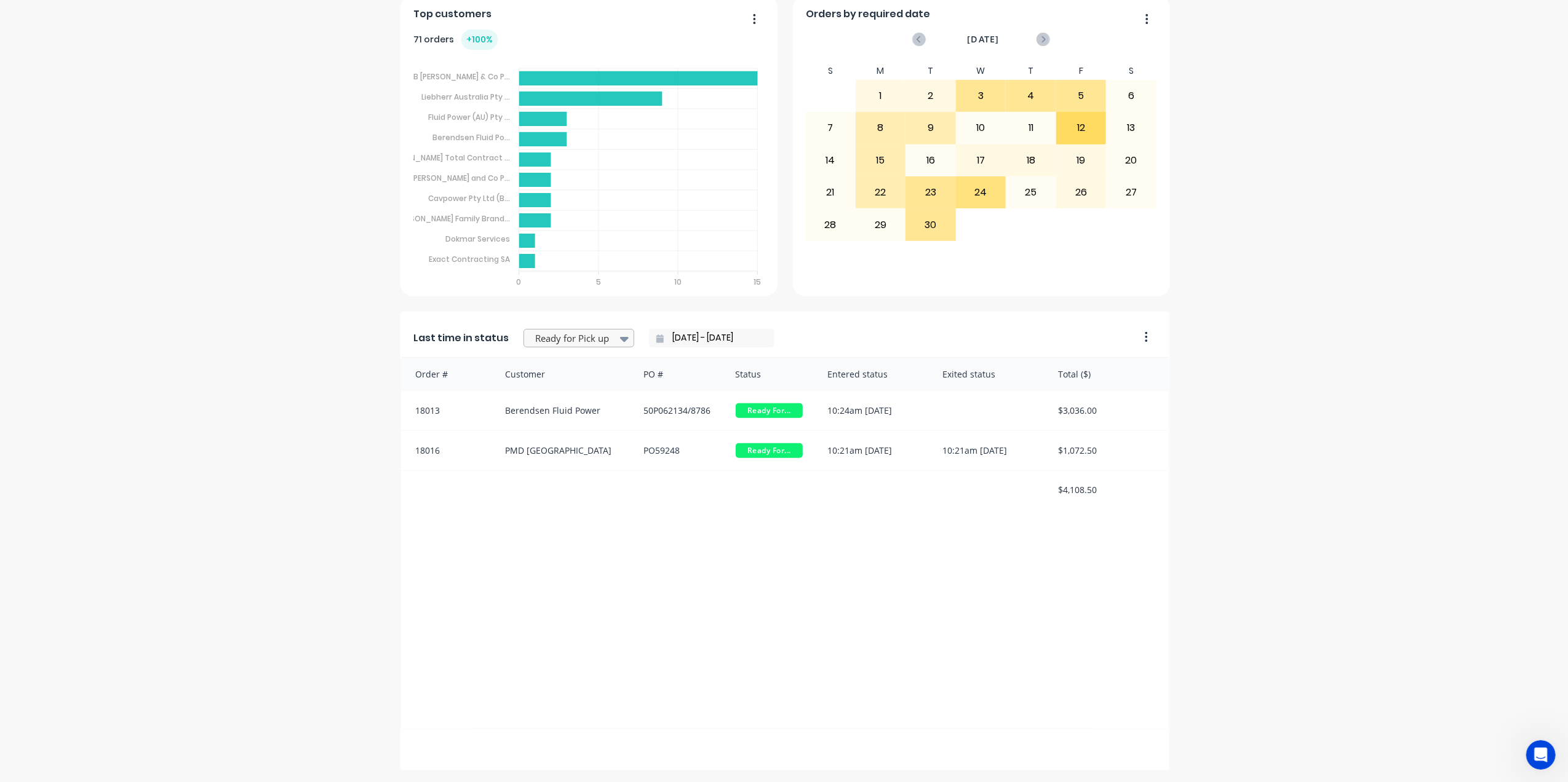
click at [620, 337] on icon at bounding box center [624, 338] width 9 height 14
click at [557, 427] on div "Final Polish & Inspection" at bounding box center [579, 425] width 110 height 36
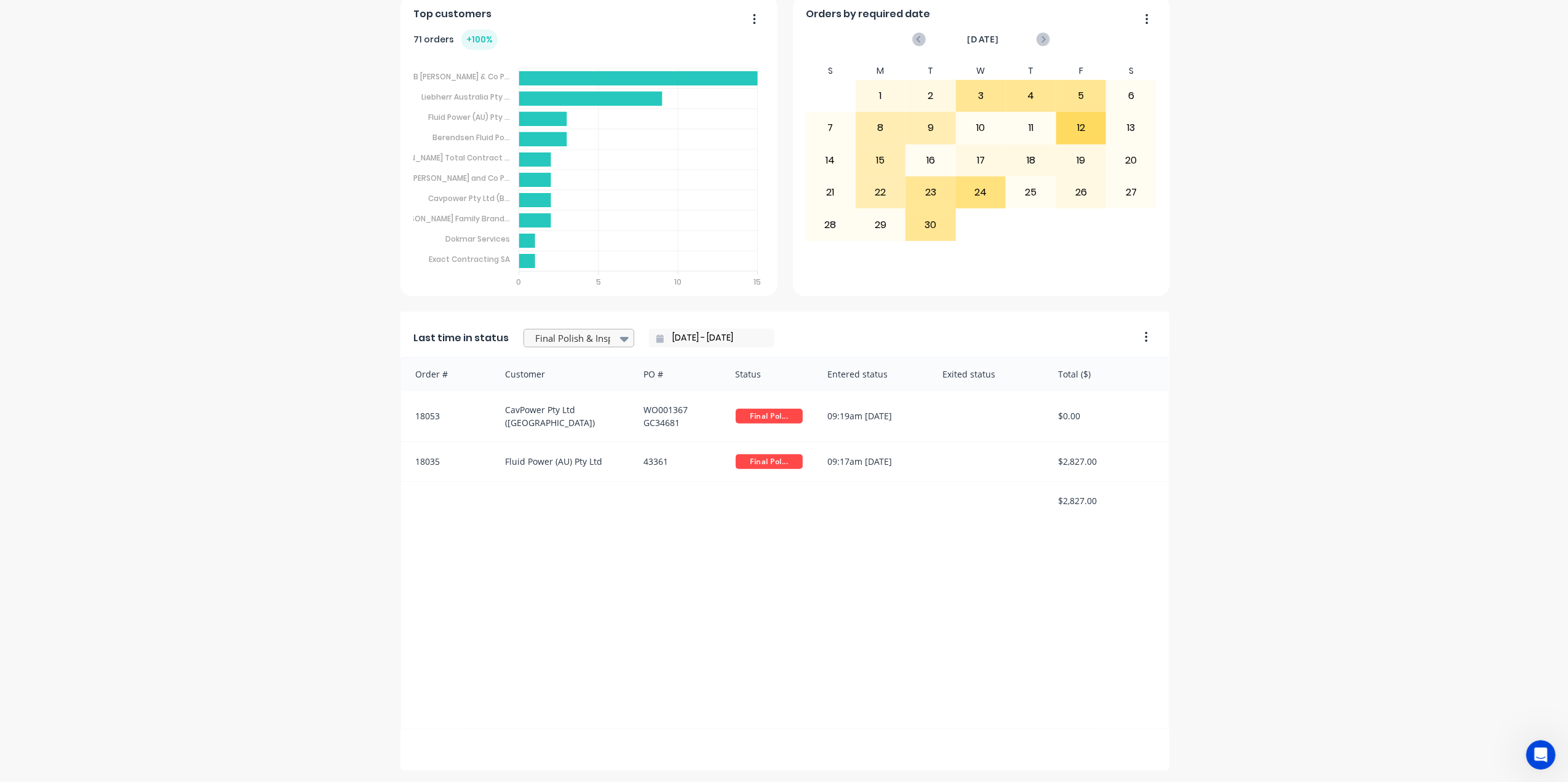
click at [620, 334] on icon at bounding box center [624, 338] width 9 height 14
click at [552, 451] on div "Final Grind" at bounding box center [579, 452] width 110 height 23
click at [620, 340] on icon at bounding box center [624, 339] width 9 height 5
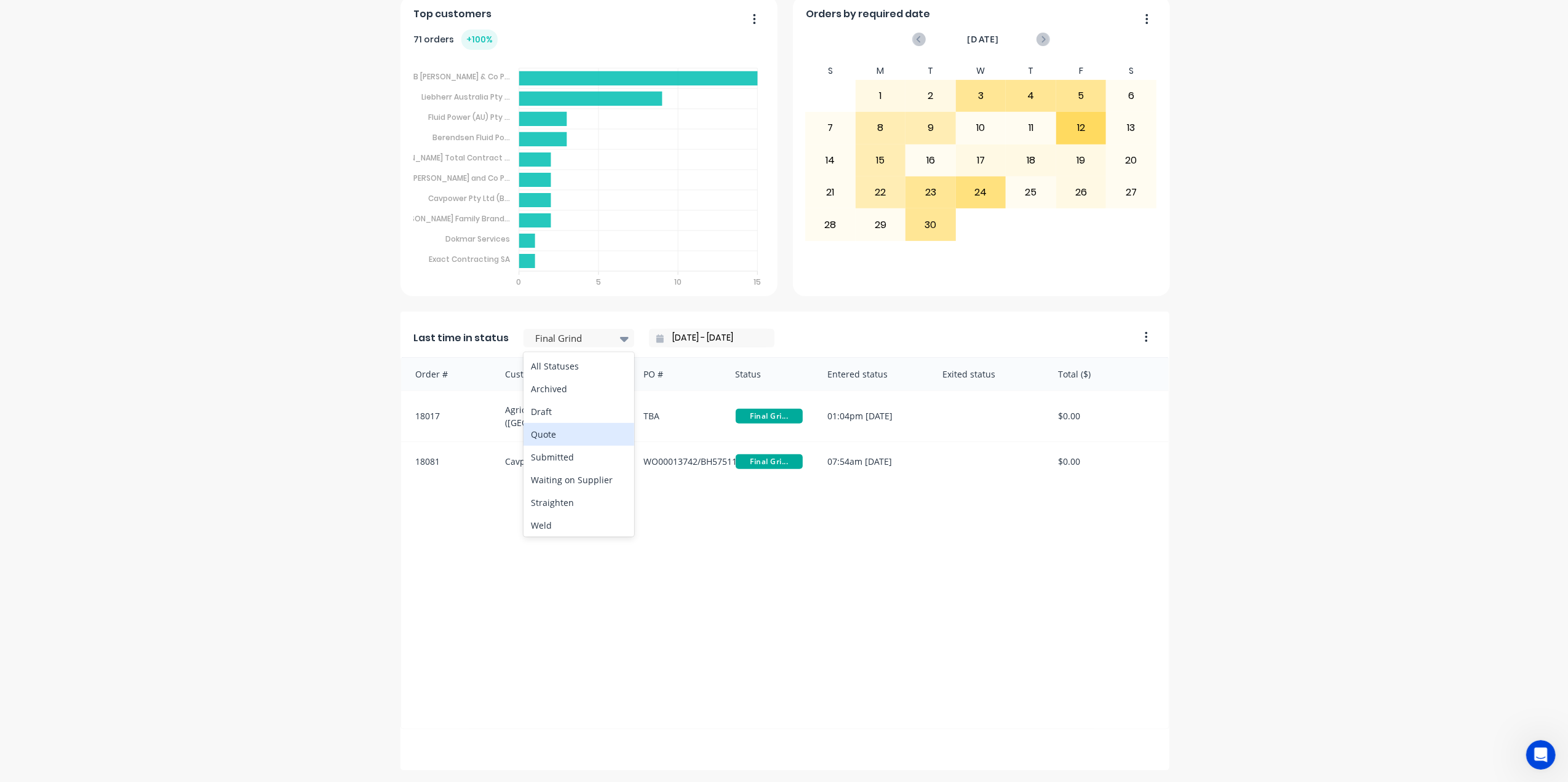
click at [726, 529] on div "Order # Customer PO # Status Entered status Exited status Total ($) 18017 Agric…" at bounding box center [784, 543] width 769 height 372
click at [620, 337] on icon at bounding box center [624, 338] width 9 height 14
click at [555, 367] on div "All Statuses" at bounding box center [579, 366] width 110 height 23
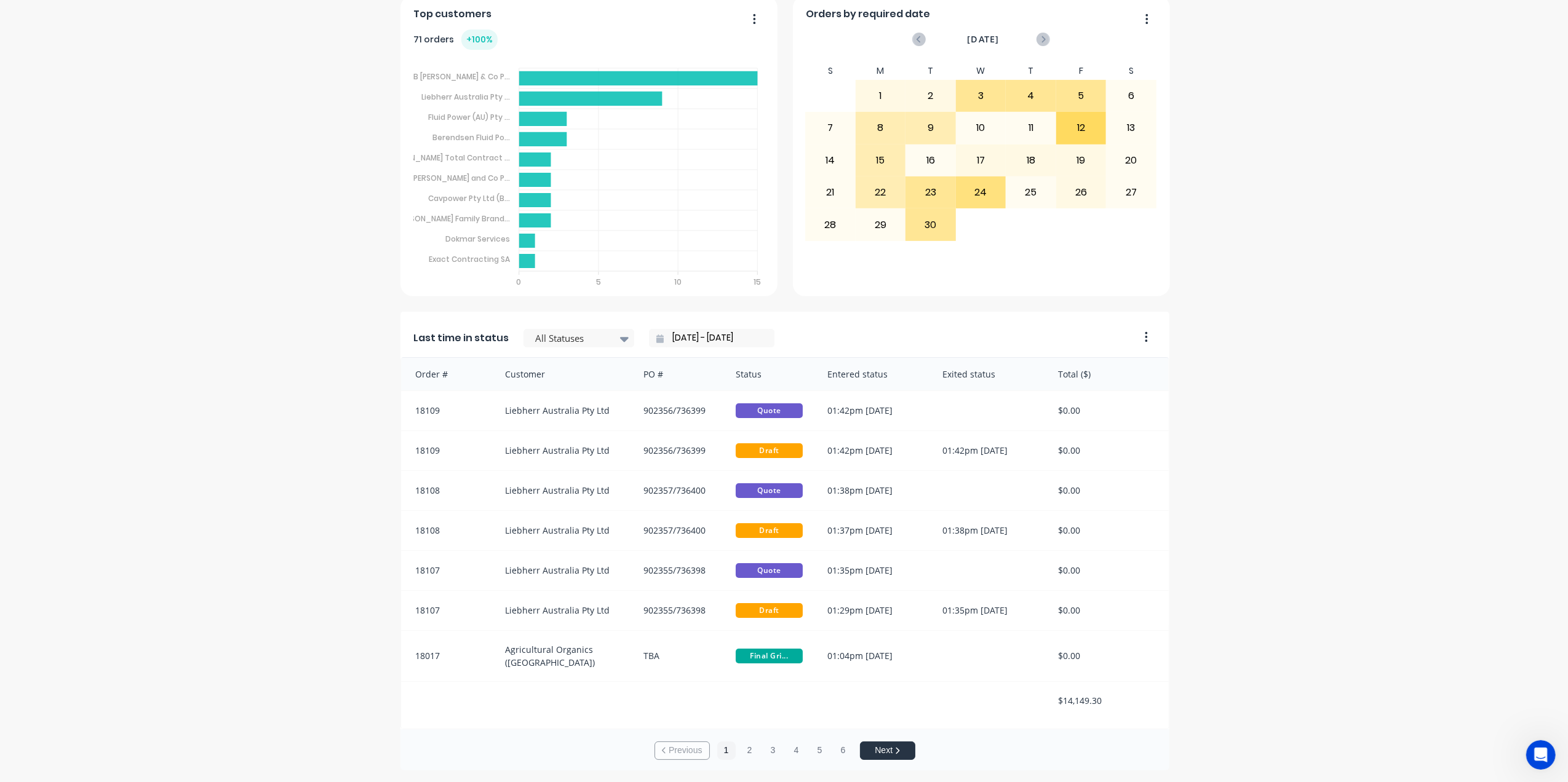
click at [1145, 332] on button "button" at bounding box center [1142, 337] width 26 height 19
click at [924, 329] on div "Last time in status Delete Duplicate All Statuses 04/09/25 - 04/09/25" at bounding box center [765, 334] width 730 height 45
click at [667, 335] on input "[DATE] - [DATE]" at bounding box center [717, 337] width 106 height 19
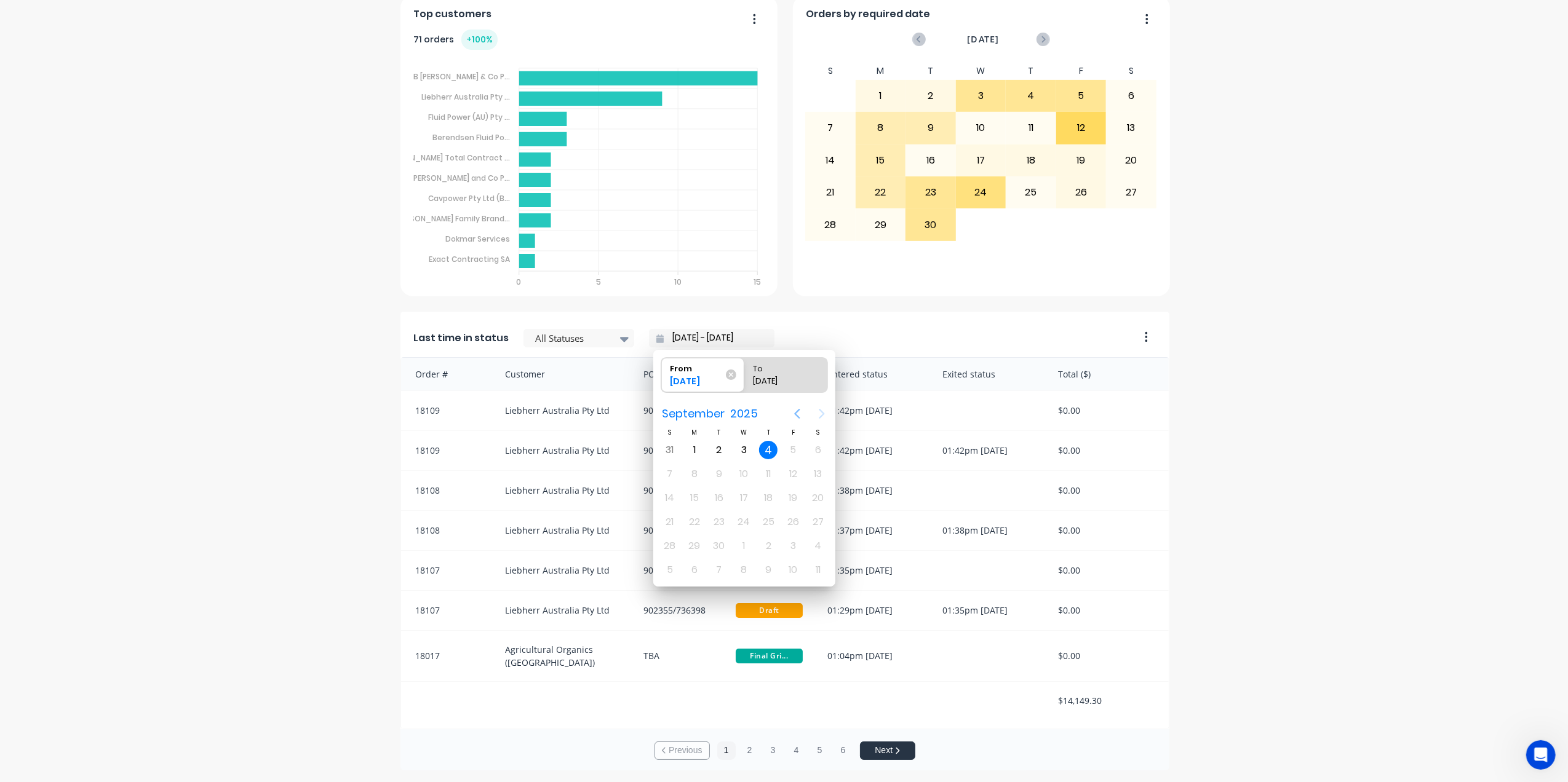
click at [798, 414] on icon "Previous page" at bounding box center [797, 414] width 15 height 15
click at [694, 519] on div "18" at bounding box center [694, 522] width 19 height 19
type input "18/08/25 - 04/09/25"
radio input "false"
radio input "true"
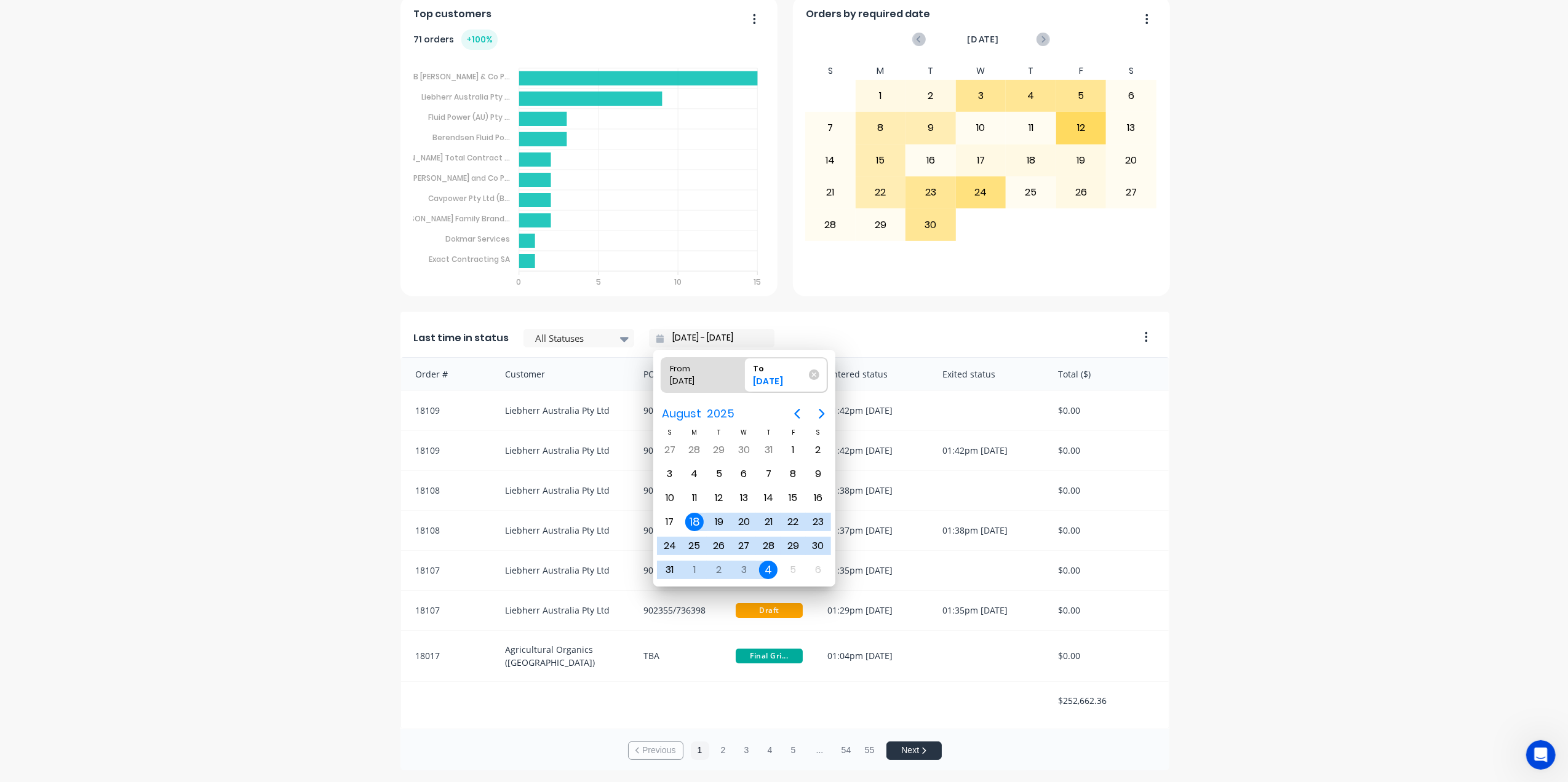
click at [768, 561] on div "4" at bounding box center [768, 569] width 19 height 19
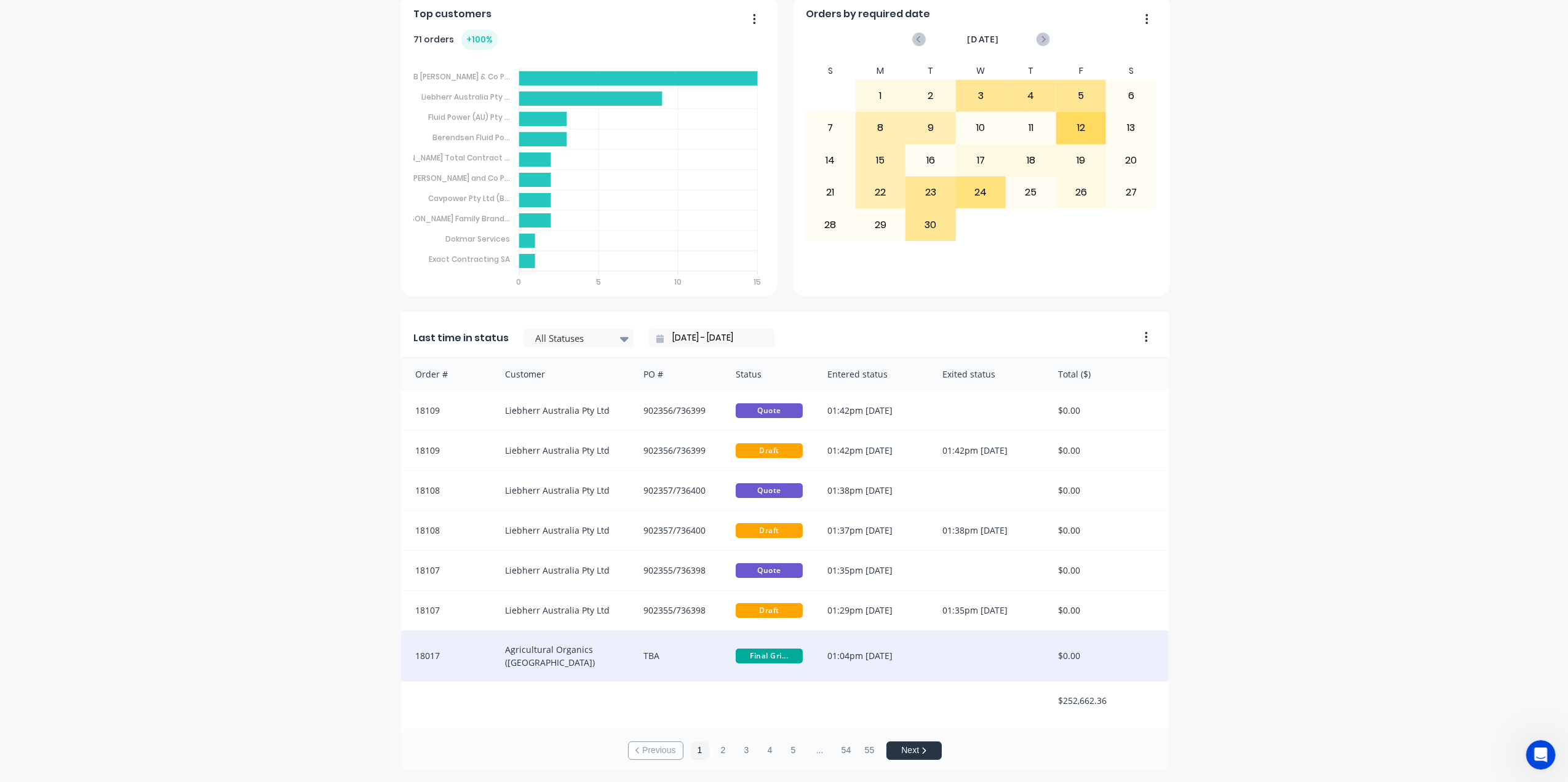
scroll to position [2, 0]
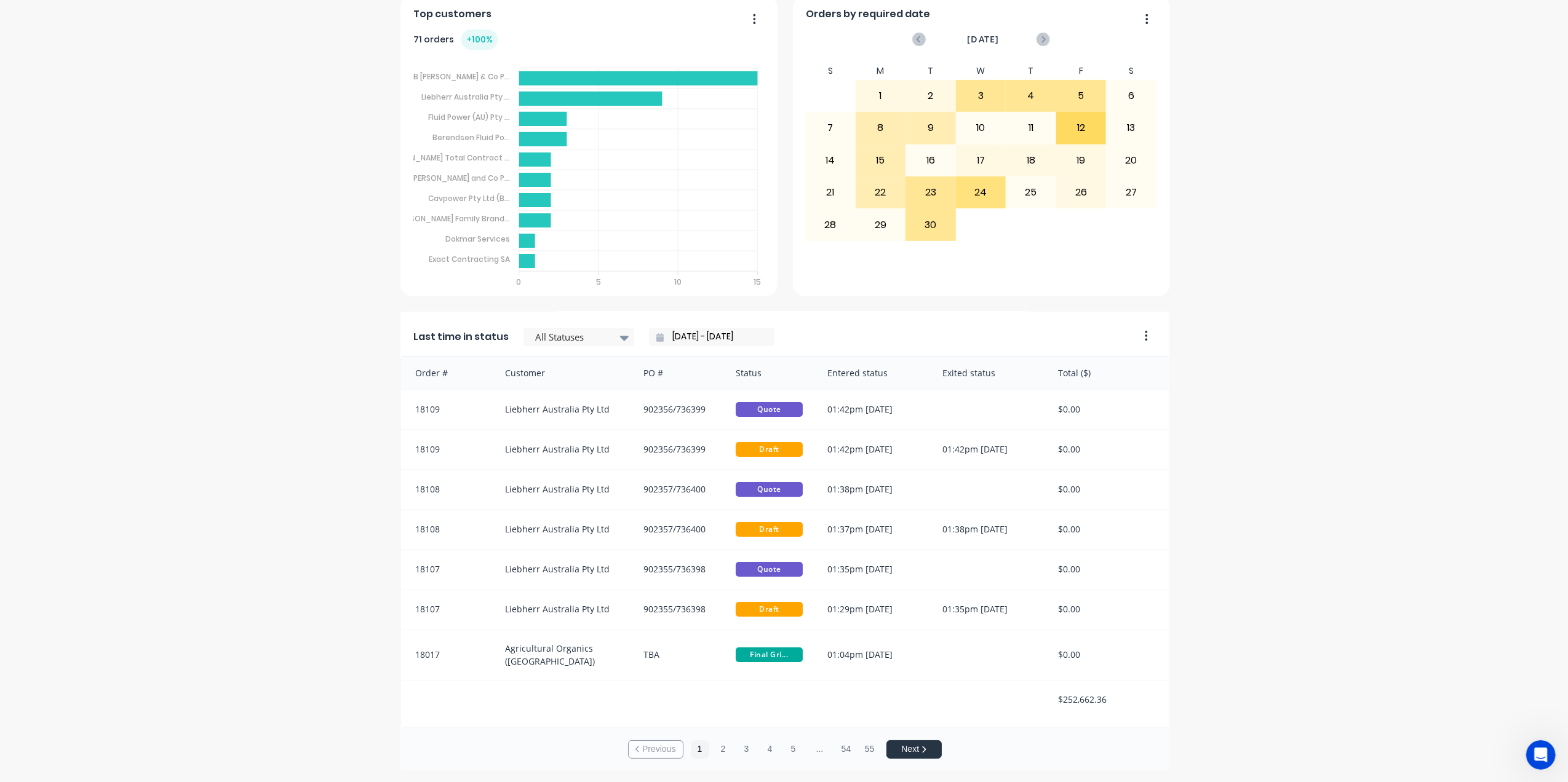
click at [541, 370] on div "Customer" at bounding box center [562, 373] width 139 height 32
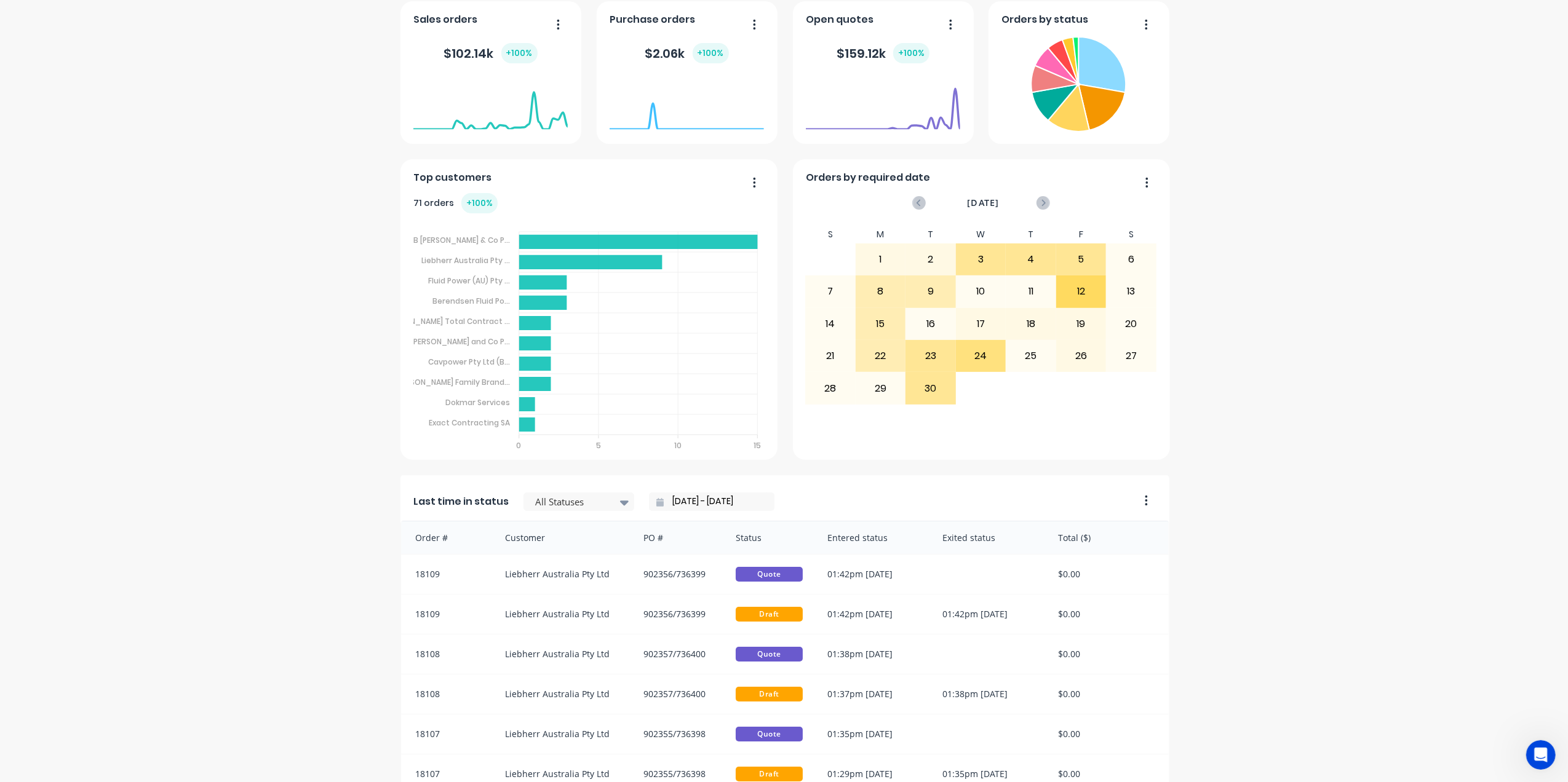
scroll to position [148, 0]
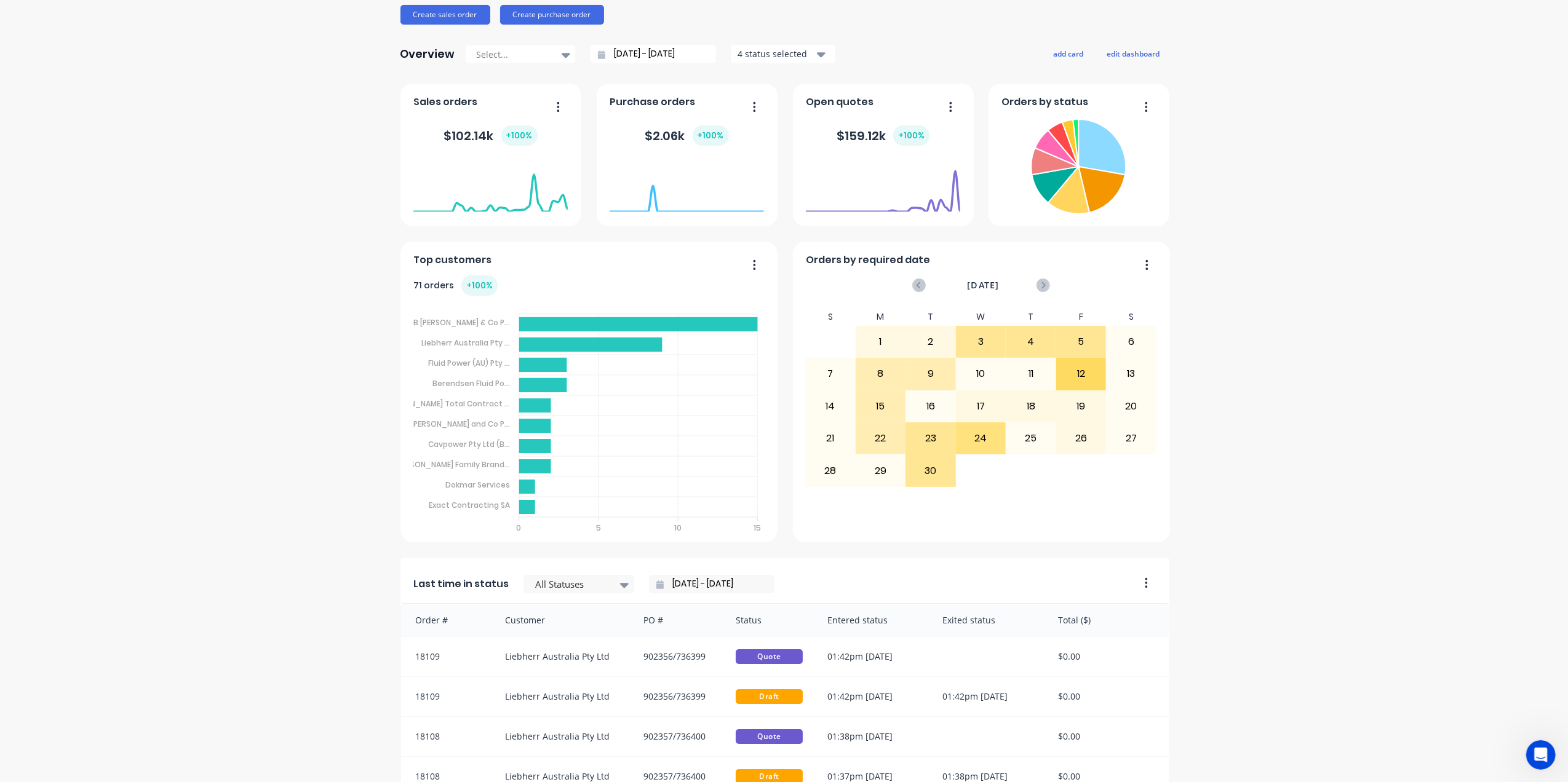
click at [554, 105] on button "button" at bounding box center [554, 107] width 26 height 19
click at [1367, 315] on div "The Tool Chrome Company Pty Ltd Create sales order Create purchase order Overvi…" at bounding box center [784, 458] width 1568 height 1116
click at [753, 104] on icon "button" at bounding box center [755, 106] width 3 height 12
click at [672, 143] on div "Delete" at bounding box center [704, 139] width 95 height 18
click at [1147, 530] on div "Orders by required date September 2025 S M T W T F S 27 28 29 30 31 1 2 3 4 5 6…" at bounding box center [981, 392] width 377 height 301
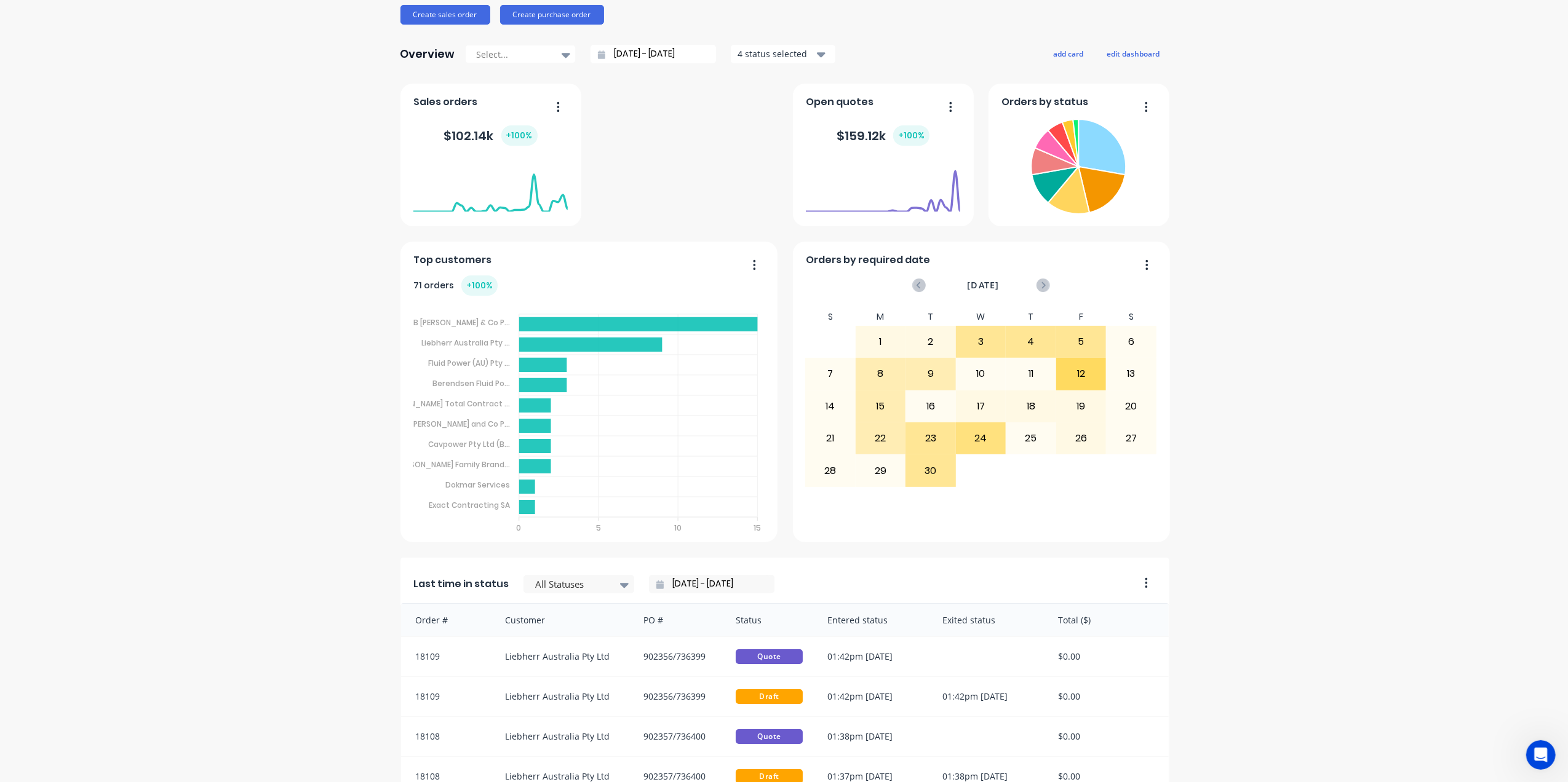
click at [1144, 443] on div "27" at bounding box center [1131, 438] width 50 height 31
click at [1147, 276] on div "[DATE]" at bounding box center [981, 290] width 351 height 36
click at [1040, 247] on div "Orders by required date September 2025 S M T W T F S 27 28 29 30 31 1 2 3 4 5 6…" at bounding box center [981, 392] width 377 height 301
click at [850, 248] on div at bounding box center [883, 212] width 154 height 116
click at [842, 256] on div at bounding box center [883, 212] width 154 height 116
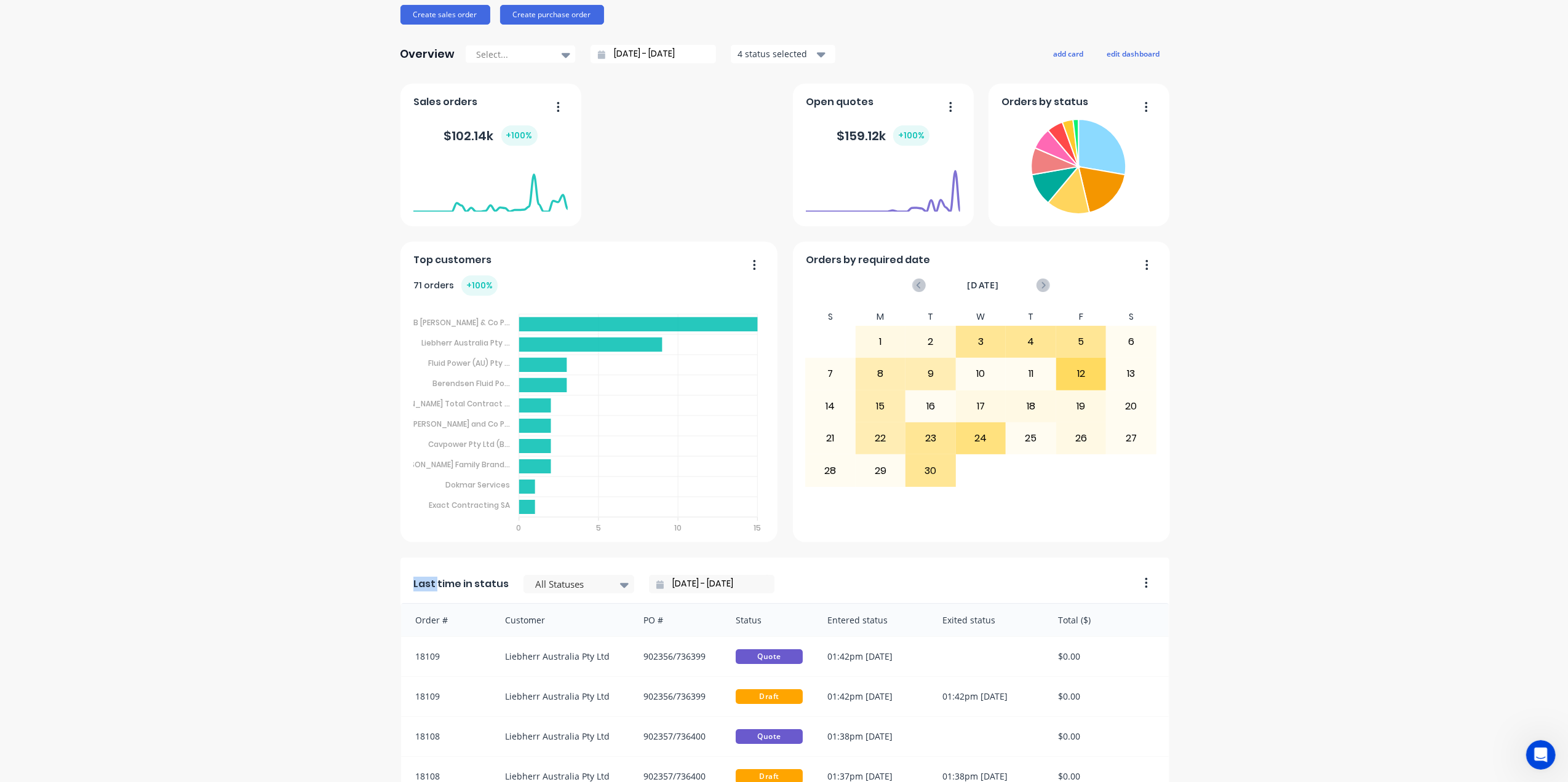
click at [842, 256] on div at bounding box center [883, 212] width 154 height 116
drag, startPoint x: 787, startPoint y: 394, endPoint x: 794, endPoint y: 392, distance: 7.3
click at [798, 393] on div "Orders by required date September 2025 S M T W T F S 27 28 29 30 31 1 2 3 4 5 6…" at bounding box center [981, 392] width 377 height 301
click at [793, 389] on div "Orders by required date September 2025 S M T W T F S 27 28 29 30 31 1 2 3 4 5 6…" at bounding box center [981, 392] width 377 height 301
click at [928, 465] on div "30" at bounding box center [930, 470] width 50 height 31
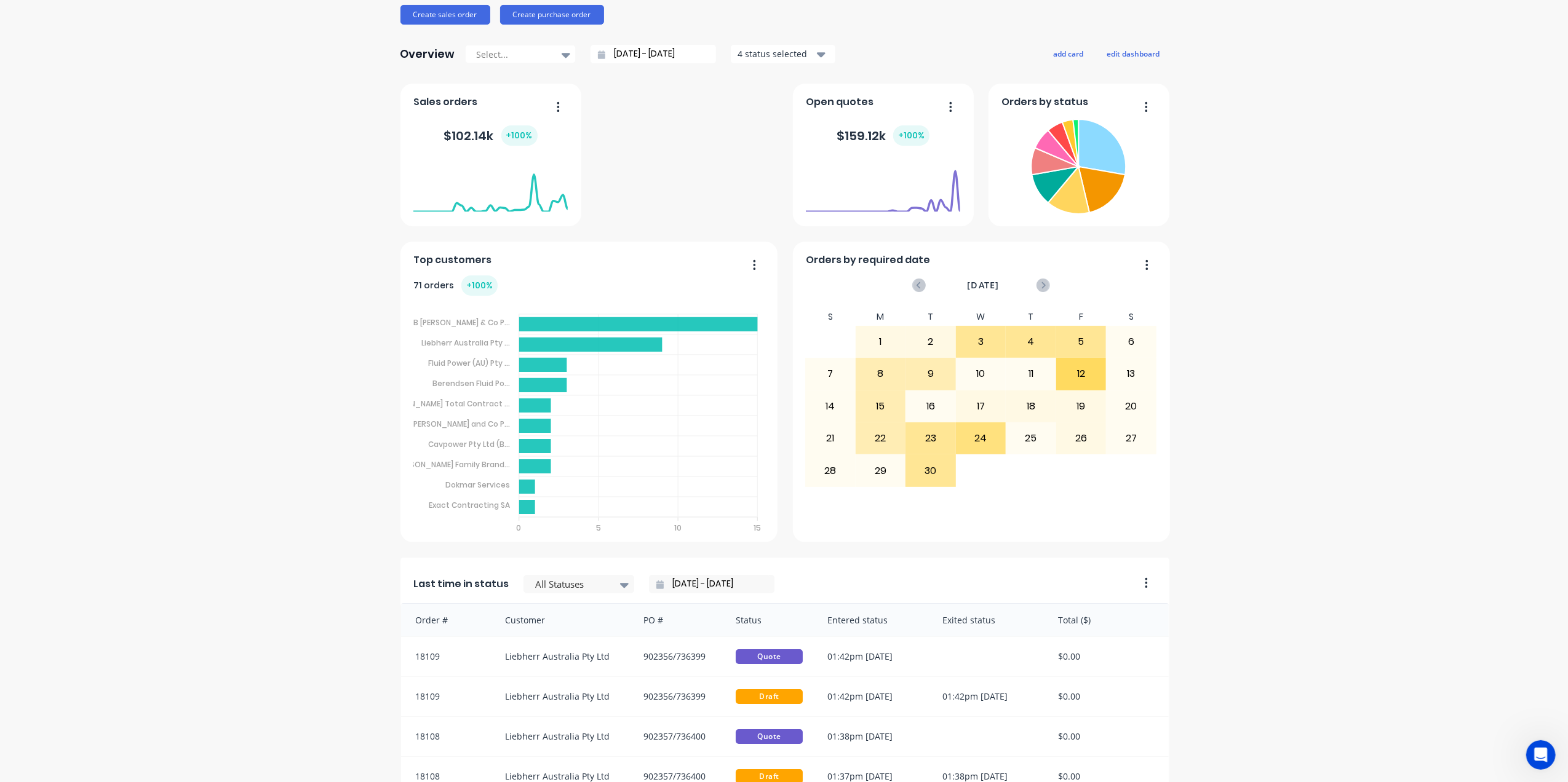
click at [1145, 262] on icon "button" at bounding box center [1147, 264] width 3 height 12
click at [1259, 365] on div "The Tool Chrome Company Pty Ltd Create sales order Create purchase order Overvi…" at bounding box center [784, 458] width 1568 height 1116
drag, startPoint x: 1033, startPoint y: 499, endPoint x: 1028, endPoint y: 520, distance: 21.6
click at [1028, 520] on div "Orders by required date September 2025 S M T W T F S 27 28 29 30 31 1 2 3 4 5 6…" at bounding box center [981, 392] width 377 height 301
drag, startPoint x: 1016, startPoint y: 501, endPoint x: 1014, endPoint y: 479, distance: 22.1
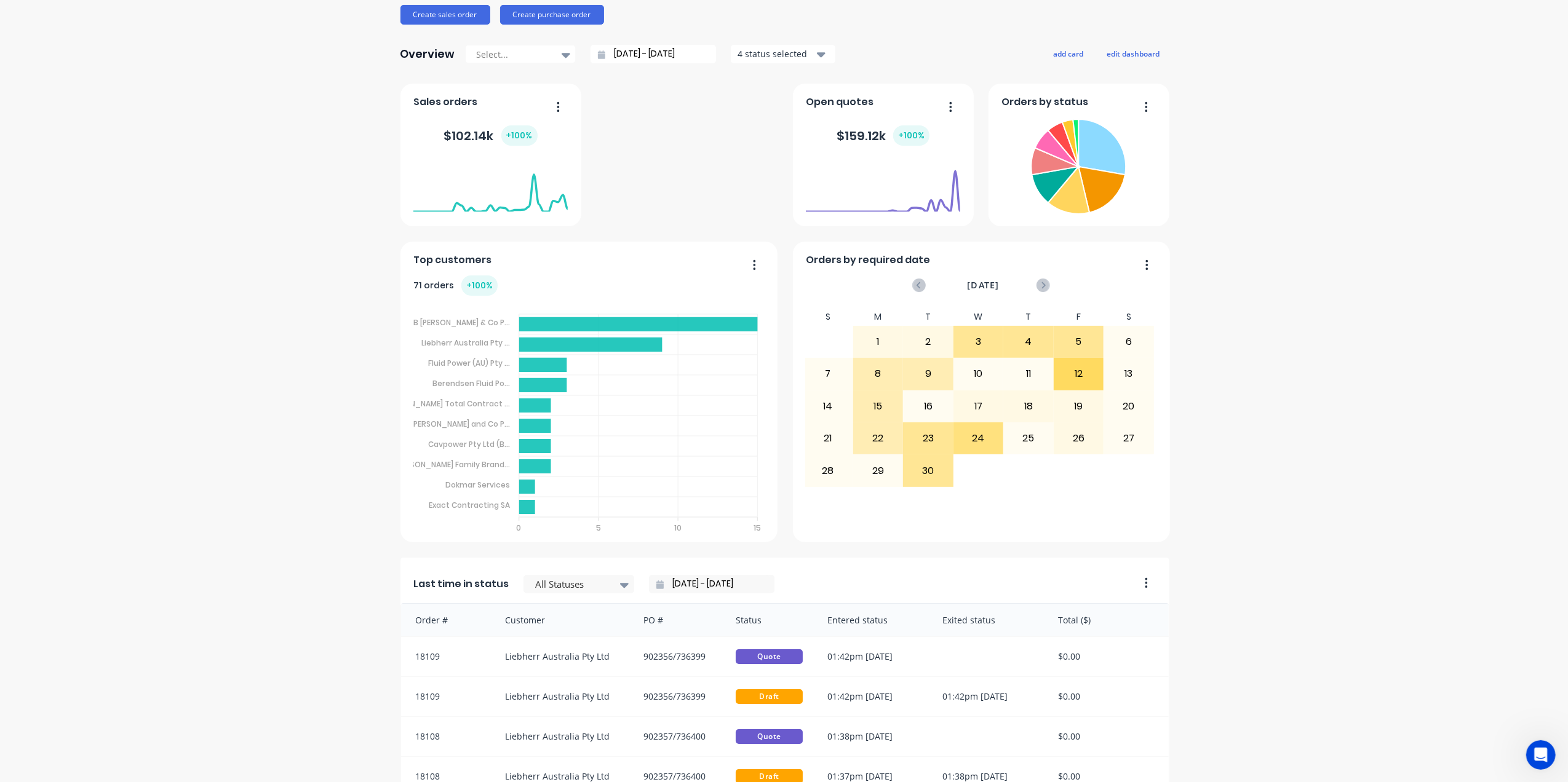
click at [1014, 479] on div "S M T W T F S 31 1 2 3 4 5 6 7 8 9 10 11 12 13 14 15 16 17 18 19 20 21 22 23 24…" at bounding box center [978, 414] width 351 height 211
click at [1116, 54] on button "edit dashboard" at bounding box center [1133, 54] width 69 height 16
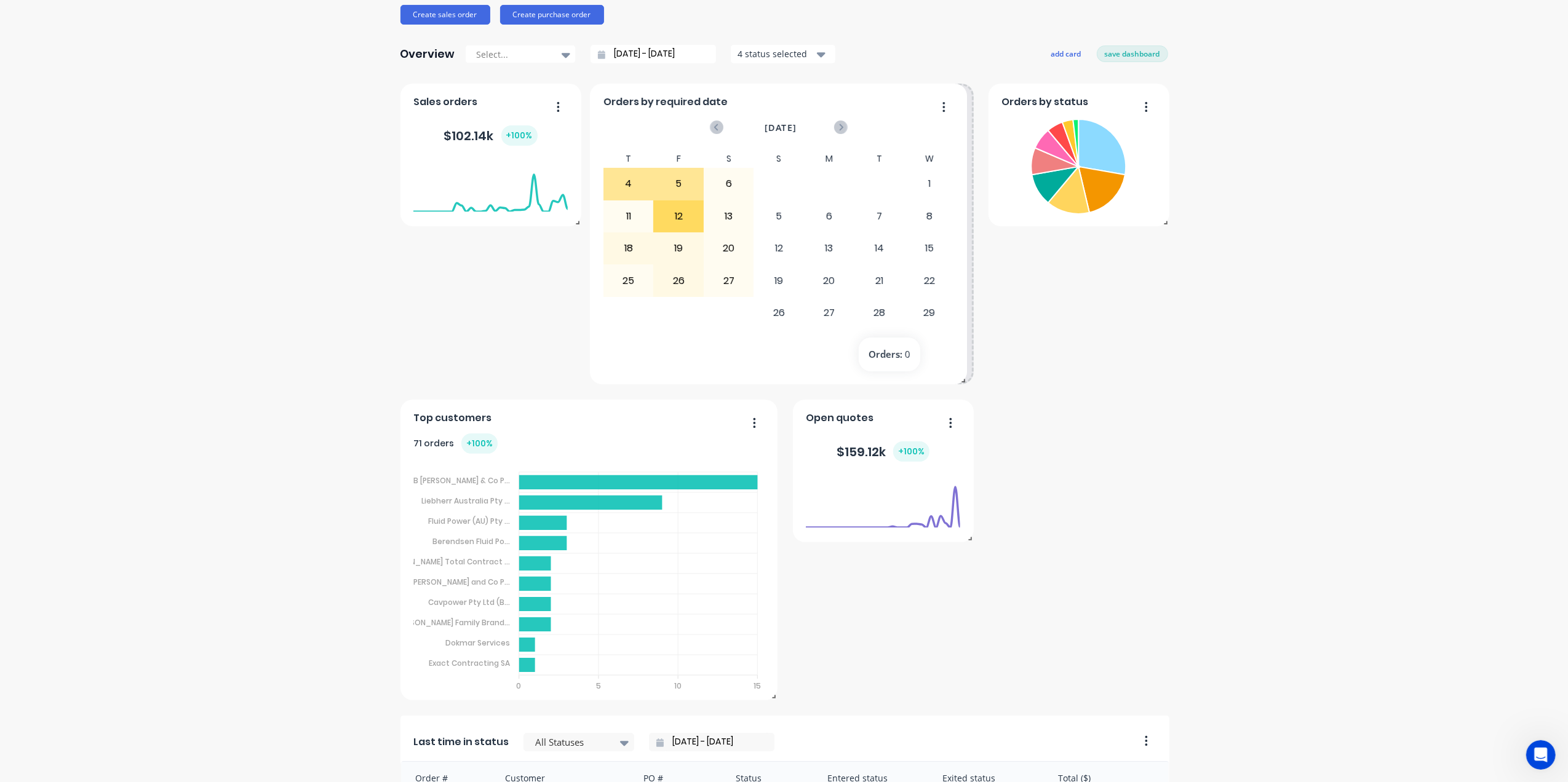
drag, startPoint x: 1073, startPoint y: 472, endPoint x: 873, endPoint y: 313, distance: 255.5
click at [753, 313] on div "S M T W T F S 27 28 29 30 31 1 2 3 4 5 6 7 8 9 10 11 12 13 14 15 16 17 18 19 20…" at bounding box center [578, 256] width 351 height 211
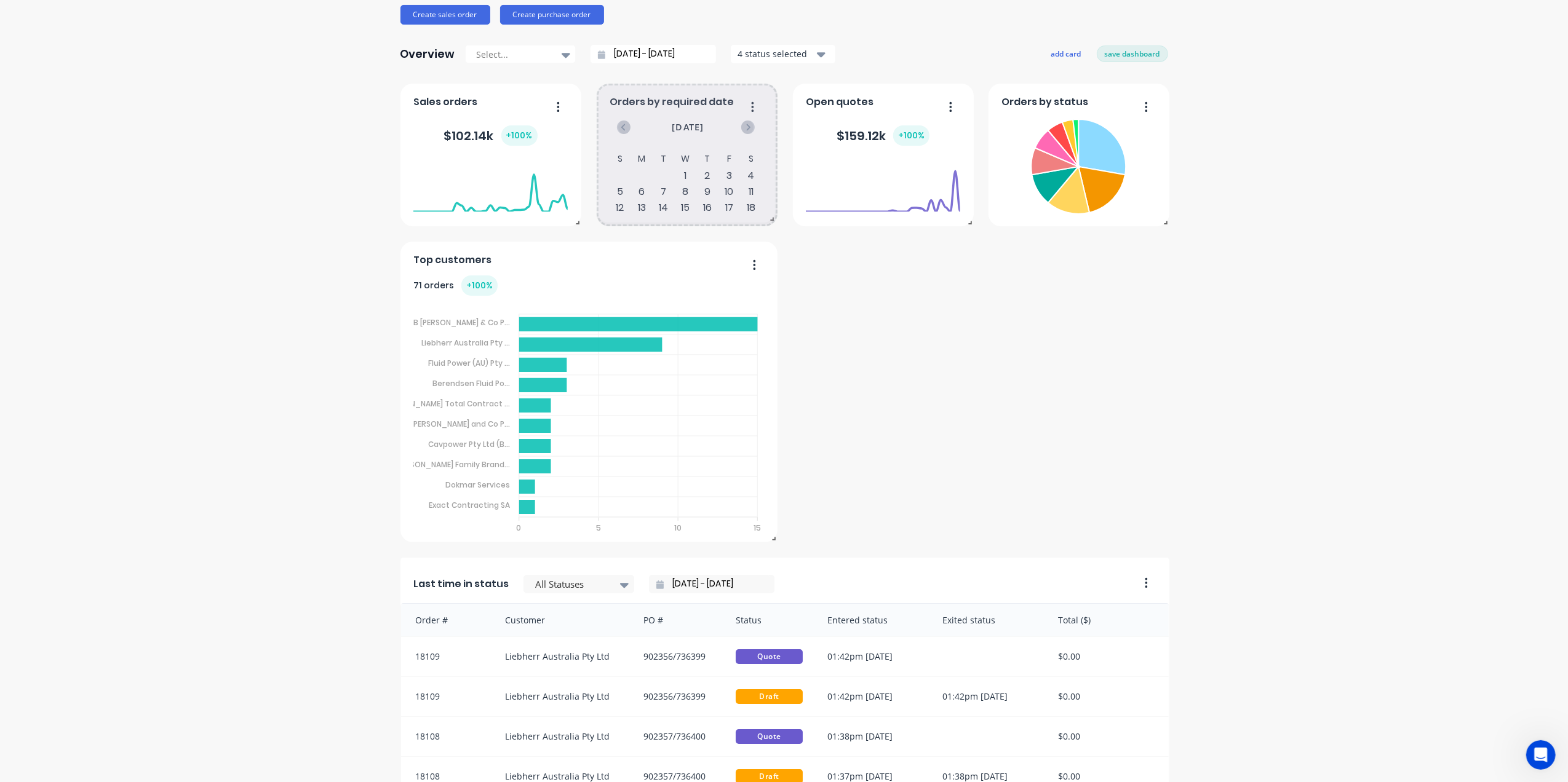
drag, startPoint x: 967, startPoint y: 379, endPoint x: 769, endPoint y: 217, distance: 255.8
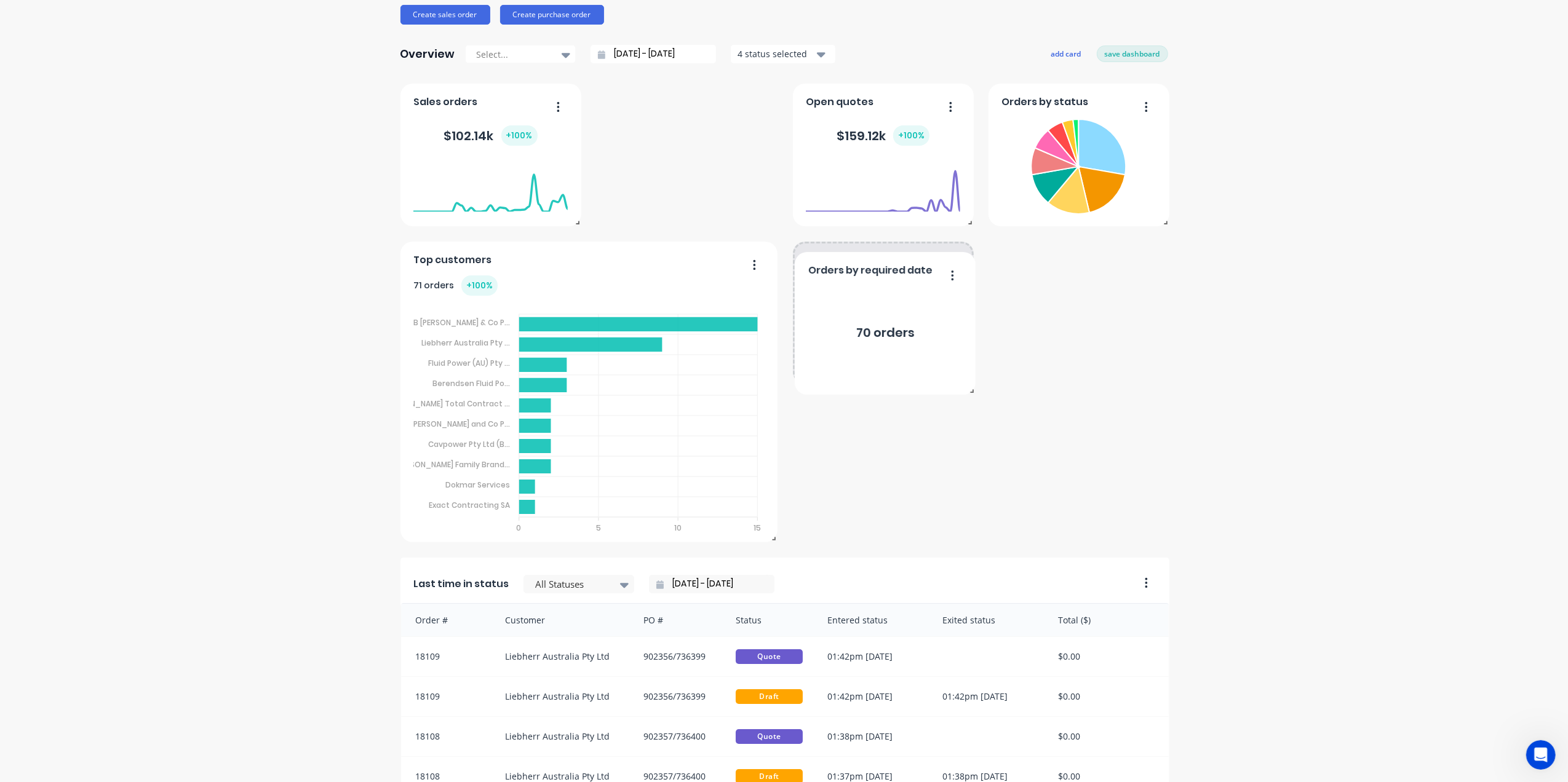
drag, startPoint x: 740, startPoint y: 139, endPoint x: 935, endPoint y: 303, distance: 254.8
click at [935, 303] on div "70 orders" at bounding box center [885, 332] width 154 height 92
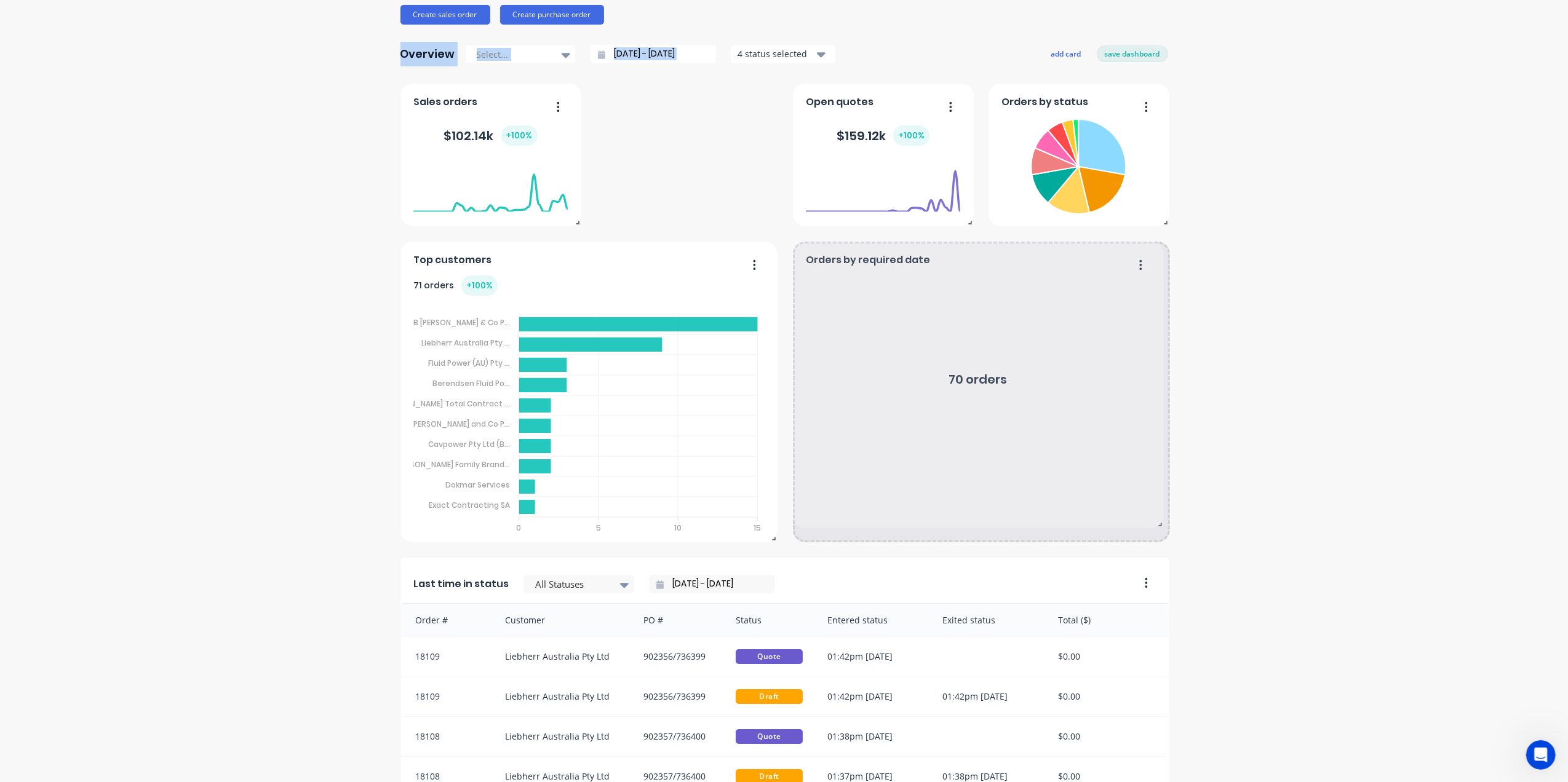
drag, startPoint x: 964, startPoint y: 380, endPoint x: 1176, endPoint y: 524, distance: 256.3
click at [1176, 524] on div "The Tool Chrome Company Pty Ltd Create sales order Create purchase order Overvi…" at bounding box center [784, 458] width 1568 height 1116
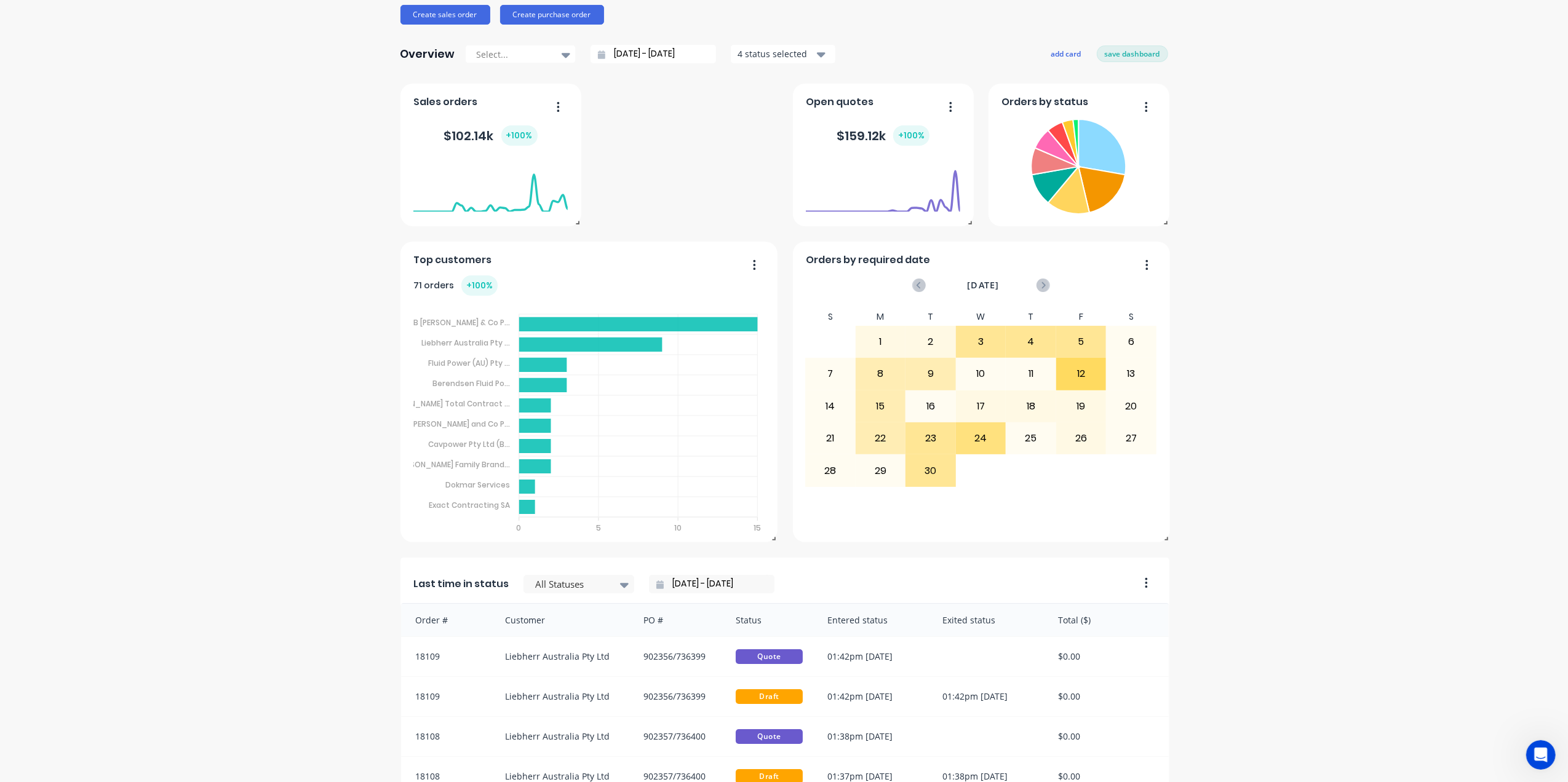
click at [1010, 552] on div "Orders by status Orders by required date September 2025 S M T W T F S 27 28 29 …" at bounding box center [784, 550] width 768 height 933
click at [1118, 262] on div "Orders by required date" at bounding box center [981, 264] width 351 height 18
click at [1144, 267] on button "button" at bounding box center [1142, 265] width 26 height 19
click at [1122, 55] on button "save dashboard" at bounding box center [1132, 54] width 71 height 16
click at [1145, 263] on icon "button" at bounding box center [1147, 264] width 3 height 12
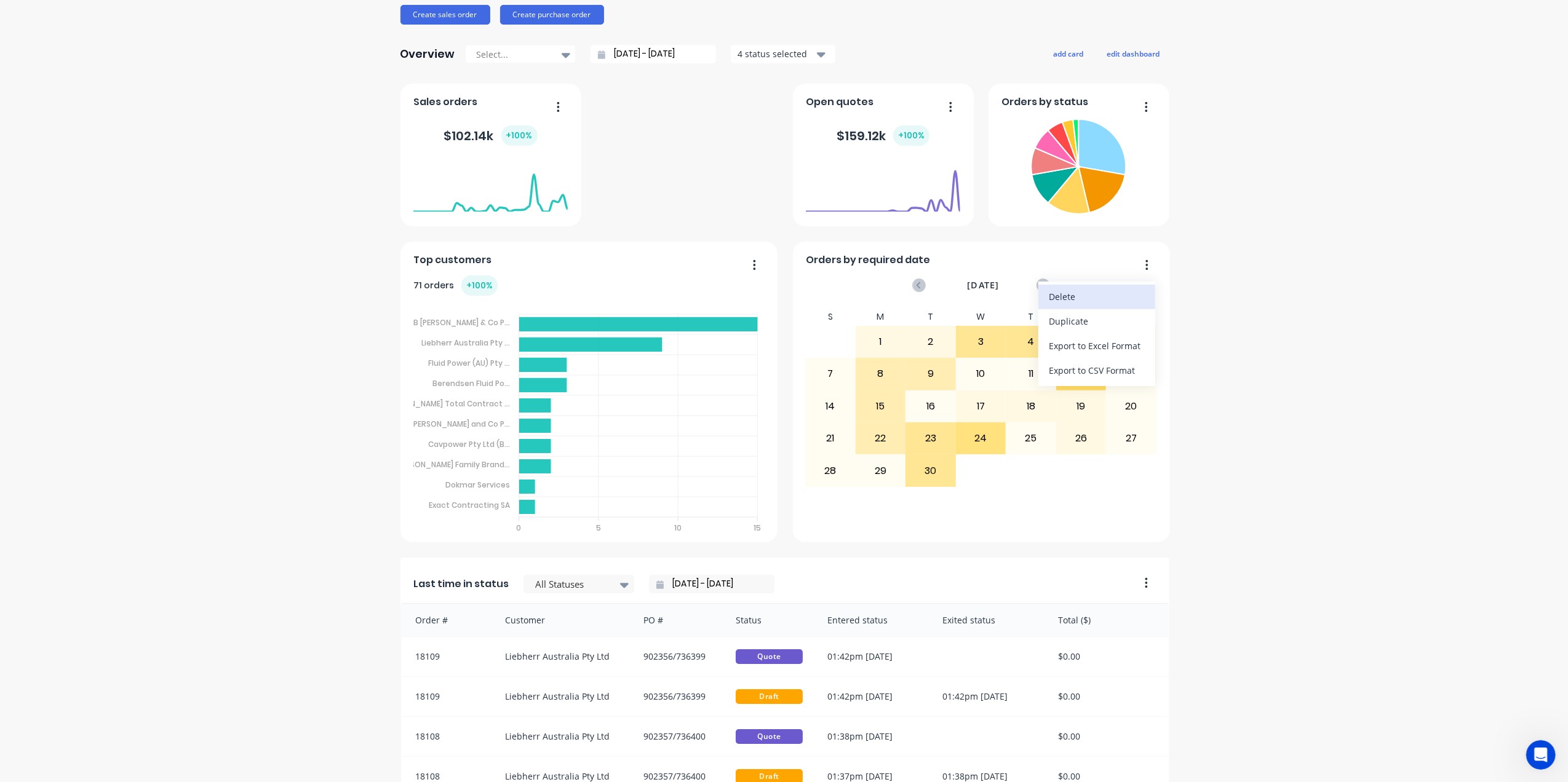
click at [1051, 298] on div "Delete" at bounding box center [1096, 297] width 95 height 18
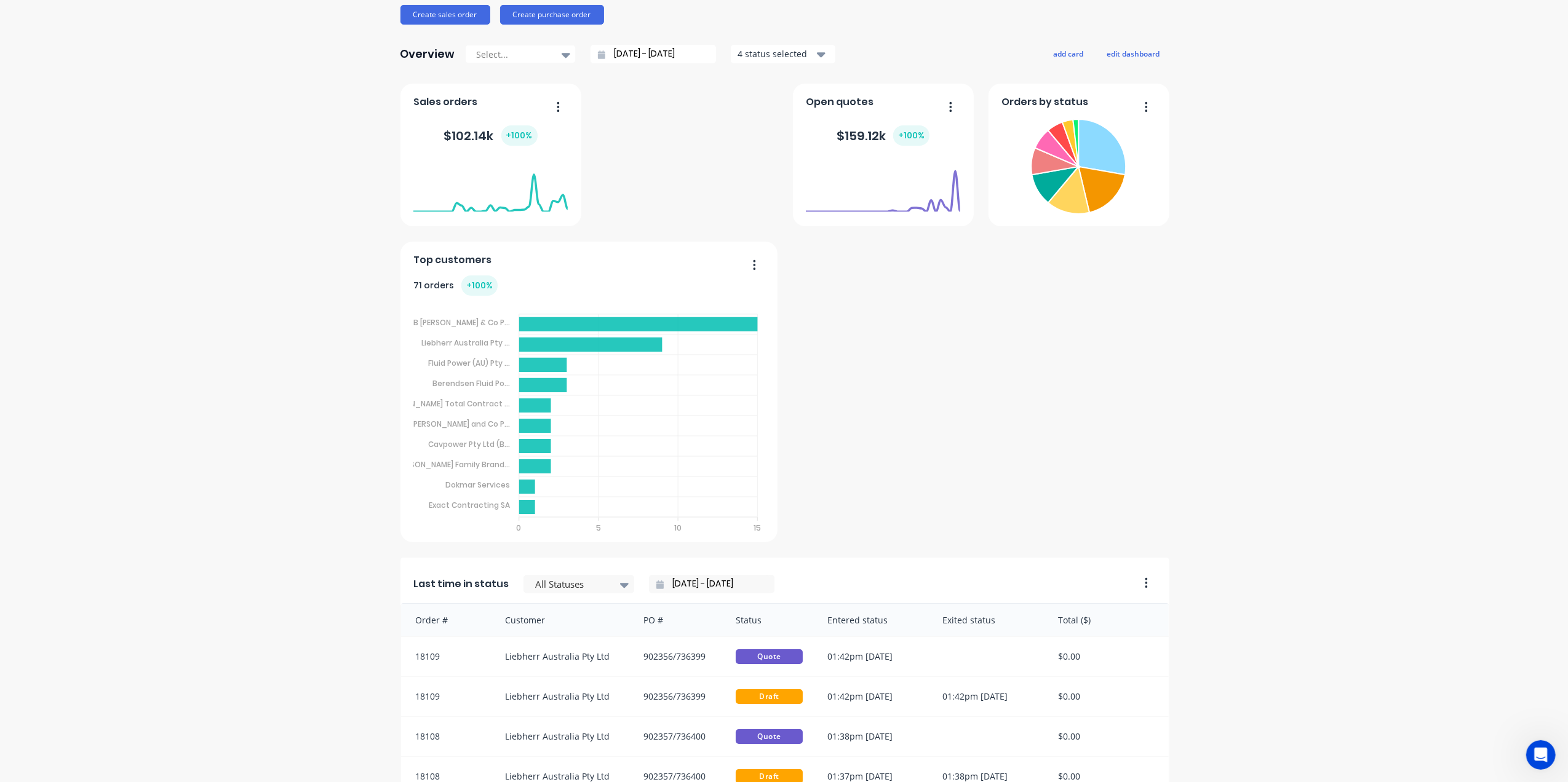
click at [1063, 346] on div "Orders by status Sales orders $ 102.14k + 100 % Open quotes $ 159.12k + 100 % L…" at bounding box center [784, 550] width 768 height 933
click at [759, 499] on div "Top customers 71 orders + 100 % MB Butterfield & Co P... MB Butterfield & Co Pt…" at bounding box center [588, 392] width 377 height 301
click at [1135, 64] on div "Overview Select... 04/08/25 - 04/09/25 4 status selected add card edit dashboard" at bounding box center [784, 54] width 768 height 24
click at [1125, 52] on button "edit dashboard" at bounding box center [1133, 54] width 69 height 16
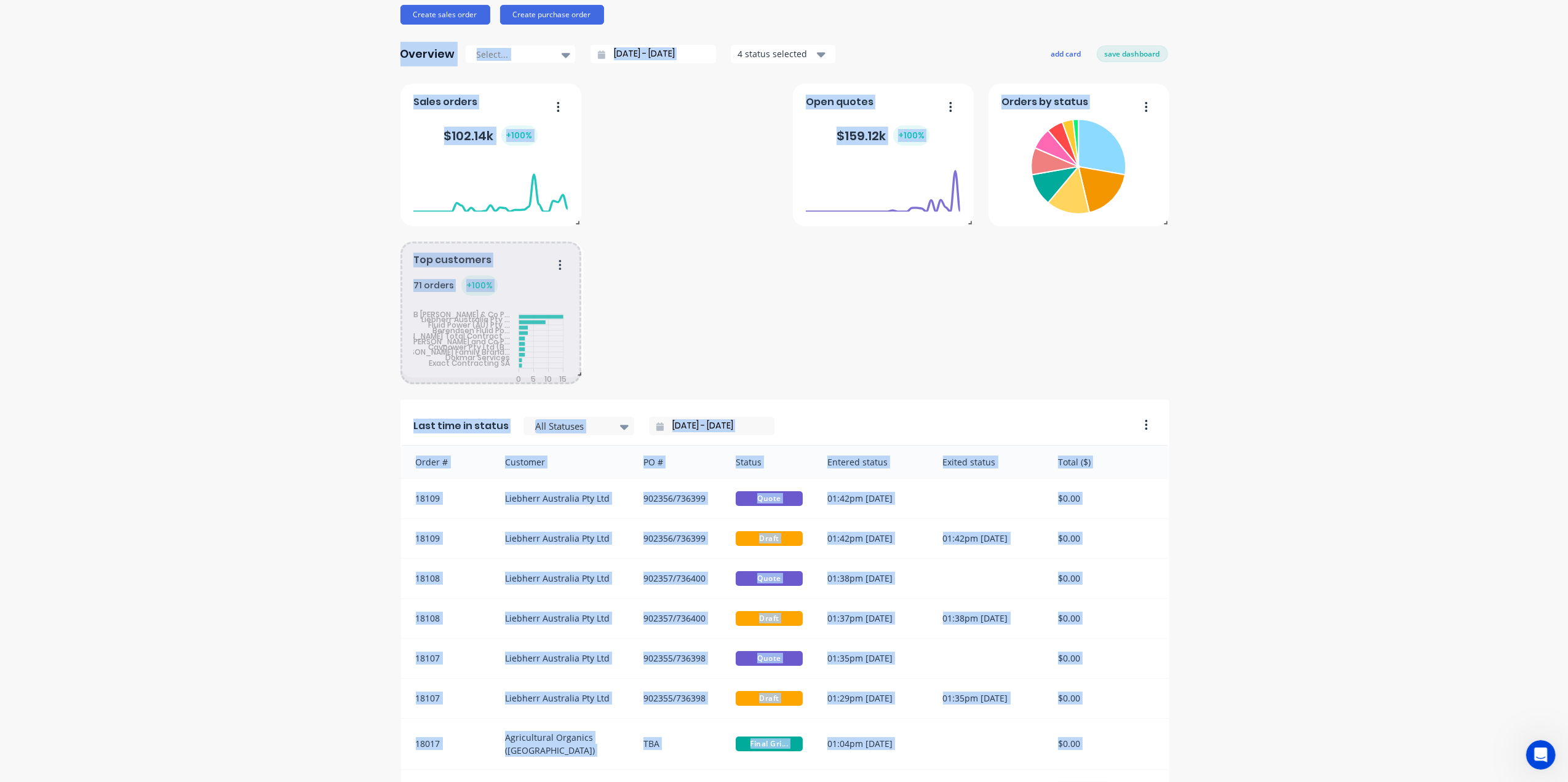
drag, startPoint x: 766, startPoint y: 539, endPoint x: 571, endPoint y: 375, distance: 254.8
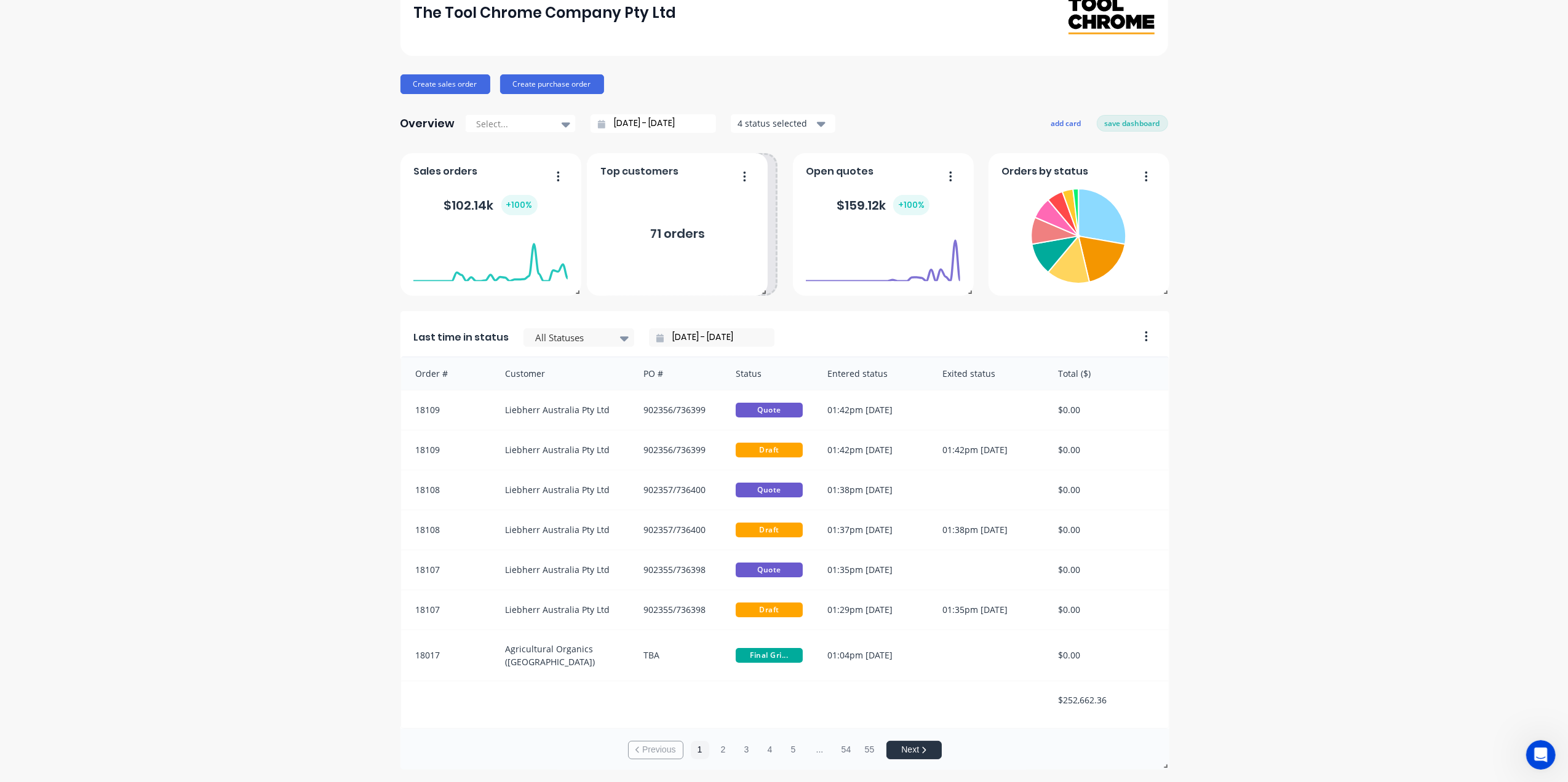
scroll to position [79, 0]
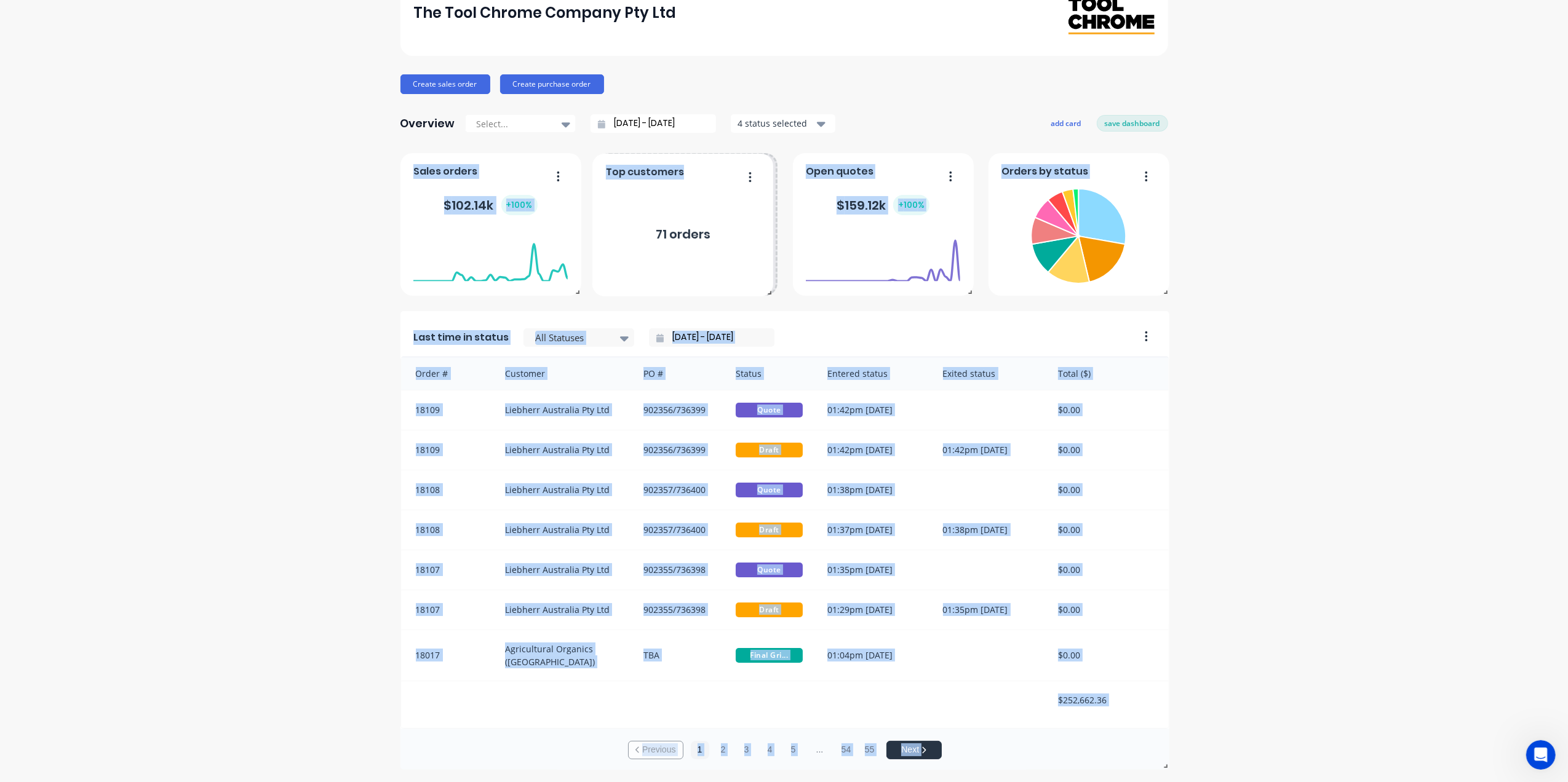
drag, startPoint x: 559, startPoint y: 276, endPoint x: 751, endPoint y: 146, distance: 231.9
click at [751, 145] on div "The Tool Chrome Company Pty Ltd Create sales order Create purchase order Overvi…" at bounding box center [784, 370] width 768 height 800
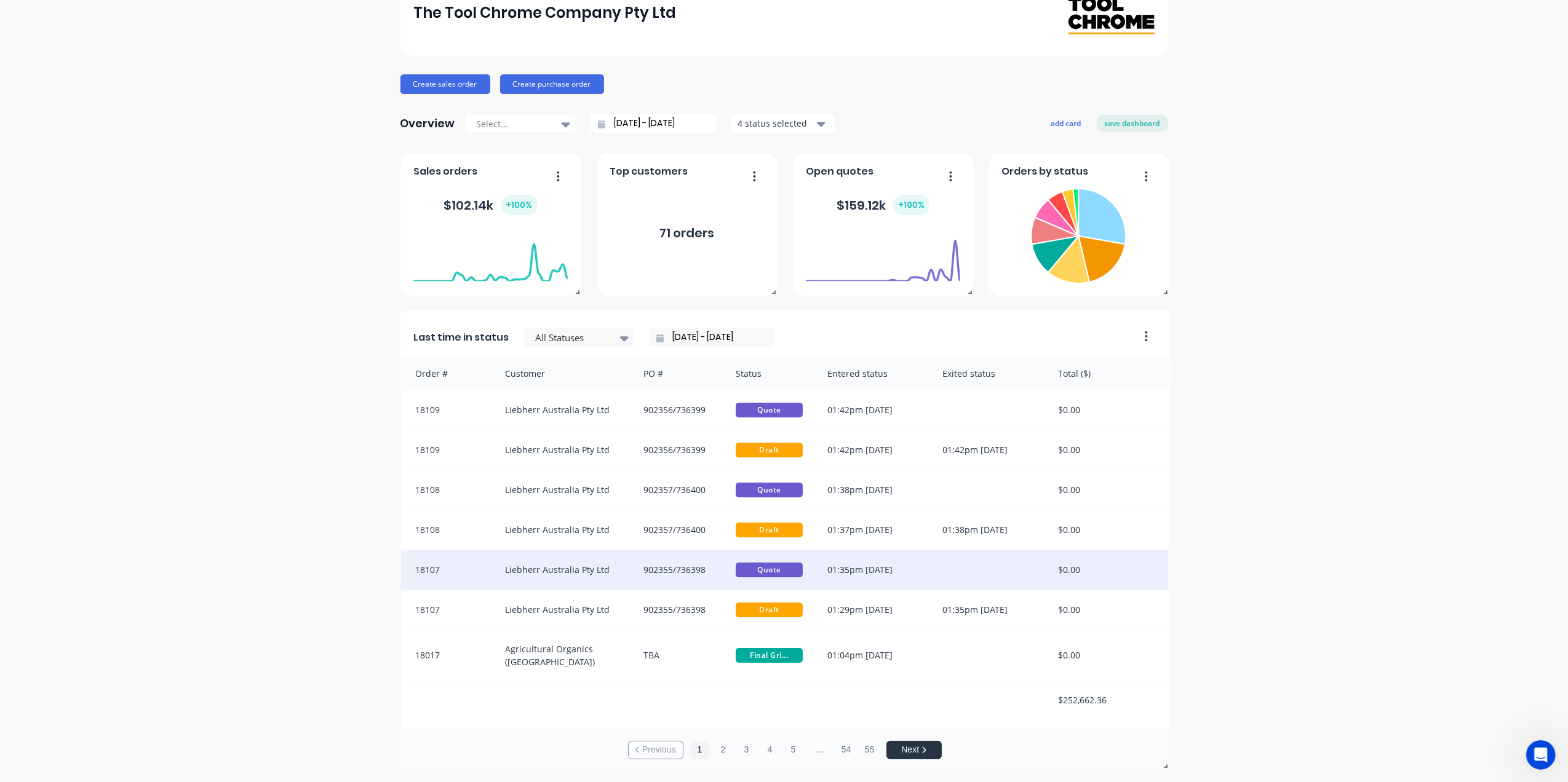
scroll to position [2, 0]
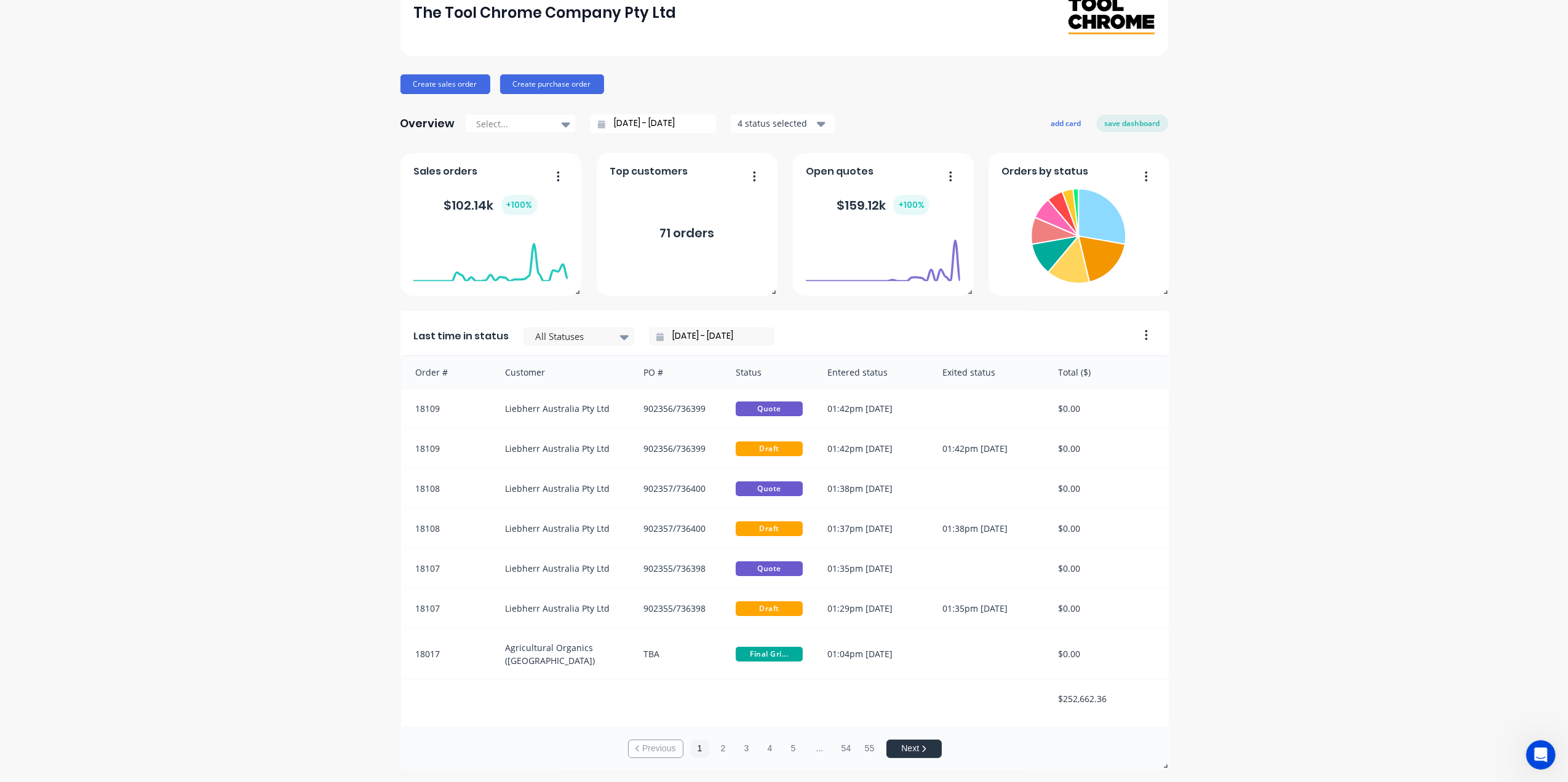
click at [1056, 698] on div "$252,662.36" at bounding box center [1107, 698] width 123 height 37
click at [1130, 119] on button "save dashboard" at bounding box center [1132, 123] width 71 height 16
click at [1144, 704] on div "$252,662.36" at bounding box center [1107, 698] width 123 height 37
click at [1135, 123] on button "edit dashboard" at bounding box center [1133, 123] width 69 height 16
click at [1120, 316] on div "Last time in status All Statuses 18/08/25 - 04/09/25" at bounding box center [765, 333] width 730 height 45
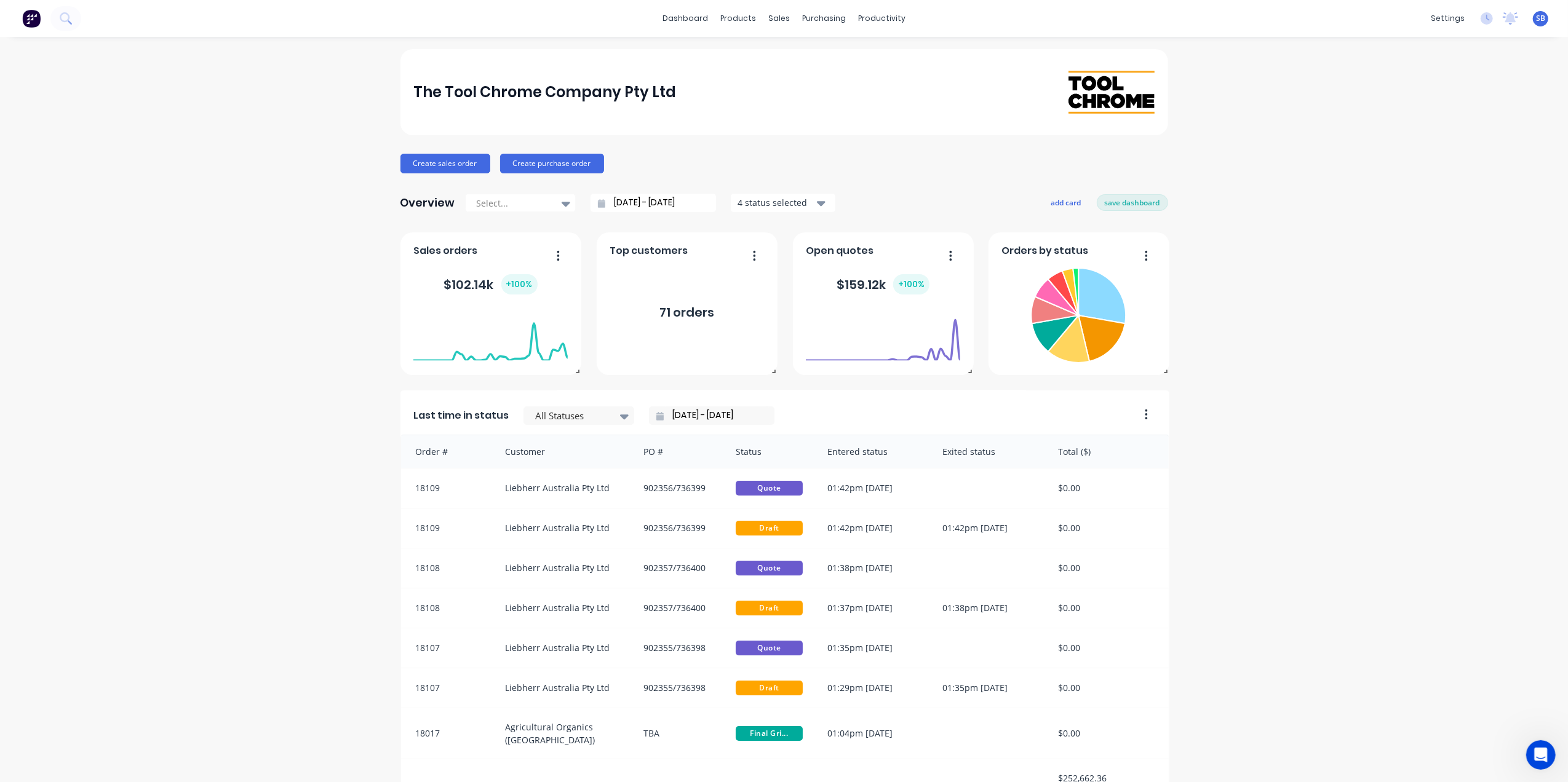
scroll to position [79, 0]
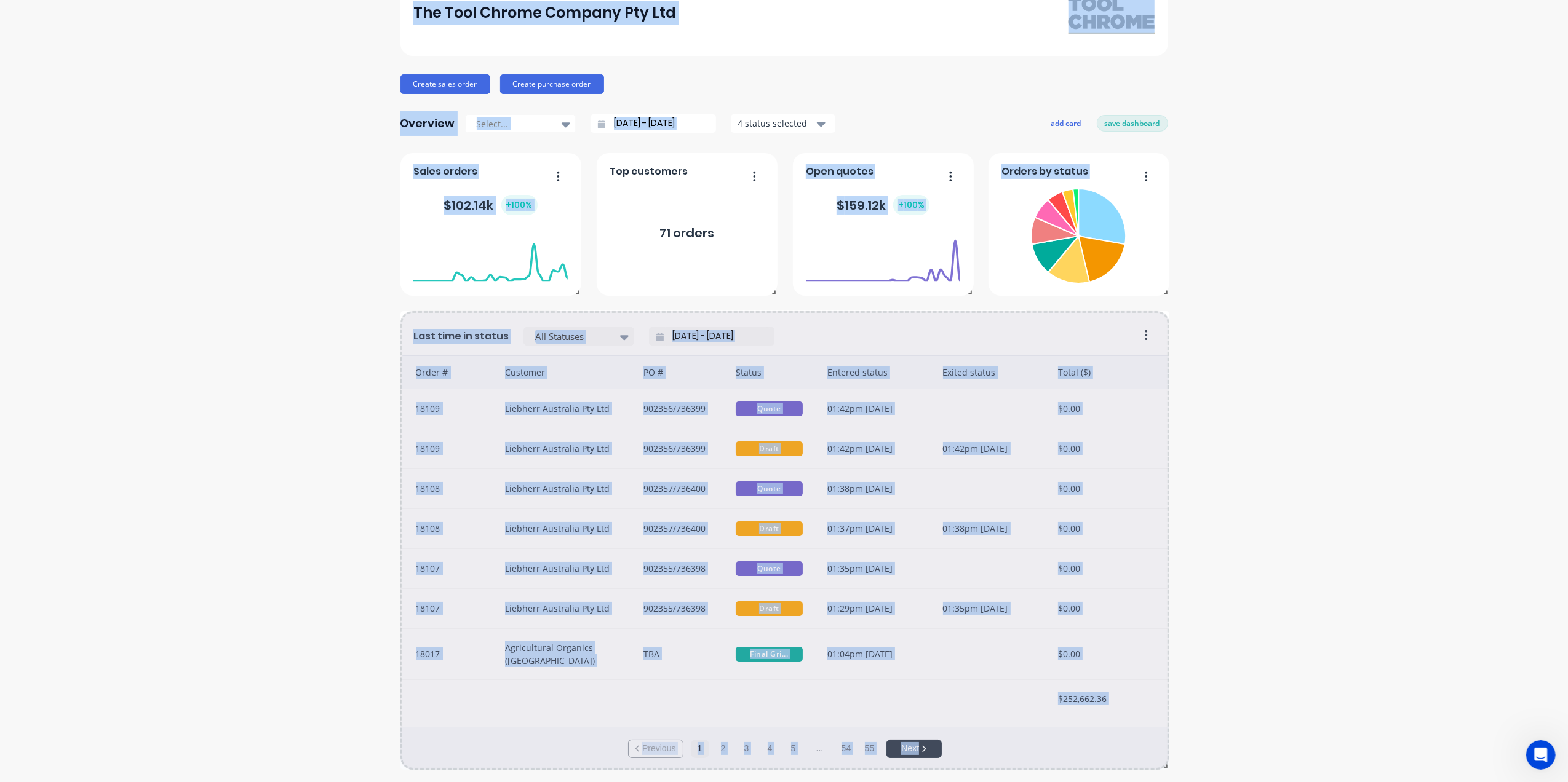
drag, startPoint x: 1160, startPoint y: 768, endPoint x: 1160, endPoint y: 737, distance: 31.0
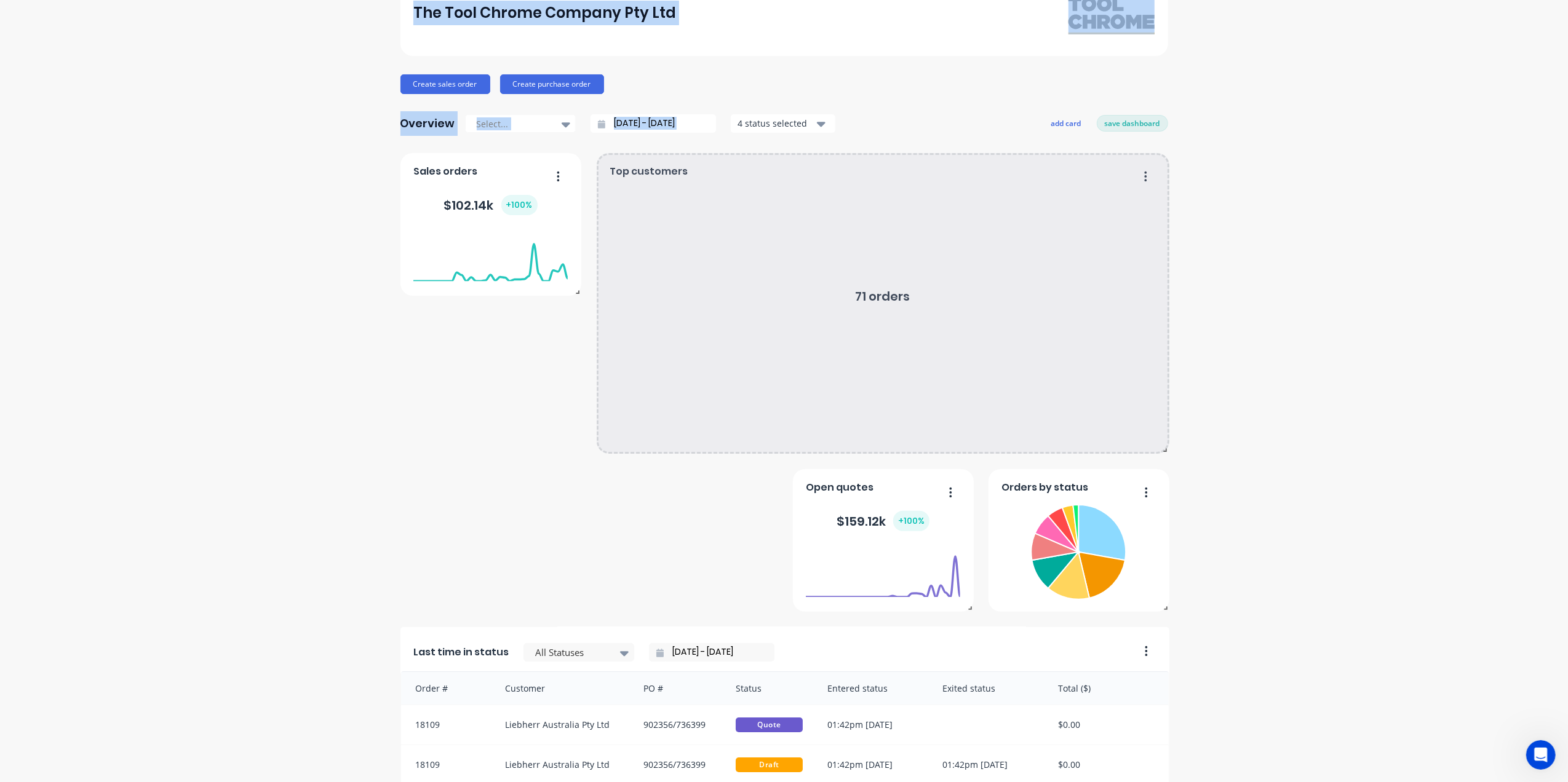
drag, startPoint x: 769, startPoint y: 290, endPoint x: 1181, endPoint y: 582, distance: 505.0
click at [1181, 582] on div "The Tool Chrome Company Pty Ltd Create sales order Create purchase order Overvi…" at bounding box center [784, 528] width 1568 height 1116
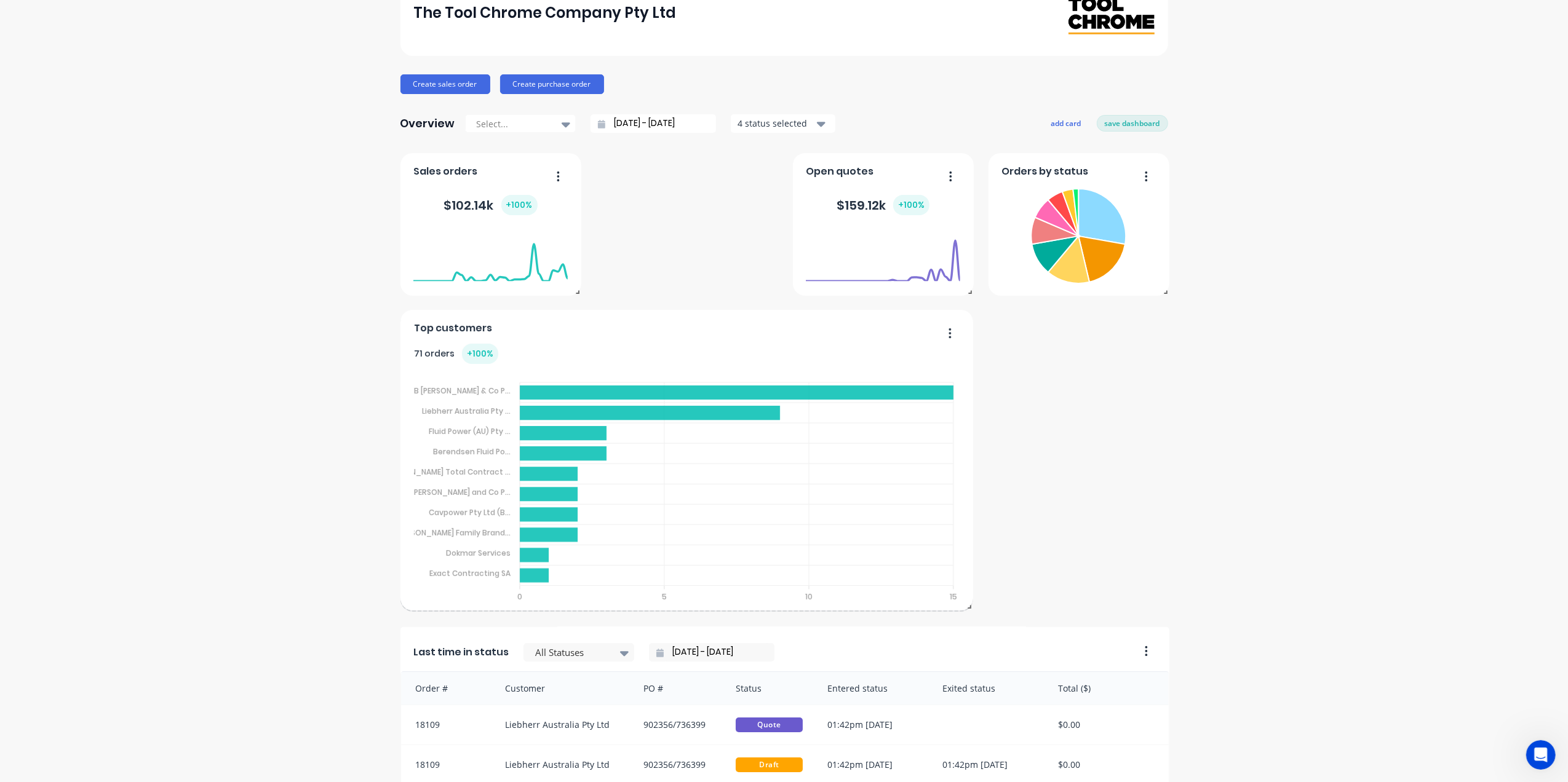
drag, startPoint x: 599, startPoint y: 433, endPoint x: 401, endPoint y: 588, distance: 251.5
click at [401, 588] on div "Top customers 71 orders + 100 % MB Butterfield & Co P... MB Butterfield & Co Pt…" at bounding box center [687, 460] width 573 height 301
click at [962, 450] on div "Top customers 71 orders + 100 % MB Butterfield & Co P... MB Butterfield & Co Pt…" at bounding box center [687, 460] width 573 height 301
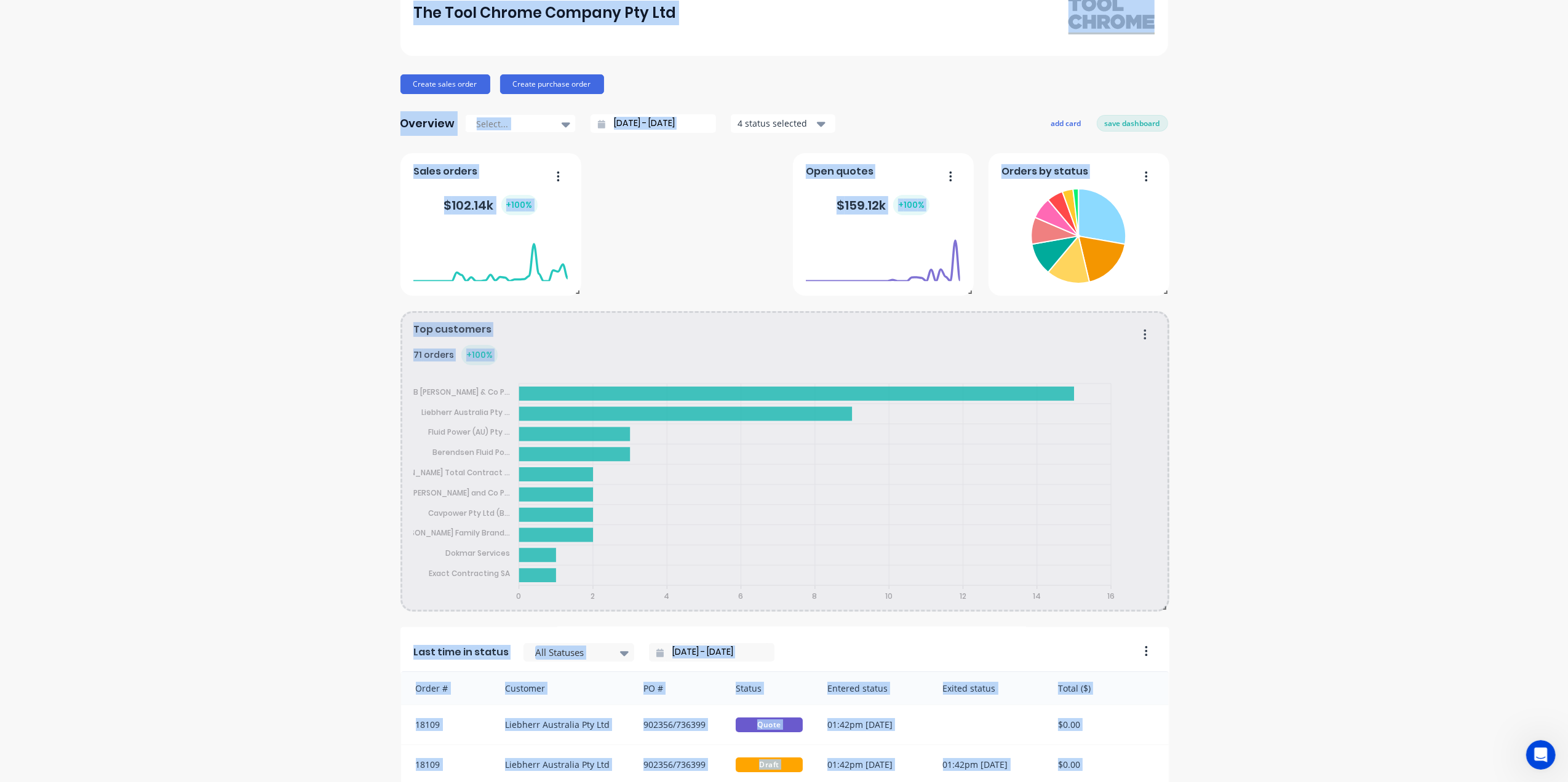
drag, startPoint x: 964, startPoint y: 608, endPoint x: 1160, endPoint y: 608, distance: 196.0
click at [1160, 608] on span at bounding box center [1161, 605] width 12 height 12
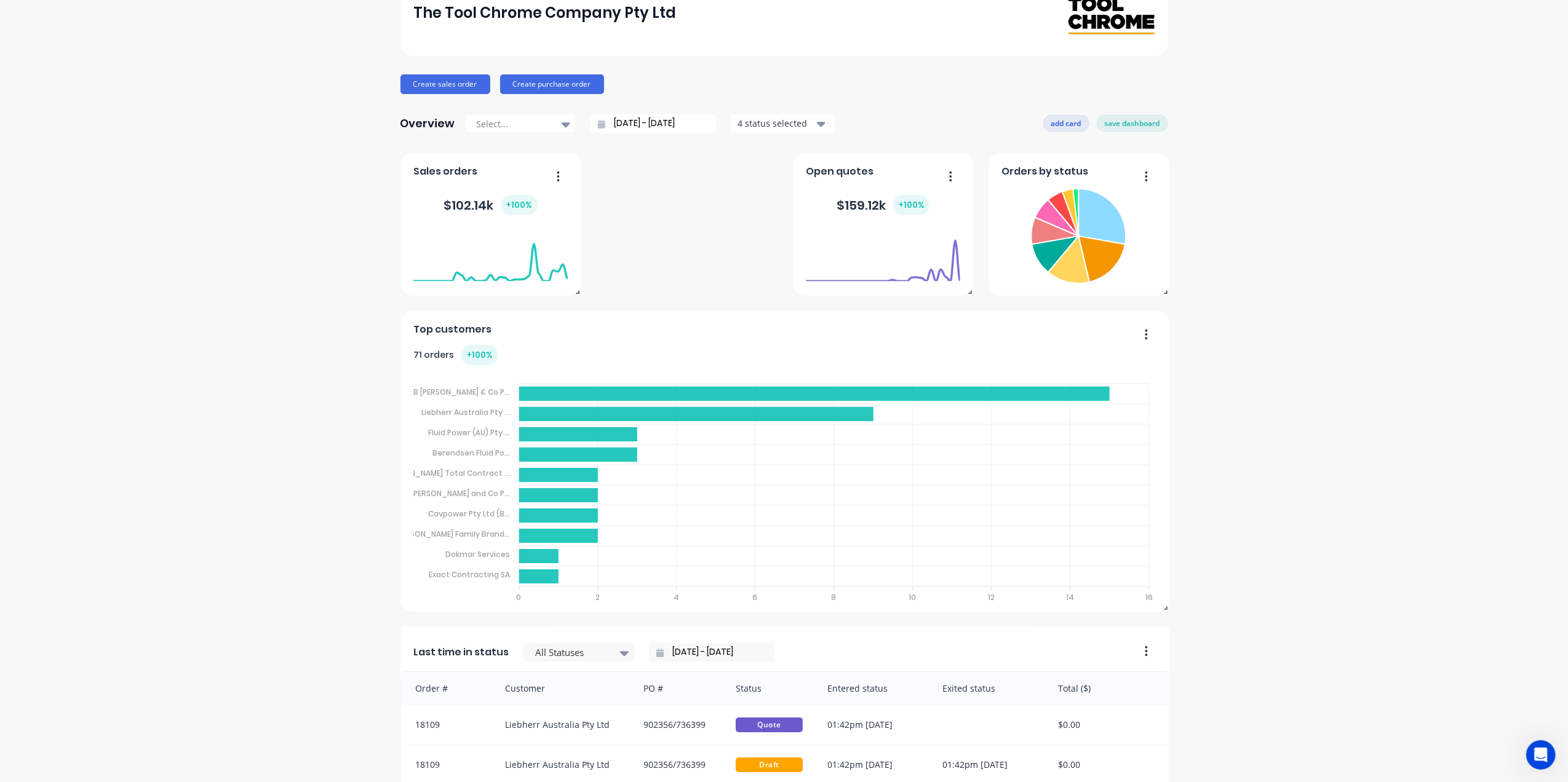
click at [1057, 122] on button "add card" at bounding box center [1066, 123] width 46 height 16
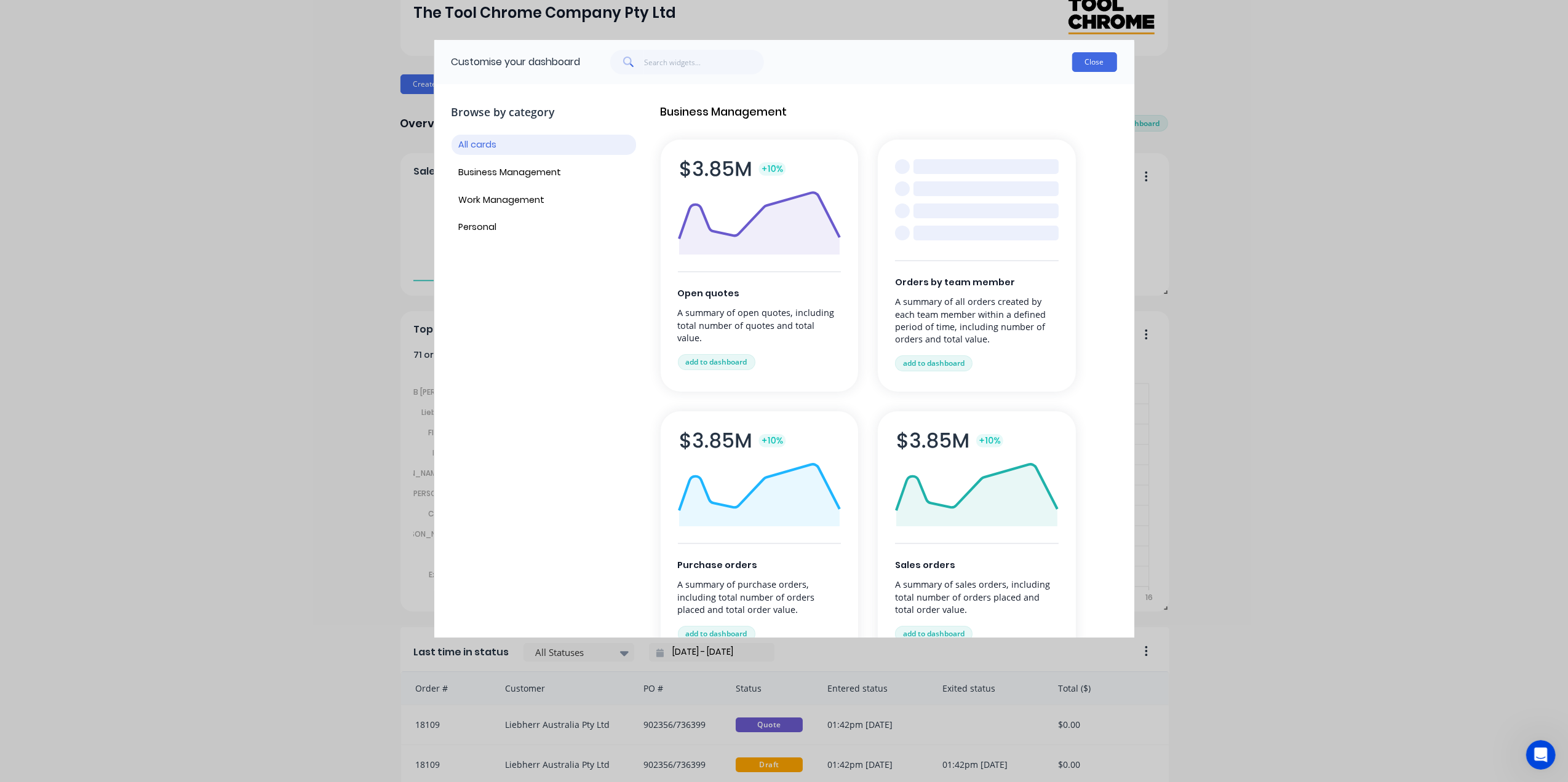
click at [1092, 57] on button "Close" at bounding box center [1094, 62] width 45 height 19
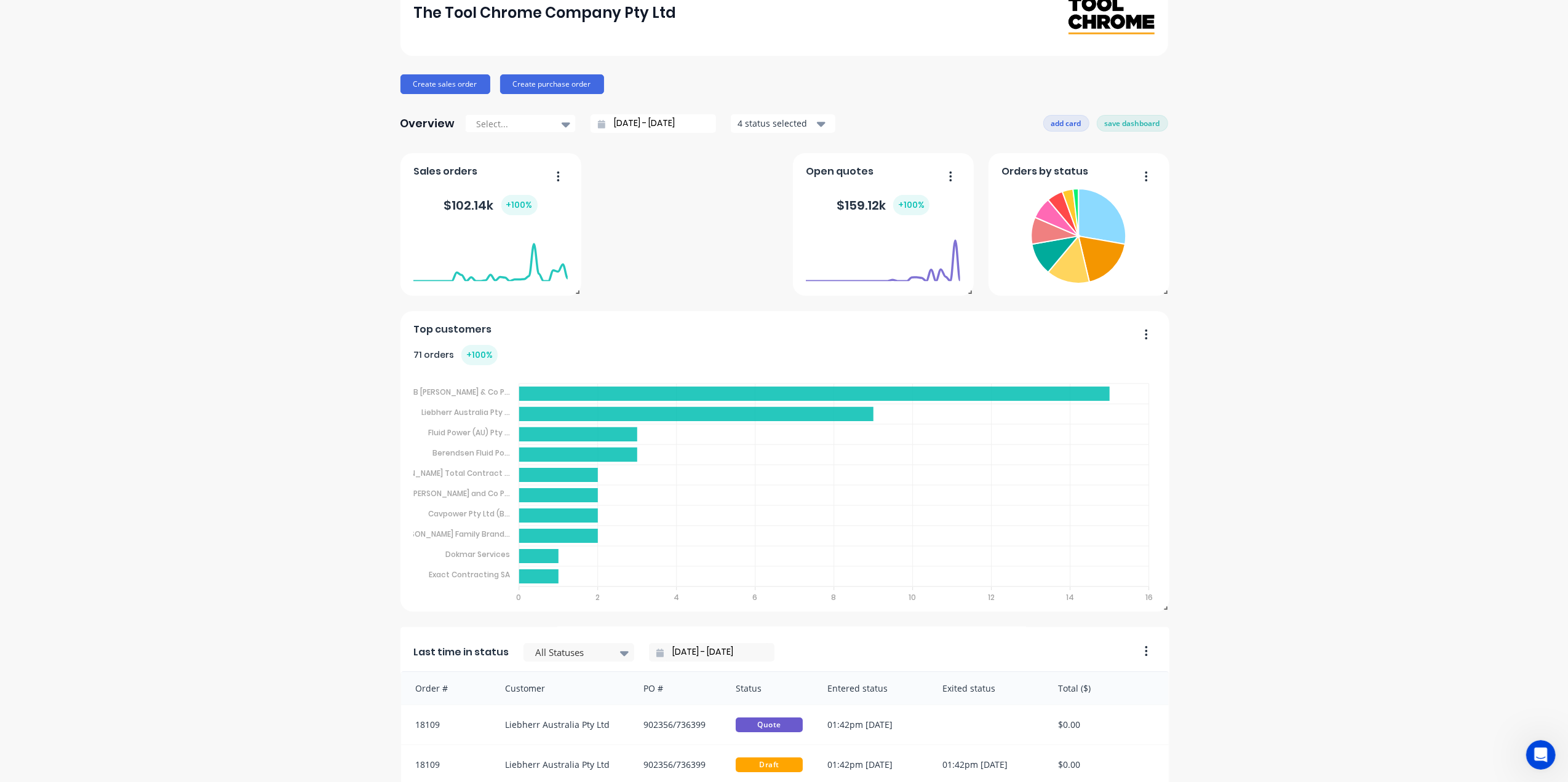
click at [1053, 126] on button "add card" at bounding box center [1066, 123] width 46 height 16
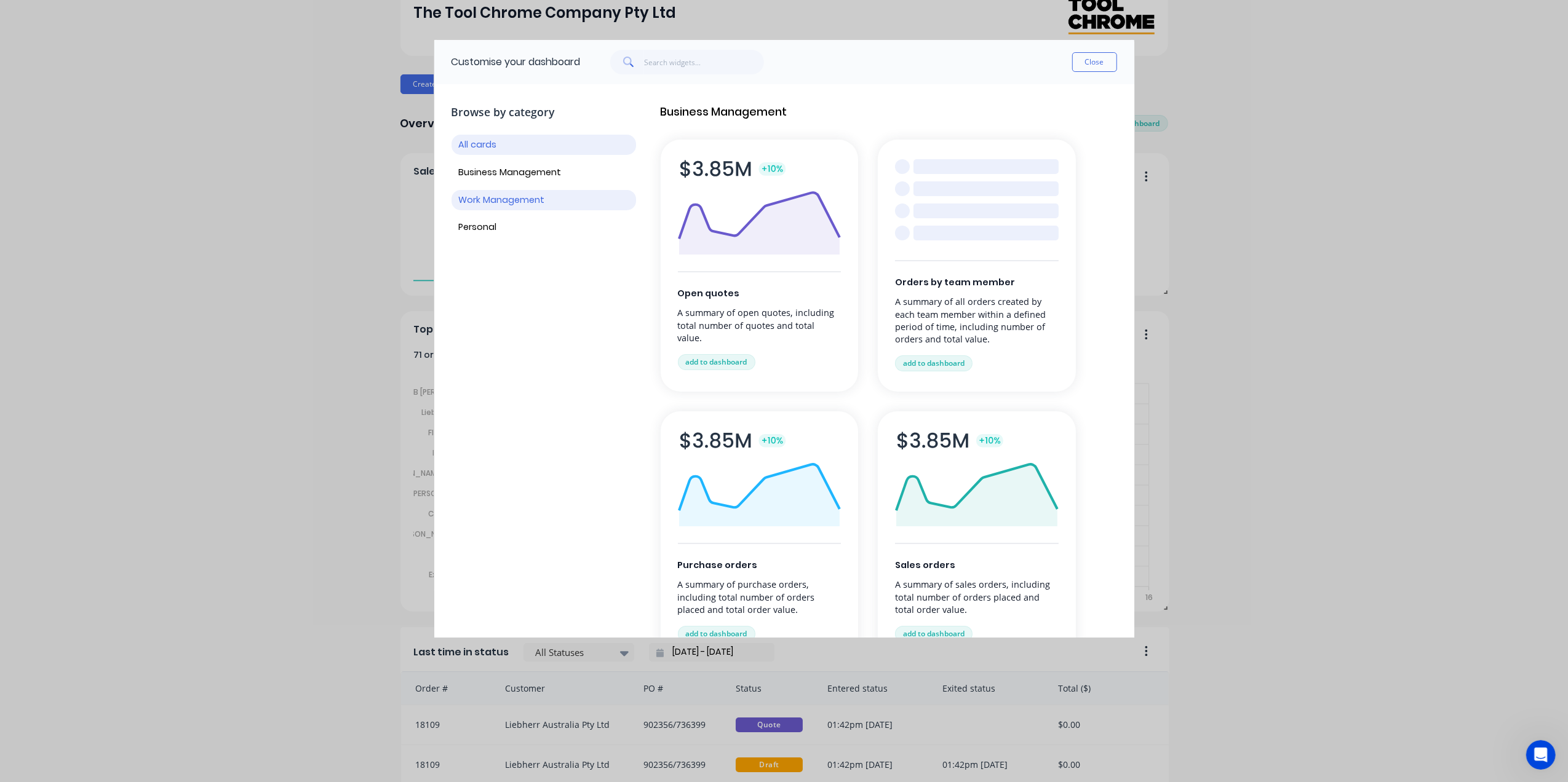
click at [499, 207] on button "Work Management" at bounding box center [543, 200] width 184 height 20
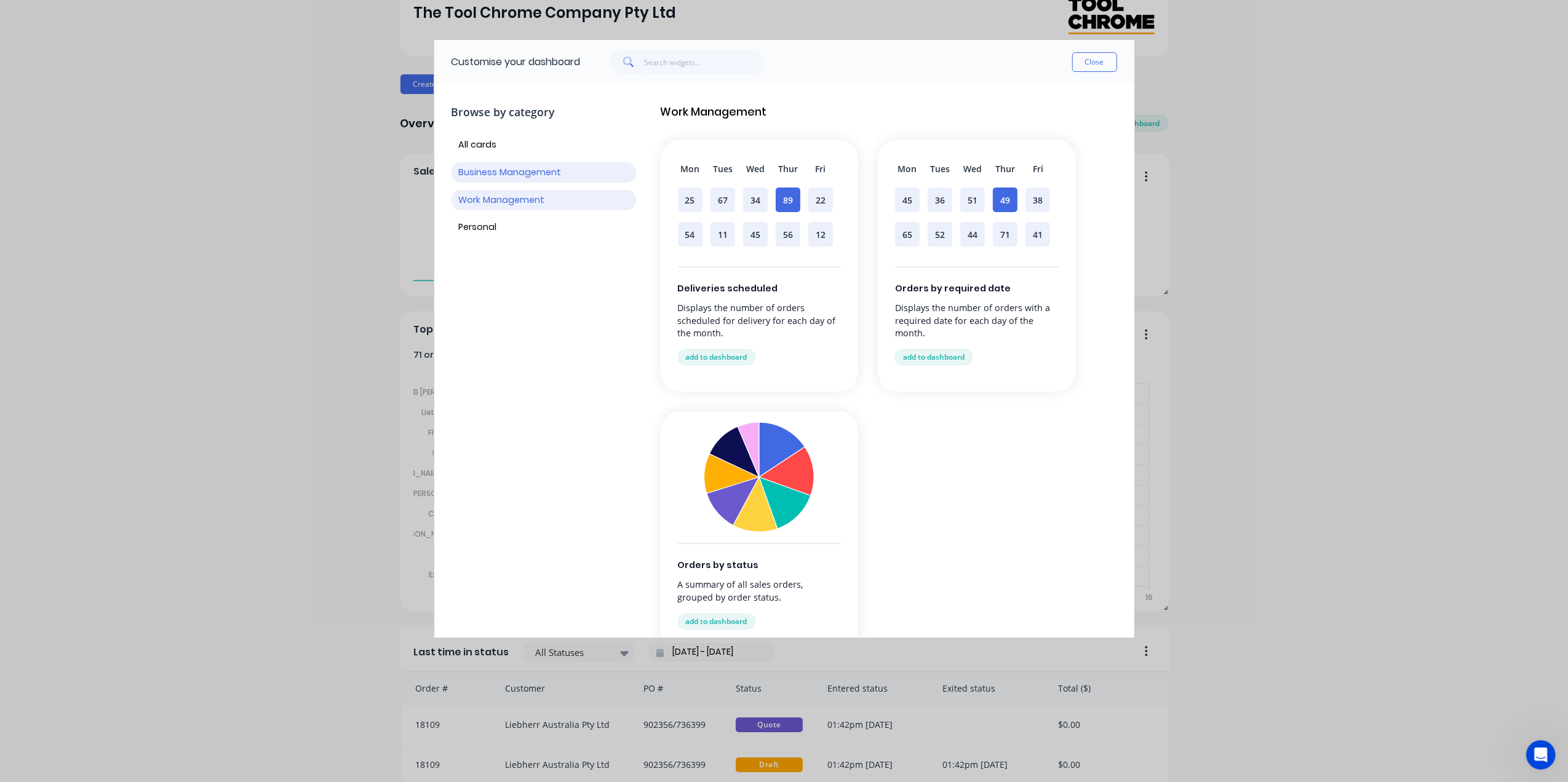
click at [494, 167] on button "Business Management" at bounding box center [543, 172] width 184 height 20
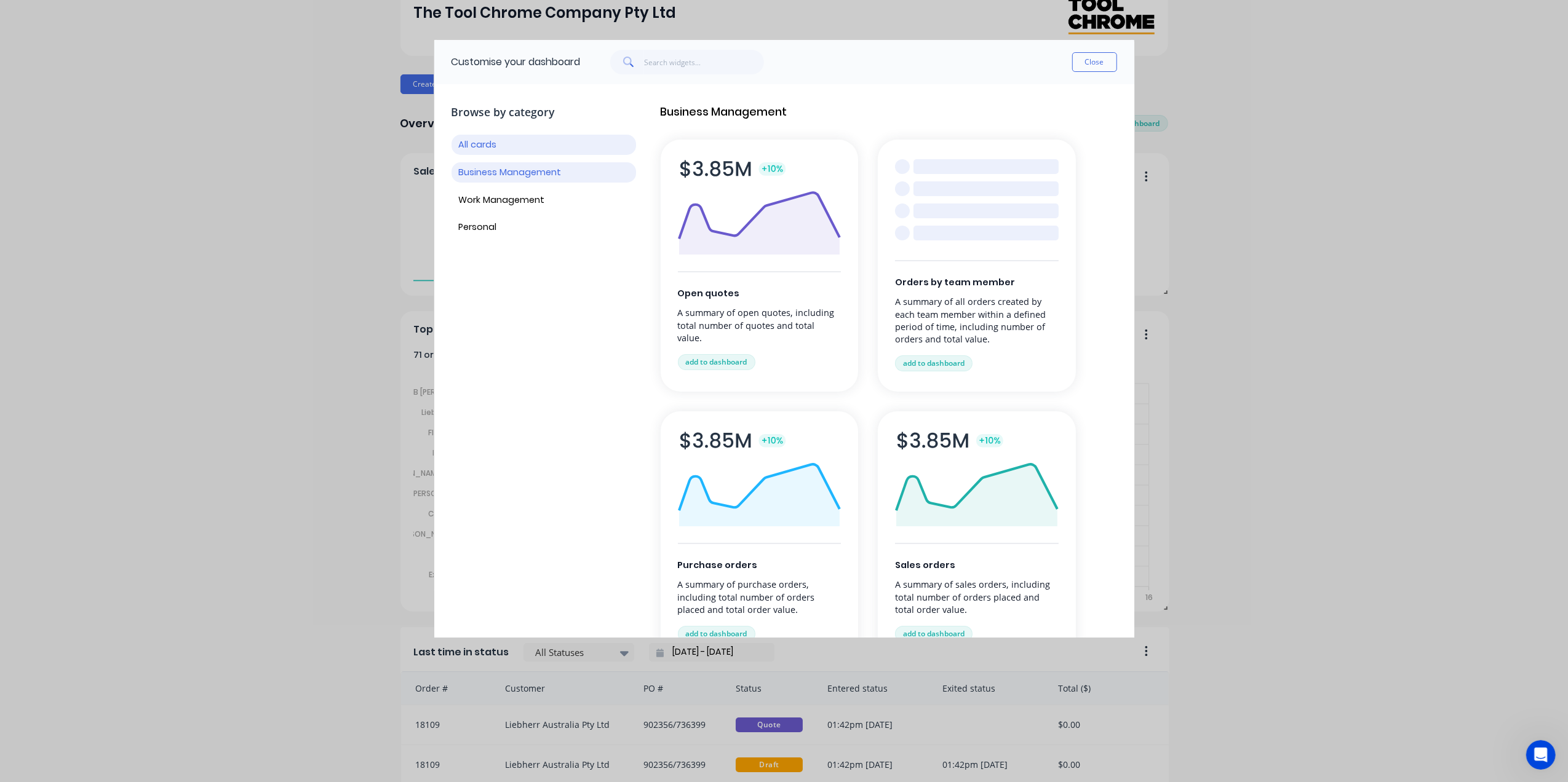
click at [485, 141] on button "All cards" at bounding box center [543, 144] width 184 height 20
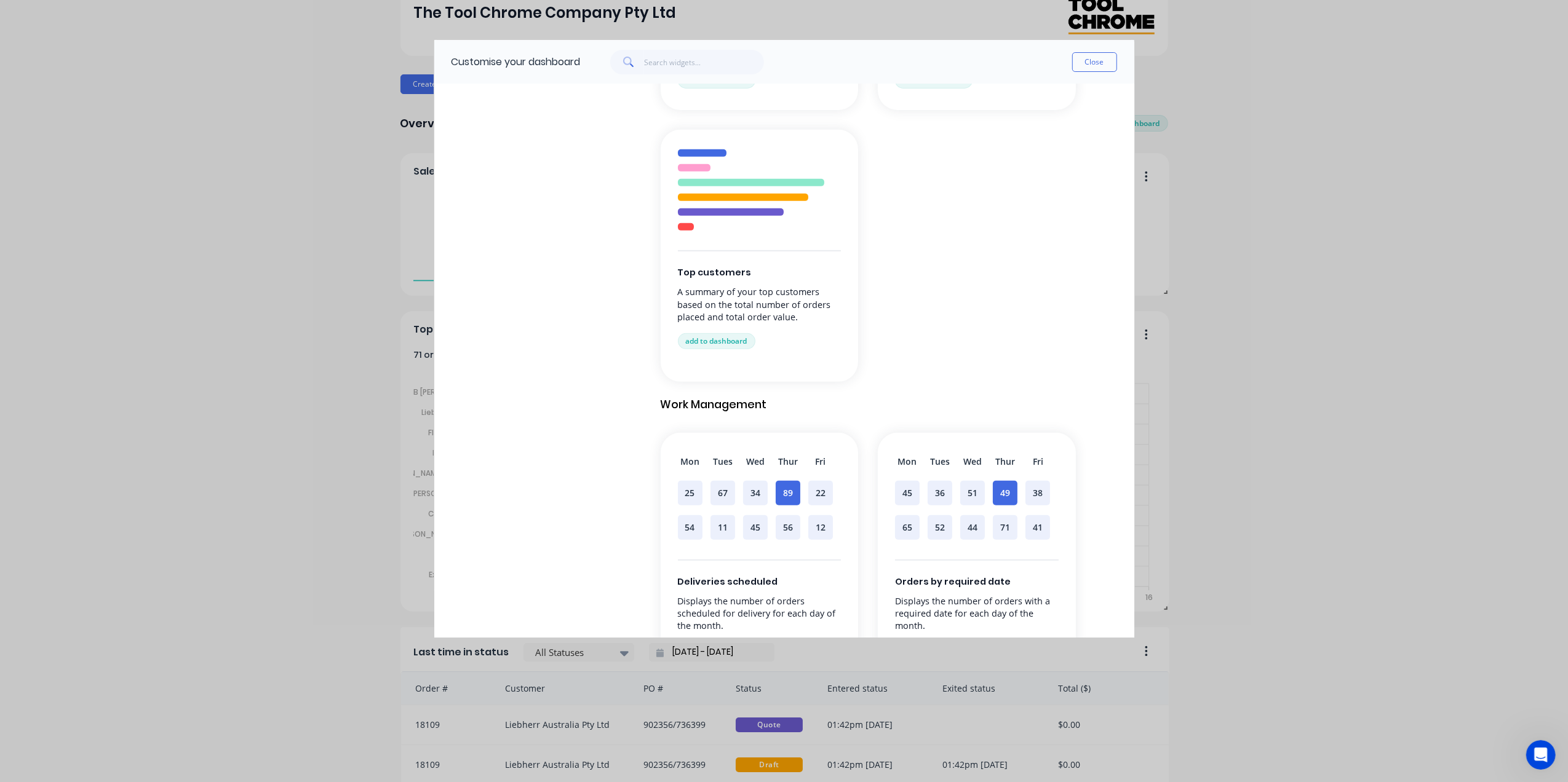
scroll to position [0, 0]
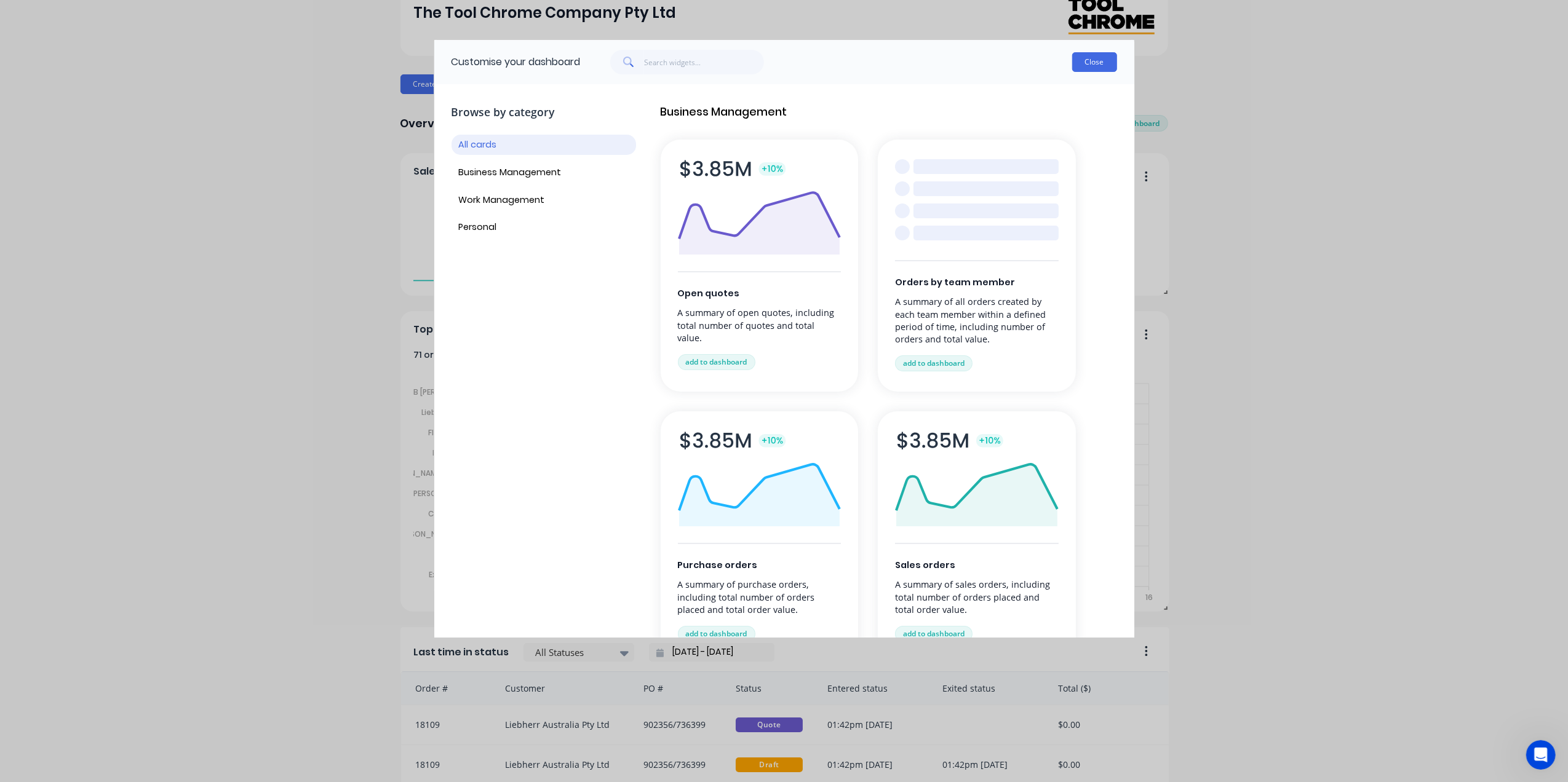
click at [1083, 60] on button "Close" at bounding box center [1094, 62] width 45 height 19
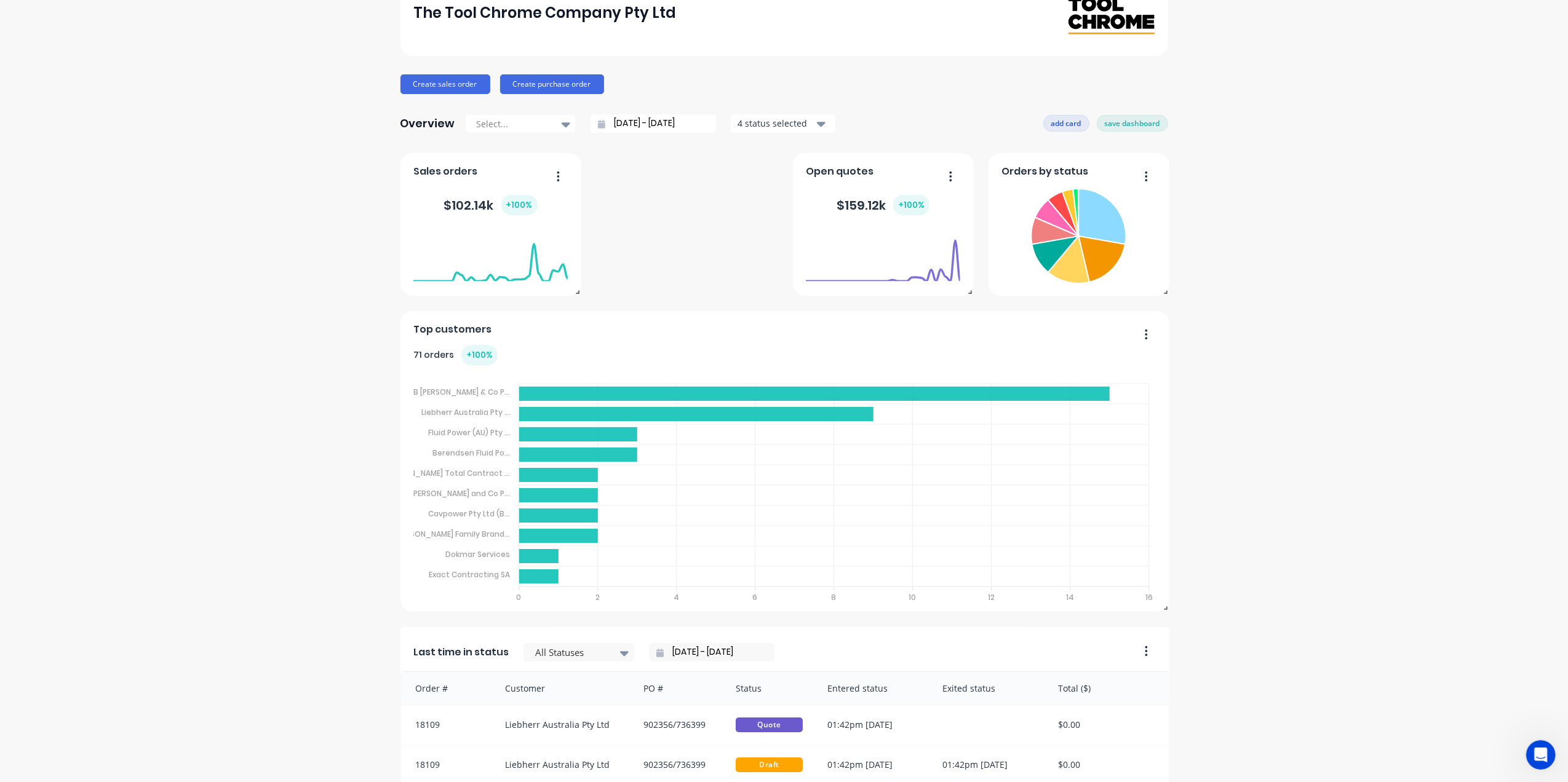
click at [1057, 127] on button "add card" at bounding box center [1066, 123] width 46 height 16
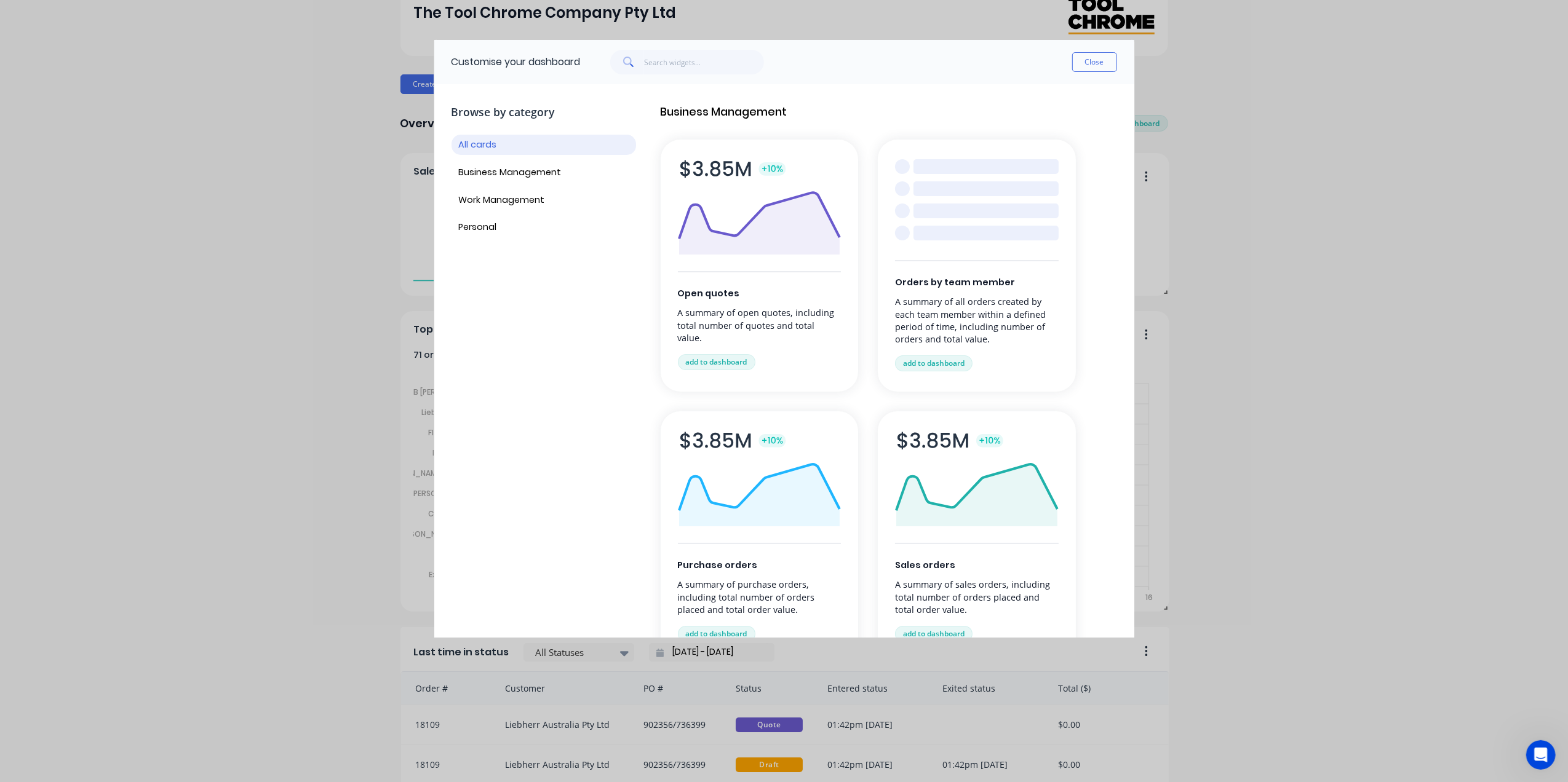
click at [732, 535] on div "Purchase orders A summary of purchase orders, including total number of orders …" at bounding box center [760, 537] width 198 height 252
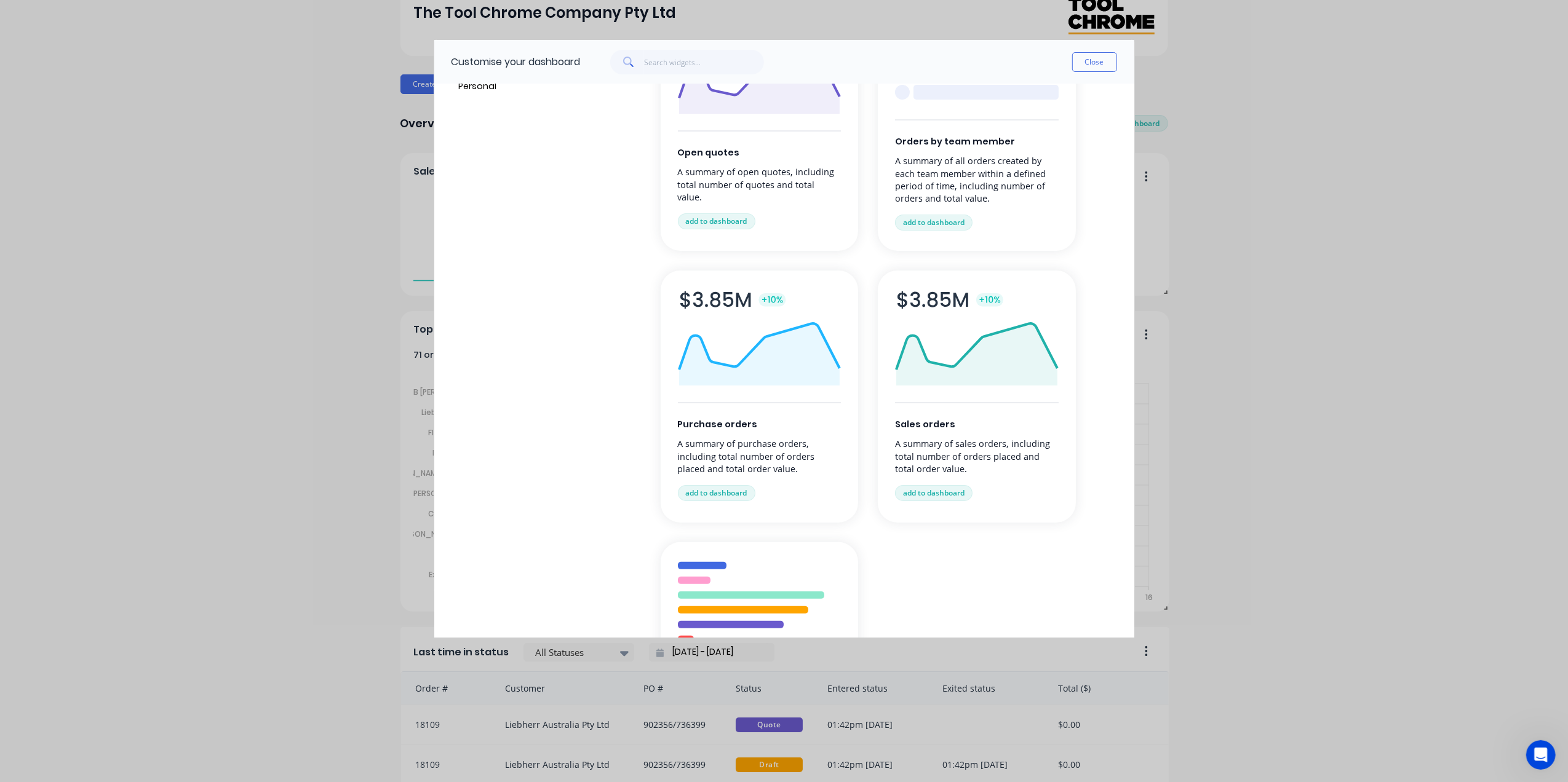
scroll to position [164, 0]
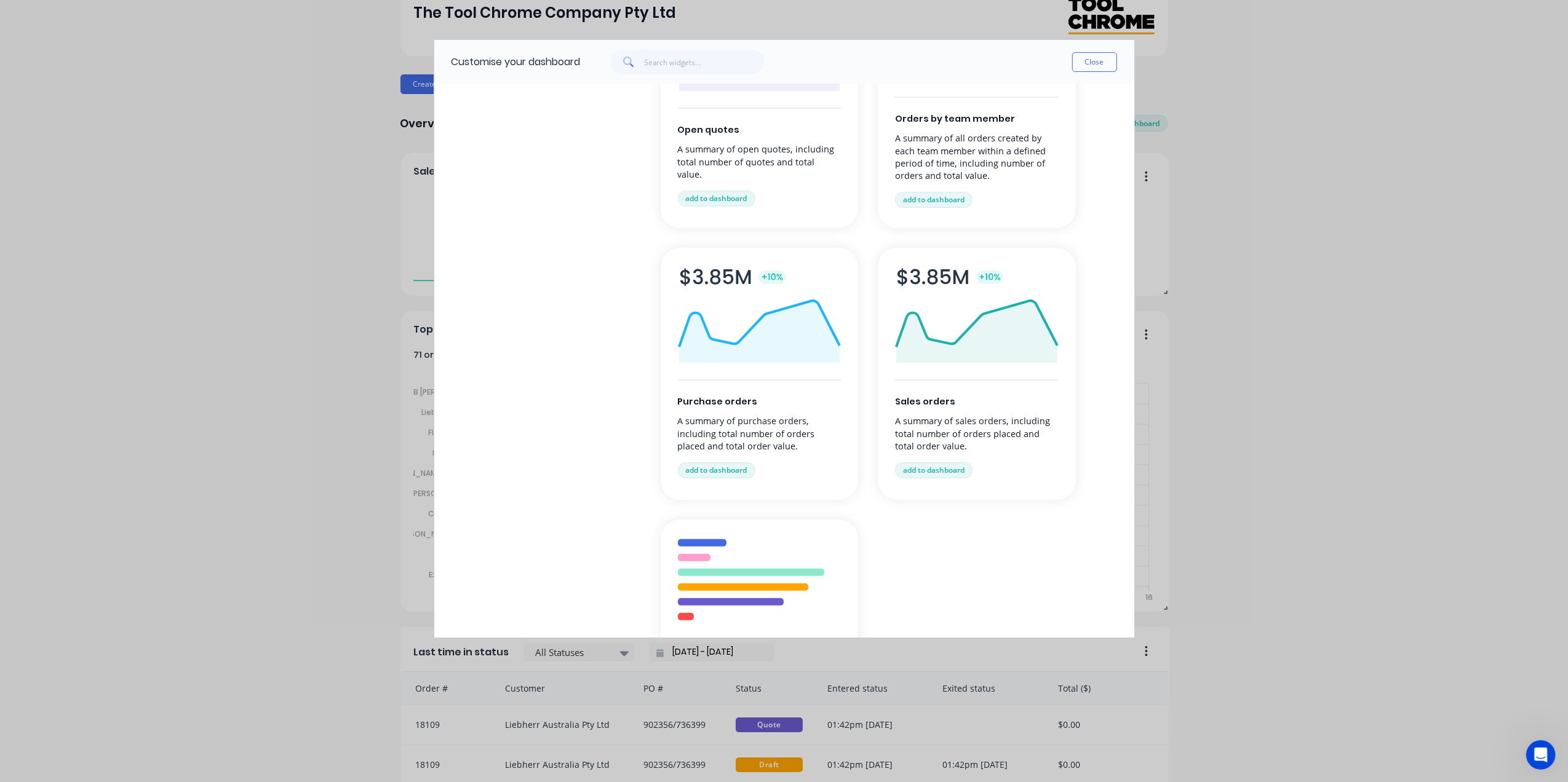
click at [752, 367] on div "Purchase orders A summary of purchase orders, including total number of orders …" at bounding box center [760, 373] width 198 height 252
click at [708, 470] on button "add to dashboard" at bounding box center [716, 470] width 77 height 16
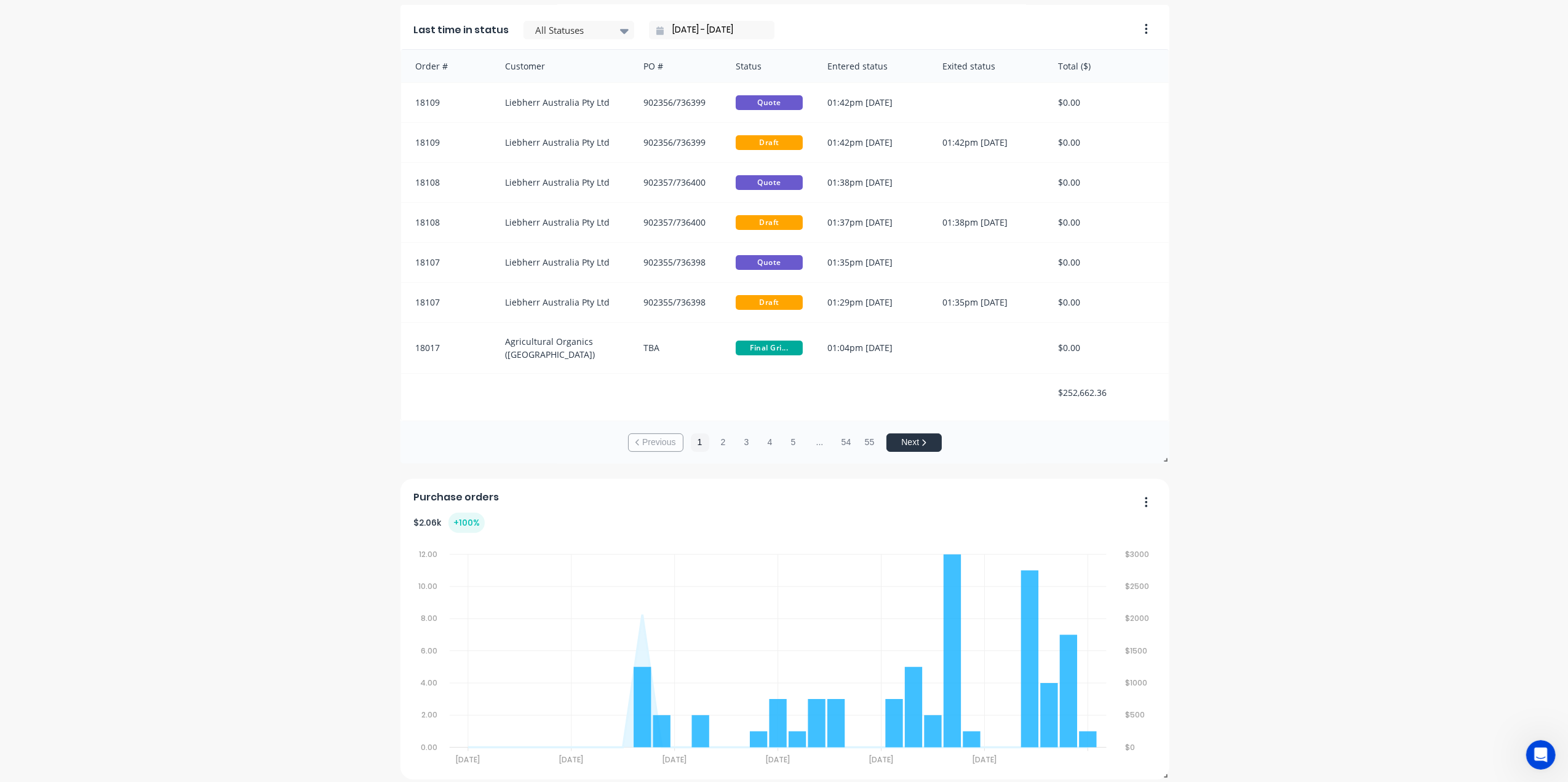
scroll to position [727, 0]
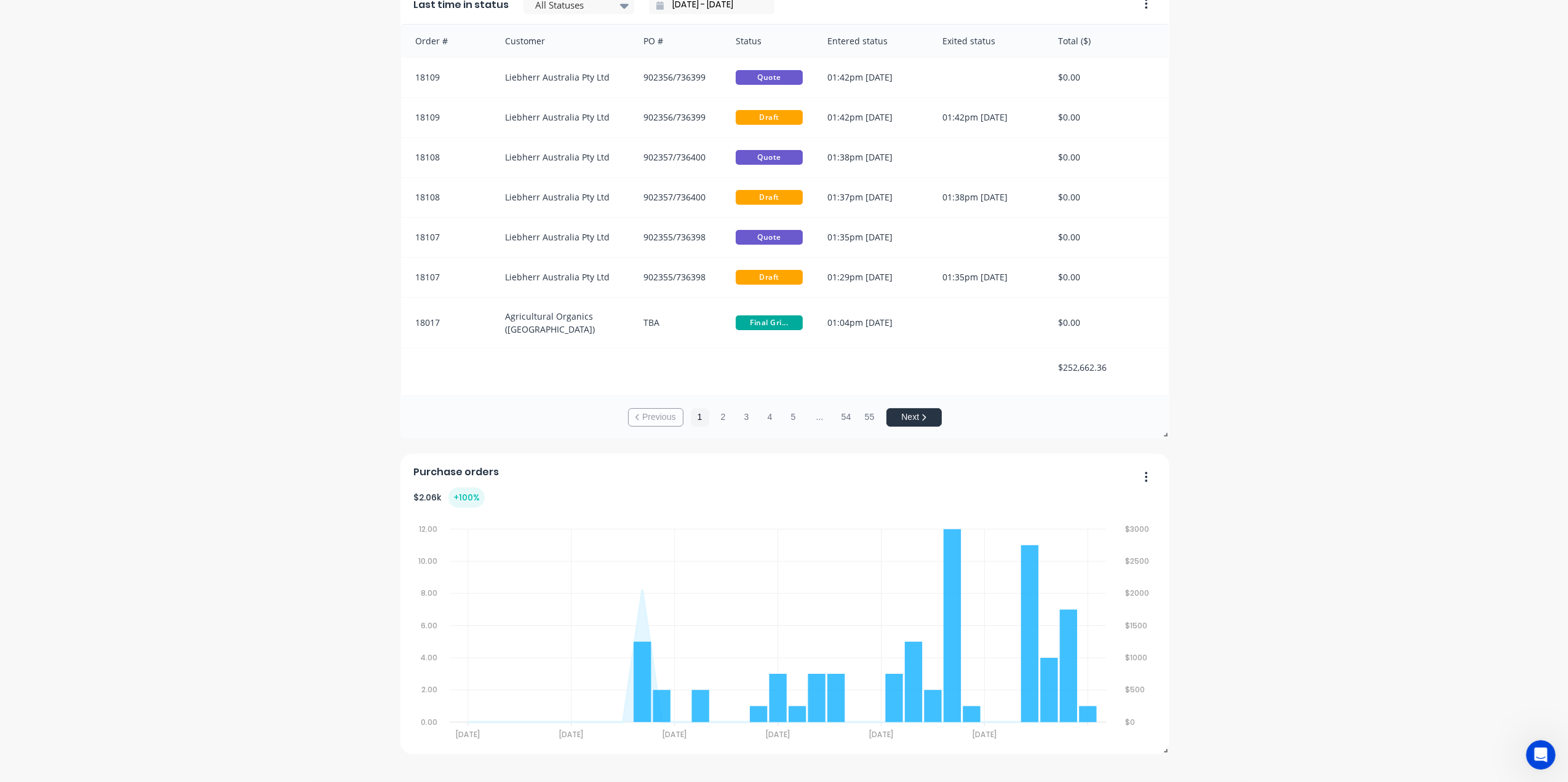
click at [1309, 486] on div "The Tool Chrome Company Pty Ltd Create sales order Create purchase order Overvi…" at bounding box center [784, 38] width 1568 height 1432
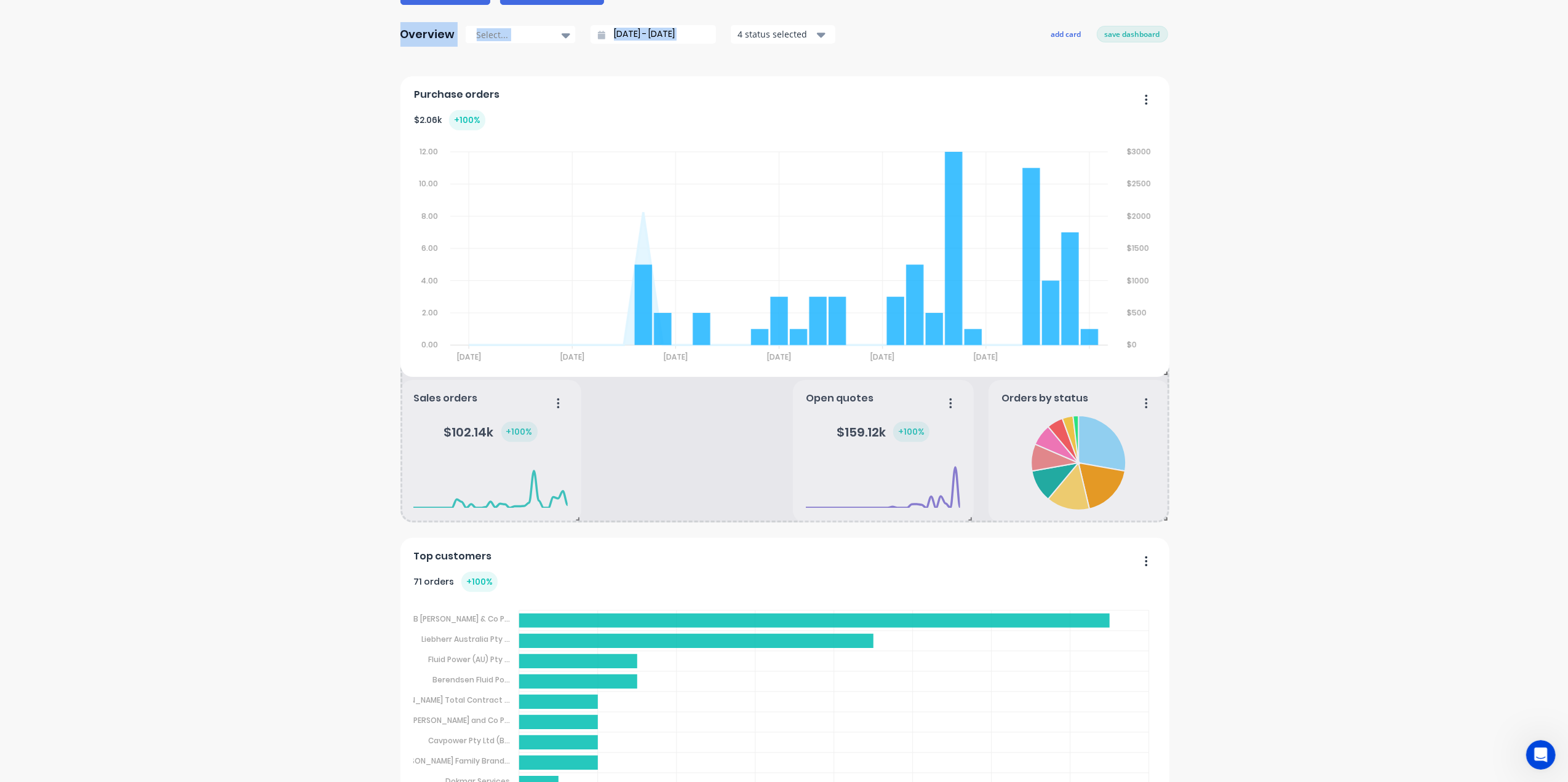
scroll to position [0, 0]
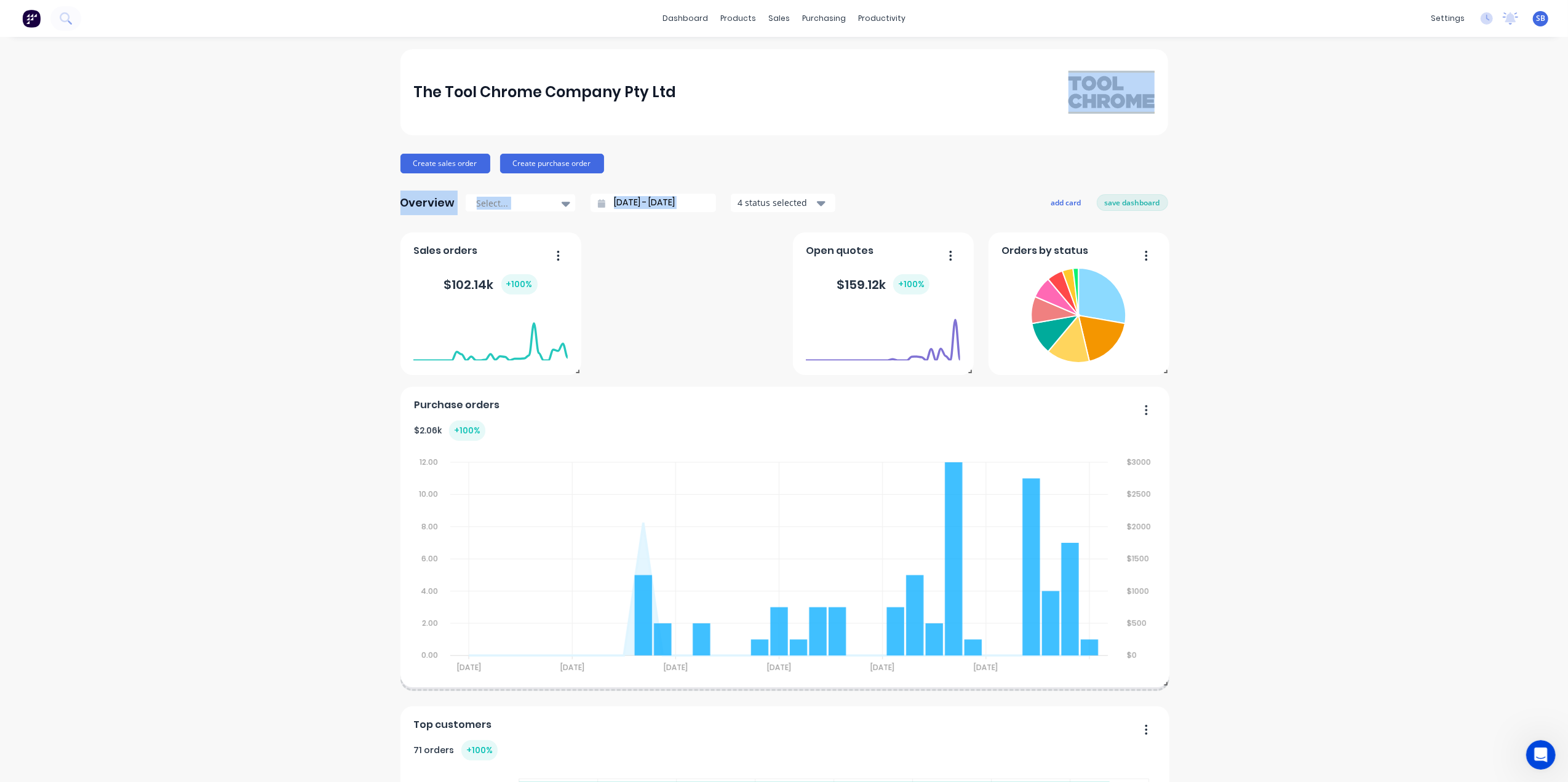
drag, startPoint x: 748, startPoint y: 542, endPoint x: 709, endPoint y: 101, distance: 442.7
click at [709, 101] on div "The Tool Chrome Company Pty Ltd Create sales order Create purchase order Overvi…" at bounding box center [784, 765] width 768 height 1432
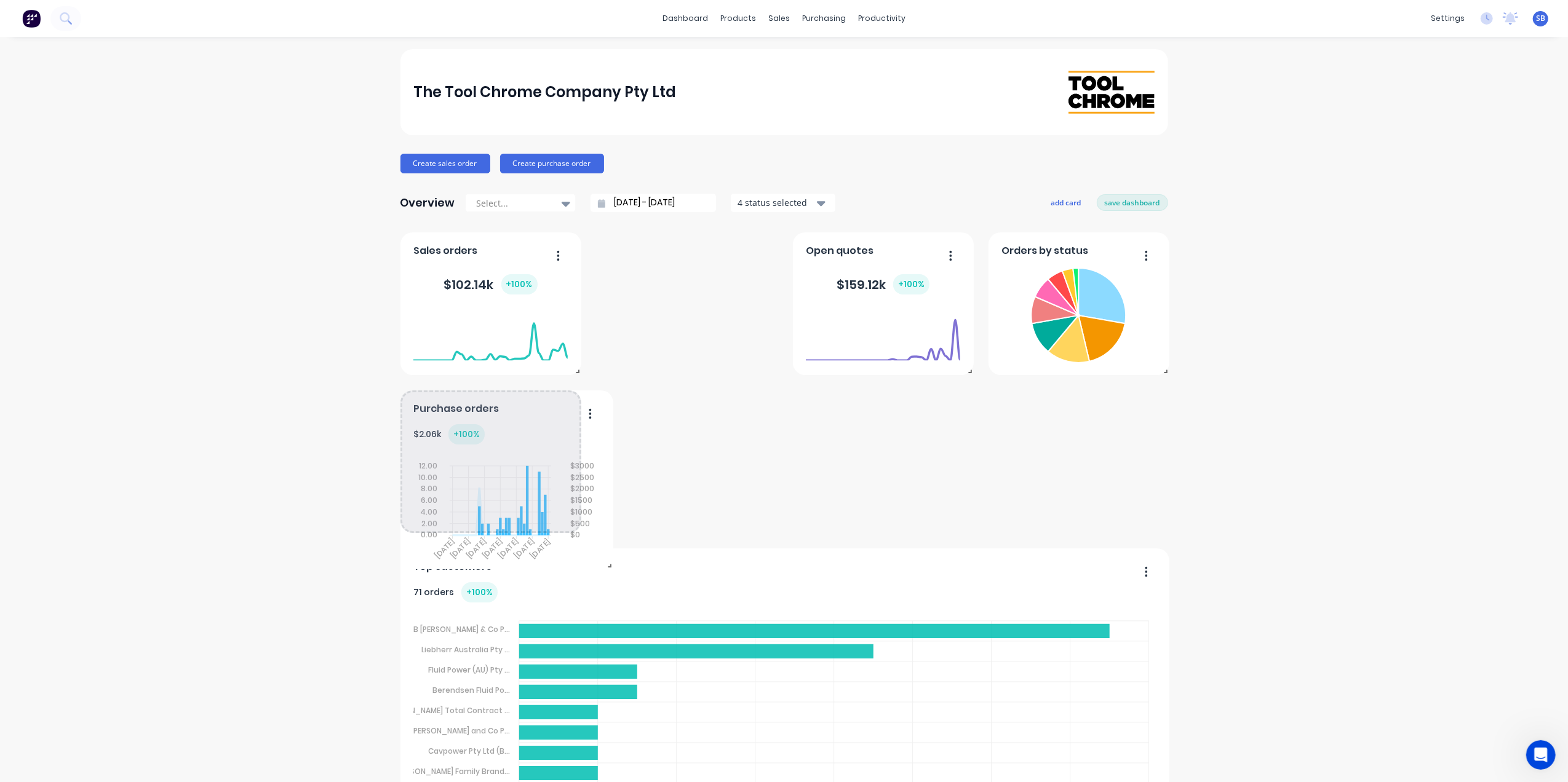
drag, startPoint x: 1157, startPoint y: 686, endPoint x: 601, endPoint y: 565, distance: 569.0
click at [601, 565] on span at bounding box center [606, 563] width 12 height 12
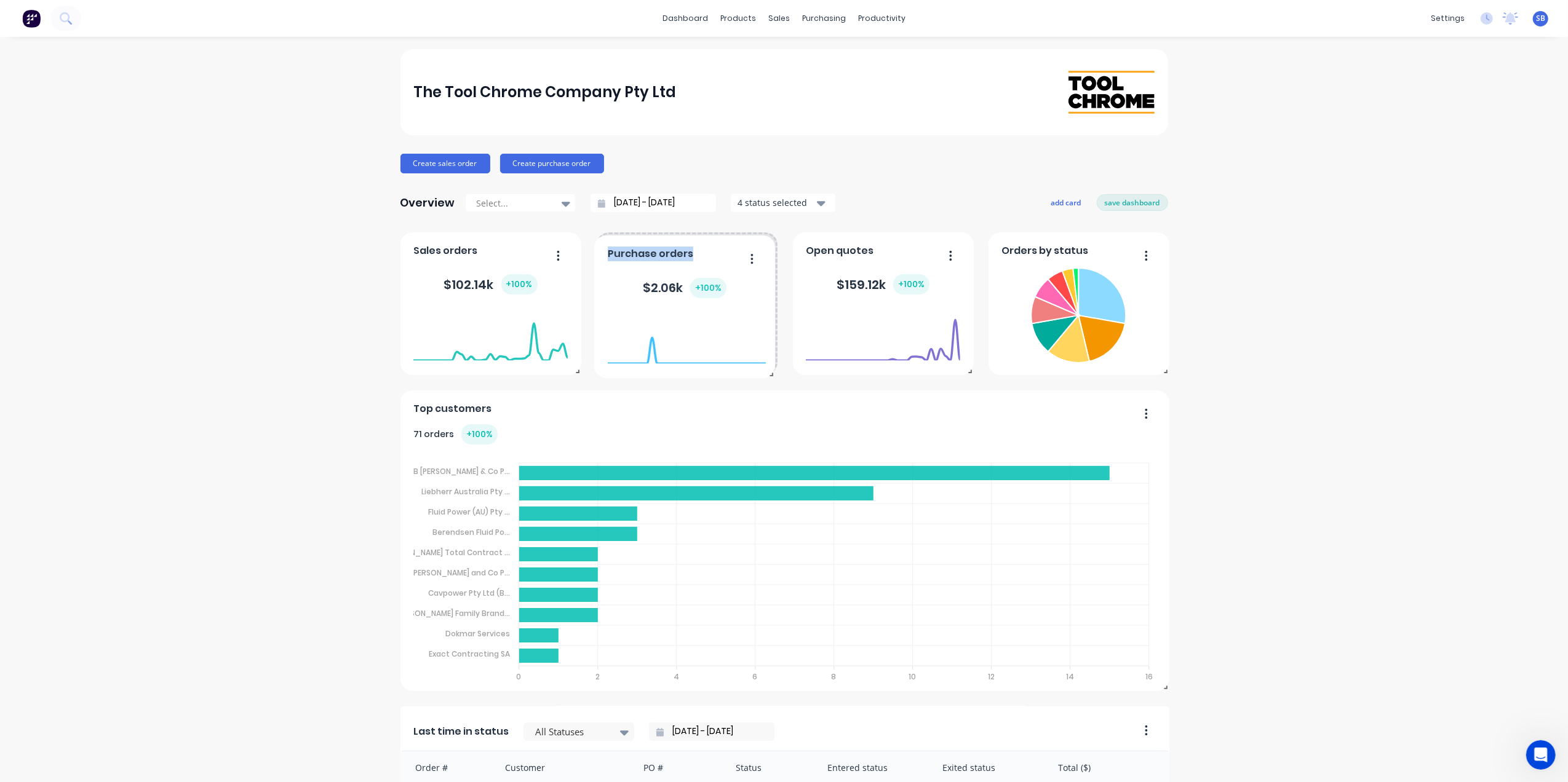
drag, startPoint x: 562, startPoint y: 415, endPoint x: 756, endPoint y: 260, distance: 248.3
click at [756, 260] on div "Purchase orders $ 2.06k + 100 %" at bounding box center [684, 307] width 181 height 143
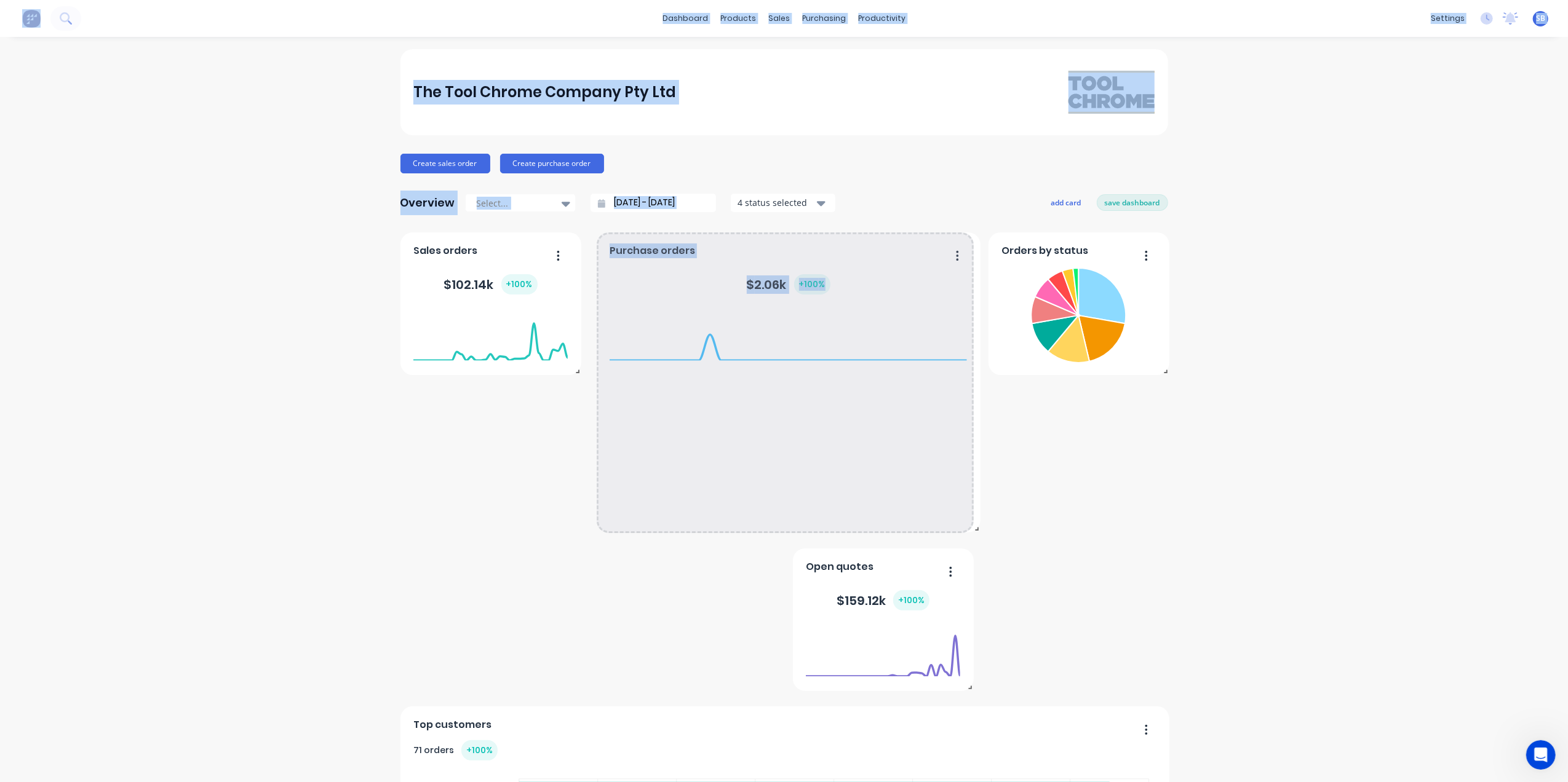
drag, startPoint x: 769, startPoint y: 372, endPoint x: 971, endPoint y: 530, distance: 256.5
click at [971, 530] on span at bounding box center [974, 526] width 12 height 12
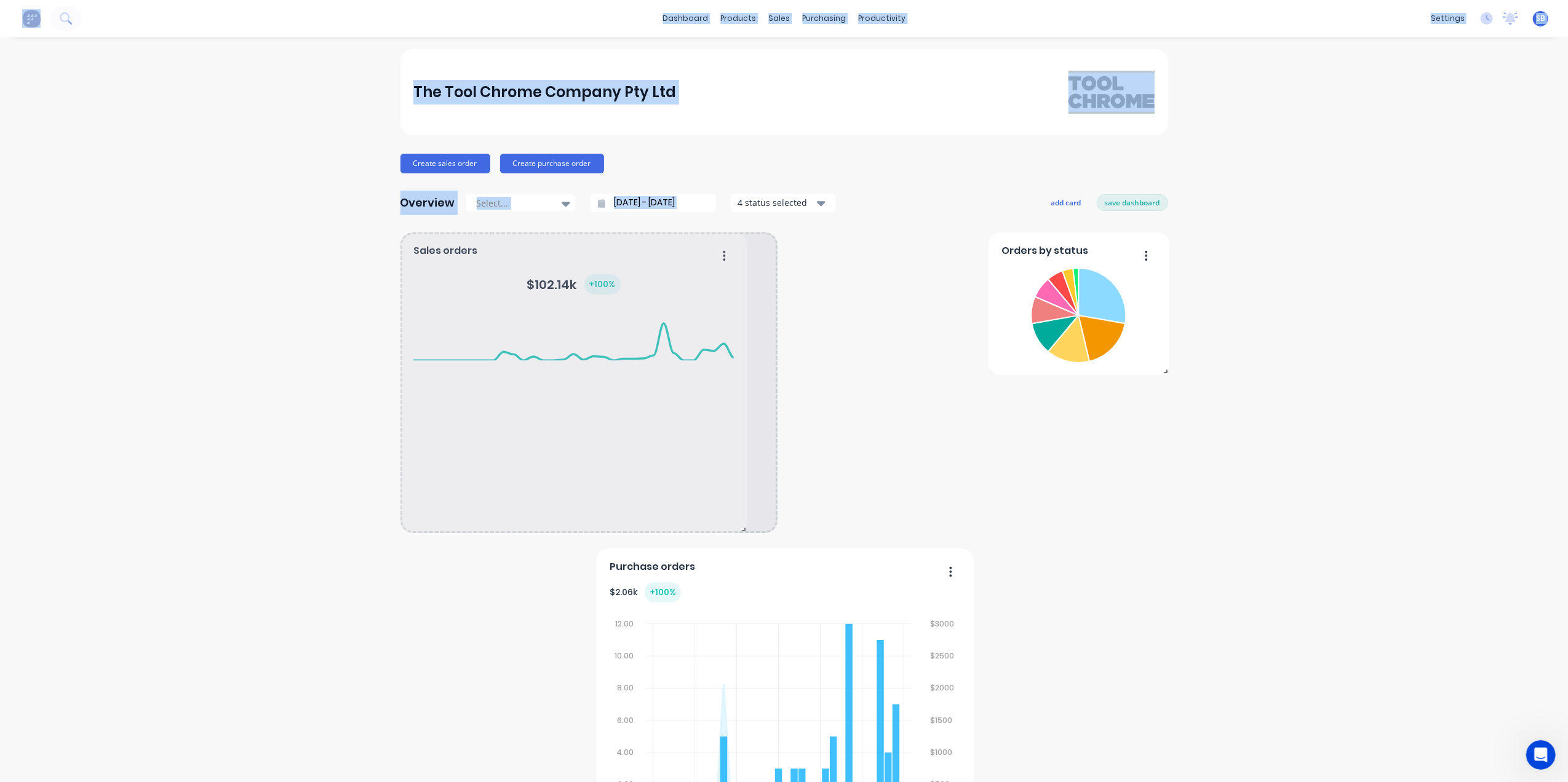
drag, startPoint x: 572, startPoint y: 372, endPoint x: 738, endPoint y: 536, distance: 233.3
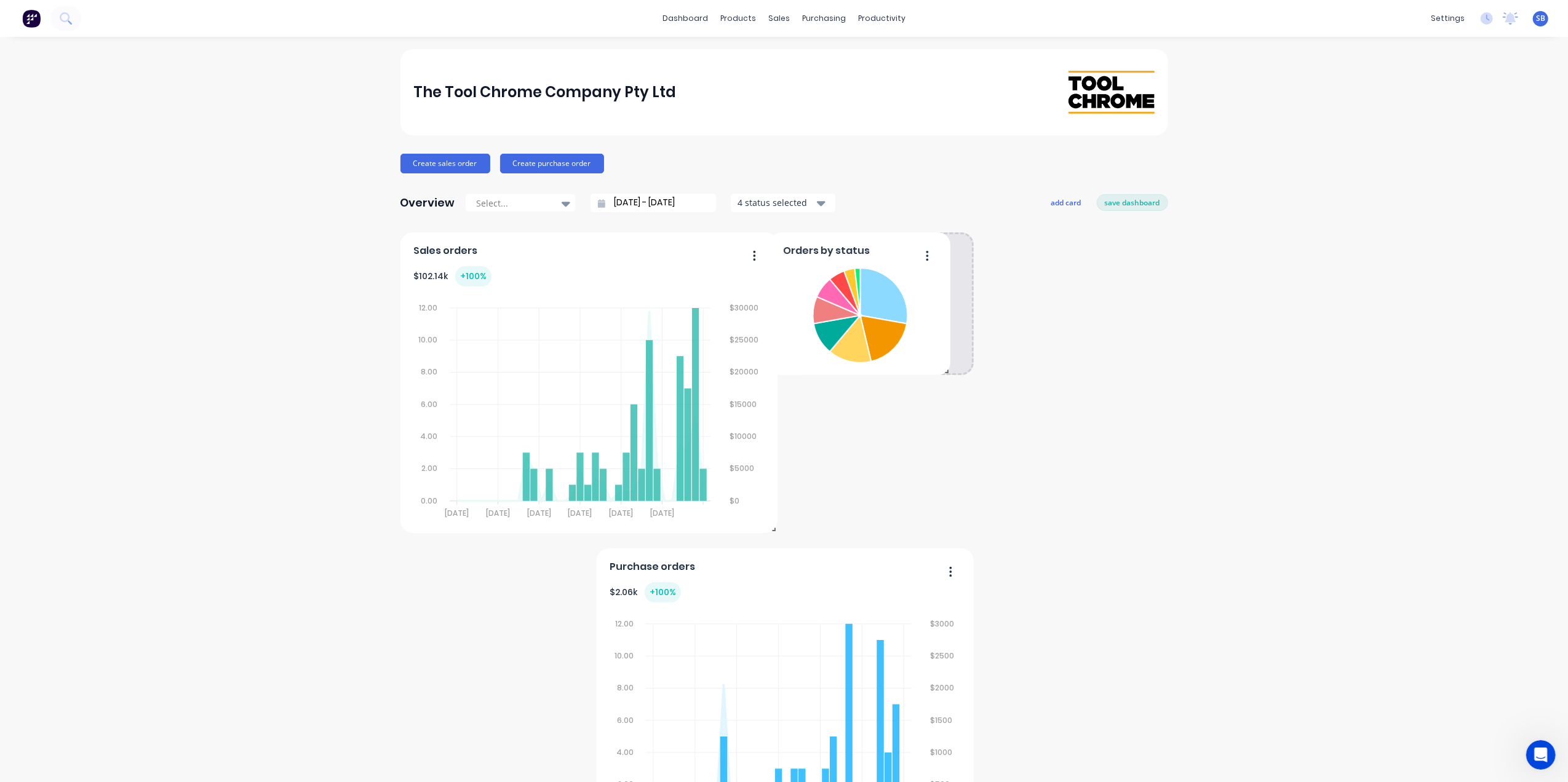
drag, startPoint x: 1138, startPoint y: 350, endPoint x: 928, endPoint y: 334, distance: 210.6
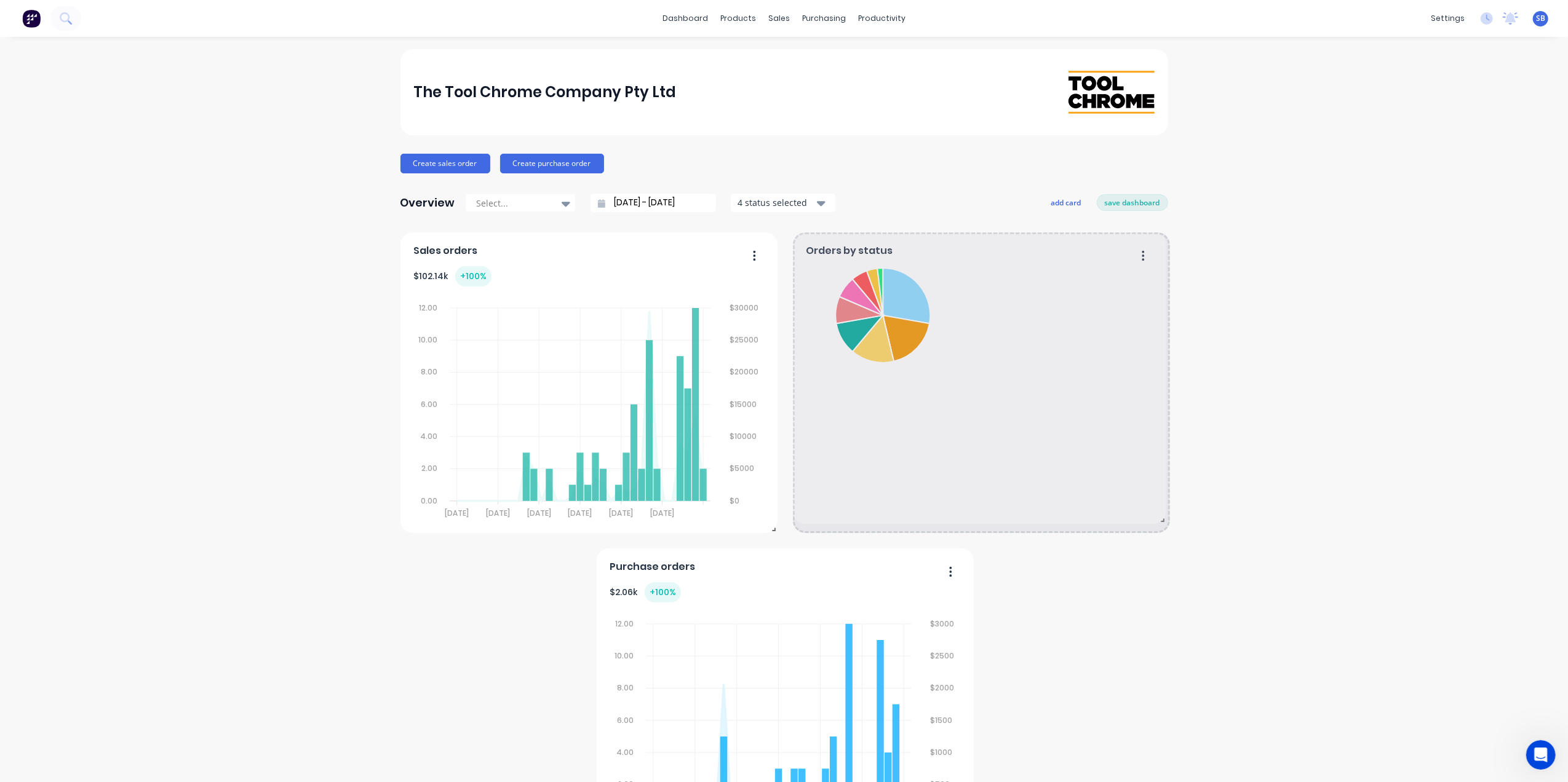
drag, startPoint x: 964, startPoint y: 372, endPoint x: 1157, endPoint y: 522, distance: 244.4
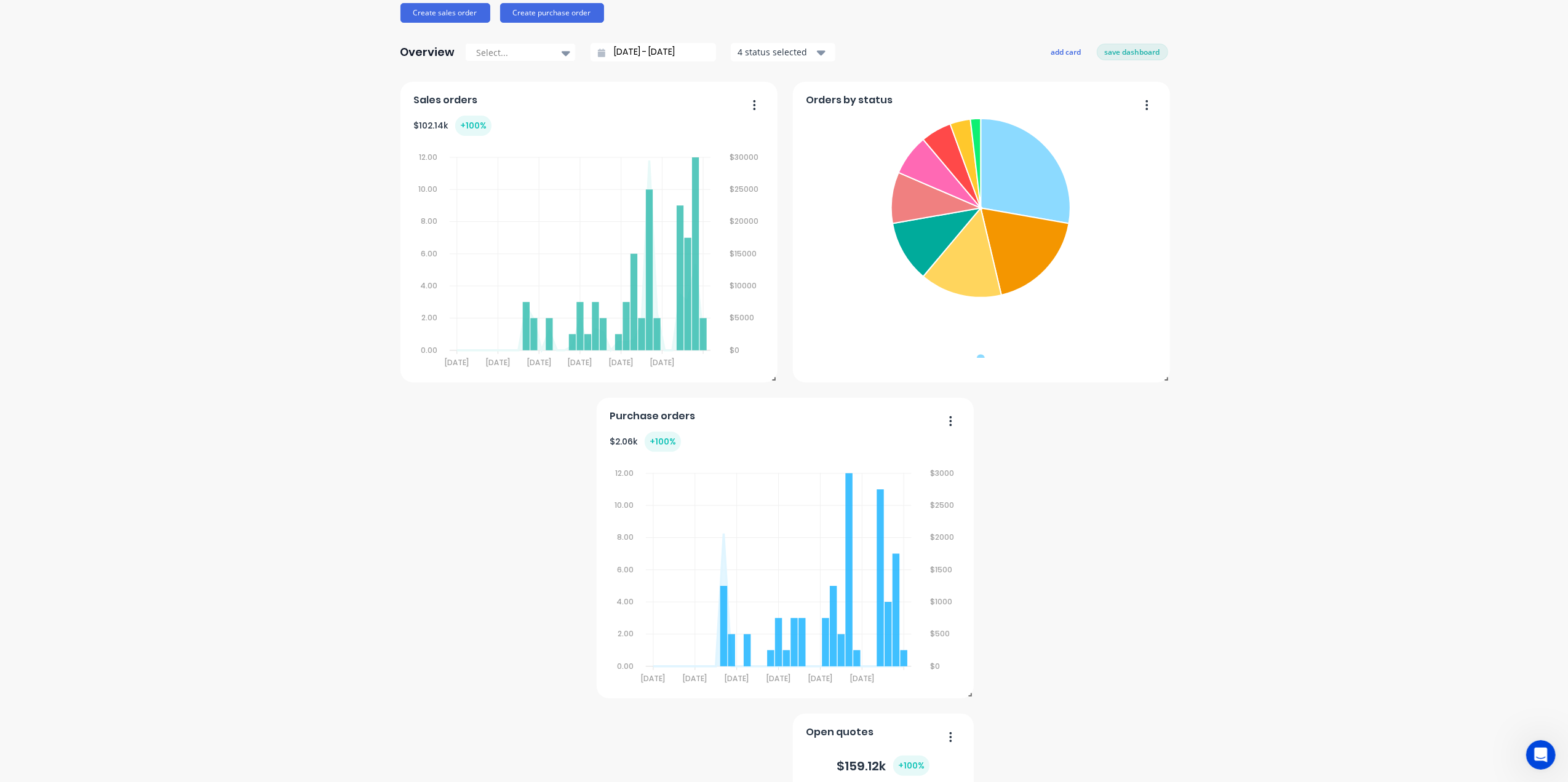
scroll to position [246, 0]
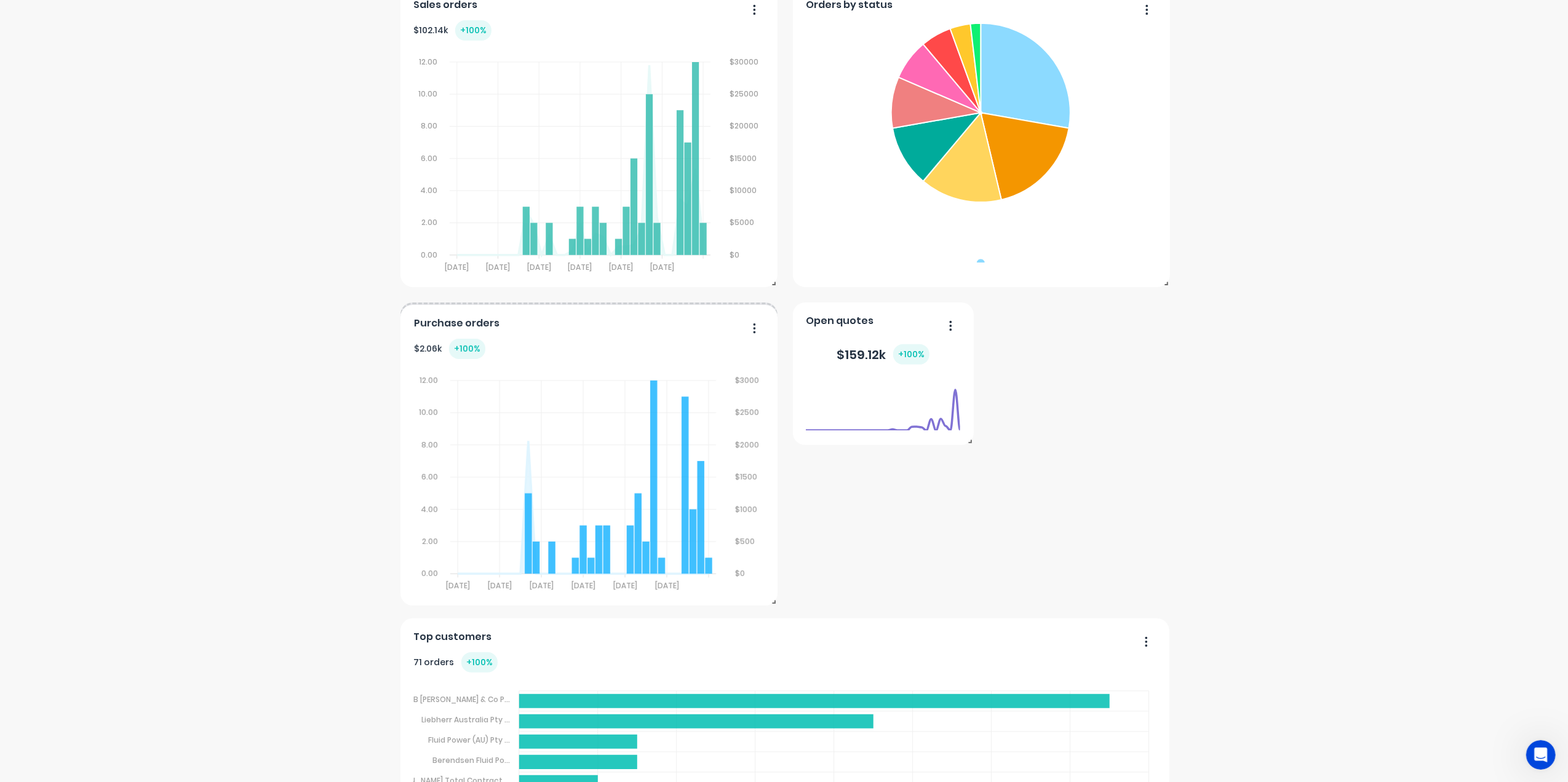
drag, startPoint x: 778, startPoint y: 315, endPoint x: 576, endPoint y: 313, distance: 202.0
click at [576, 313] on div "Purchase orders $ 2.06k + 100 % 12.00 12.00 10.00 10.00 8.00 8.00 6.00 6.00 4.0…" at bounding box center [588, 455] width 377 height 301
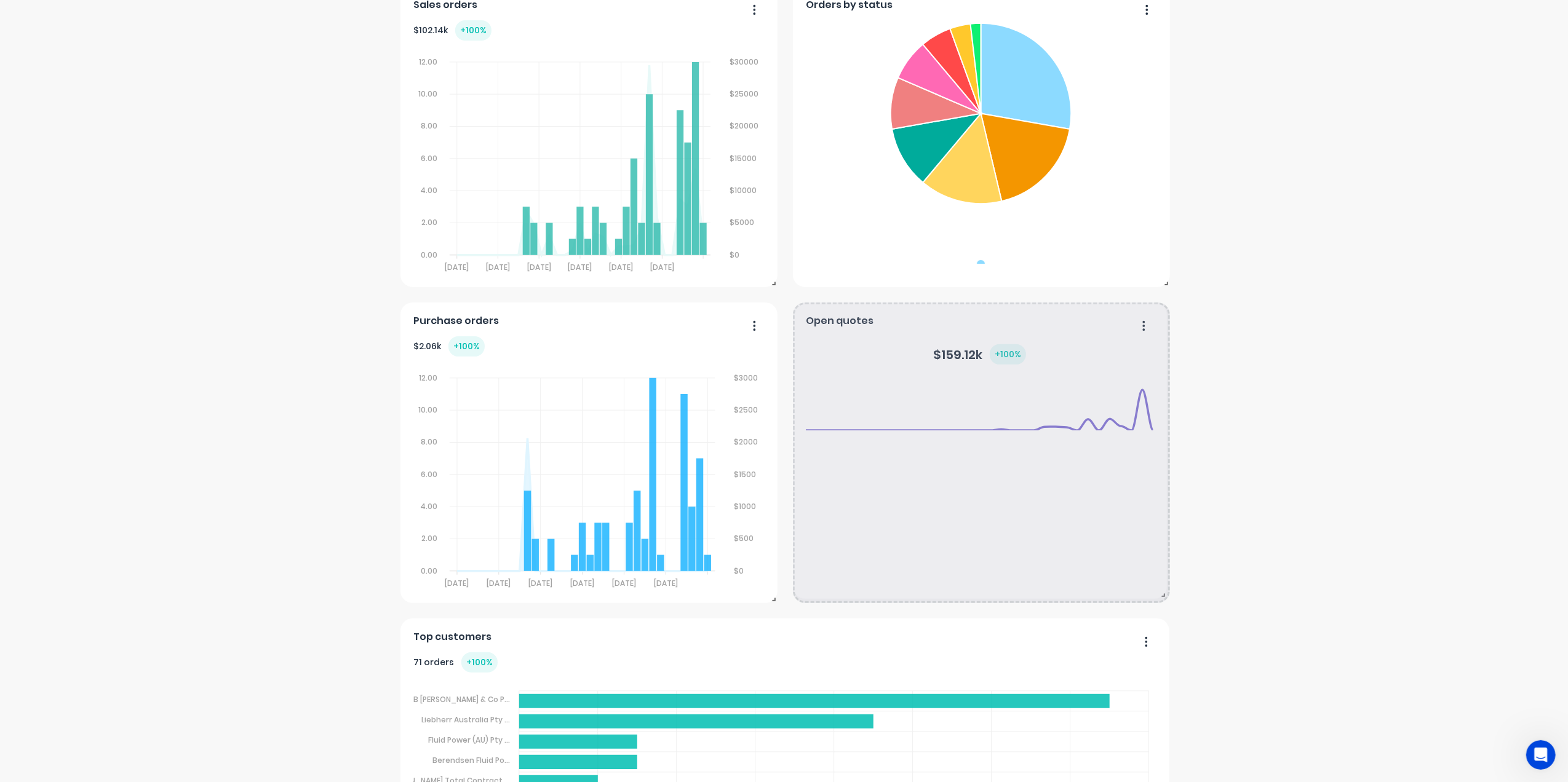
drag, startPoint x: 962, startPoint y: 441, endPoint x: 1161, endPoint y: 595, distance: 251.6
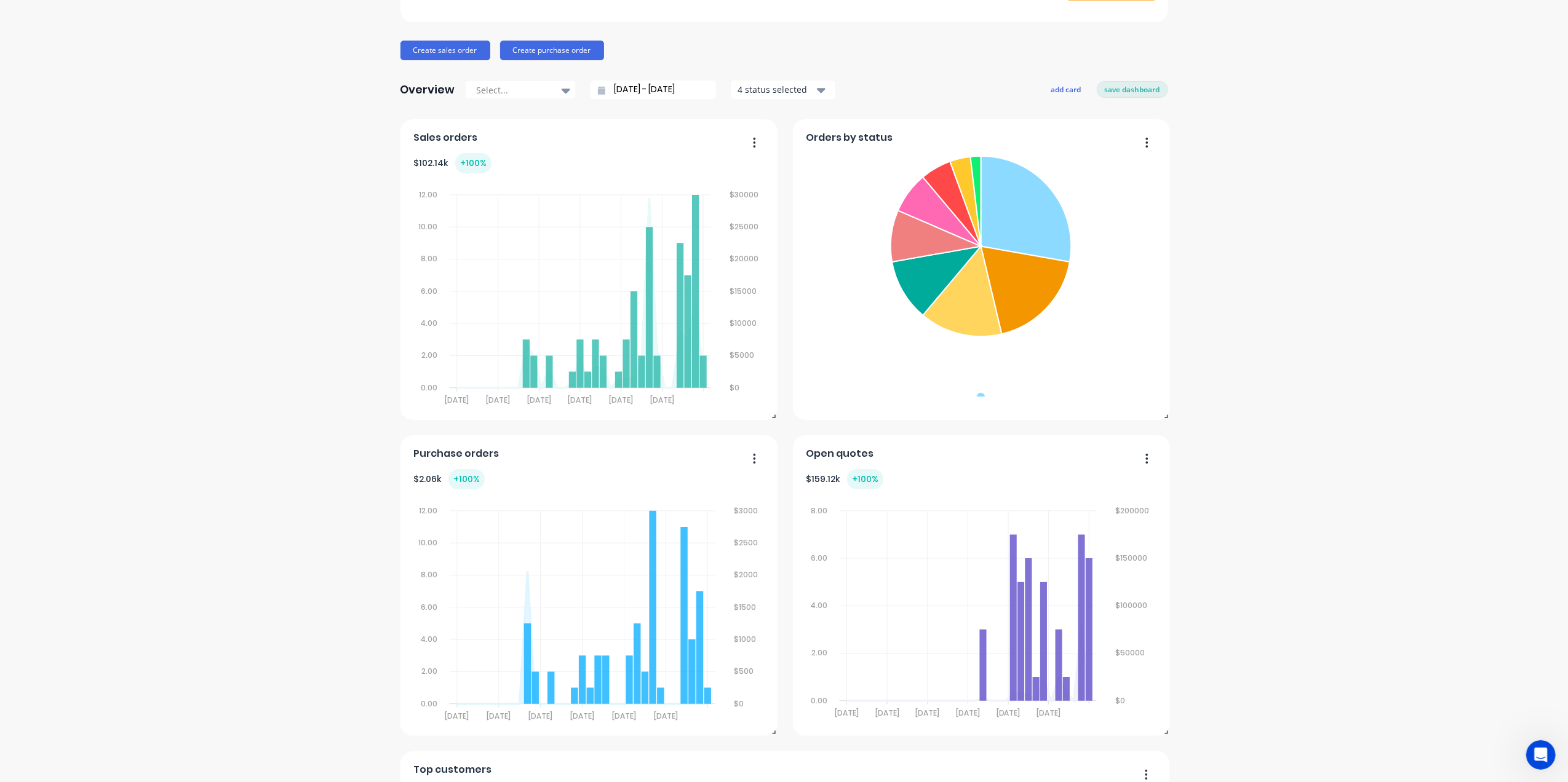
scroll to position [82, 0]
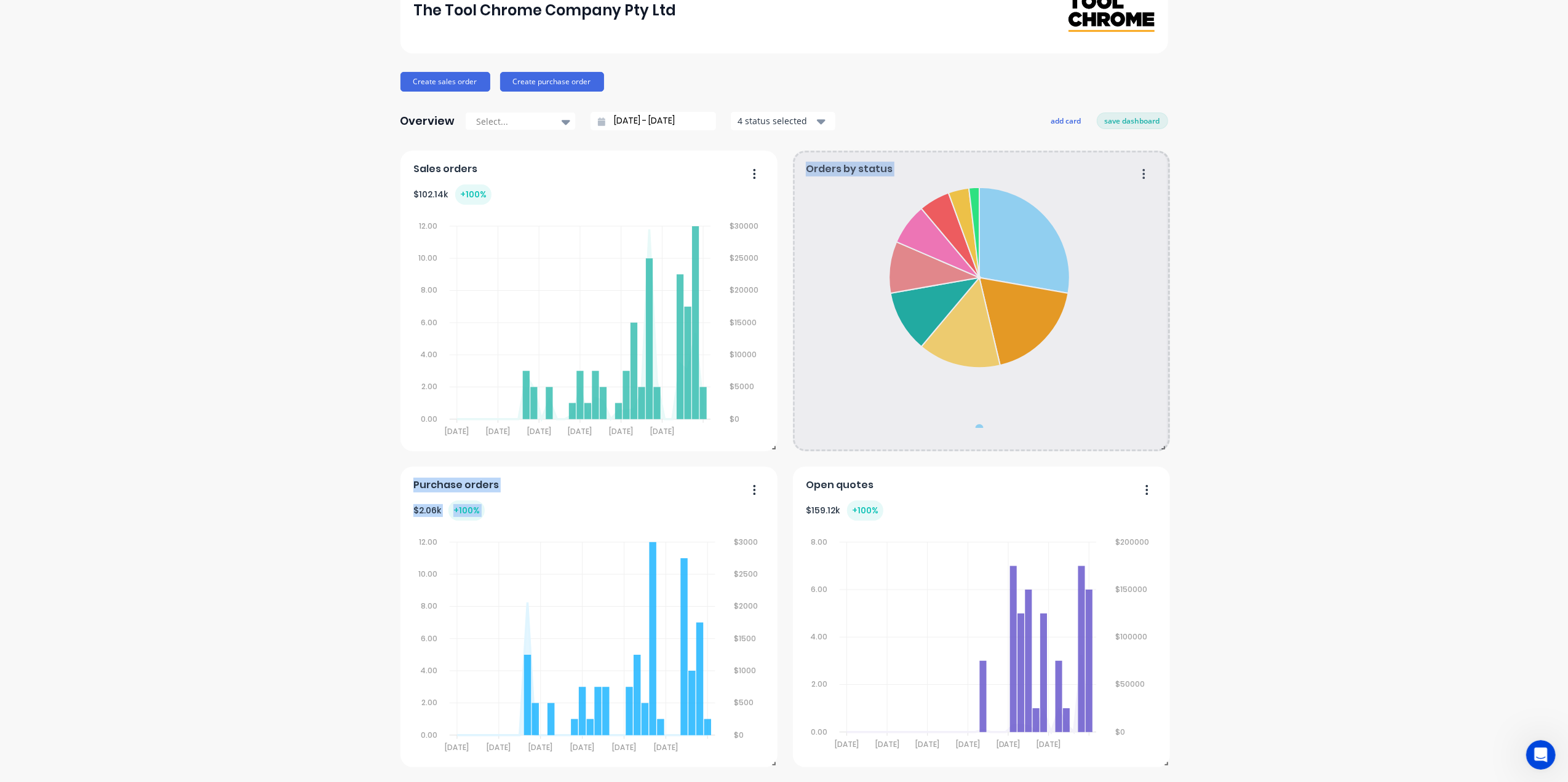
drag, startPoint x: 1159, startPoint y: 450, endPoint x: 1310, endPoint y: 461, distance: 151.4
click at [1310, 461] on div "The Tool Chrome Company Pty Ltd Create sales order Create purchase order Overvi…" at bounding box center [784, 763] width 1568 height 1590
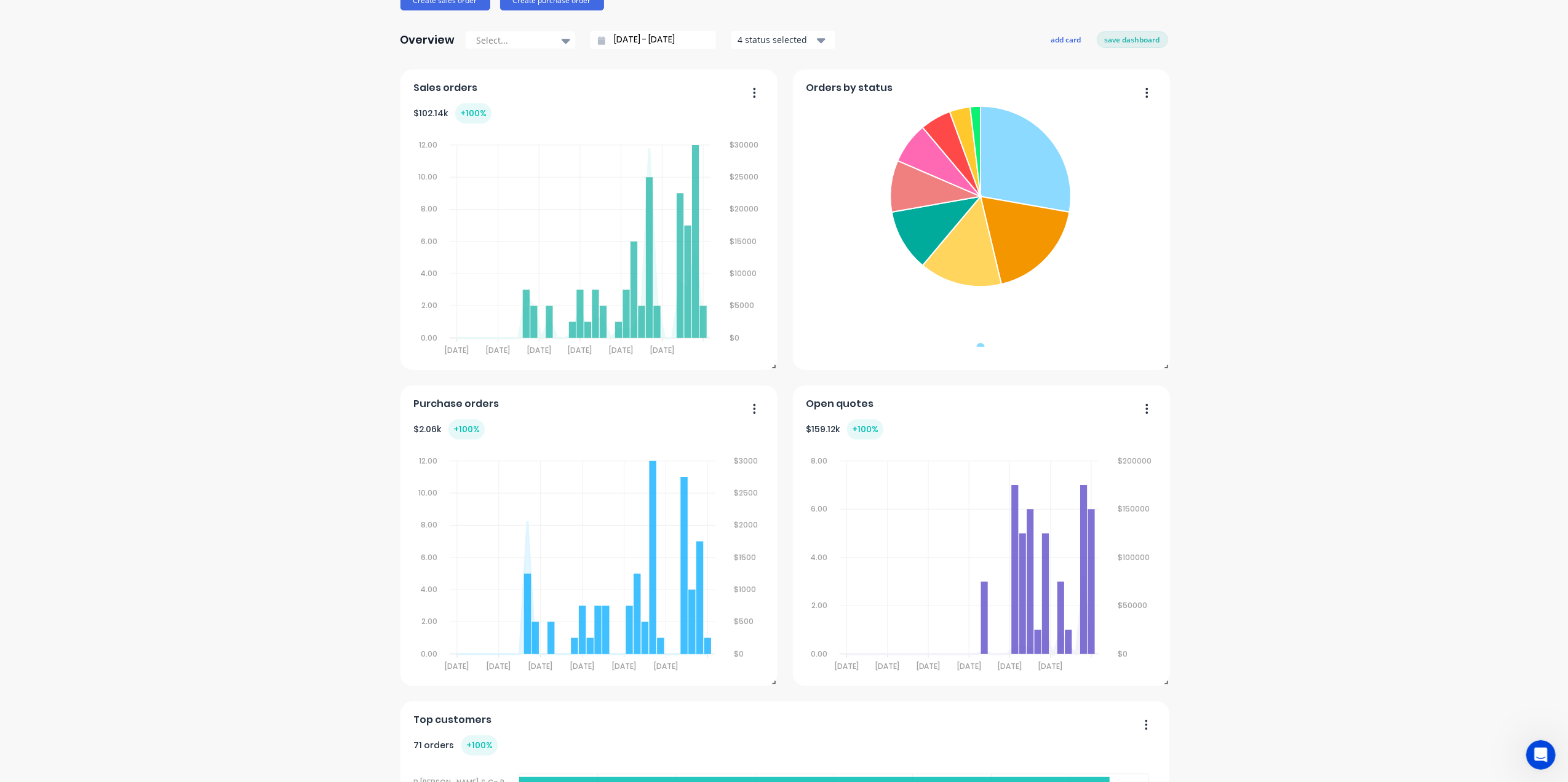
scroll to position [0, 0]
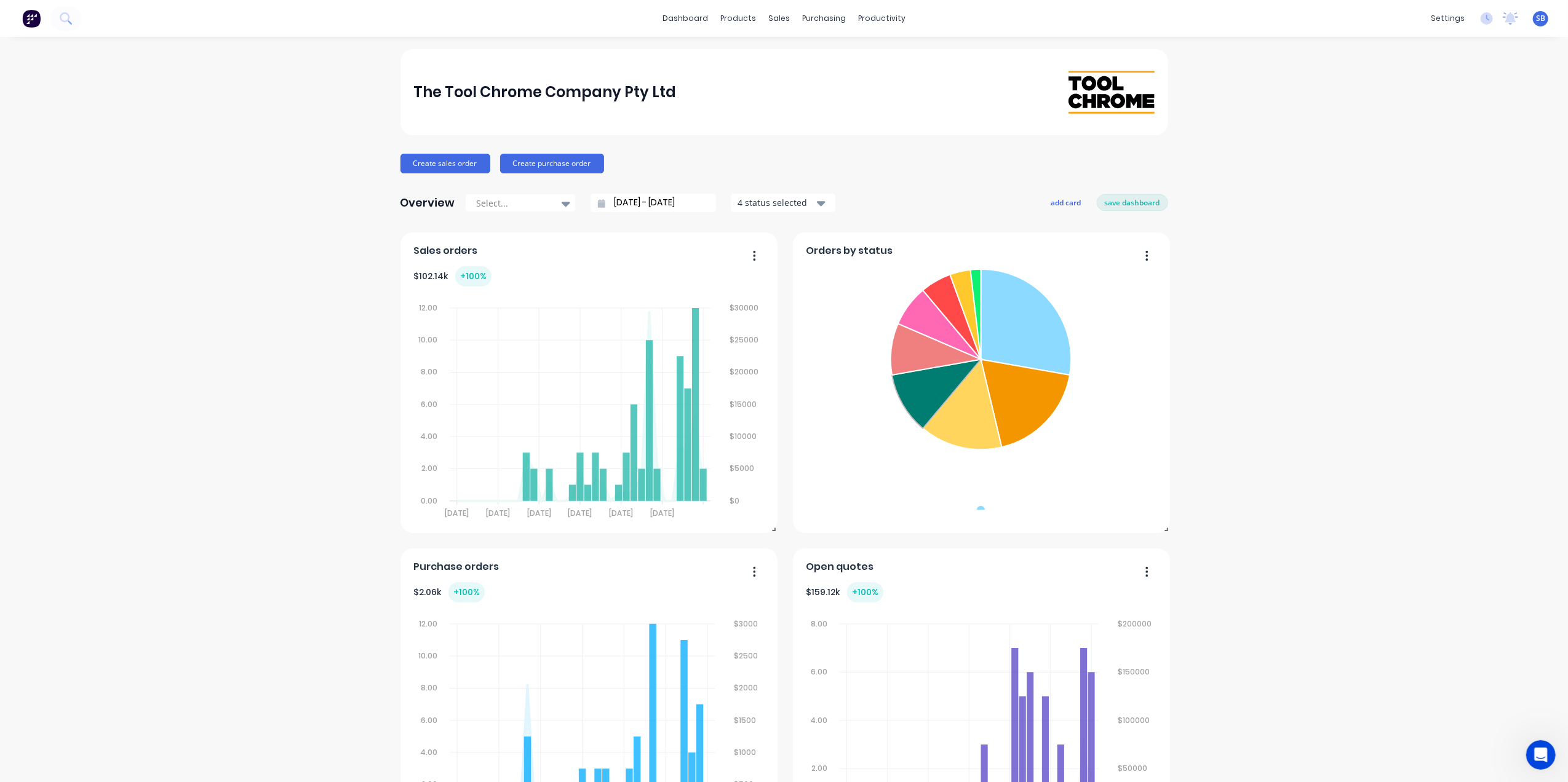
click at [1124, 204] on button "save dashboard" at bounding box center [1132, 202] width 71 height 16
click at [916, 391] on icon at bounding box center [936, 393] width 88 height 69
click at [916, 391] on icon at bounding box center [935, 394] width 90 height 71
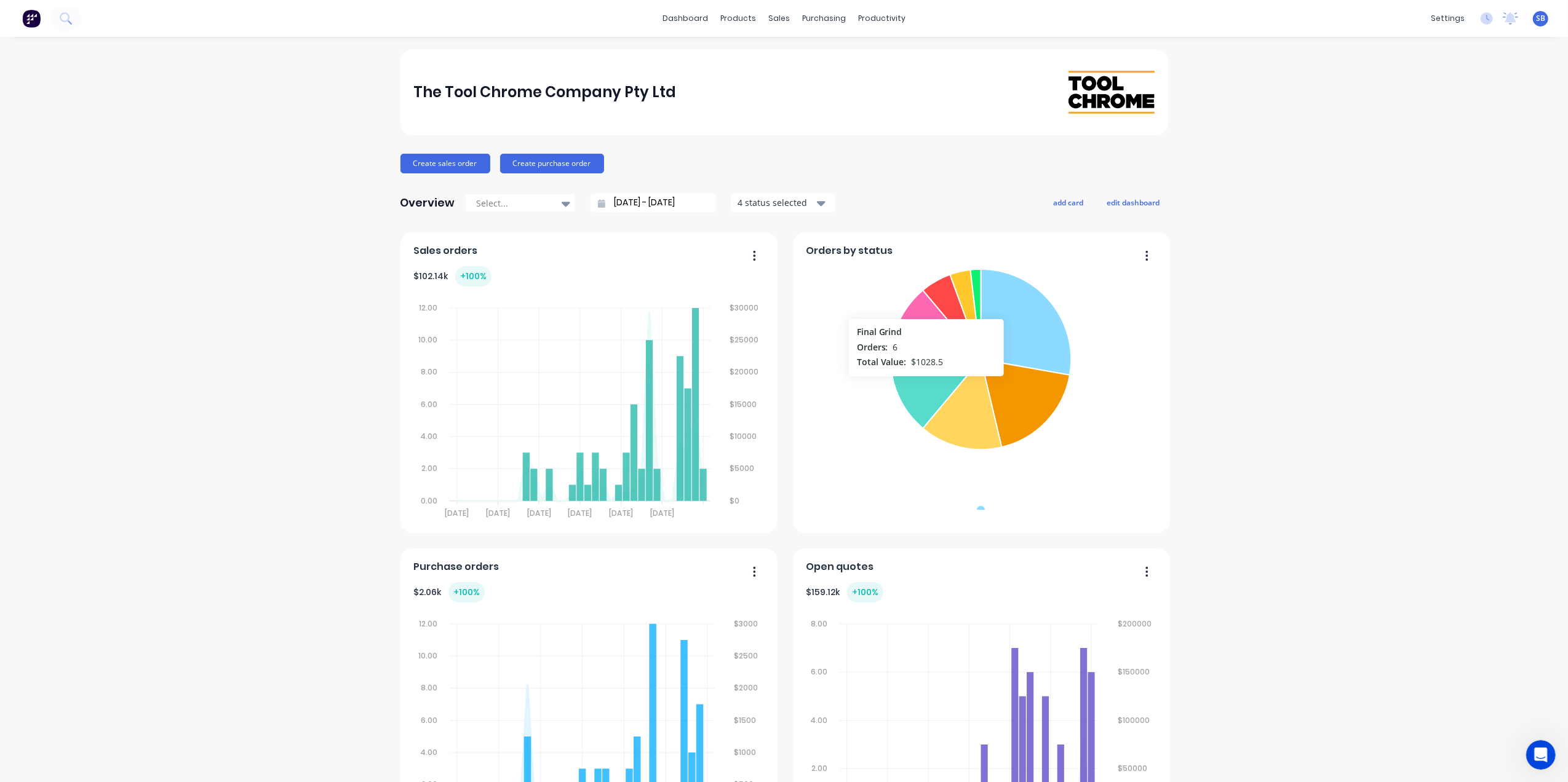
click at [920, 384] on icon at bounding box center [936, 393] width 88 height 69
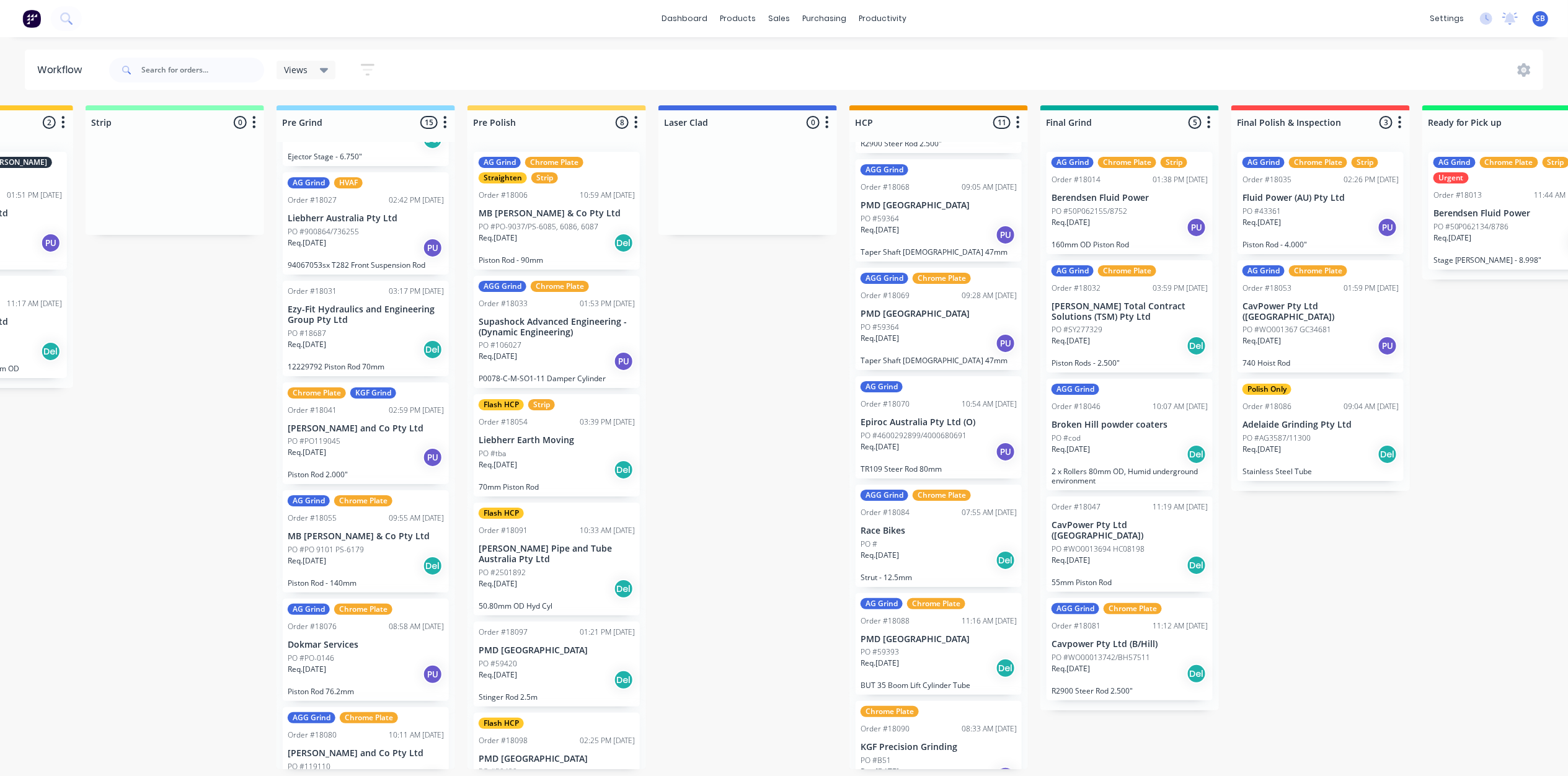
scroll to position [6, 896]
click at [782, 439] on div "Submitted 0 Status colour #273444 hex #273444 Save Cancel Summaries Total order…" at bounding box center [578, 437] width 2966 height 664
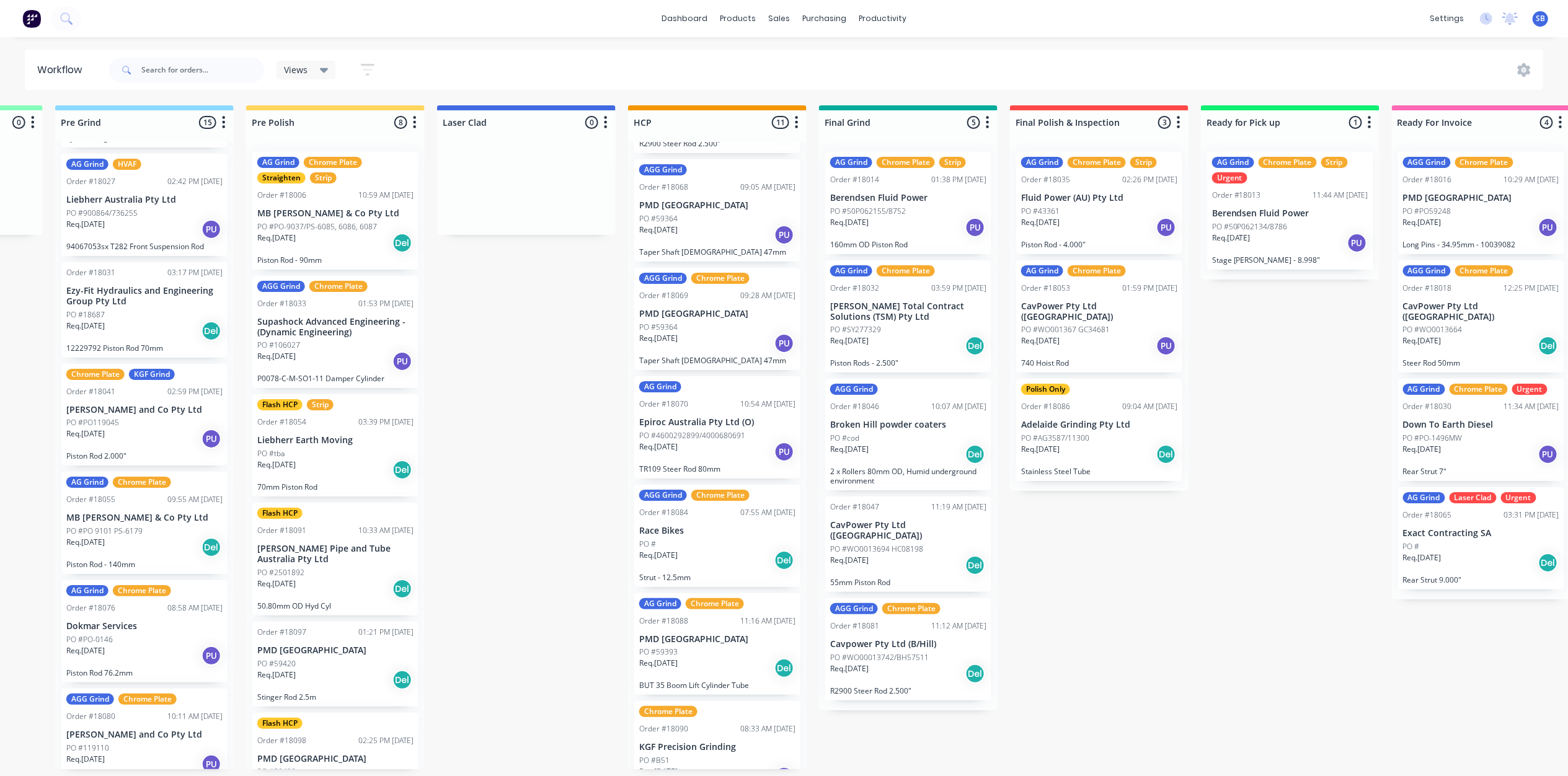
scroll to position [6, 1122]
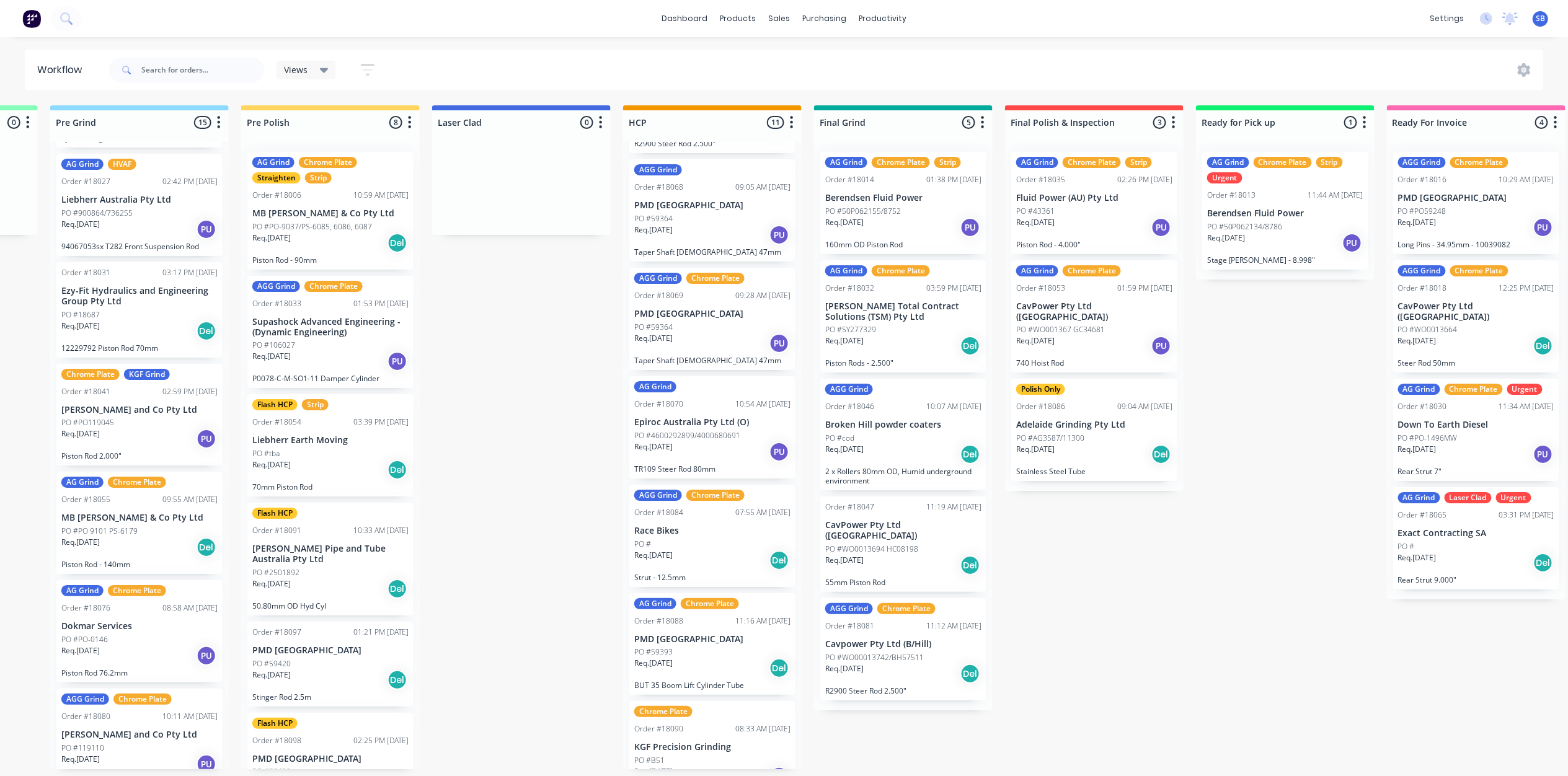
click at [322, 448] on div "PO #tba" at bounding box center [330, 454] width 156 height 11
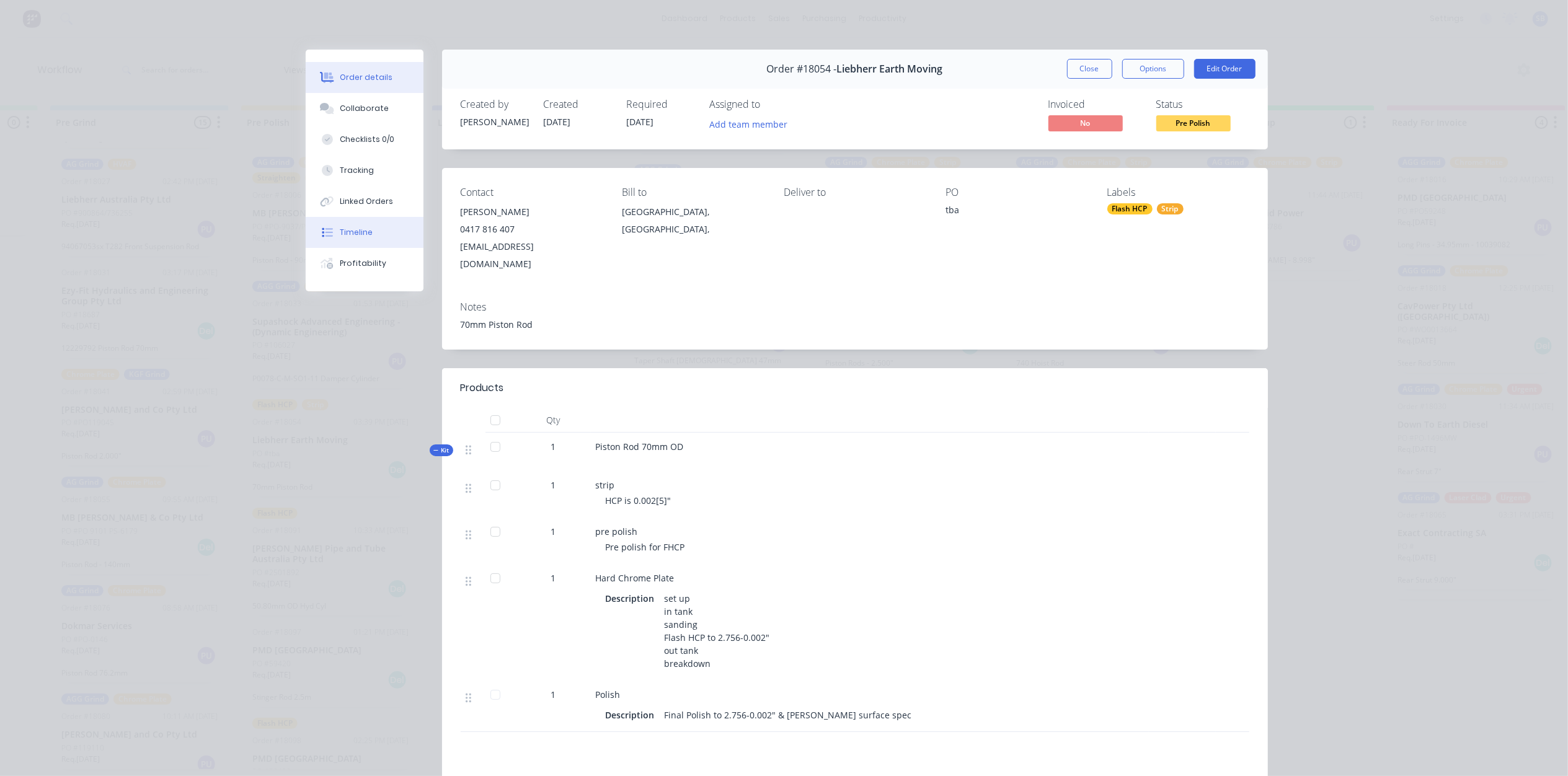
click at [357, 231] on div "Timeline" at bounding box center [356, 232] width 33 height 11
